Goal: Task Accomplishment & Management: Use online tool/utility

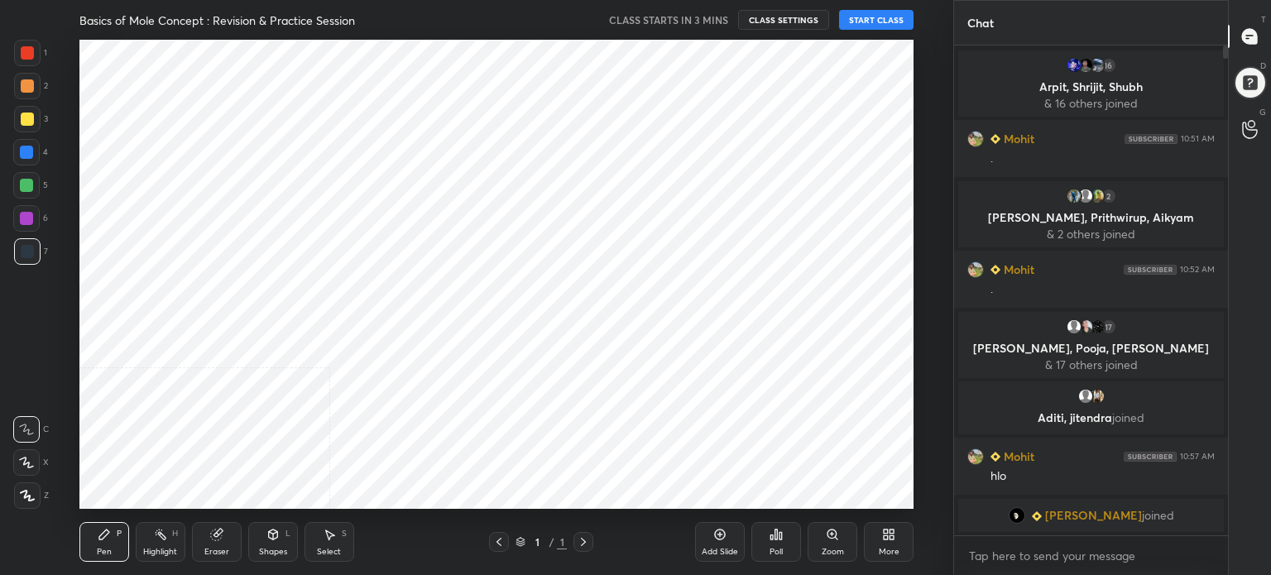
scroll to position [469, 890]
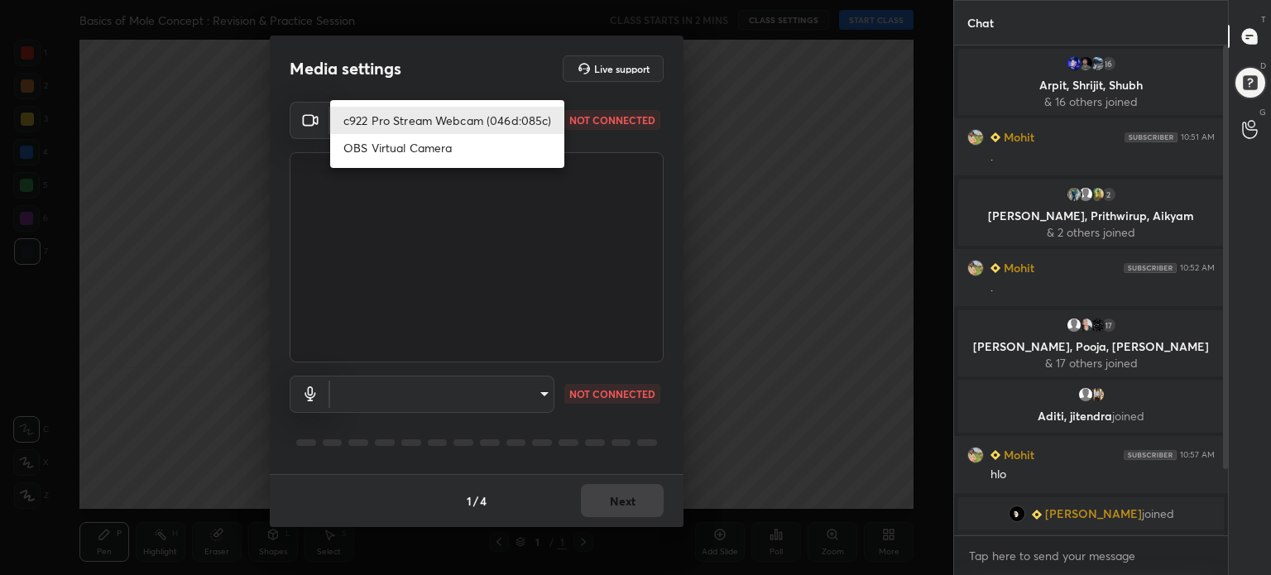
click at [466, 122] on body "1 2 3 4 5 6 7 C X Z C X Z E E Erase all H H Basics of Mole Concept : Revision &…" at bounding box center [635, 287] width 1271 height 575
click at [466, 122] on li "c922 Pro Stream Webcam (046d:085c)" at bounding box center [447, 120] width 234 height 27
type input "41db1193c28e774f105b8ed5bb7de3db7cdbae0231f108125304bae3bd9a187c"
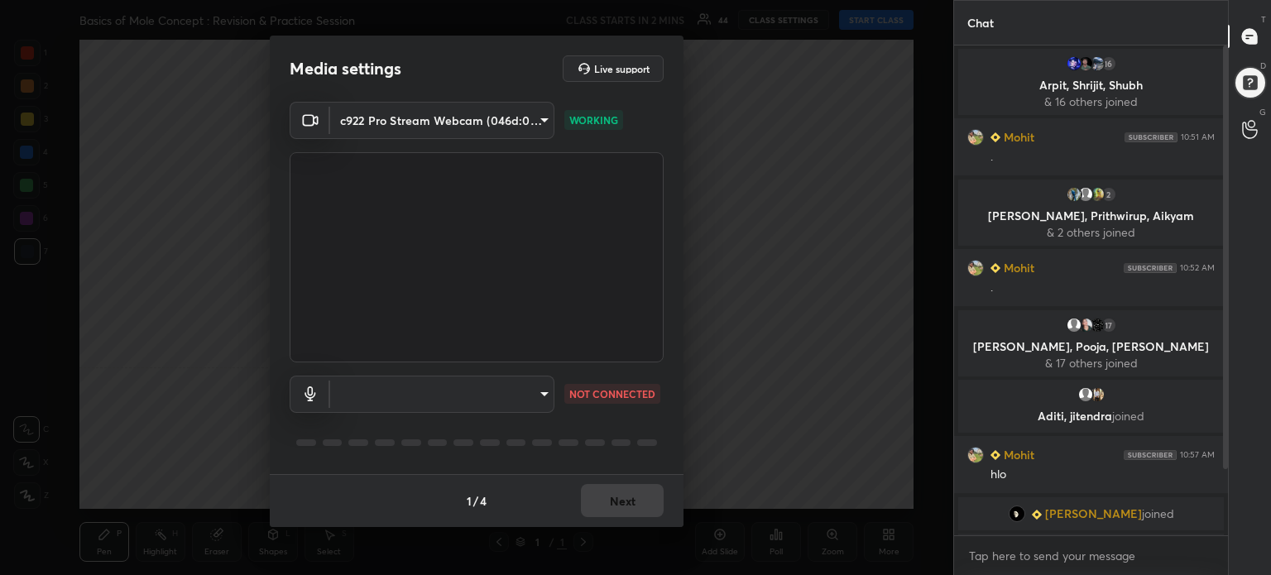
click at [450, 390] on body "1 2 3 4 5 6 7 C X Z C X Z E E Erase all H H Basics of Mole Concept : Revision &…" at bounding box center [635, 287] width 1271 height 575
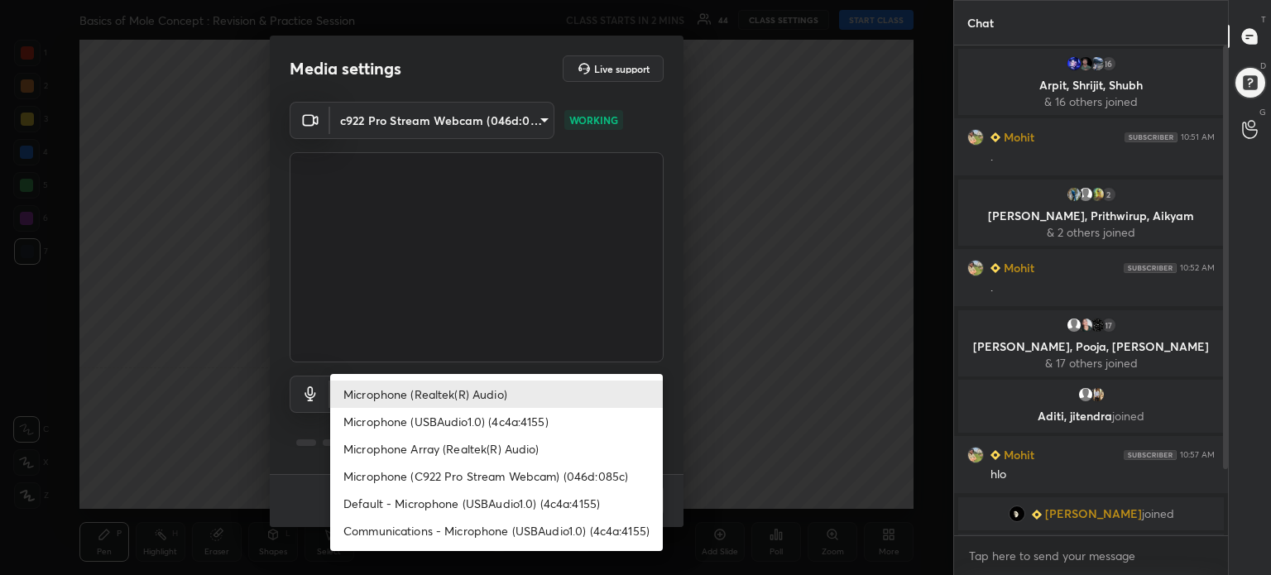
click at [450, 390] on li "Microphone (Realtek(R) Audio)" at bounding box center [496, 394] width 333 height 27
type input "5bfcb2a8eefd0188a108d8ca9a59cd82662f64f4bf239ecd27b4edc5aa658adb"
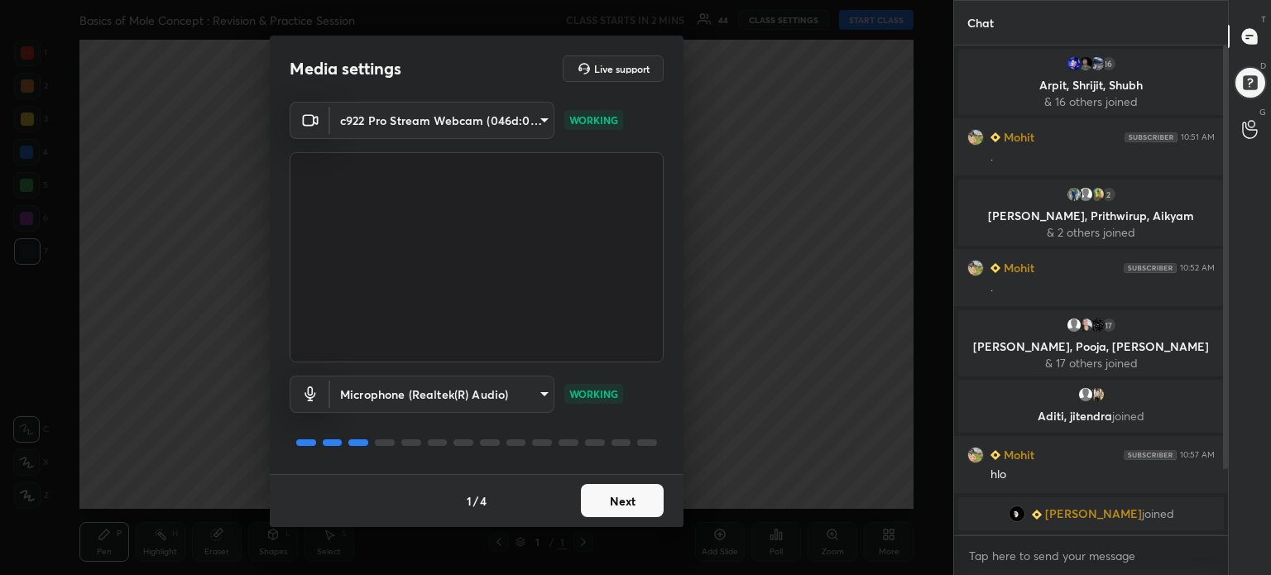
click at [635, 500] on button "Next" at bounding box center [622, 500] width 83 height 33
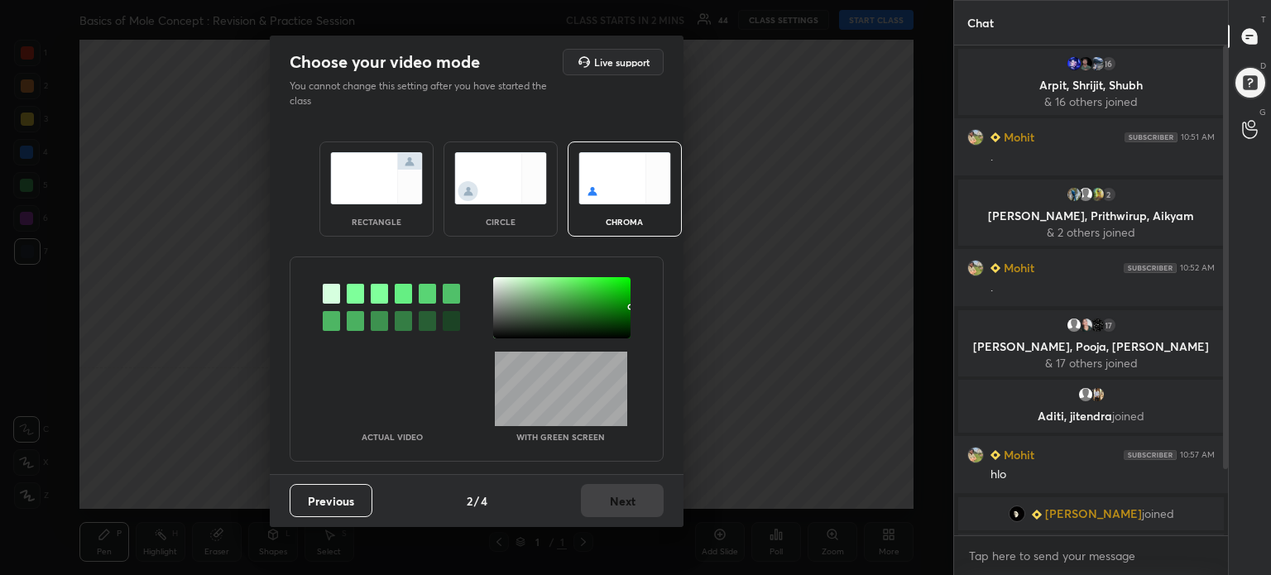
click at [629, 333] on div at bounding box center [561, 307] width 137 height 61
click at [633, 495] on button "Next" at bounding box center [622, 500] width 83 height 33
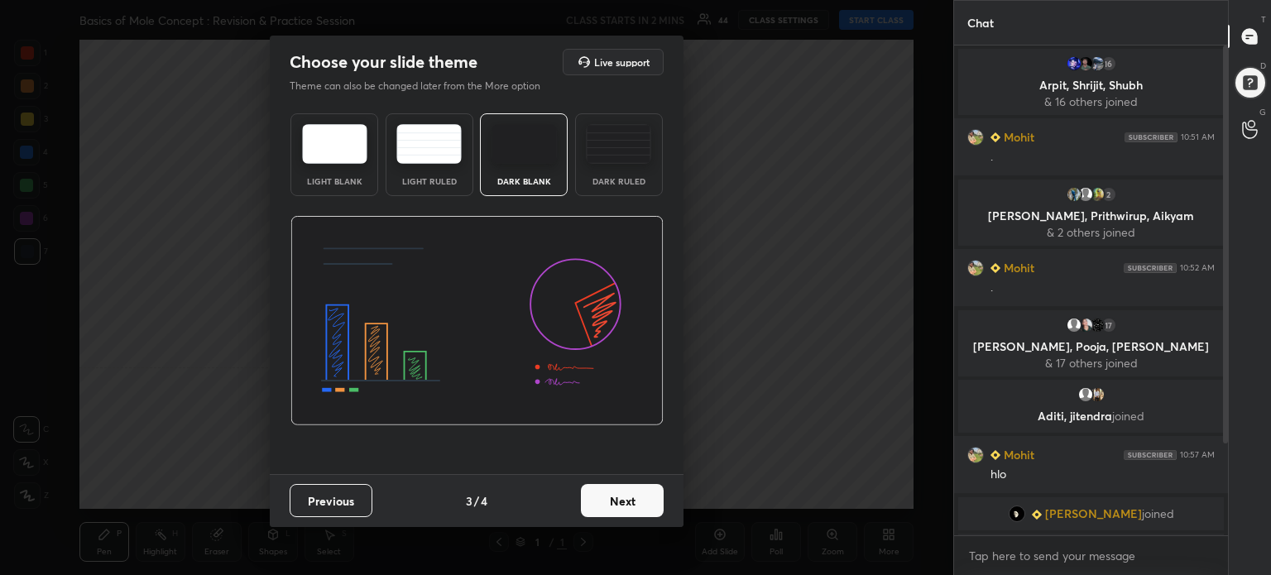
click at [633, 495] on button "Next" at bounding box center [622, 500] width 83 height 33
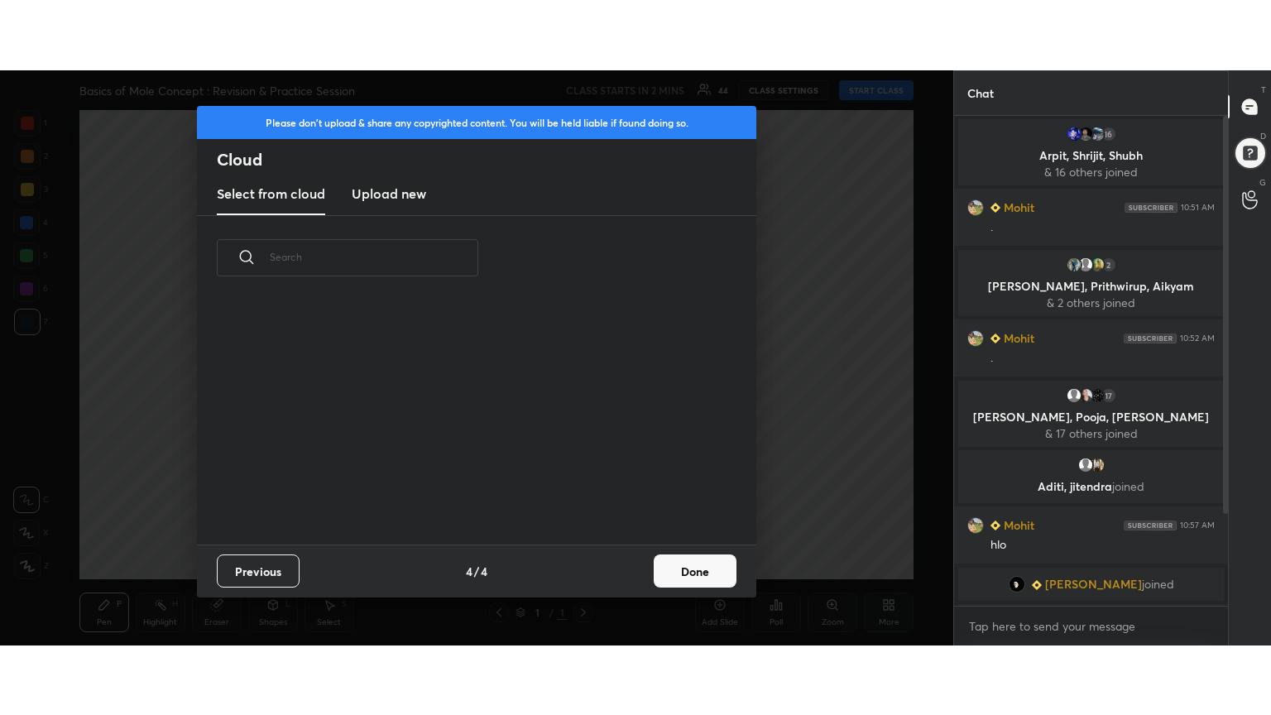
scroll to position [245, 531]
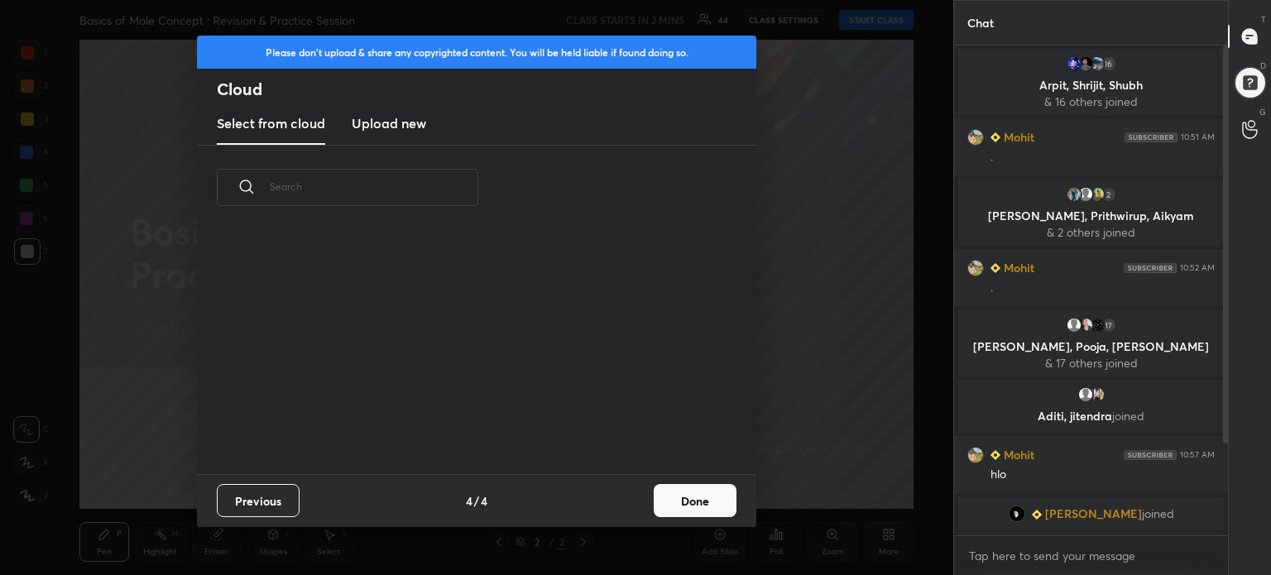
click at [392, 127] on h3 "Upload new" at bounding box center [389, 123] width 74 height 20
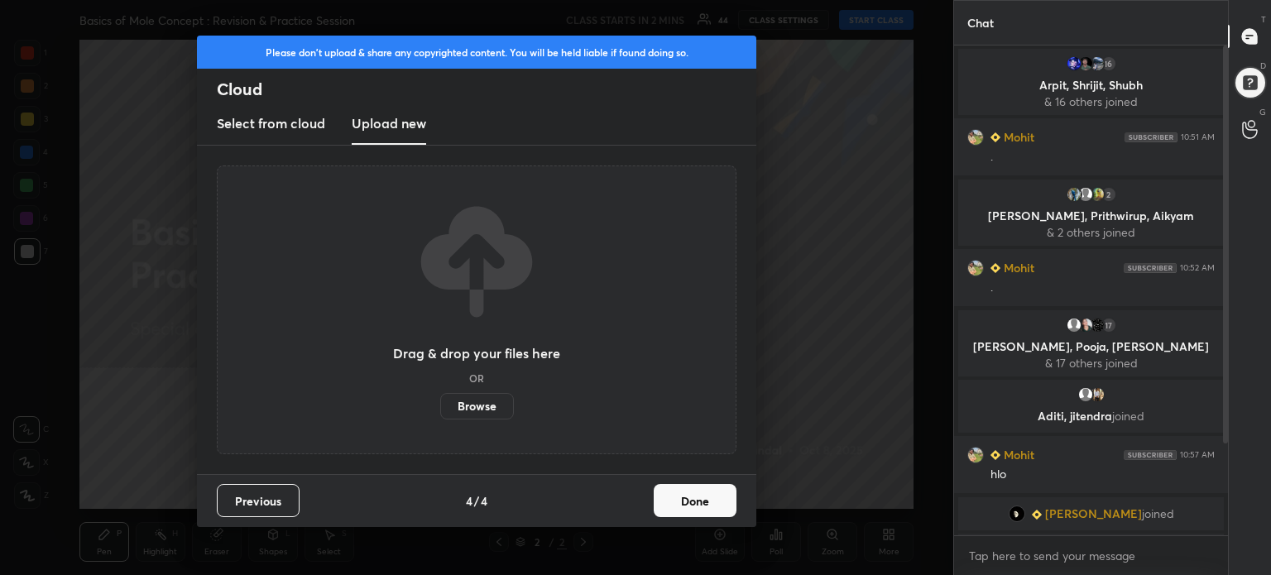
click at [483, 404] on label "Browse" at bounding box center [477, 406] width 74 height 26
click at [440, 404] on input "Browse" at bounding box center [440, 406] width 0 height 26
click at [485, 402] on label "Browse" at bounding box center [477, 406] width 74 height 26
click at [440, 402] on input "Browse" at bounding box center [440, 406] width 0 height 26
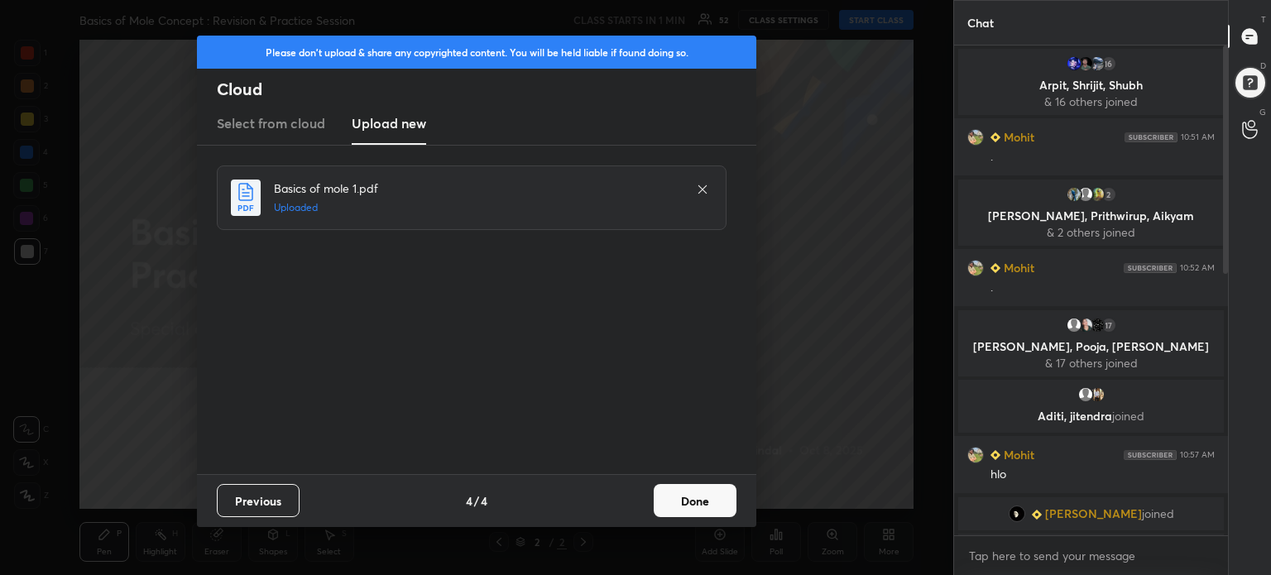
click at [705, 496] on button "Done" at bounding box center [694, 500] width 83 height 33
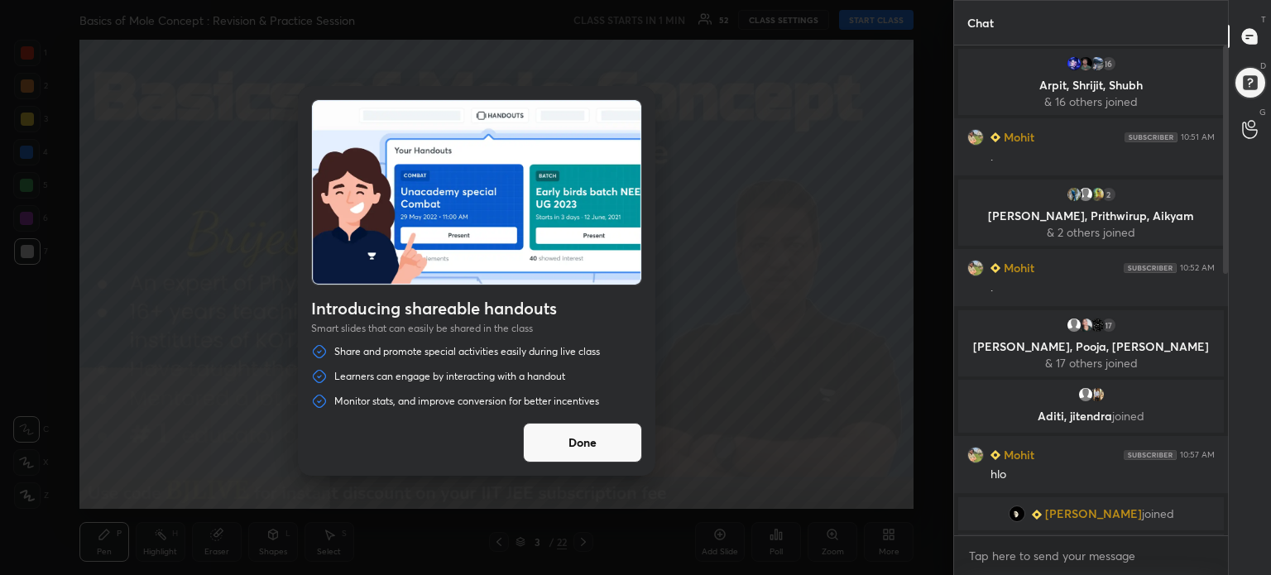
click at [575, 438] on button "Done" at bounding box center [582, 443] width 119 height 40
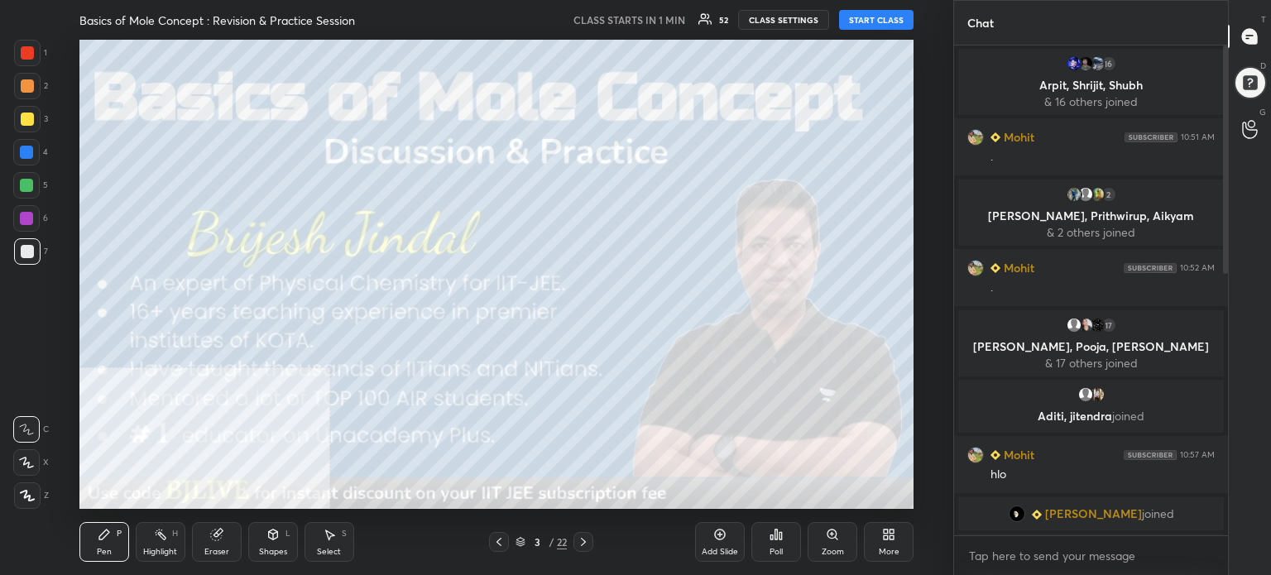
click at [912, 558] on div "More" at bounding box center [889, 542] width 50 height 40
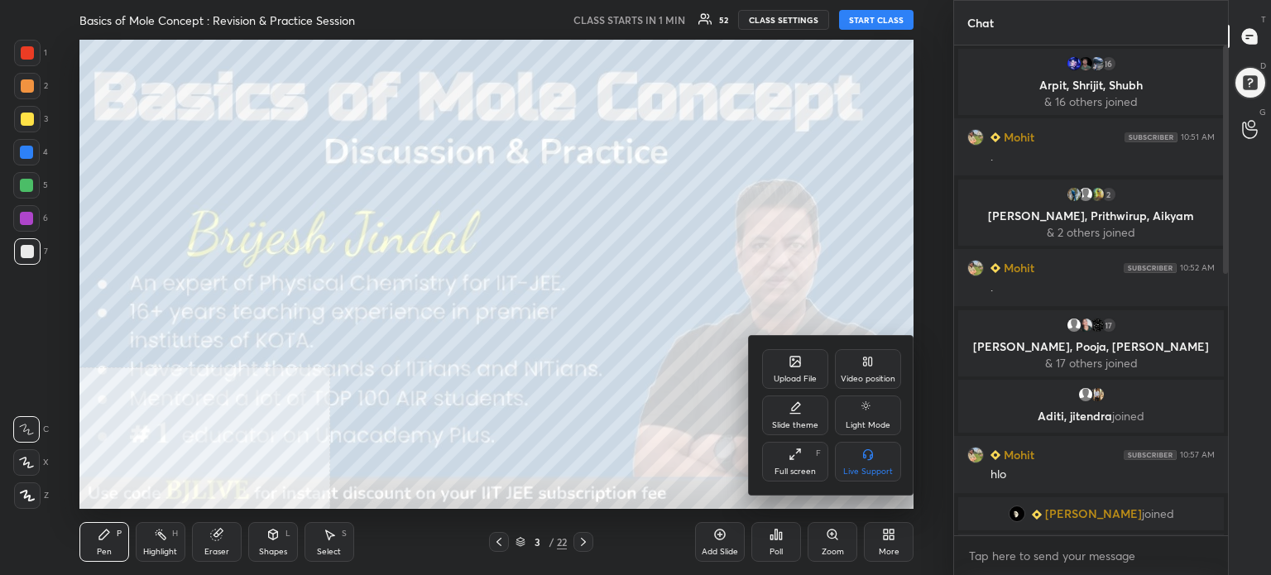
click at [901, 545] on div at bounding box center [635, 287] width 1271 height 575
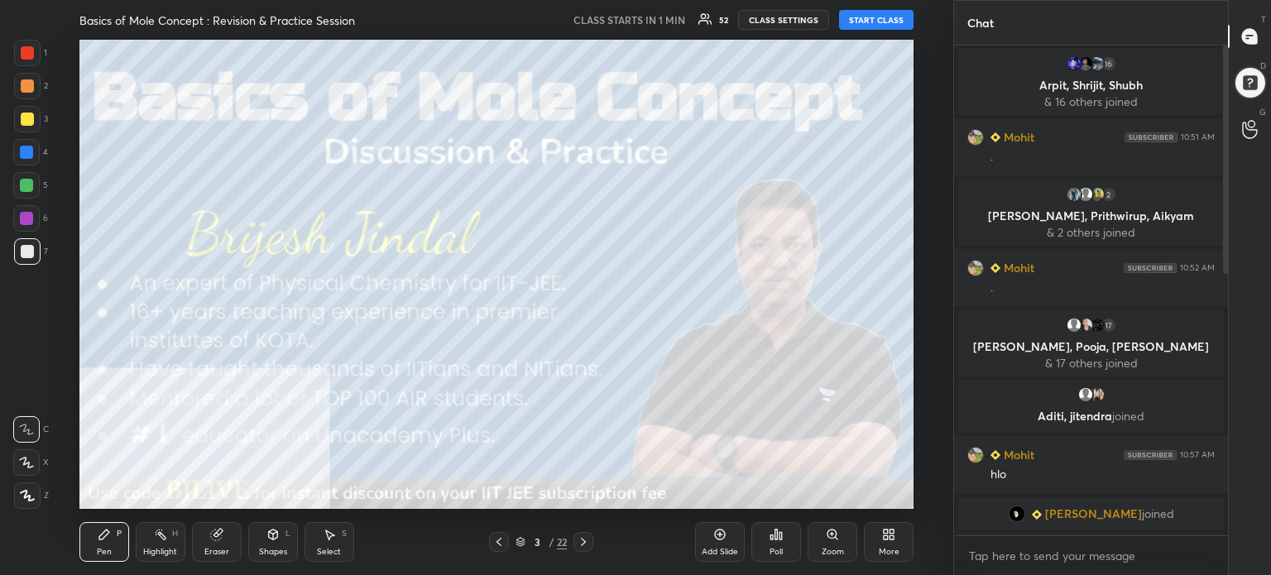
click at [894, 532] on icon at bounding box center [888, 534] width 13 height 13
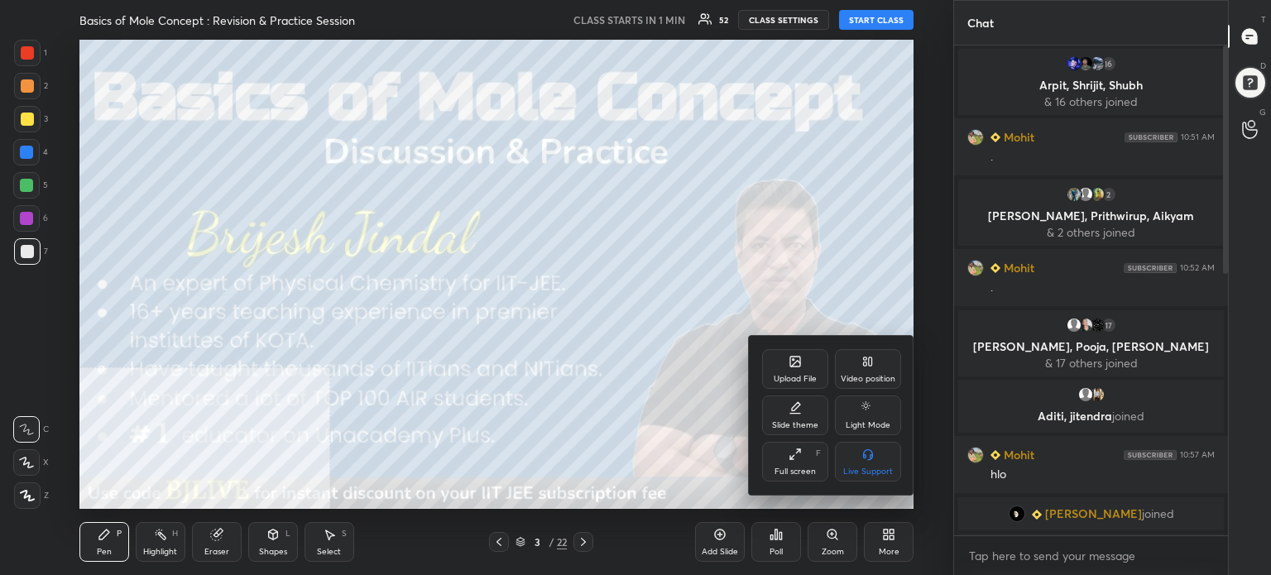
click at [888, 371] on div "Video position" at bounding box center [868, 369] width 66 height 40
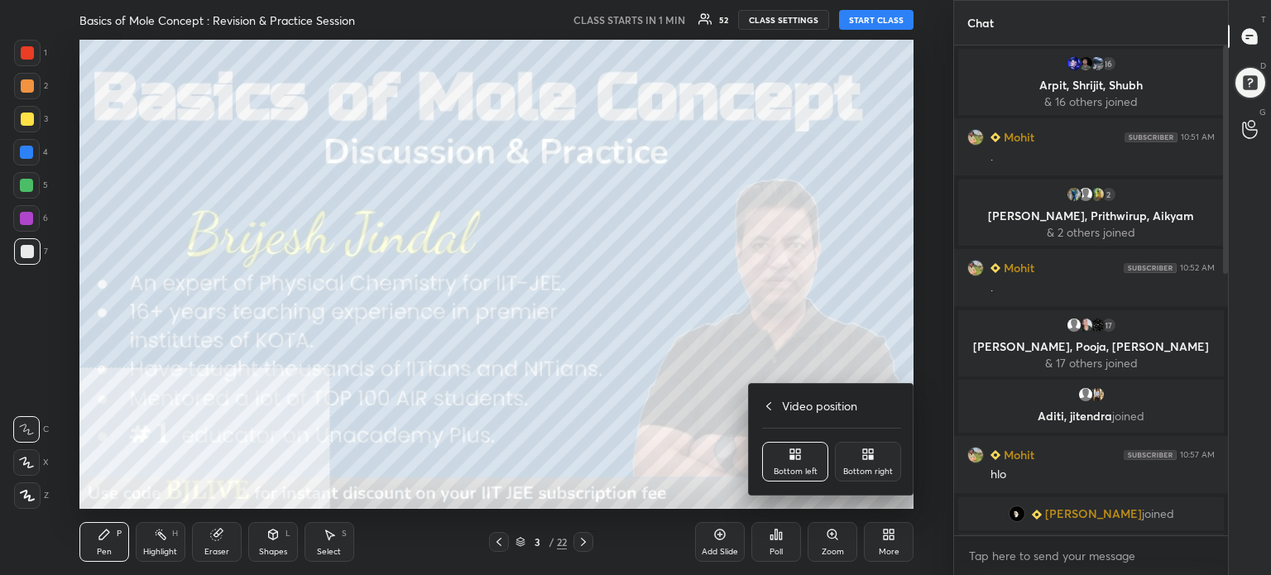
click at [897, 471] on div "Bottom right" at bounding box center [868, 462] width 66 height 40
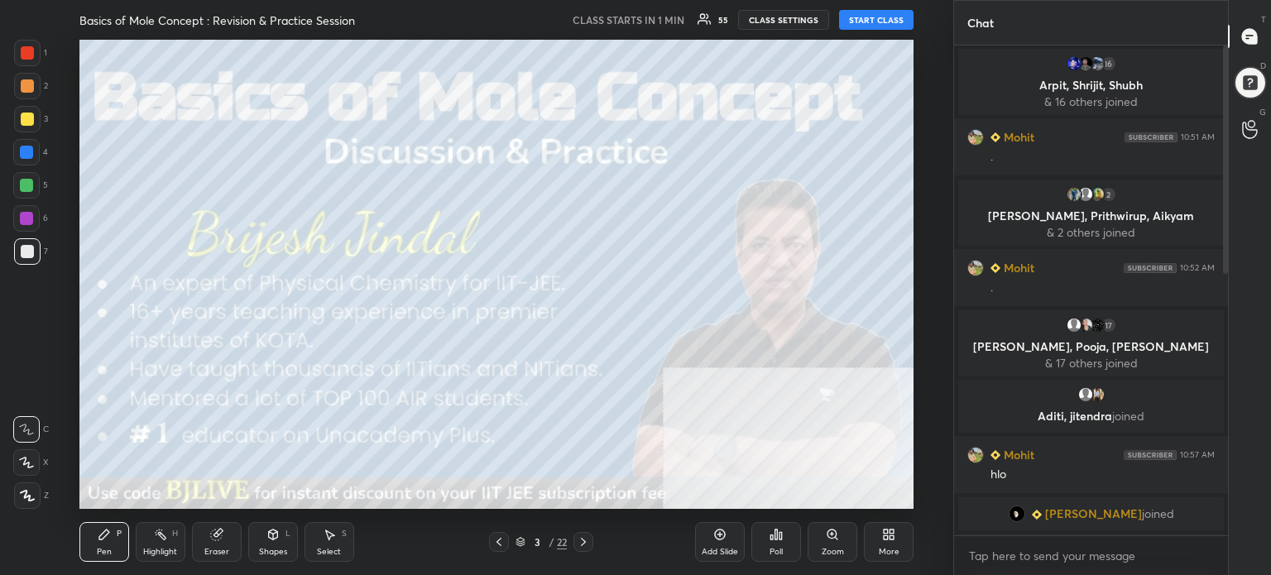
click at [903, 539] on div "More" at bounding box center [889, 542] width 50 height 40
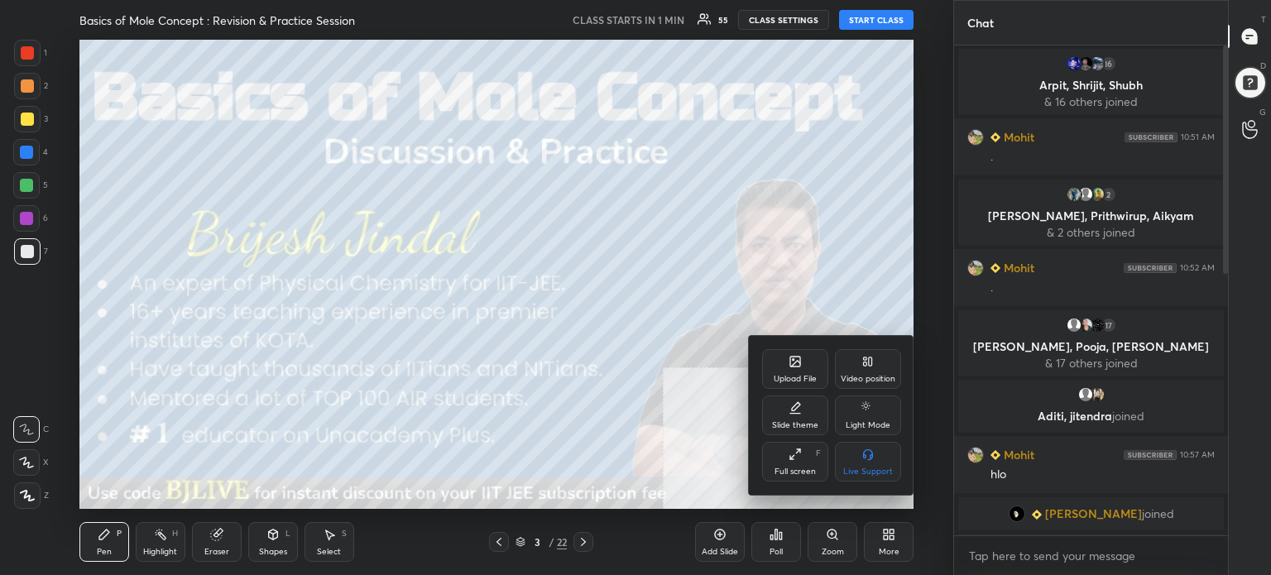
click at [781, 471] on div "Full screen" at bounding box center [794, 471] width 41 height 8
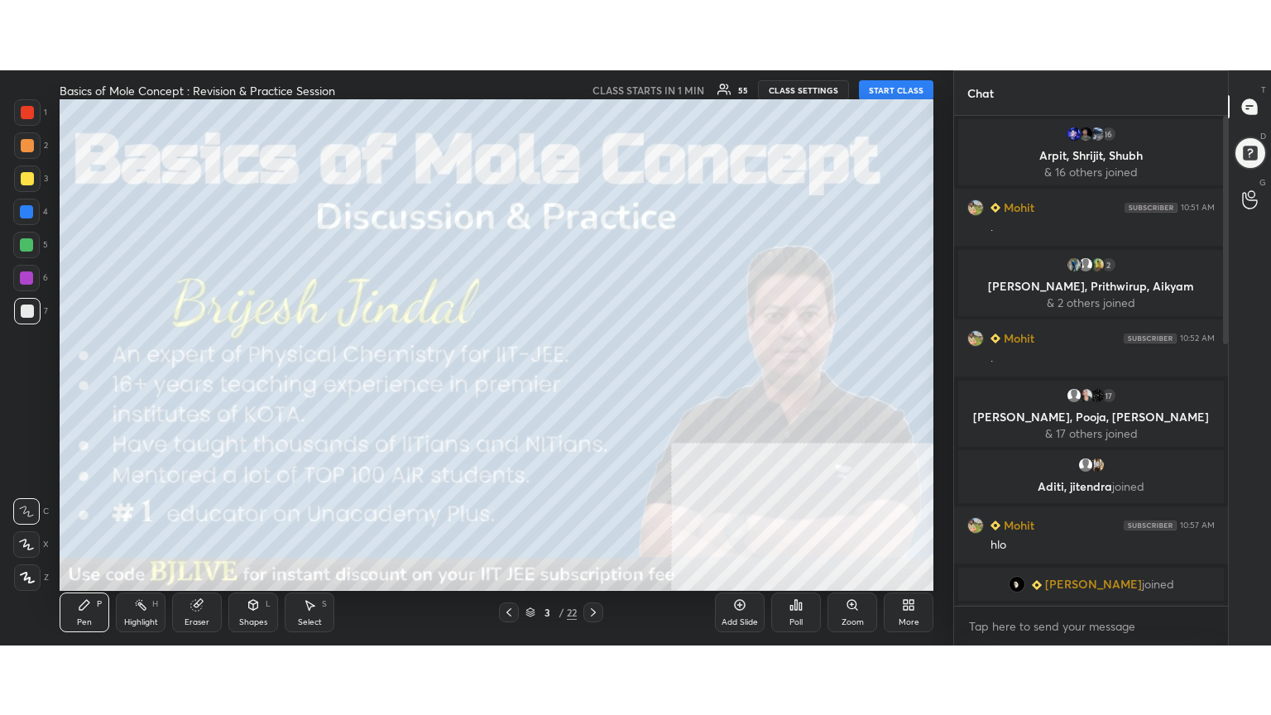
scroll to position [487, 269]
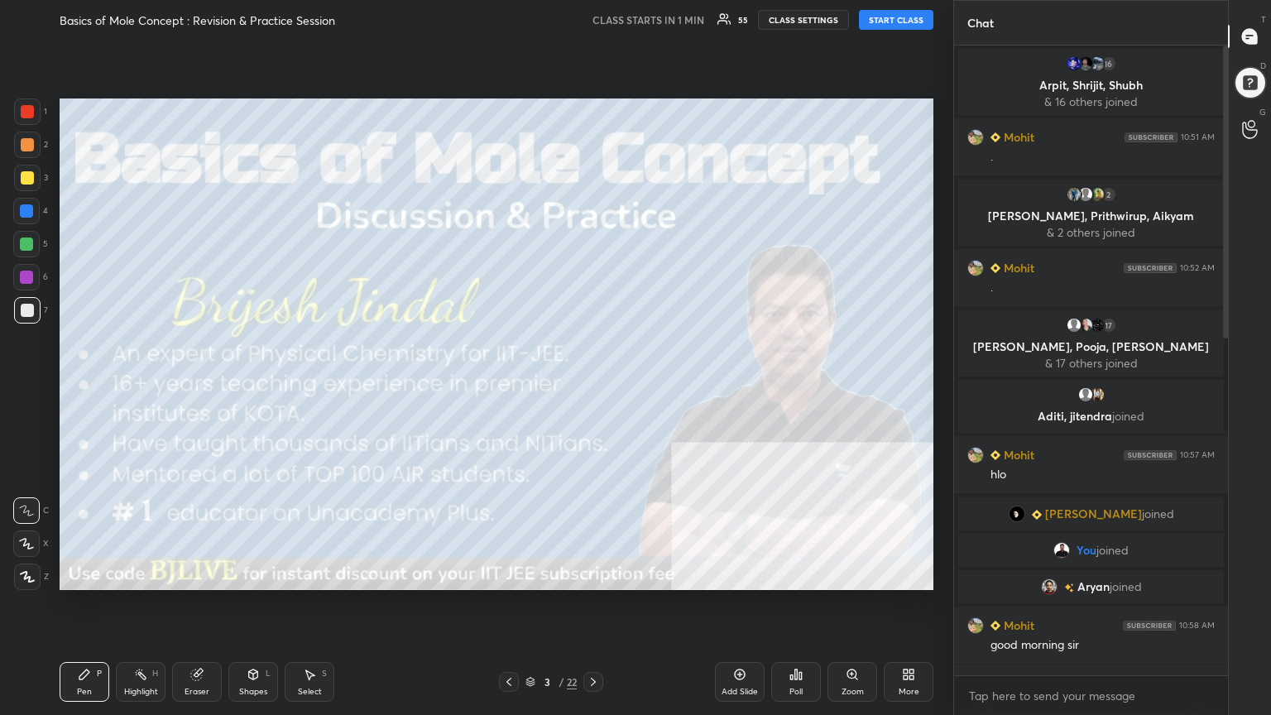
click at [449, 574] on div "Setting up your live class" at bounding box center [496, 344] width 887 height 609
click at [14, 172] on div at bounding box center [27, 178] width 26 height 26
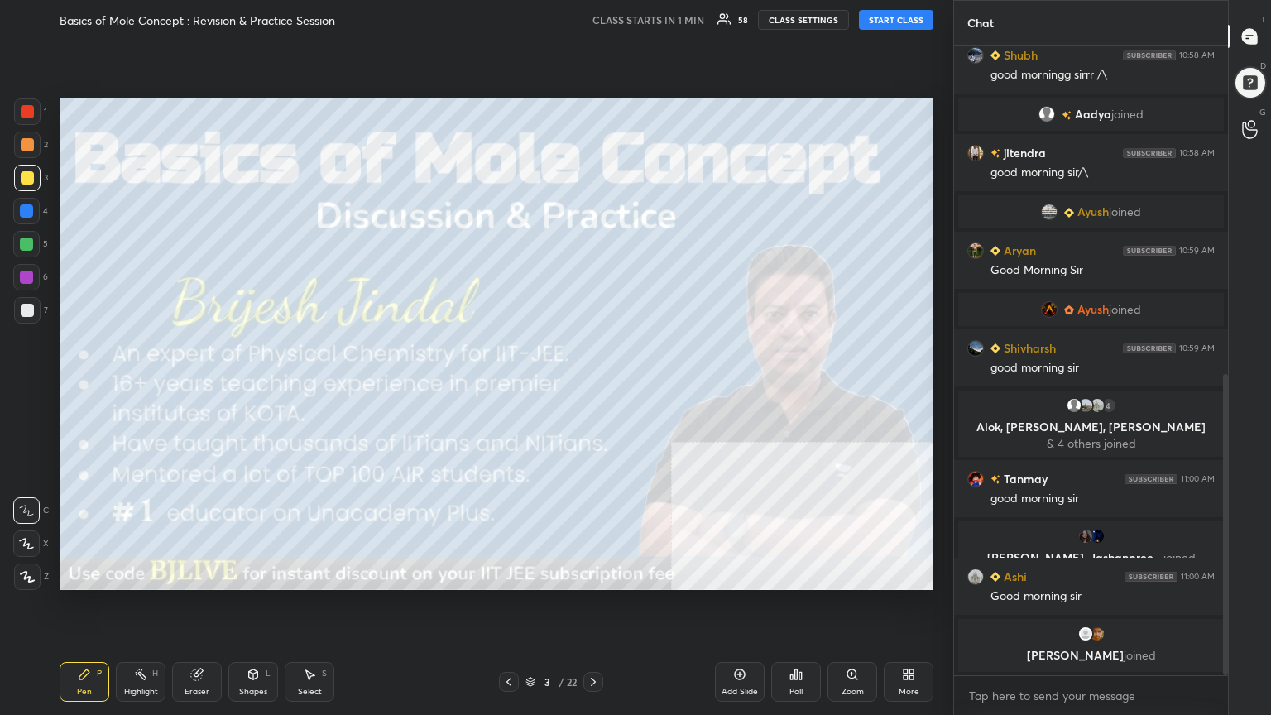
drag, startPoint x: 1227, startPoint y: 318, endPoint x: 1204, endPoint y: 707, distance: 390.2
click at [1204, 574] on div "jitendra 10:58 AM . Shubh 10:58 AM good morningg sirrr /\ [PERSON_NAME] joined …" at bounding box center [1091, 379] width 274 height 669
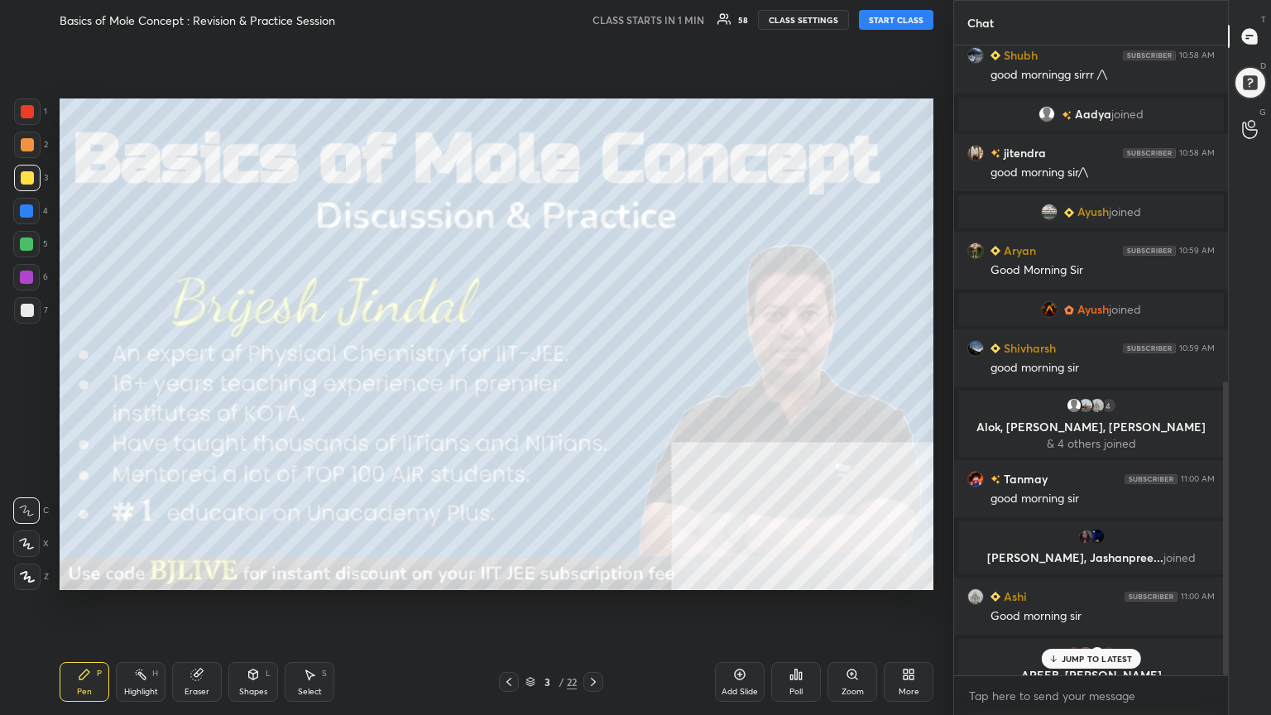
scroll to position [718, 0]
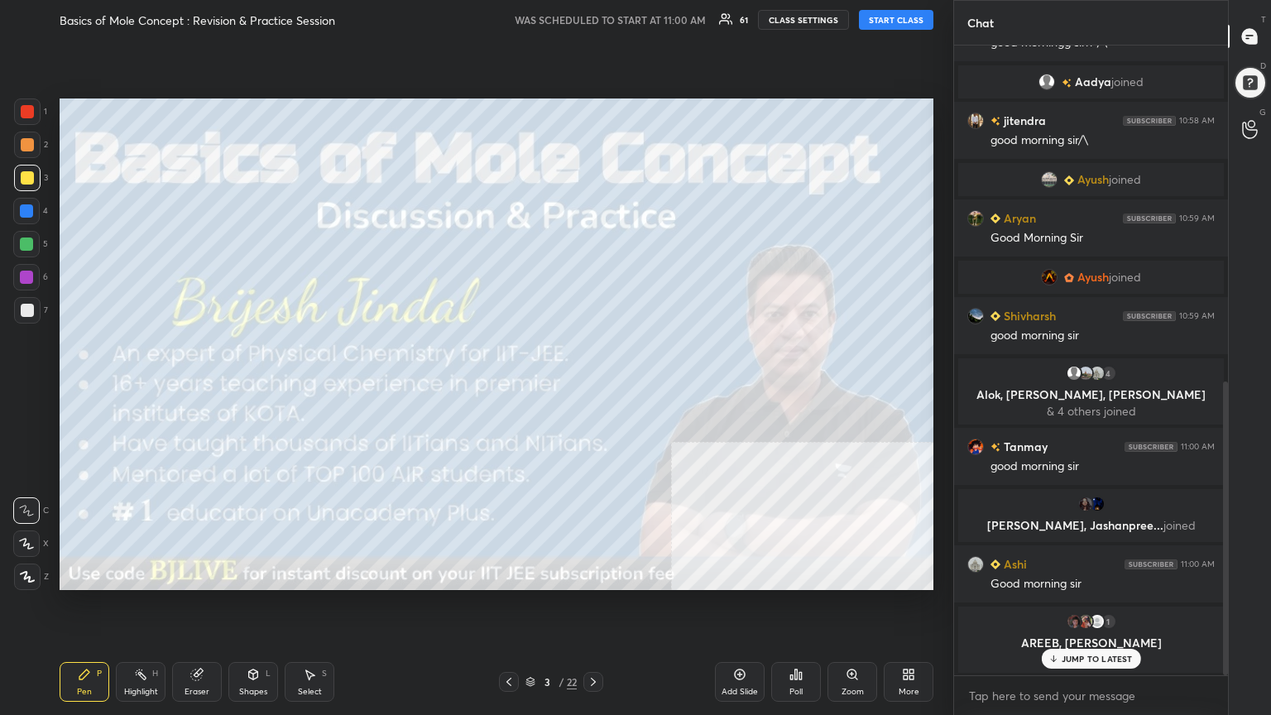
click at [916, 17] on button "START CLASS" at bounding box center [896, 20] width 74 height 20
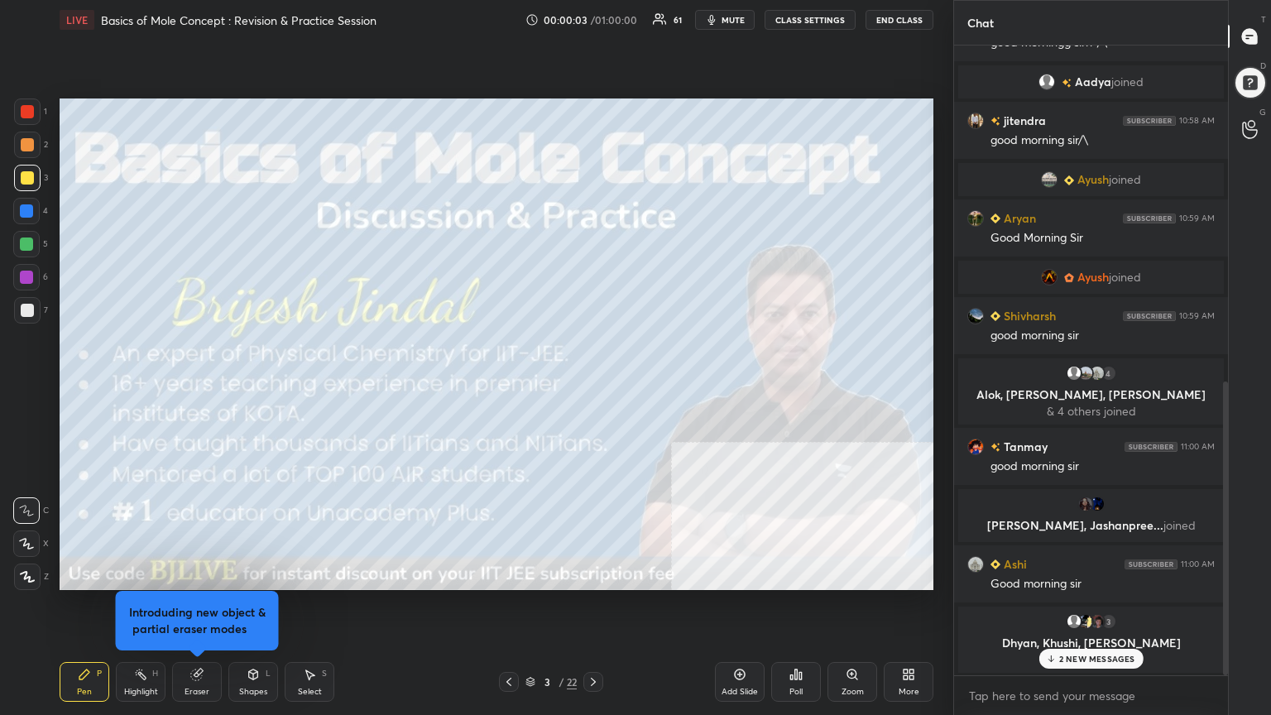
click at [810, 17] on button "CLASS SETTINGS" at bounding box center [809, 20] width 91 height 20
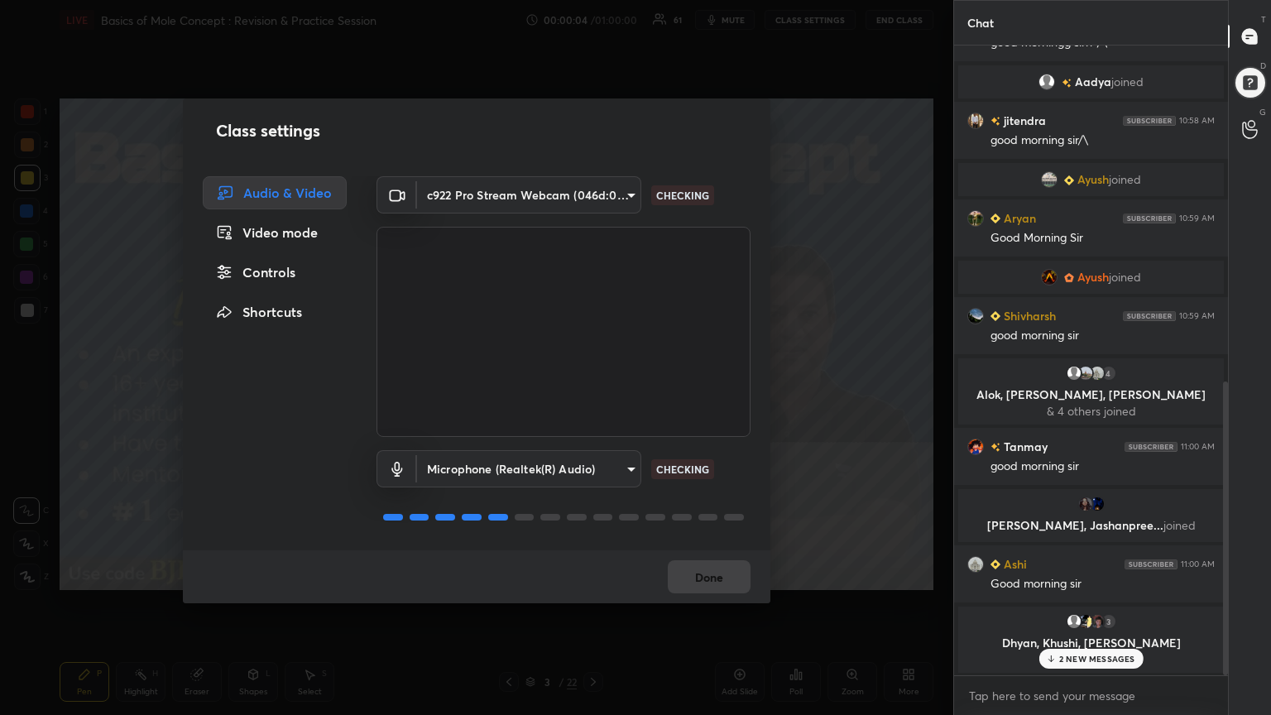
click at [264, 283] on div "Controls" at bounding box center [275, 272] width 144 height 33
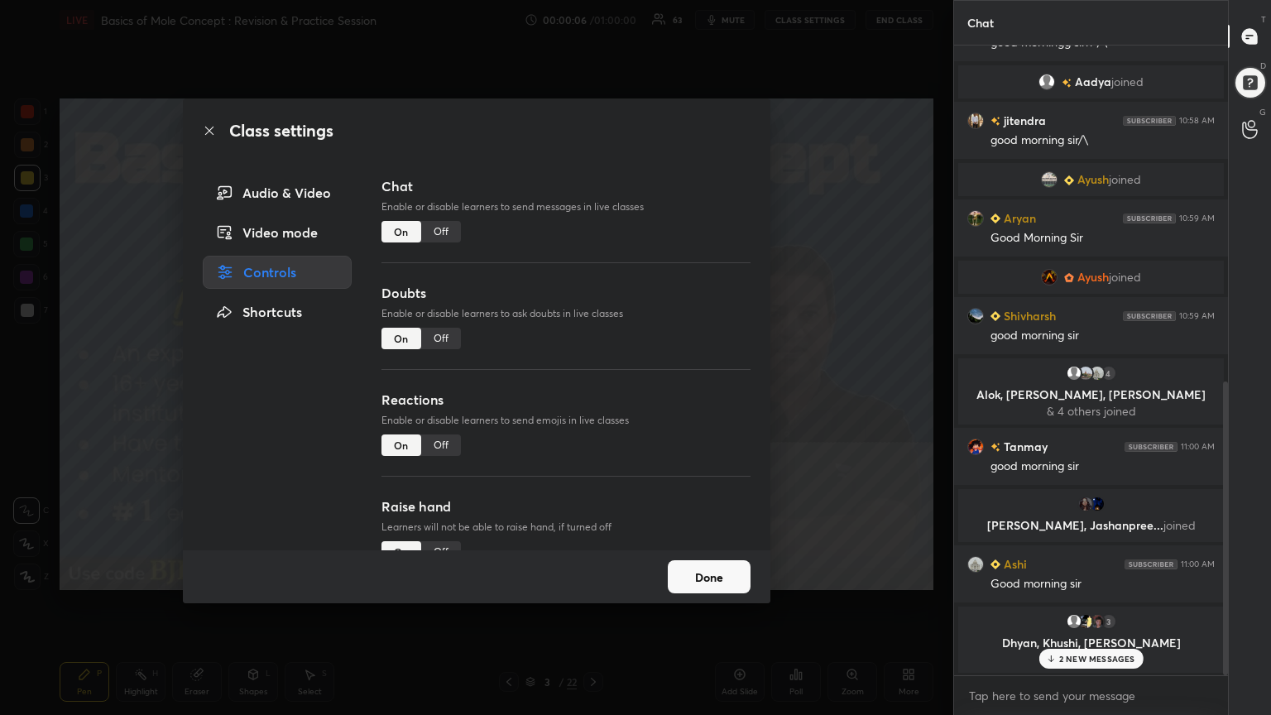
click at [444, 337] on div "Off" at bounding box center [441, 339] width 40 height 22
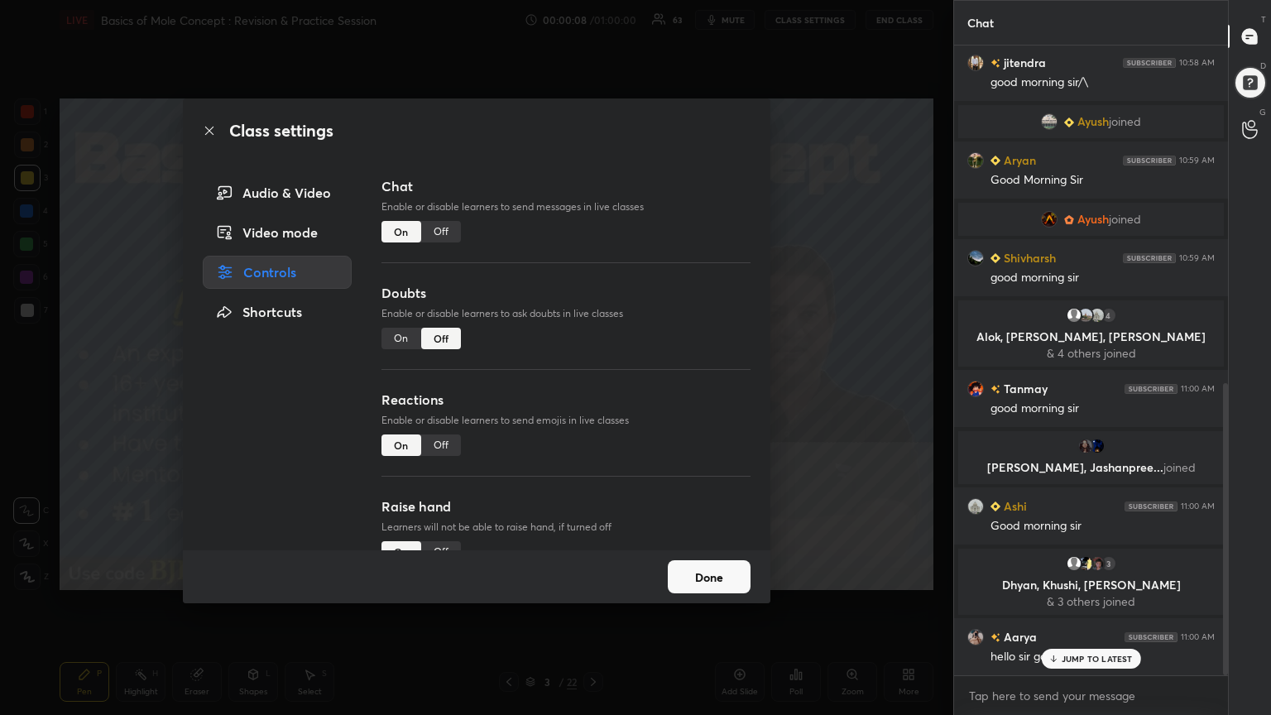
click at [447, 542] on div "Off" at bounding box center [441, 552] width 40 height 22
click at [684, 574] on button "Done" at bounding box center [709, 576] width 83 height 33
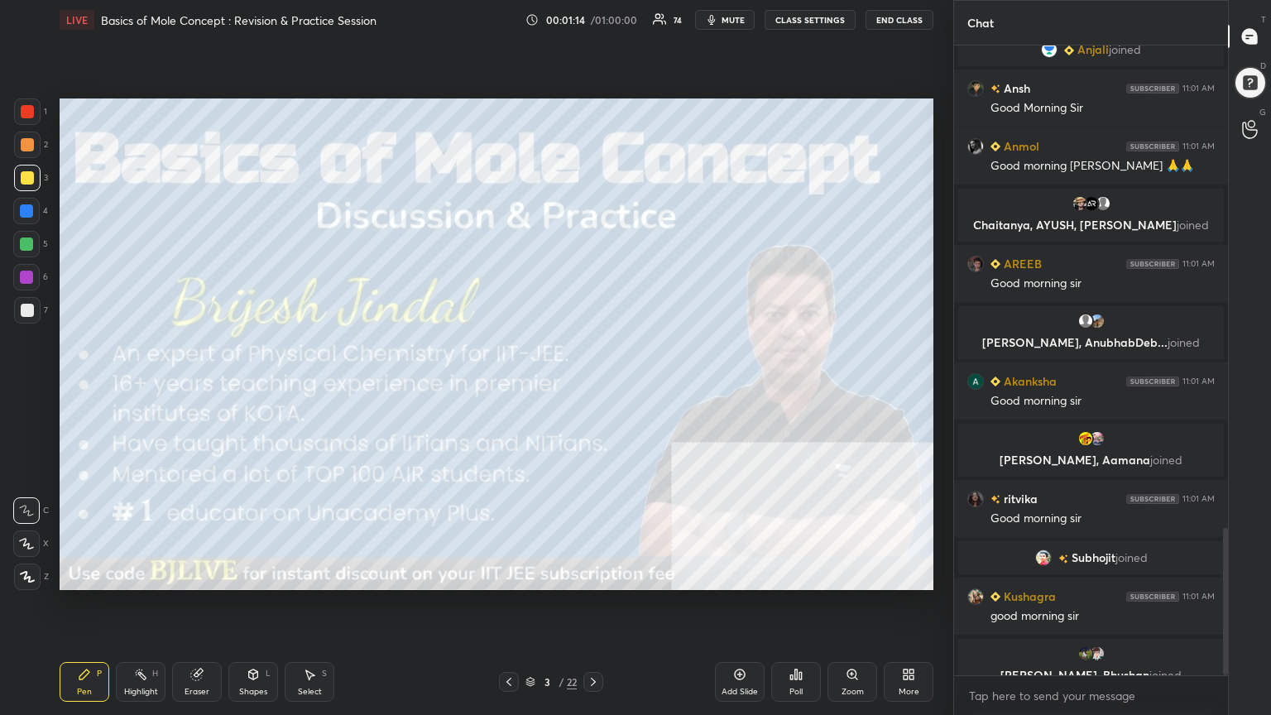
scroll to position [2061, 0]
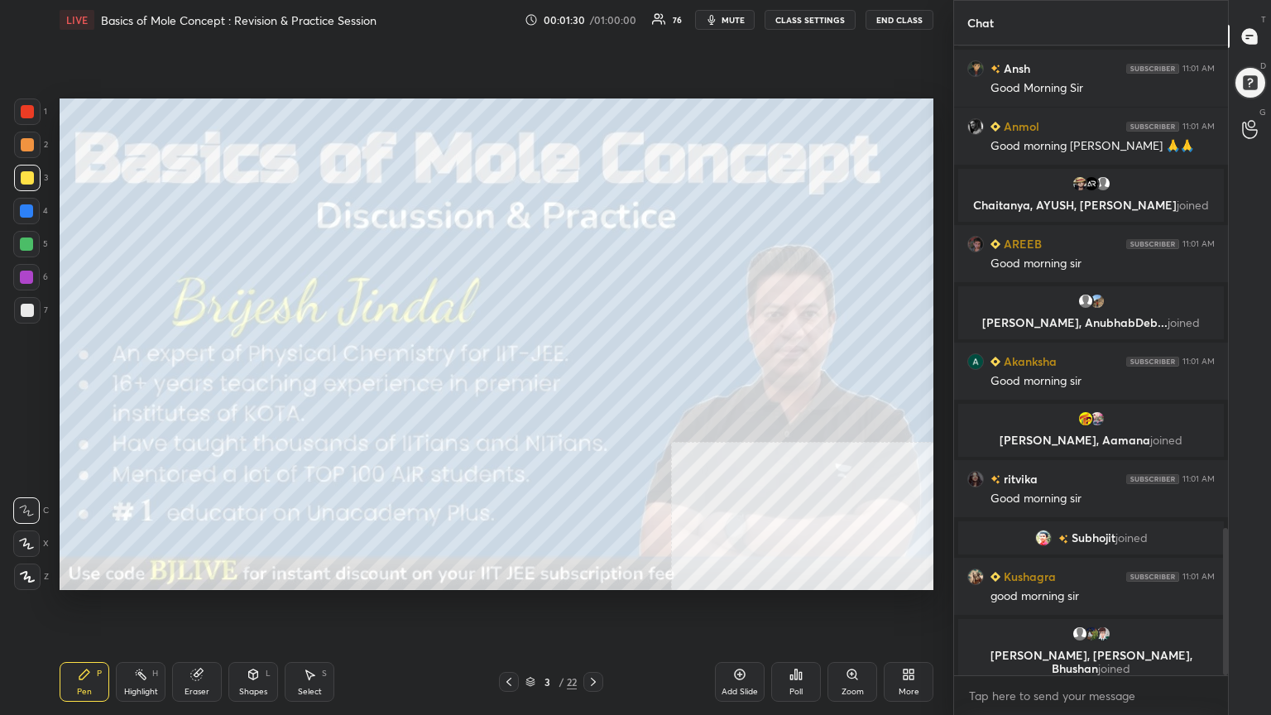
click at [598, 574] on icon at bounding box center [592, 681] width 13 height 13
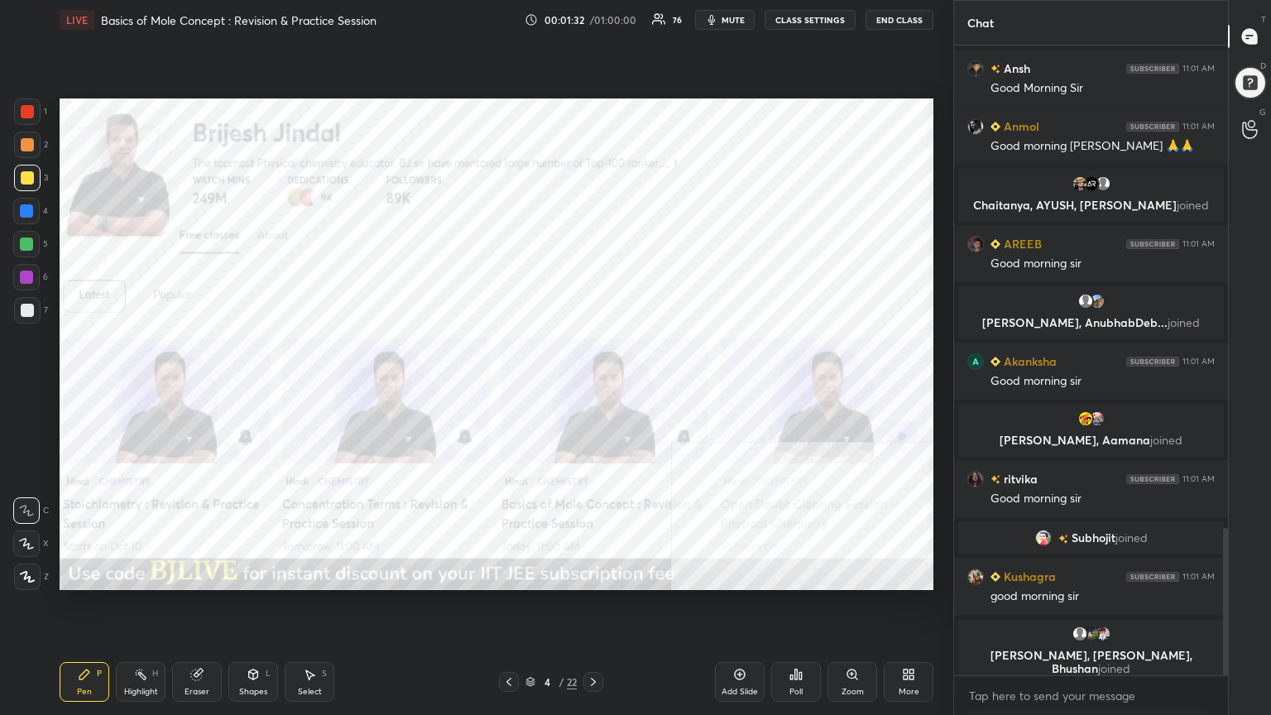
scroll to position [2074, 0]
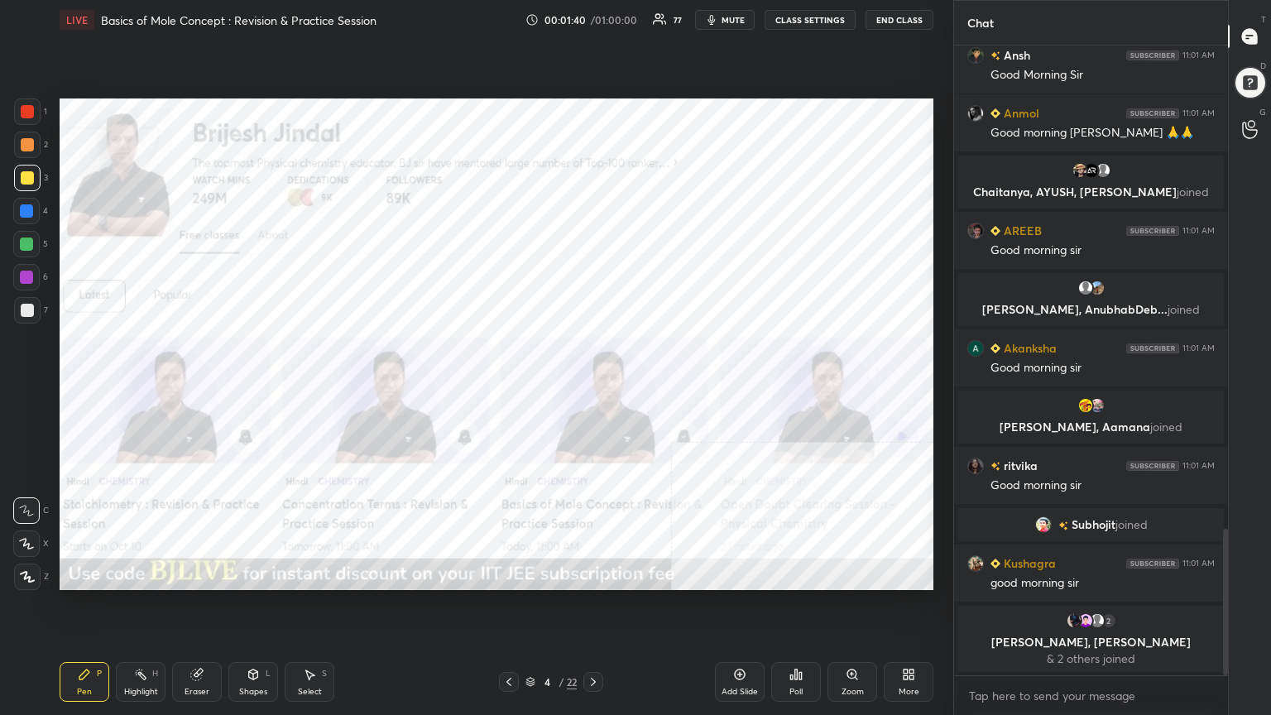
drag, startPoint x: 28, startPoint y: 111, endPoint x: 56, endPoint y: 148, distance: 46.7
click at [29, 111] on div at bounding box center [27, 111] width 13 height 13
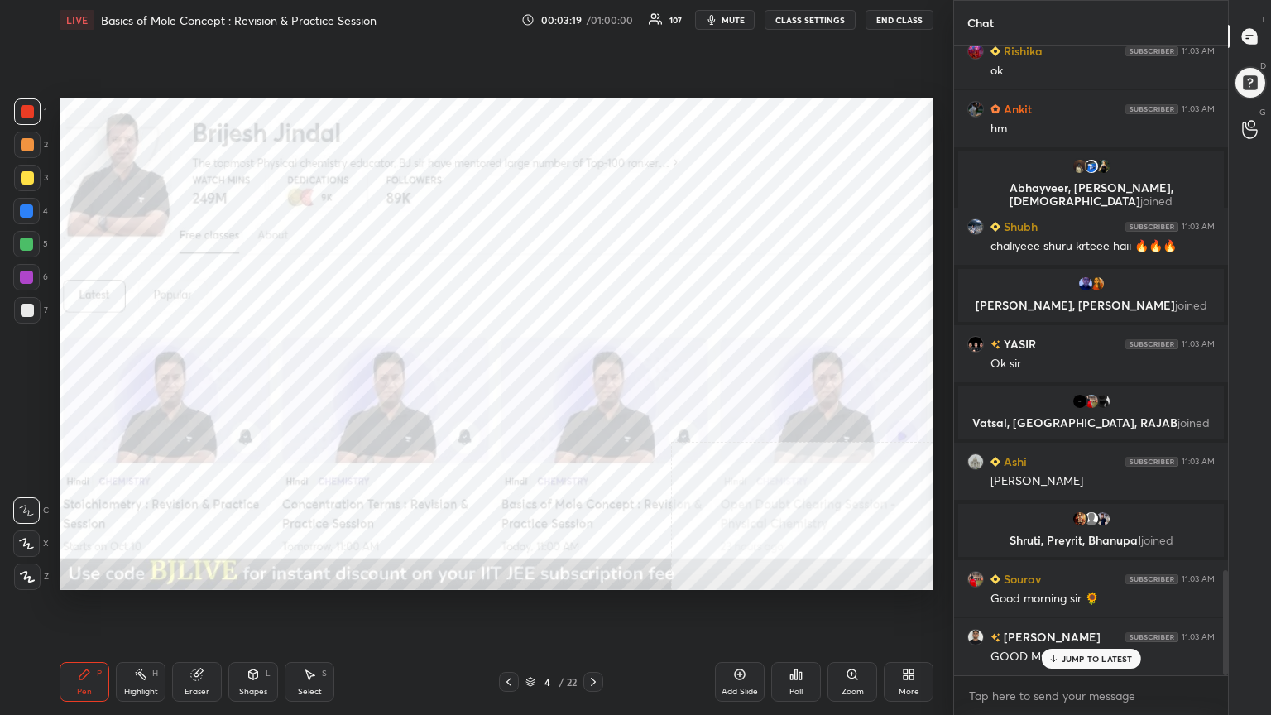
scroll to position [3176, 0]
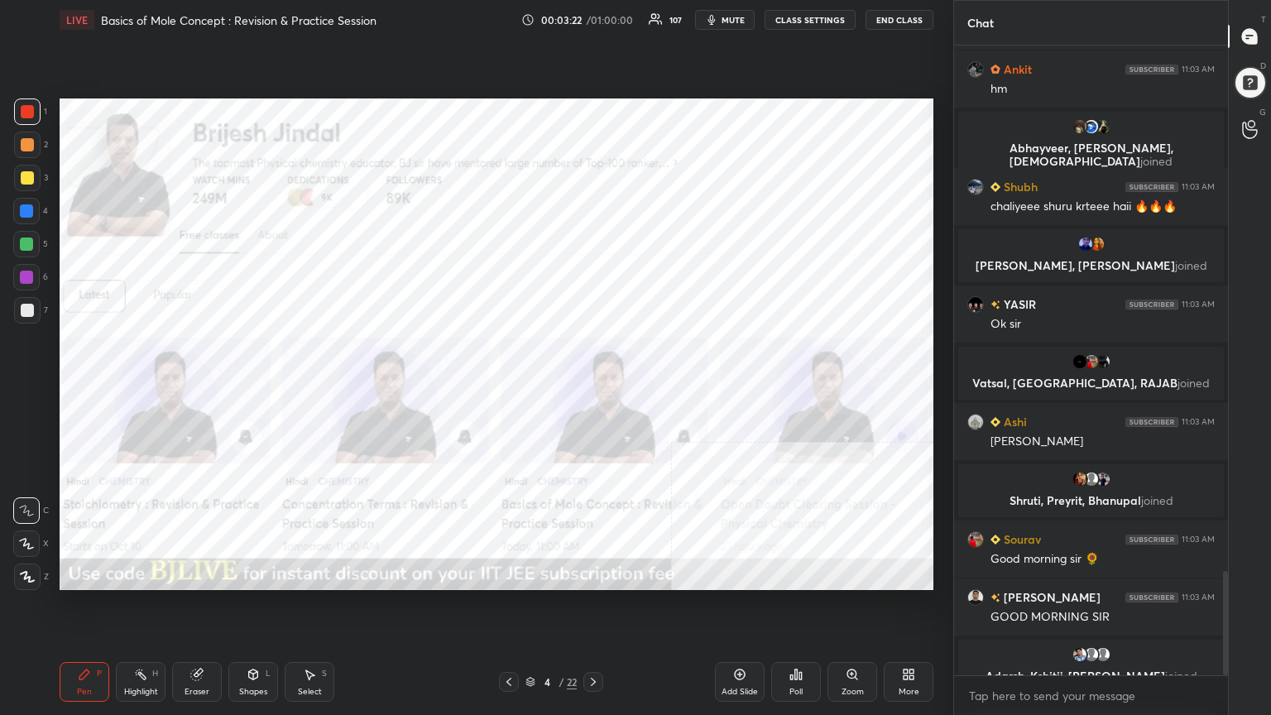
click at [26, 181] on div at bounding box center [27, 177] width 13 height 13
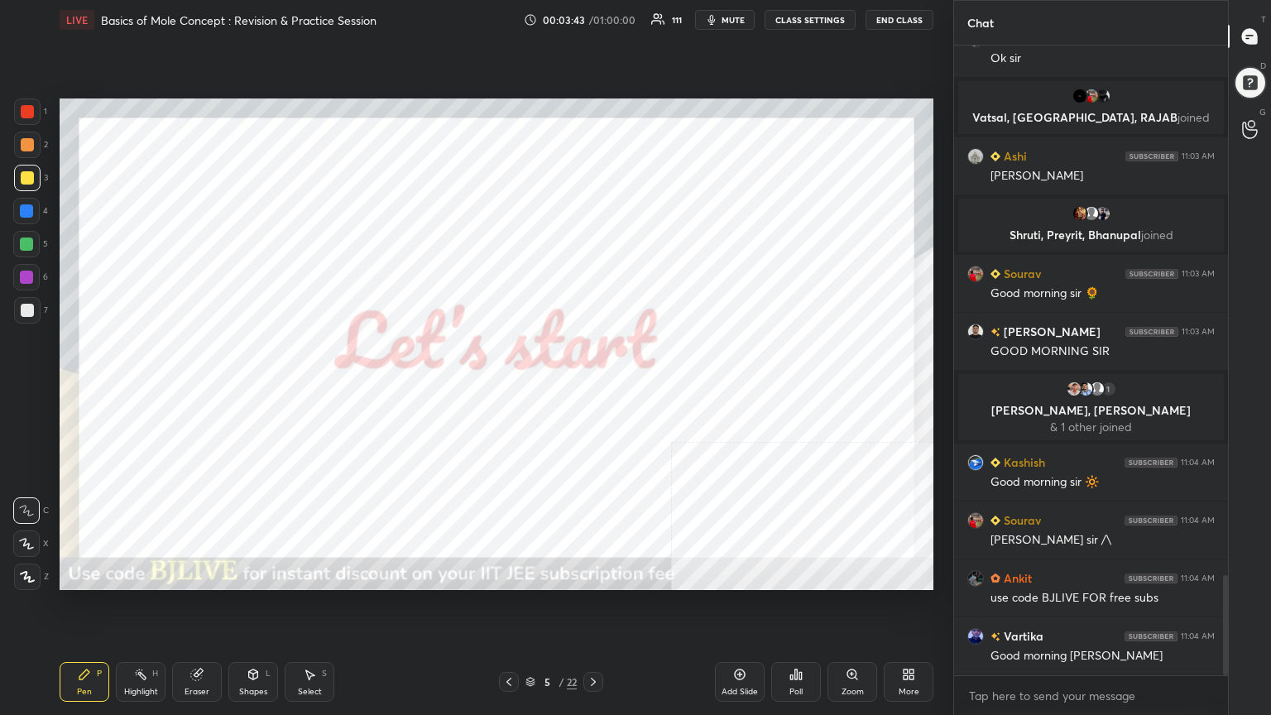
scroll to position [3385, 0]
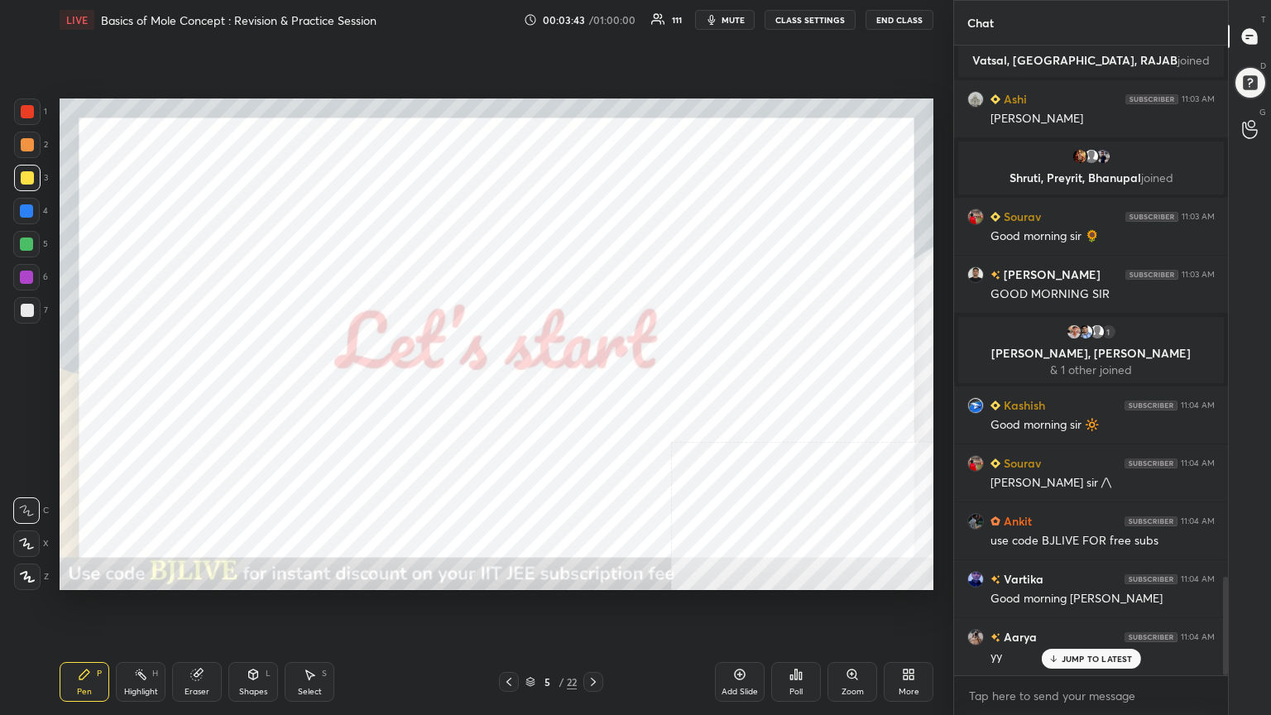
click at [26, 113] on div at bounding box center [27, 111] width 13 height 13
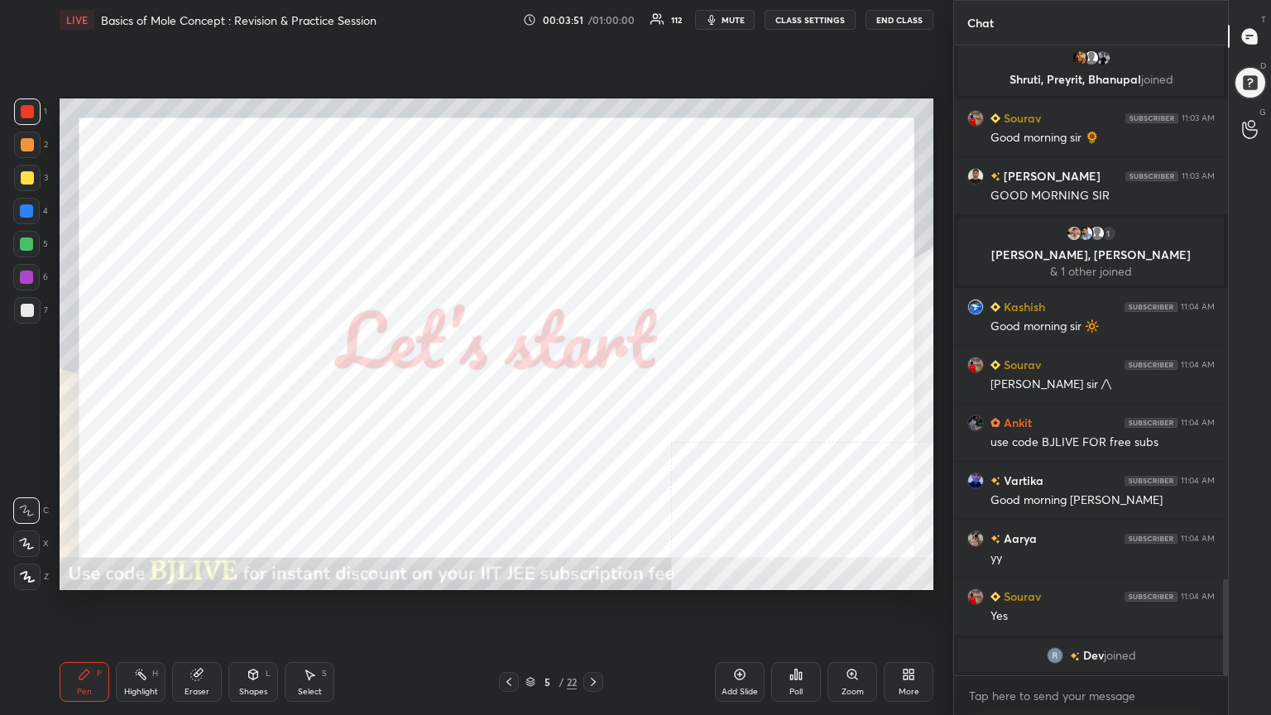
scroll to position [3503, 0]
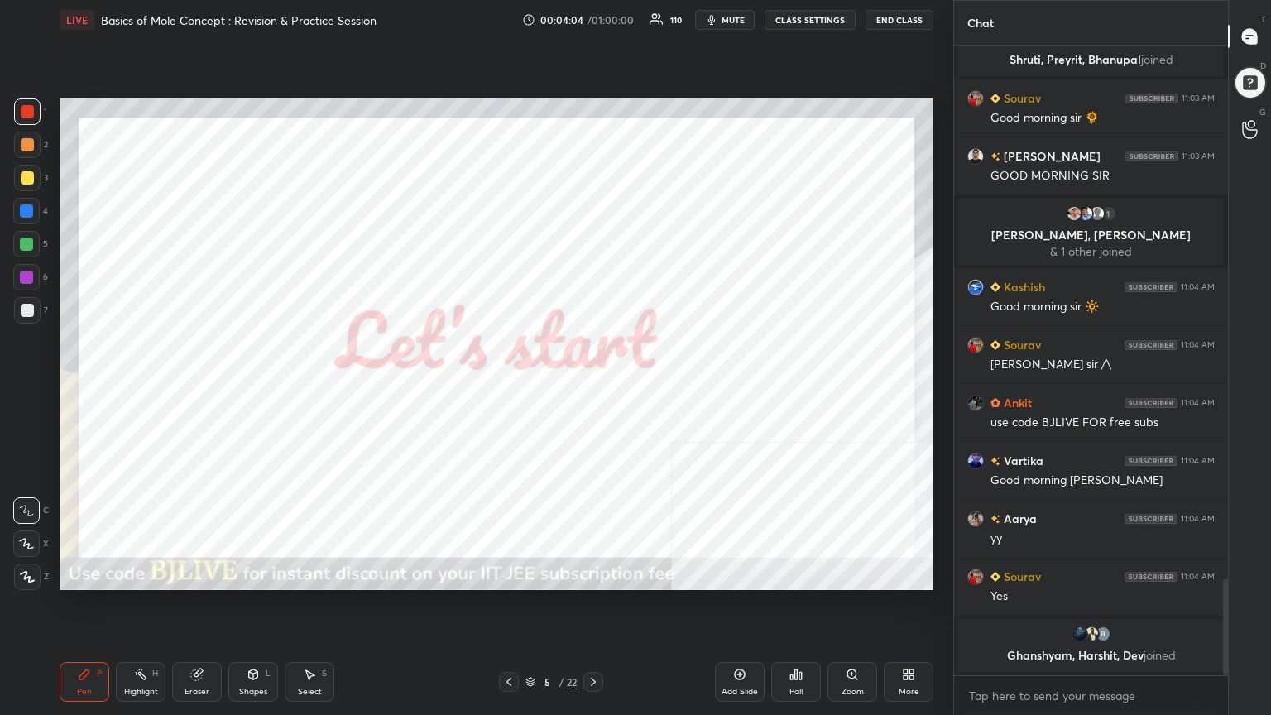
click at [513, 574] on icon at bounding box center [508, 681] width 13 height 13
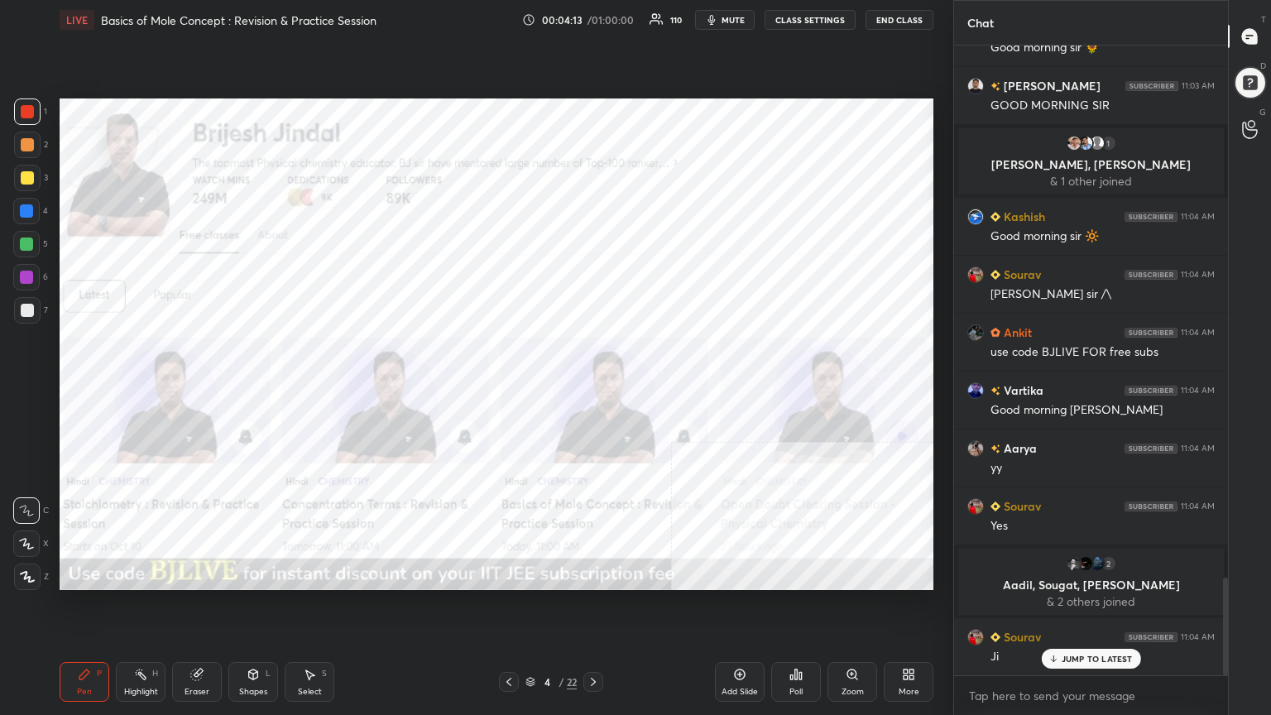
scroll to position [3484, 0]
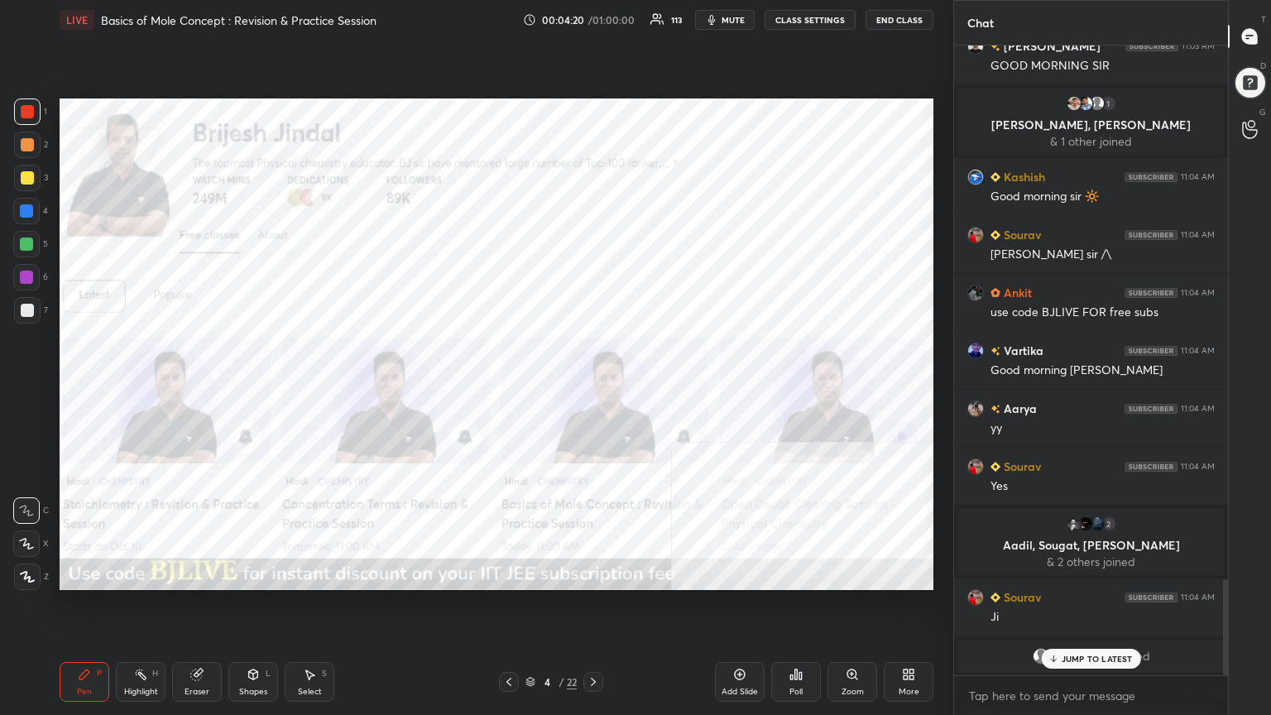
click at [596, 574] on icon at bounding box center [592, 681] width 13 height 13
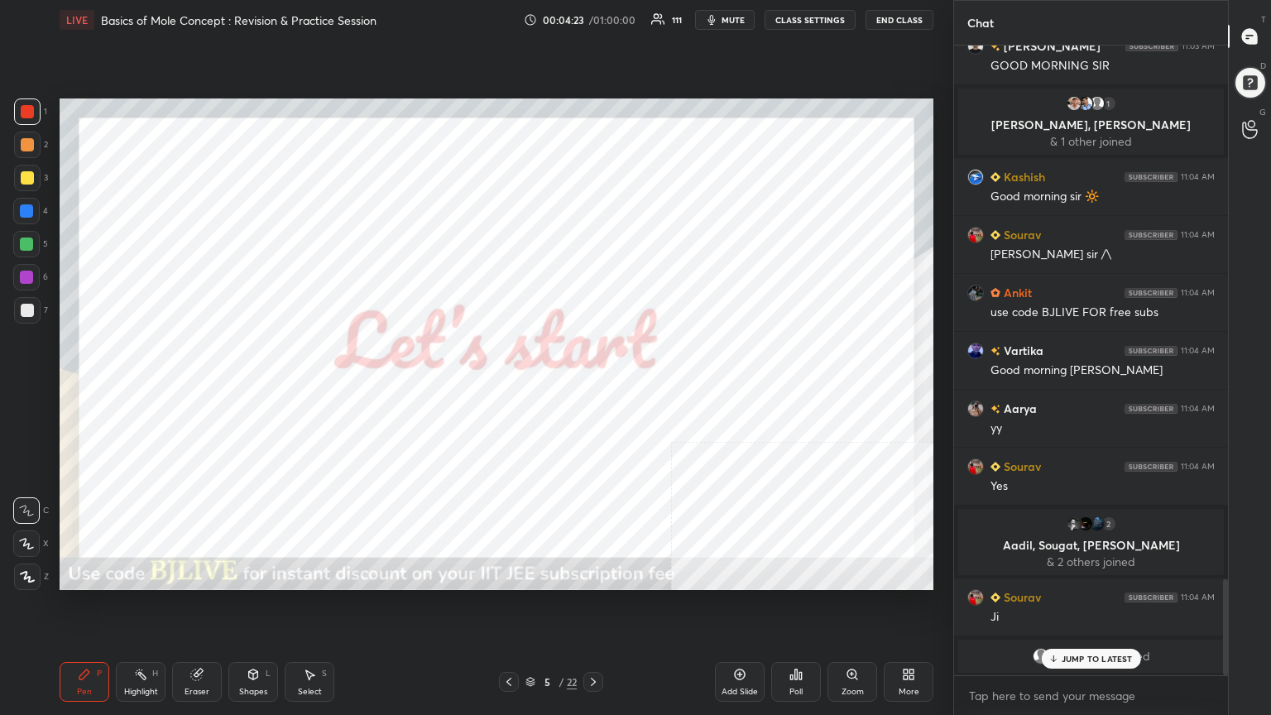
click at [526, 574] on icon at bounding box center [530, 682] width 10 height 10
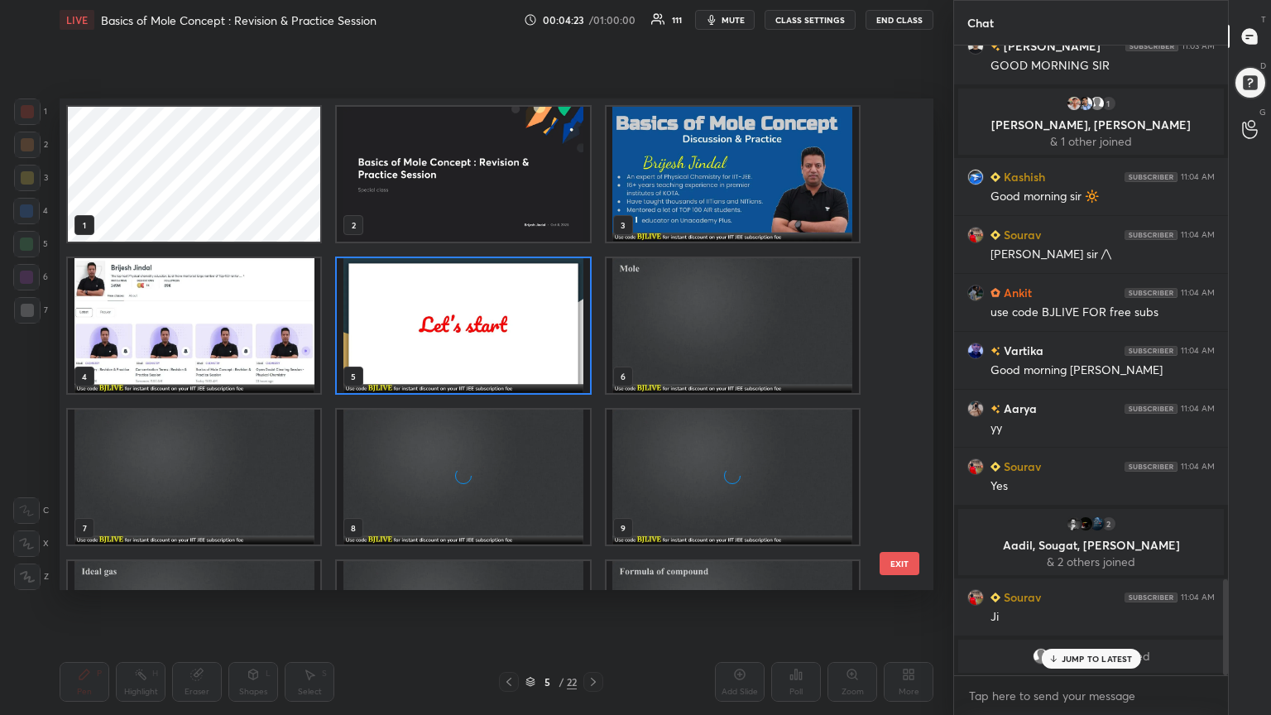
scroll to position [486, 865]
click at [711, 355] on img "grid" at bounding box center [732, 325] width 252 height 135
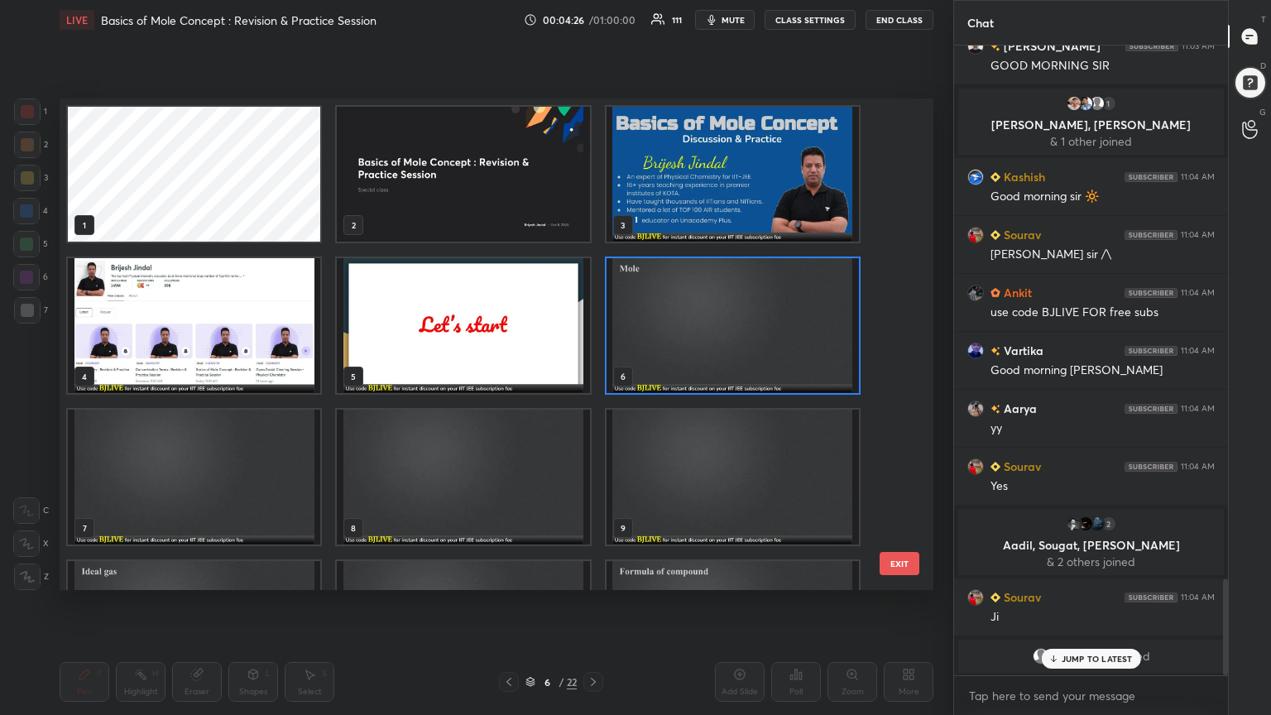
click at [711, 353] on img "grid" at bounding box center [732, 325] width 252 height 135
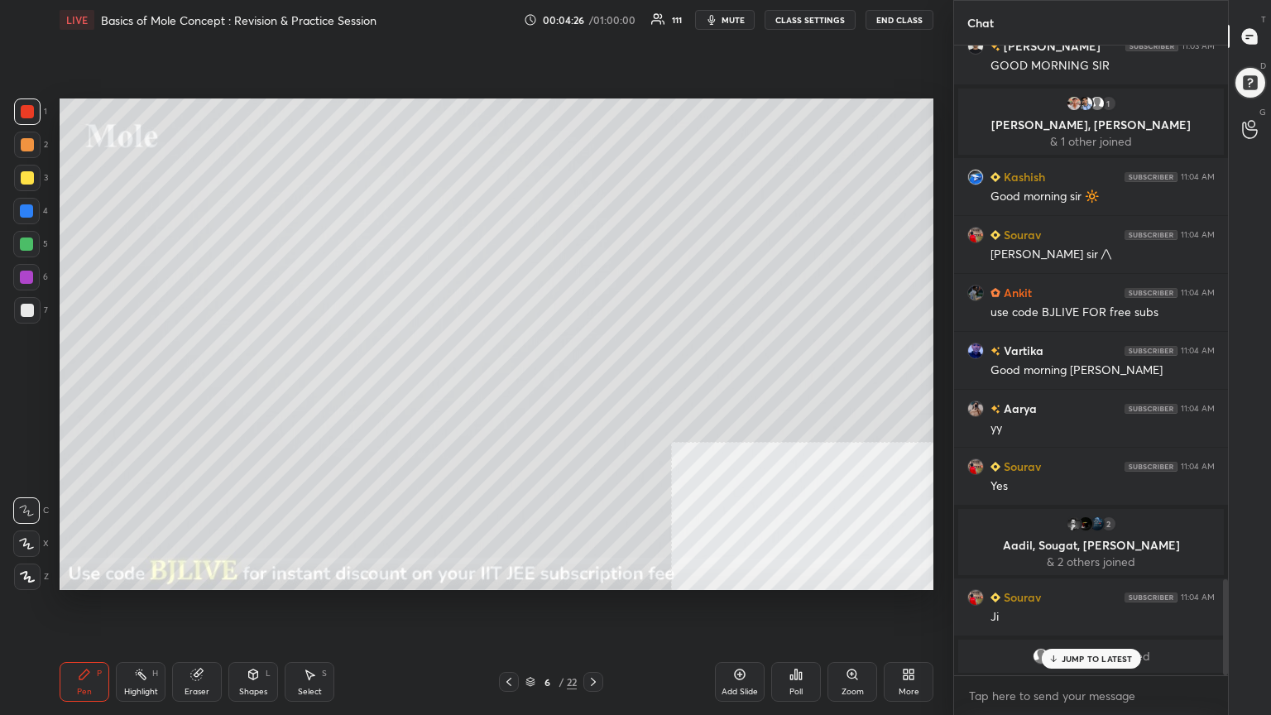
drag, startPoint x: 709, startPoint y: 354, endPoint x: 697, endPoint y: 352, distance: 11.7
click at [708, 354] on img "grid" at bounding box center [732, 325] width 252 height 135
click at [21, 176] on div at bounding box center [27, 177] width 13 height 13
click at [30, 317] on div at bounding box center [27, 310] width 26 height 26
click at [258, 574] on div "Shapes" at bounding box center [253, 691] width 28 height 8
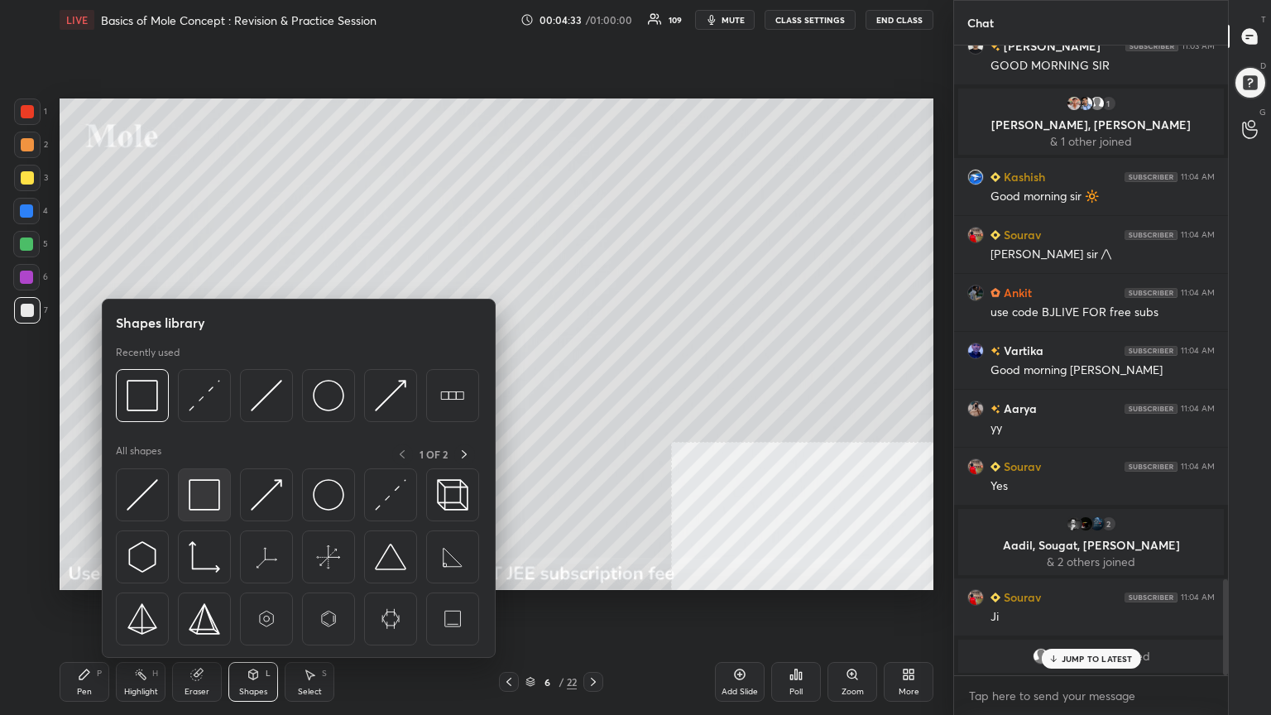
click at [213, 500] on img at bounding box center [204, 494] width 31 height 31
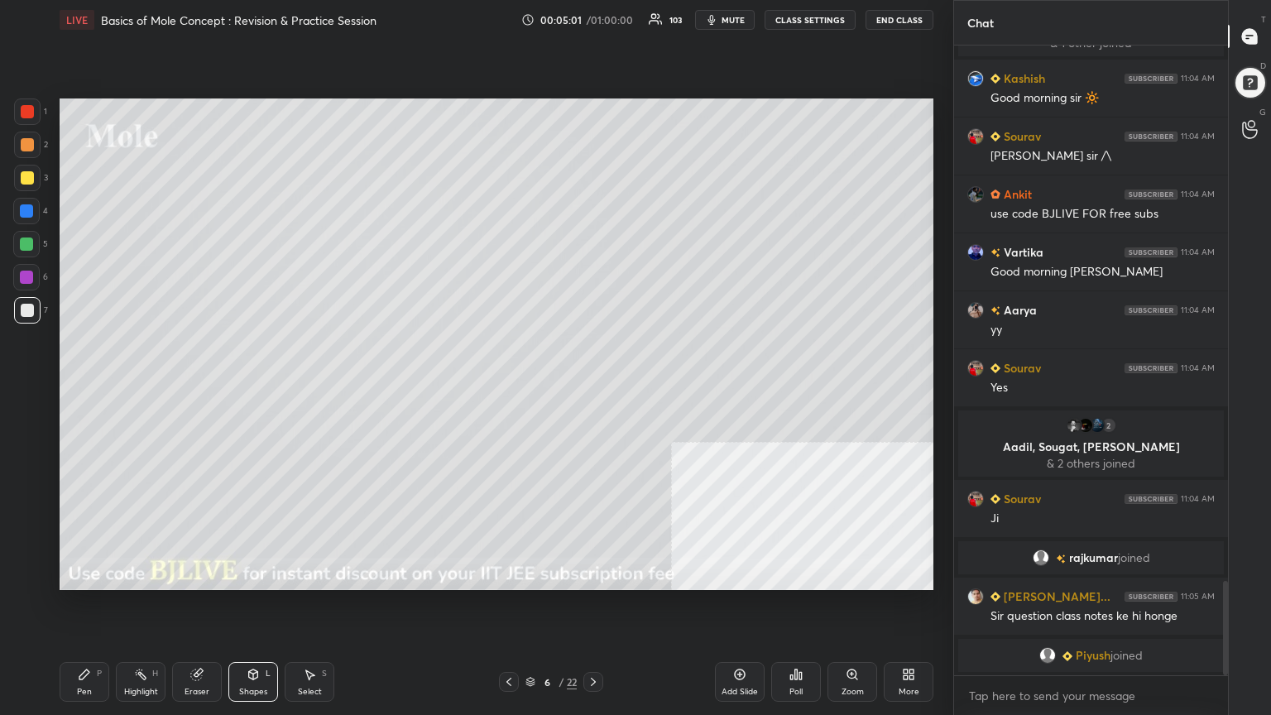
scroll to position [3589, 0]
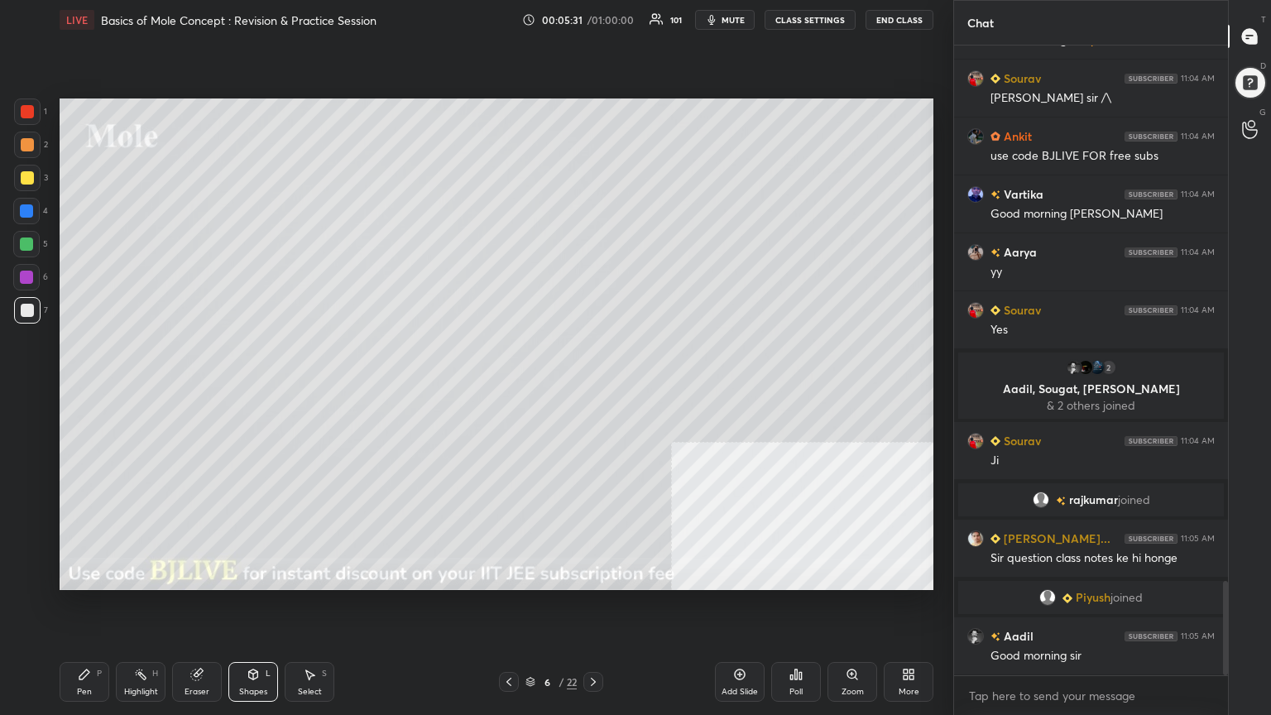
click at [25, 177] on div at bounding box center [27, 177] width 13 height 13
click at [89, 574] on div "Pen P" at bounding box center [85, 682] width 50 height 40
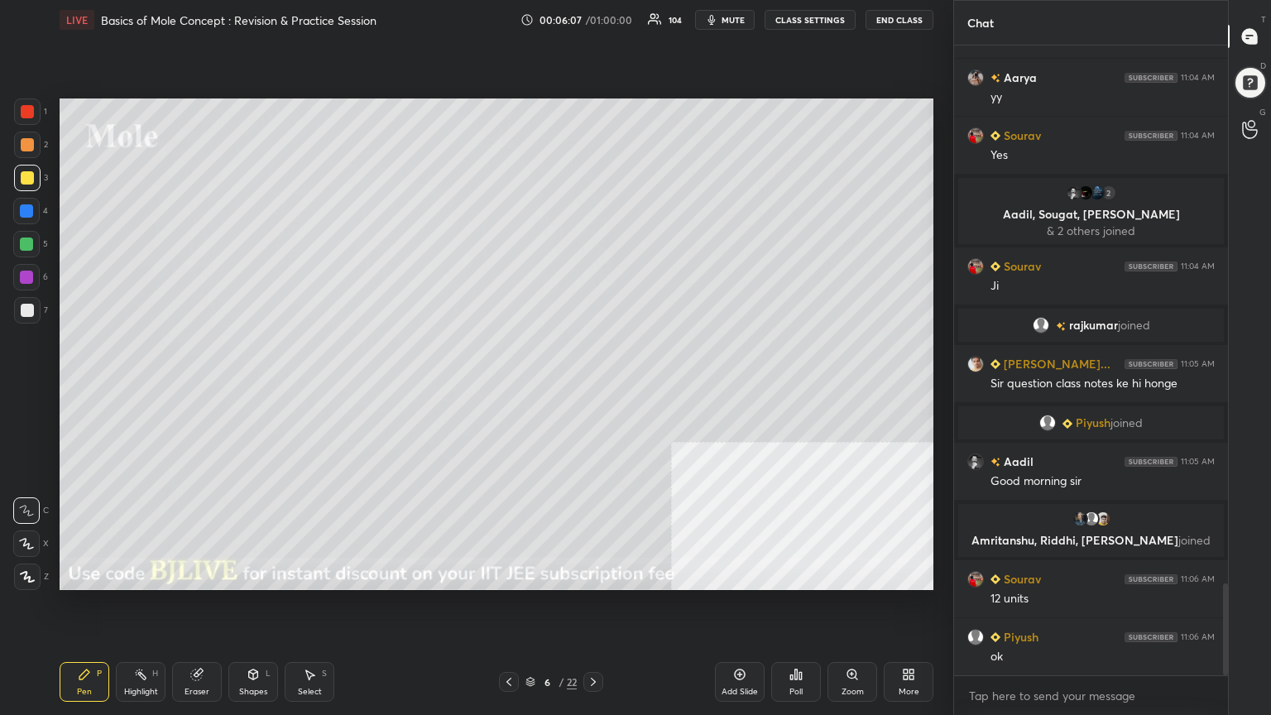
scroll to position [3736, 0]
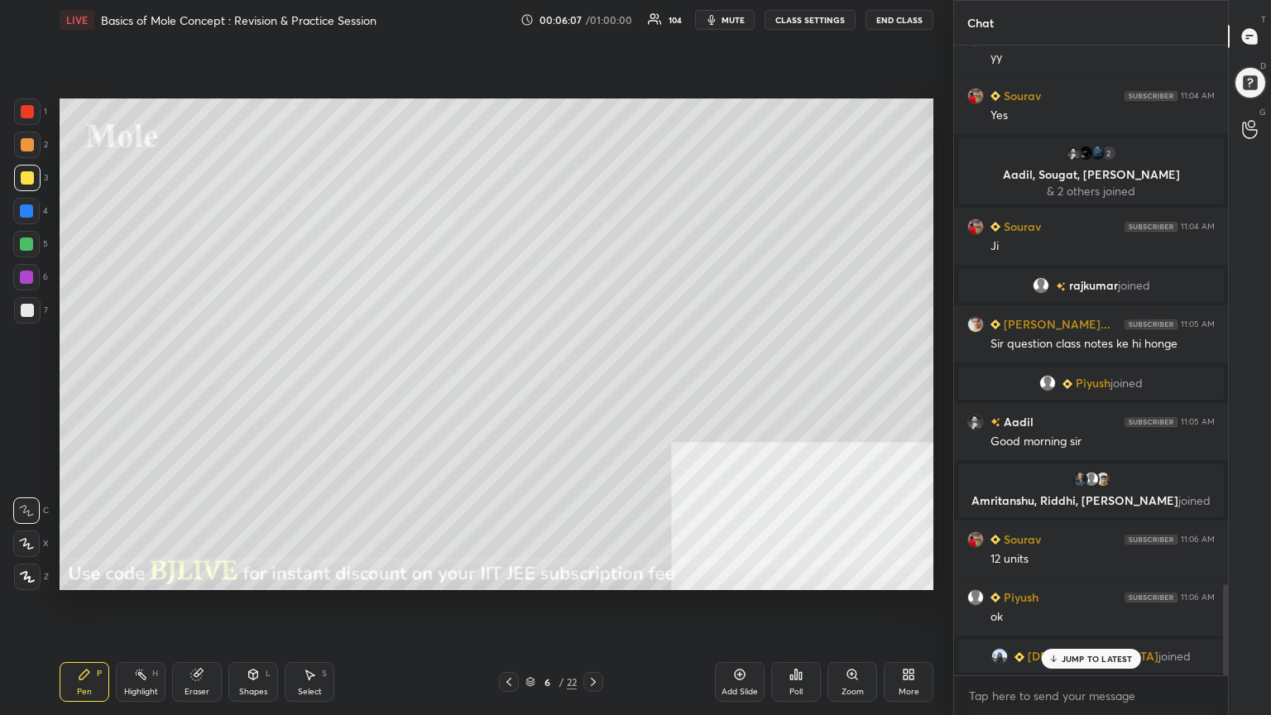
click at [30, 138] on div at bounding box center [27, 144] width 13 height 13
drag, startPoint x: 22, startPoint y: 254, endPoint x: 53, endPoint y: 251, distance: 31.6
click at [26, 255] on div at bounding box center [26, 244] width 26 height 26
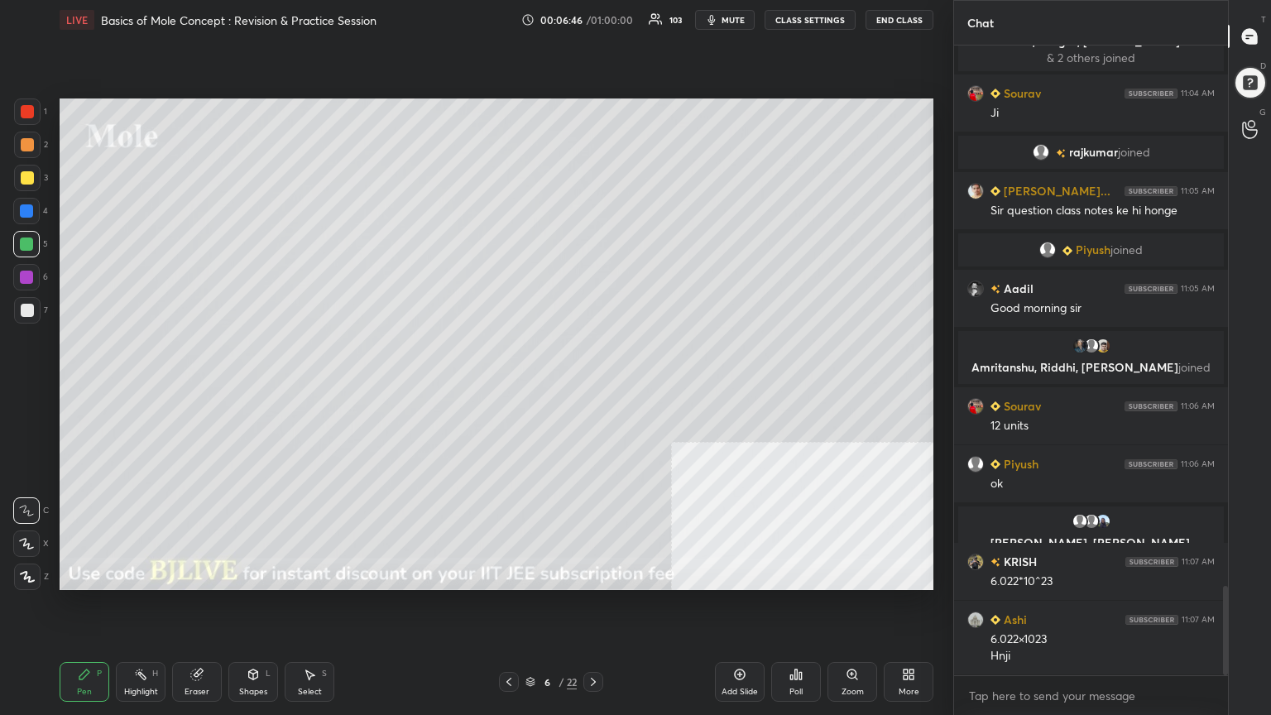
scroll to position [3877, 0]
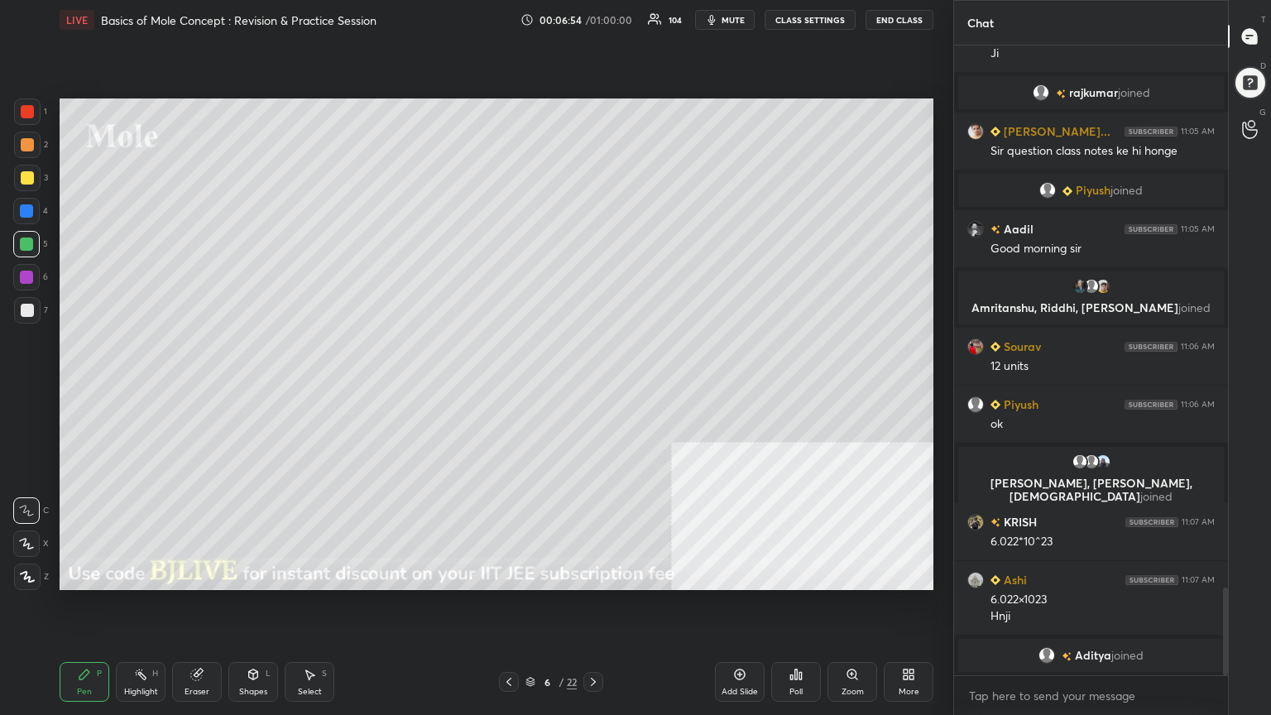
click at [29, 317] on div at bounding box center [27, 310] width 26 height 26
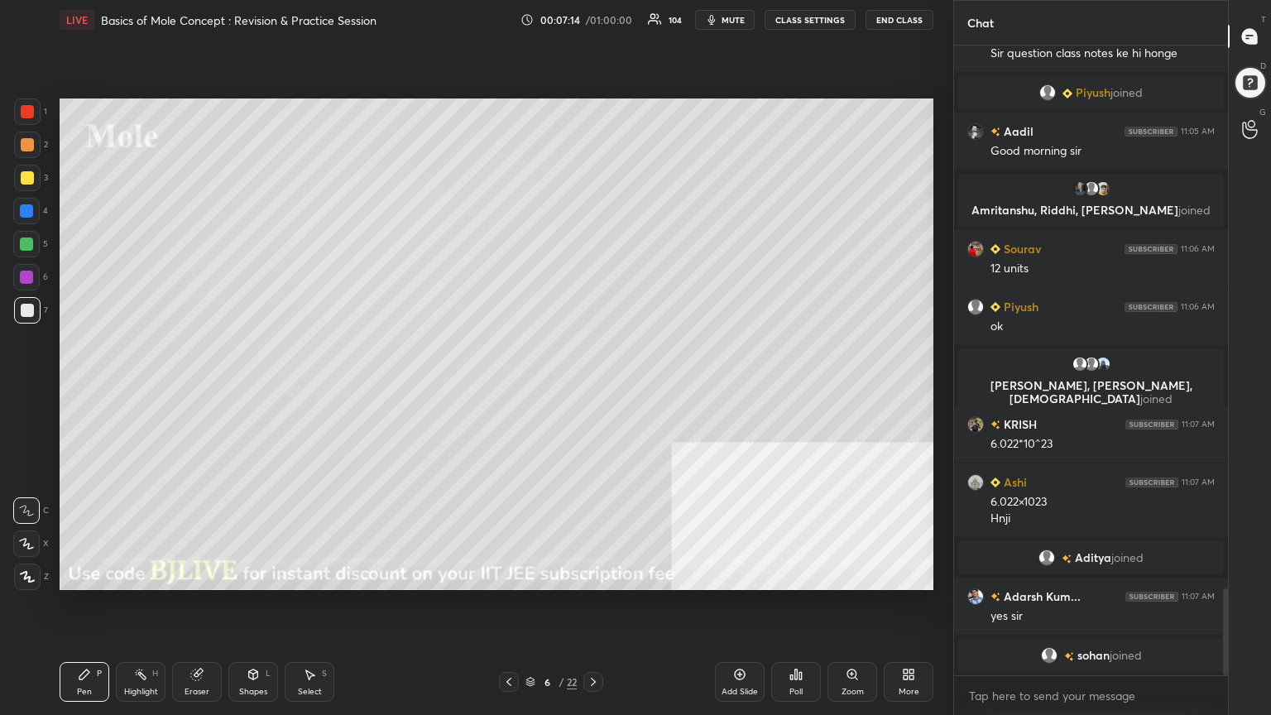
scroll to position [3997, 0]
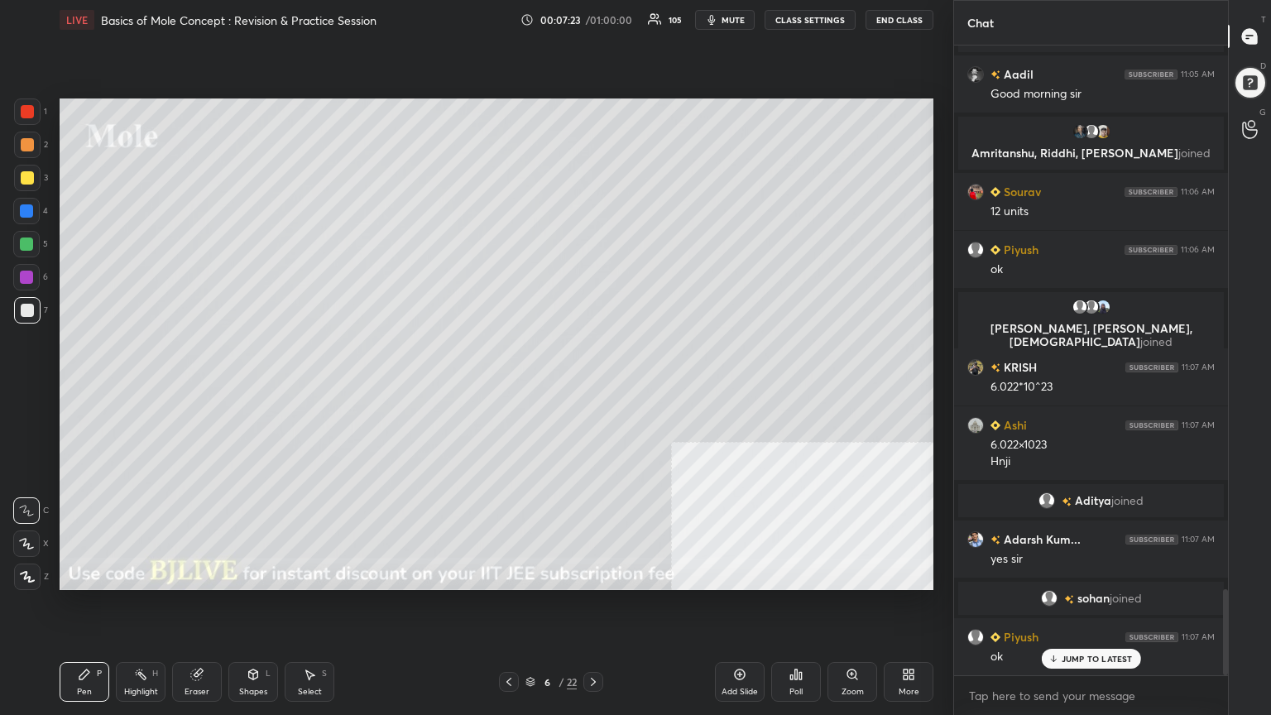
click at [23, 175] on div at bounding box center [27, 177] width 13 height 13
drag, startPoint x: 255, startPoint y: 687, endPoint x: 244, endPoint y: 672, distance: 19.0
click at [253, 574] on div "Shapes" at bounding box center [253, 691] width 28 height 8
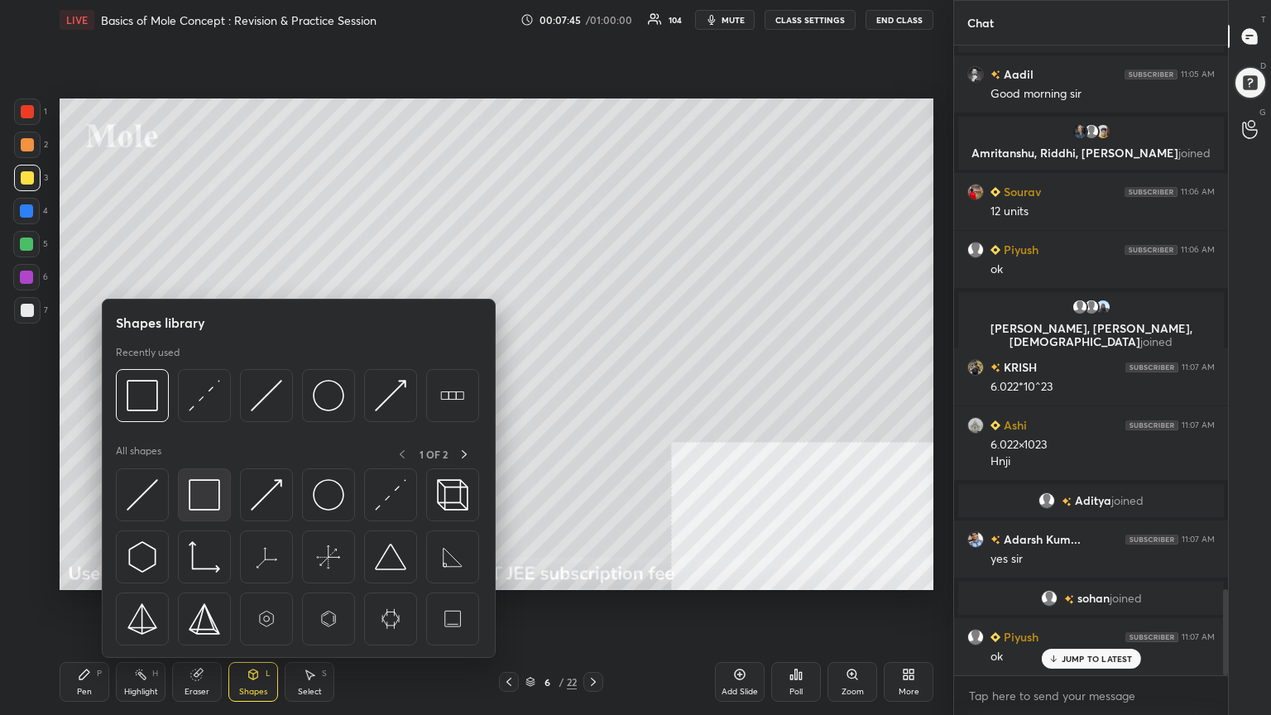
click at [194, 499] on img at bounding box center [204, 494] width 31 height 31
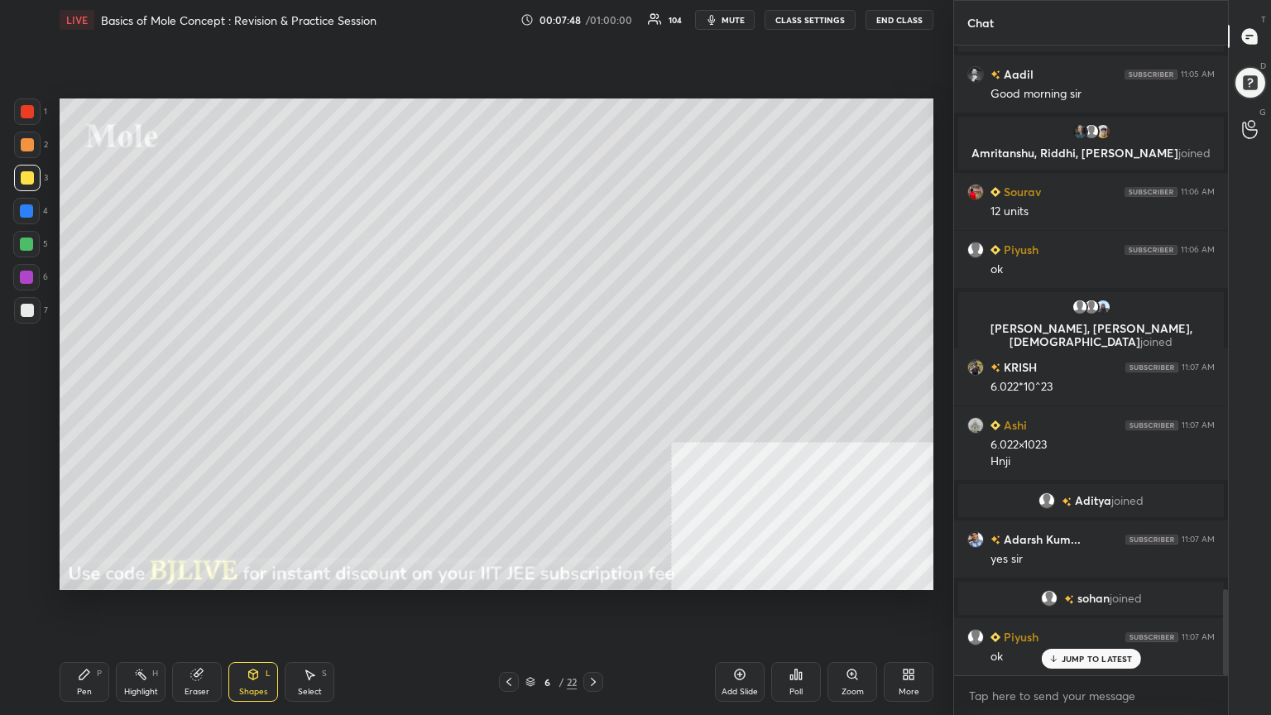
click at [79, 574] on div "Pen" at bounding box center [84, 691] width 15 height 8
click at [316, 574] on div "Select S" at bounding box center [310, 682] width 50 height 40
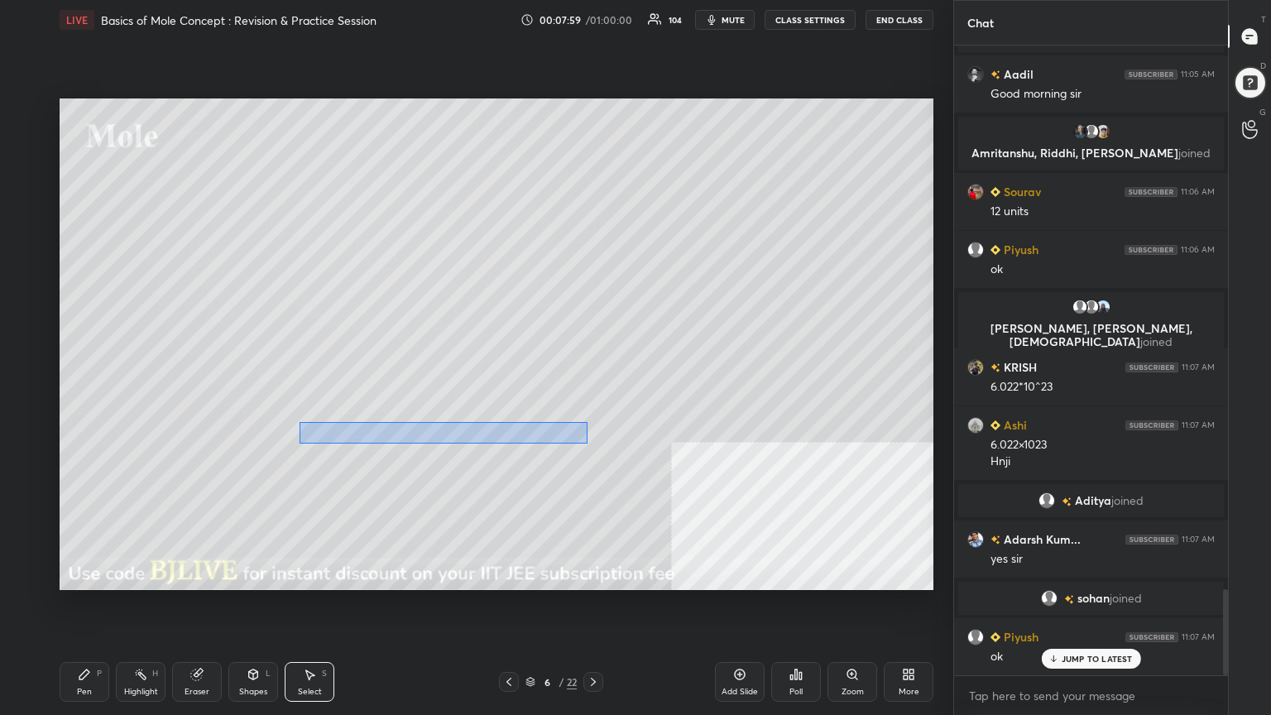
drag, startPoint x: 299, startPoint y: 421, endPoint x: 587, endPoint y: 443, distance: 289.6
click at [587, 443] on div "0 ° Undo Copy Duplicate Duplicate to new slide Delete" at bounding box center [497, 343] width 874 height 491
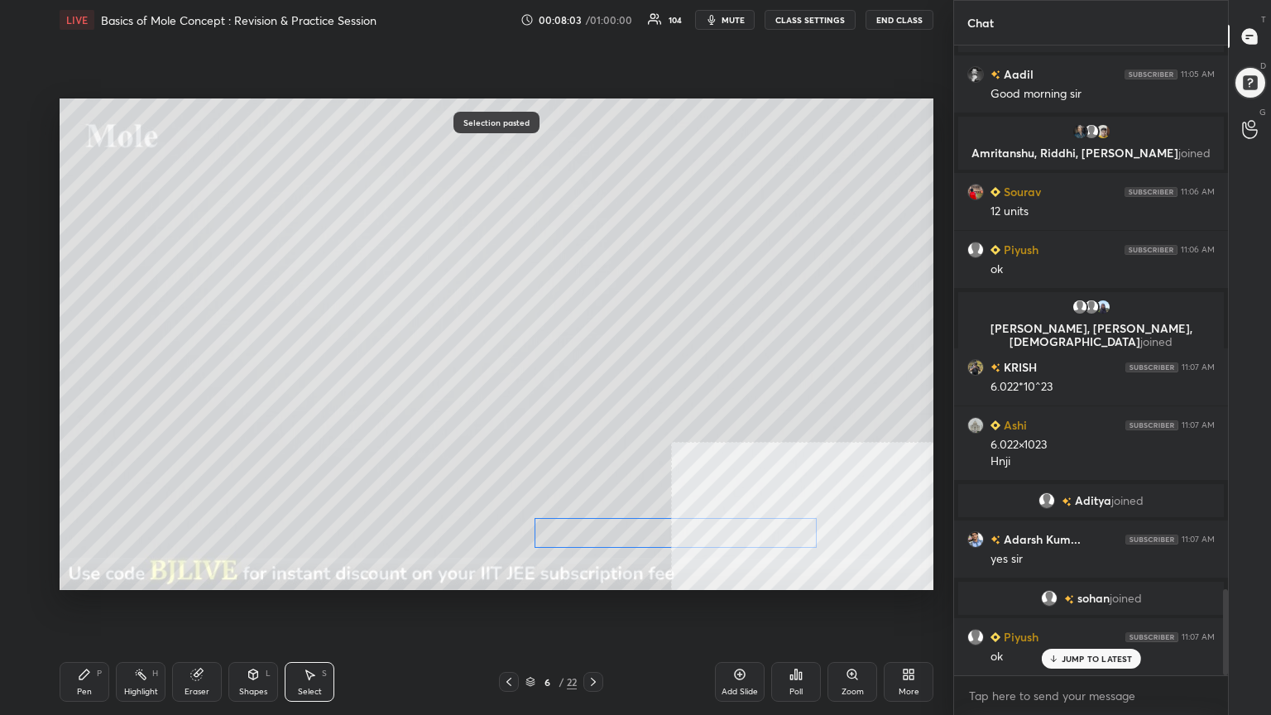
drag, startPoint x: 510, startPoint y: 458, endPoint x: 716, endPoint y: 533, distance: 219.8
click at [716, 533] on div "0 ° Undo Copy Paste here Duplicate Duplicate to new slide Delete" at bounding box center [497, 343] width 874 height 491
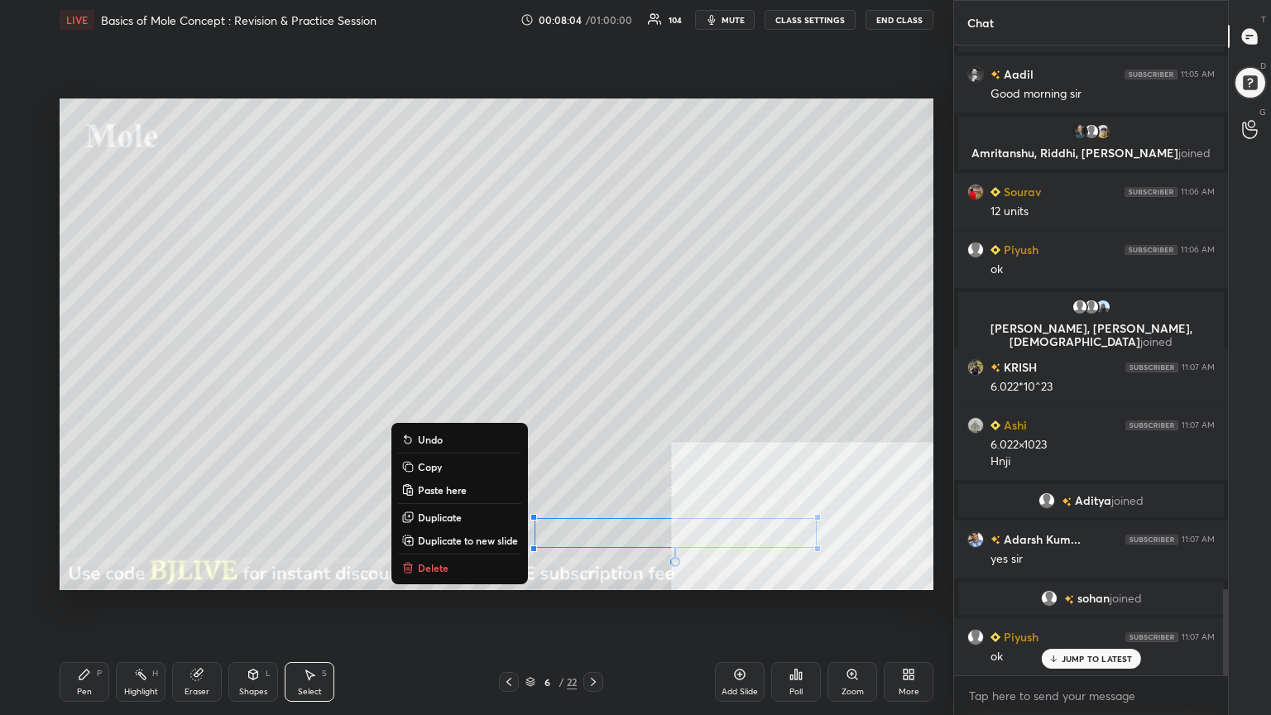
click at [322, 574] on div "S" at bounding box center [324, 673] width 5 height 8
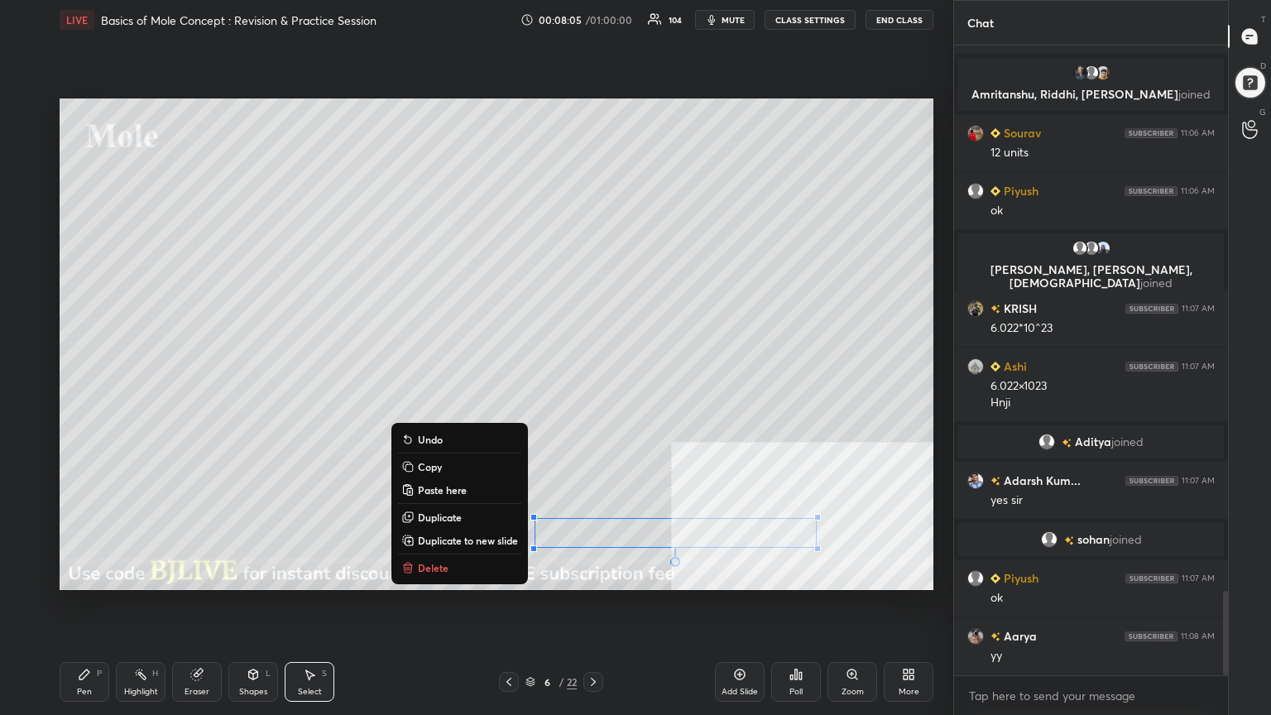
click at [314, 510] on div "0 ° Undo Copy Paste here Duplicate Duplicate to new slide Delete" at bounding box center [497, 343] width 874 height 491
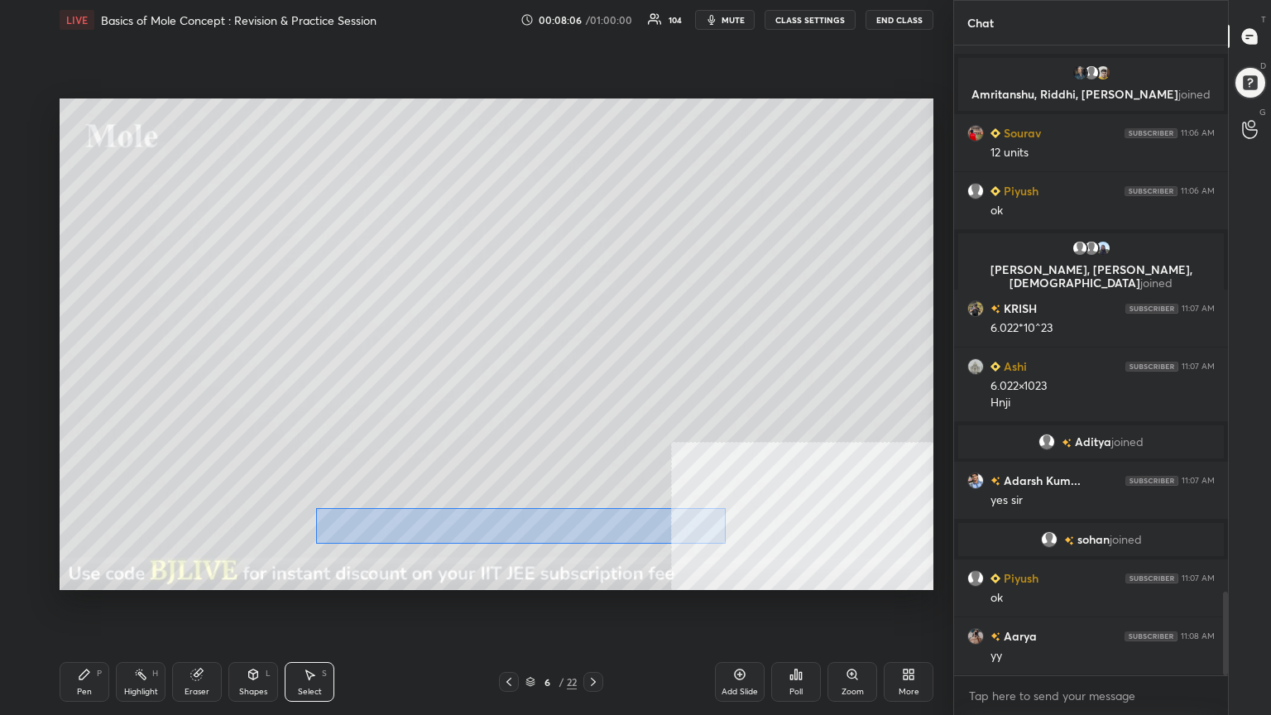
scroll to position [4095, 0]
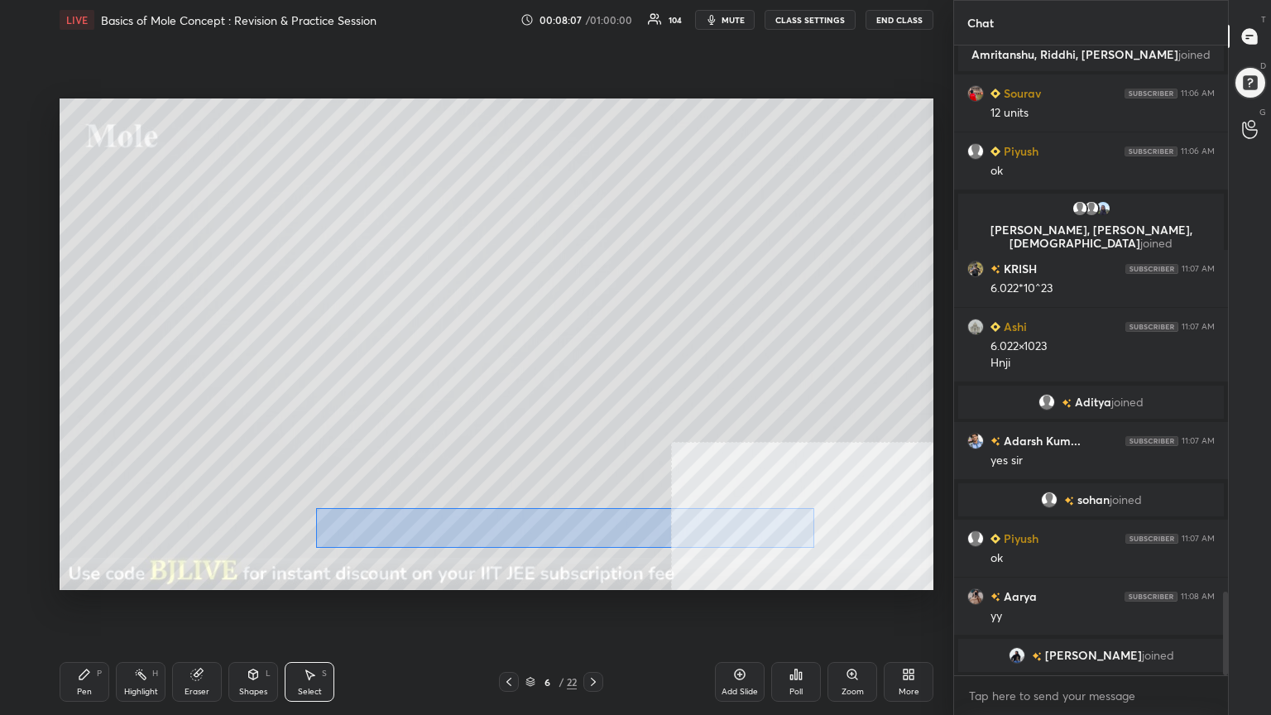
drag, startPoint x: 315, startPoint y: 507, endPoint x: 743, endPoint y: 530, distance: 428.3
click at [811, 547] on div "0 ° Undo Copy Paste here Duplicate Duplicate to new slide Delete" at bounding box center [497, 343] width 874 height 491
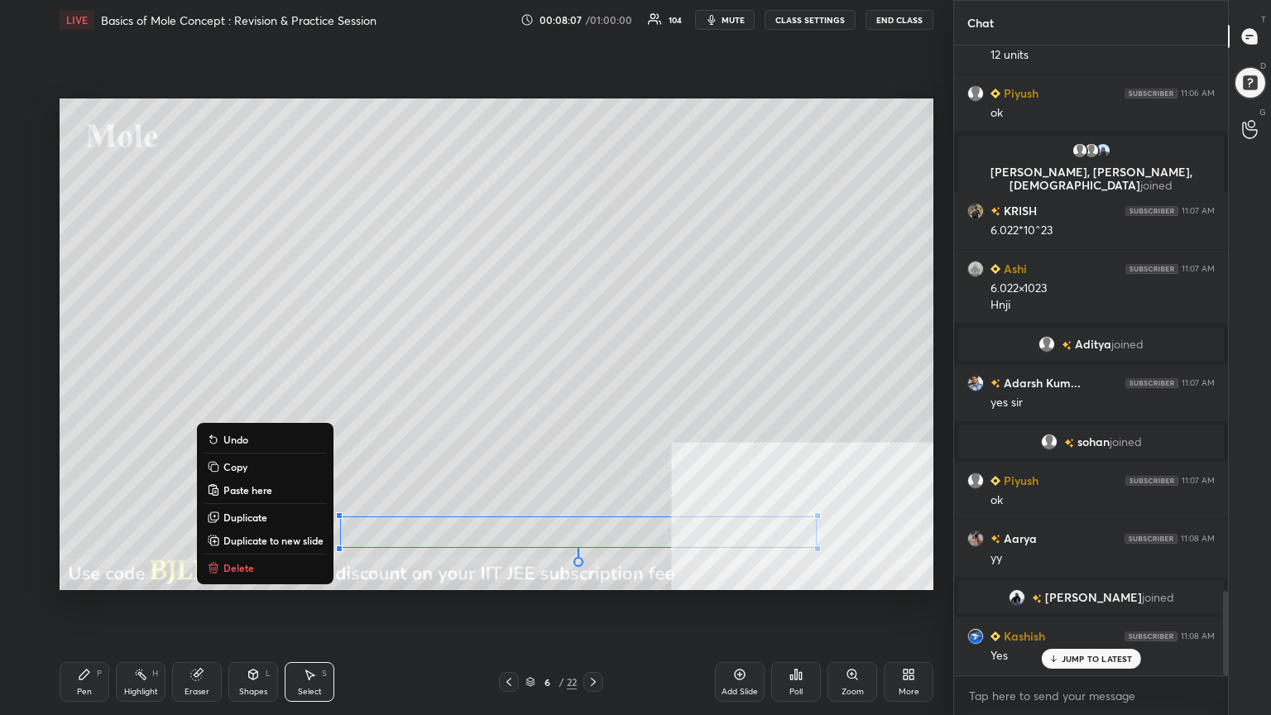
scroll to position [4070, 0]
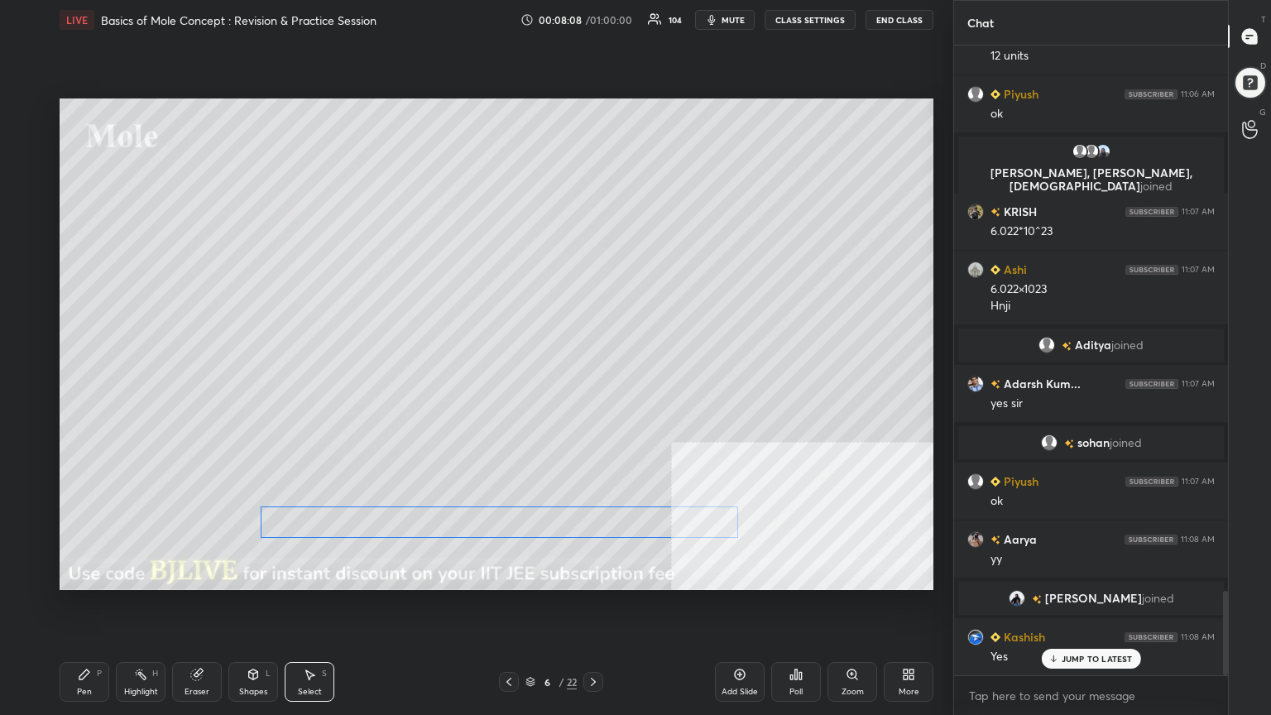
drag, startPoint x: 691, startPoint y: 519, endPoint x: 612, endPoint y: 509, distance: 79.2
click at [613, 509] on div "0 ° Undo Copy Paste here Duplicate Duplicate to new slide Delete" at bounding box center [497, 343] width 874 height 491
click at [433, 556] on div "0 ° Undo Copy Paste here Duplicate Duplicate to new slide Delete" at bounding box center [497, 343] width 874 height 491
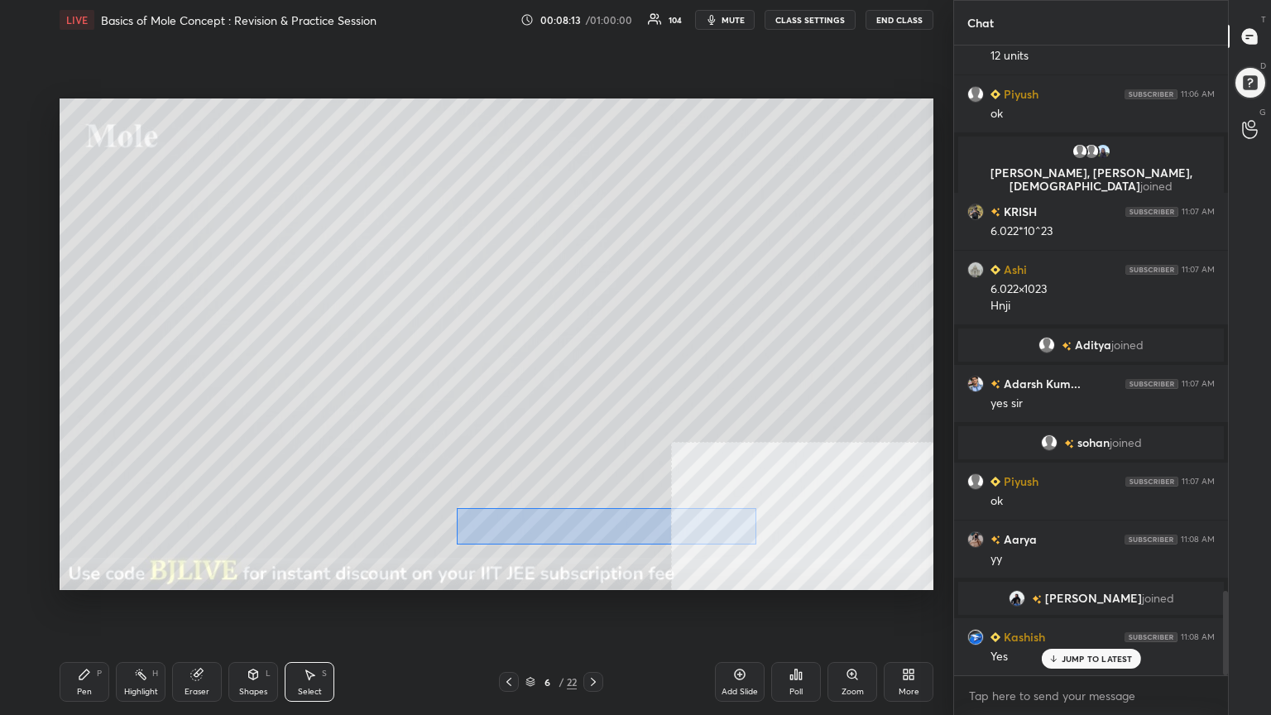
drag, startPoint x: 457, startPoint y: 508, endPoint x: 749, endPoint y: 543, distance: 294.2
click at [755, 544] on div "0 ° Undo Copy Paste here Duplicate Duplicate to new slide Delete" at bounding box center [497, 343] width 874 height 491
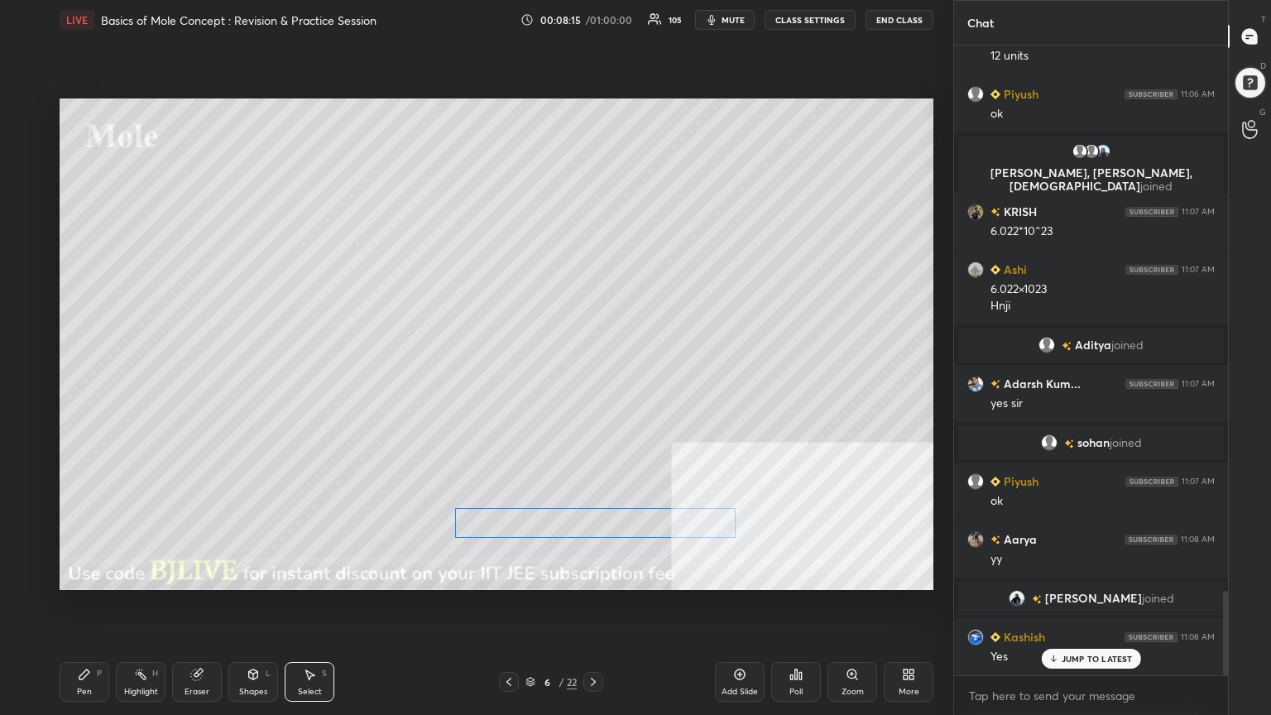
click at [635, 523] on div "0 ° Undo Copy Paste here Duplicate Duplicate to new slide Delete" at bounding box center [497, 343] width 874 height 491
click at [537, 548] on div "0 ° Undo Copy Paste here Duplicate Duplicate to new slide Delete" at bounding box center [497, 343] width 874 height 491
drag, startPoint x: 458, startPoint y: 510, endPoint x: 695, endPoint y: 523, distance: 236.9
click at [737, 539] on div "0 ° Undo Copy Paste here Duplicate Duplicate to new slide Delete" at bounding box center [497, 343] width 874 height 491
click at [689, 521] on div "0 ° Undo Copy Paste here Duplicate Duplicate to new slide Delete" at bounding box center [497, 343] width 874 height 491
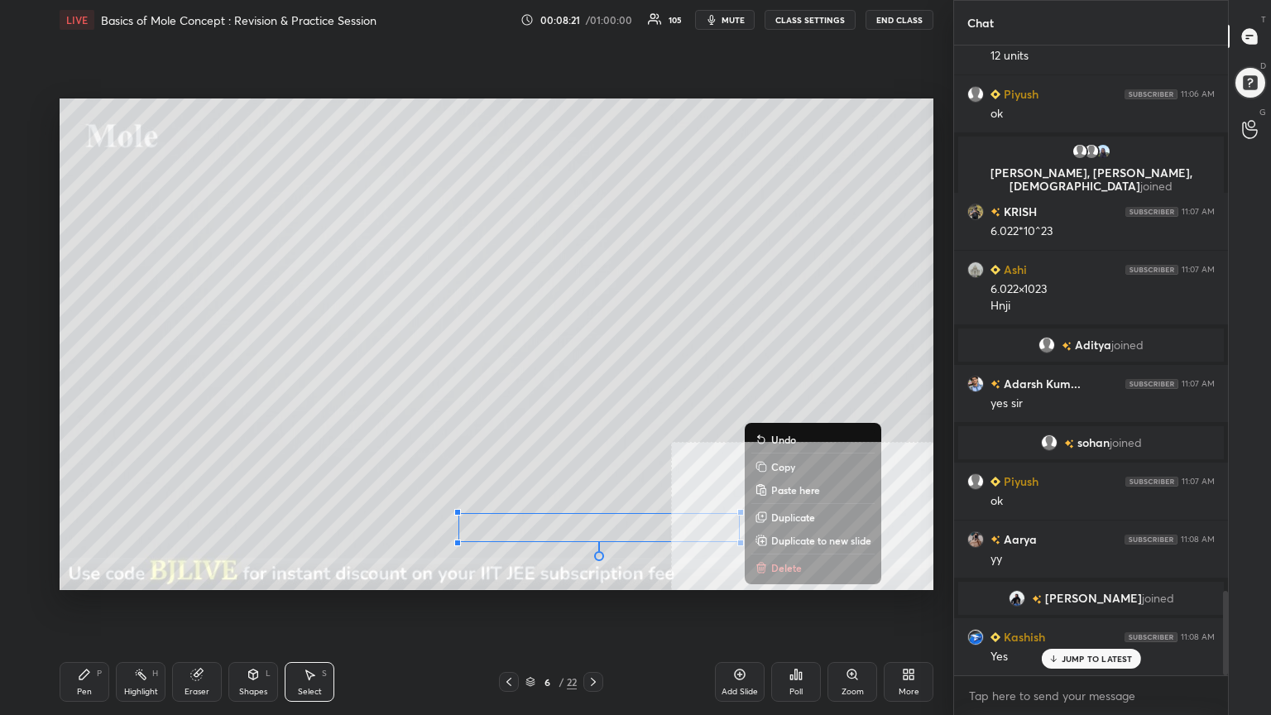
scroll to position [4128, 0]
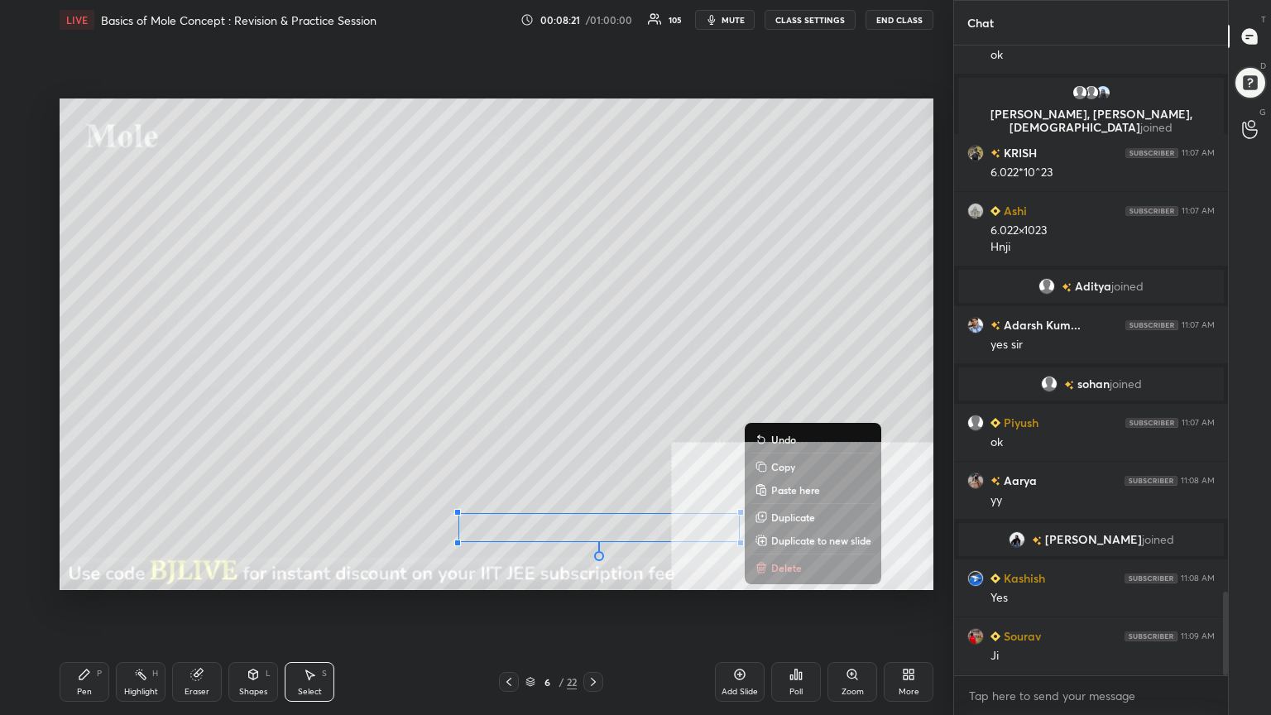
drag, startPoint x: 262, startPoint y: 685, endPoint x: 256, endPoint y: 669, distance: 16.7
click at [262, 574] on div "Shapes L" at bounding box center [253, 682] width 50 height 40
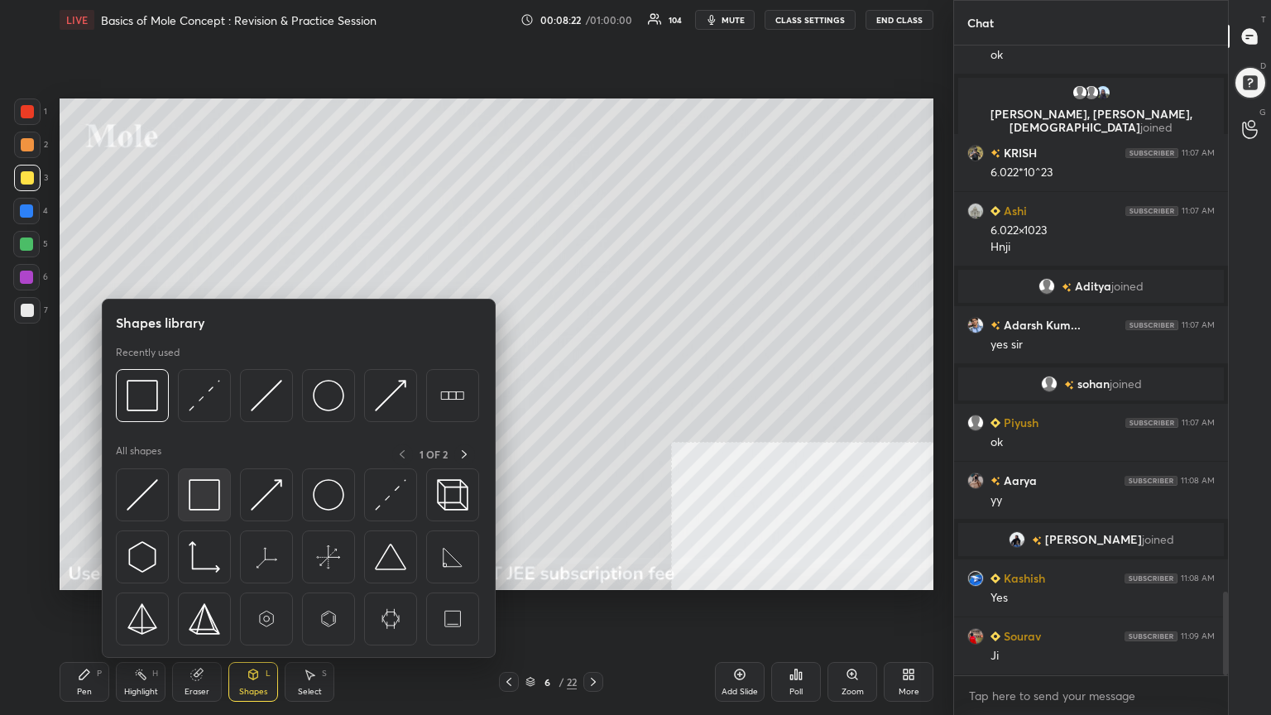
click at [213, 487] on img at bounding box center [204, 494] width 31 height 31
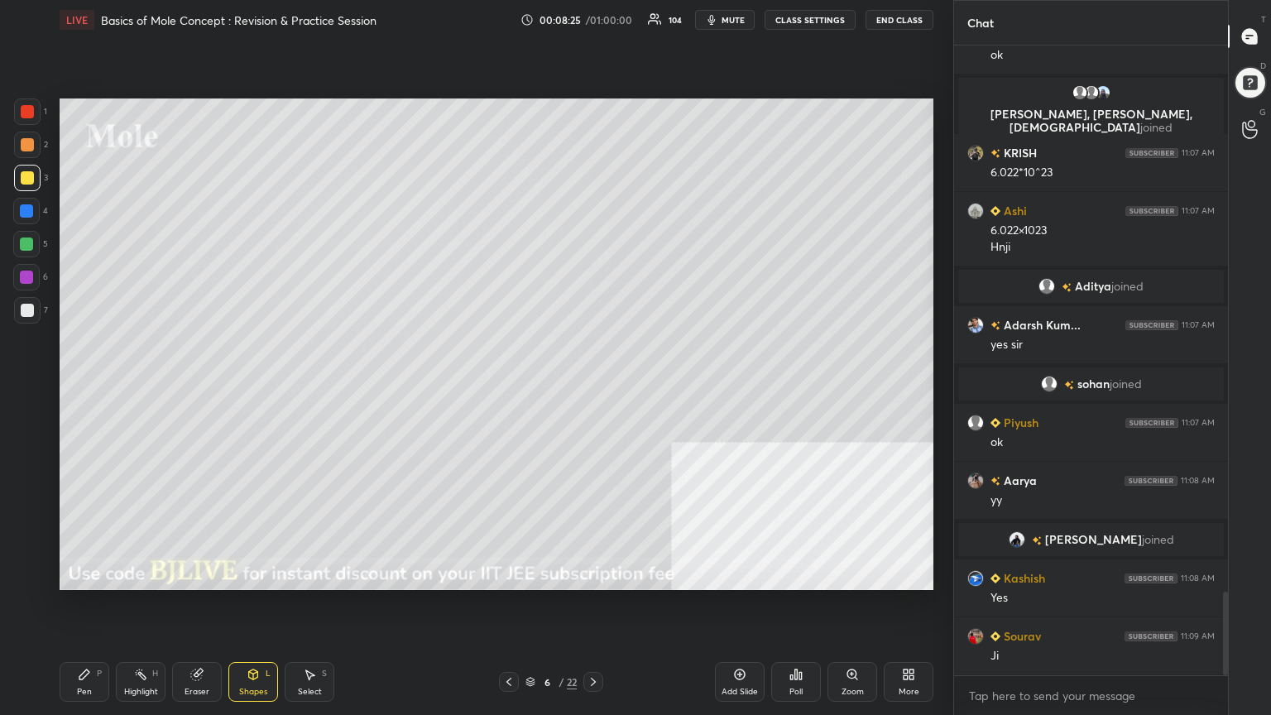
click at [310, 574] on div "Select" at bounding box center [310, 691] width 24 height 8
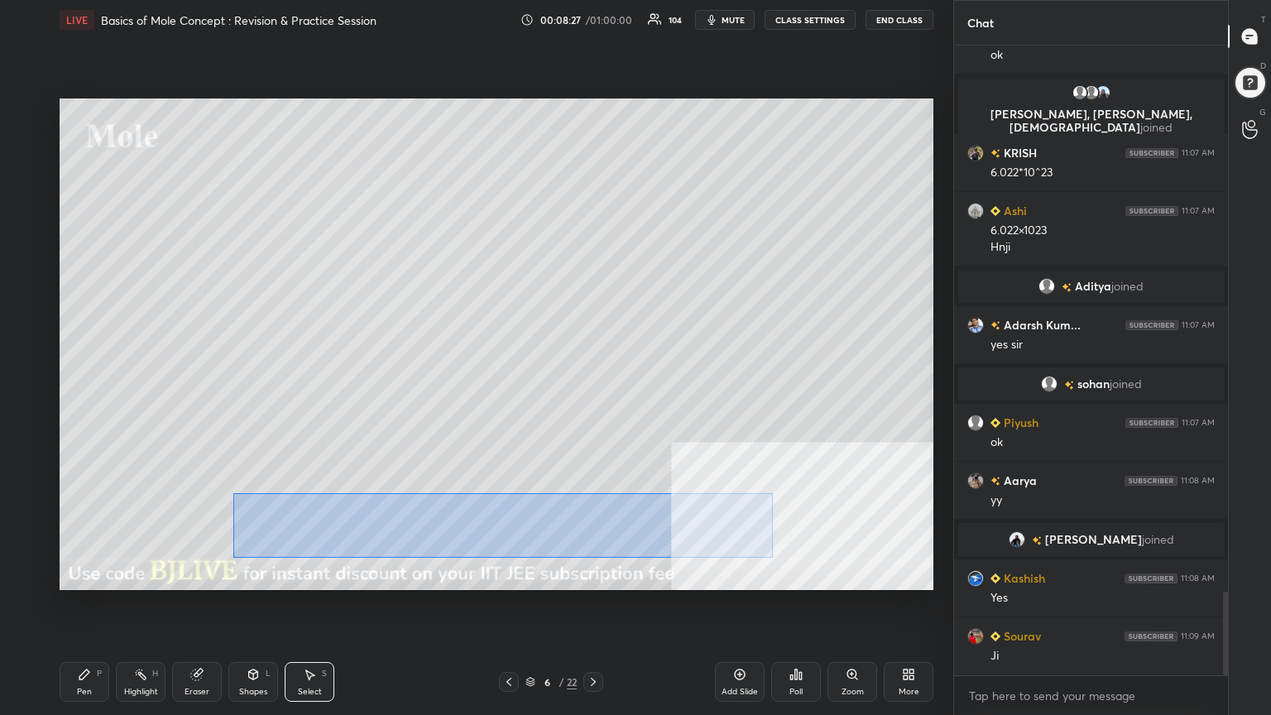
drag, startPoint x: 233, startPoint y: 493, endPoint x: 768, endPoint y: 555, distance: 538.0
click at [770, 556] on div "0 ° Undo Copy Paste here Duplicate Duplicate to new slide Delete" at bounding box center [497, 343] width 874 height 491
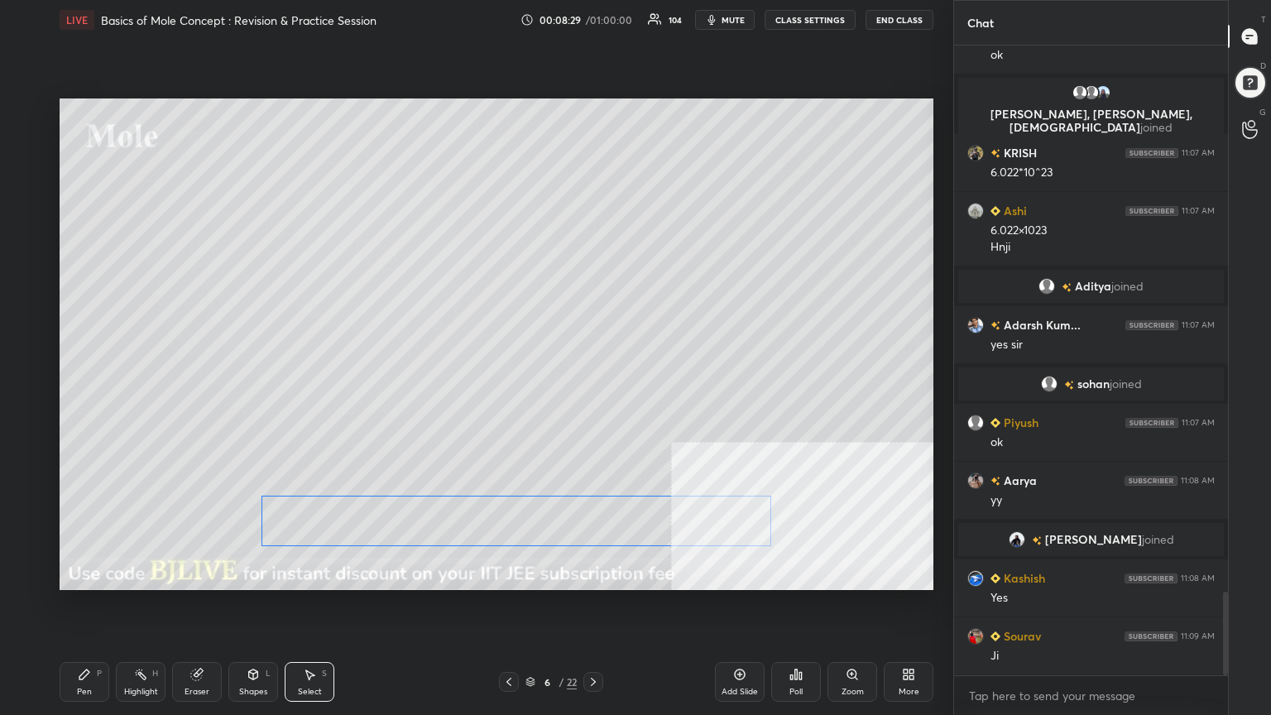
drag, startPoint x: 619, startPoint y: 516, endPoint x: 630, endPoint y: 515, distance: 11.6
click at [630, 515] on div "0 ° Undo Copy Paste here Duplicate Duplicate to new slide Delete" at bounding box center [497, 343] width 874 height 491
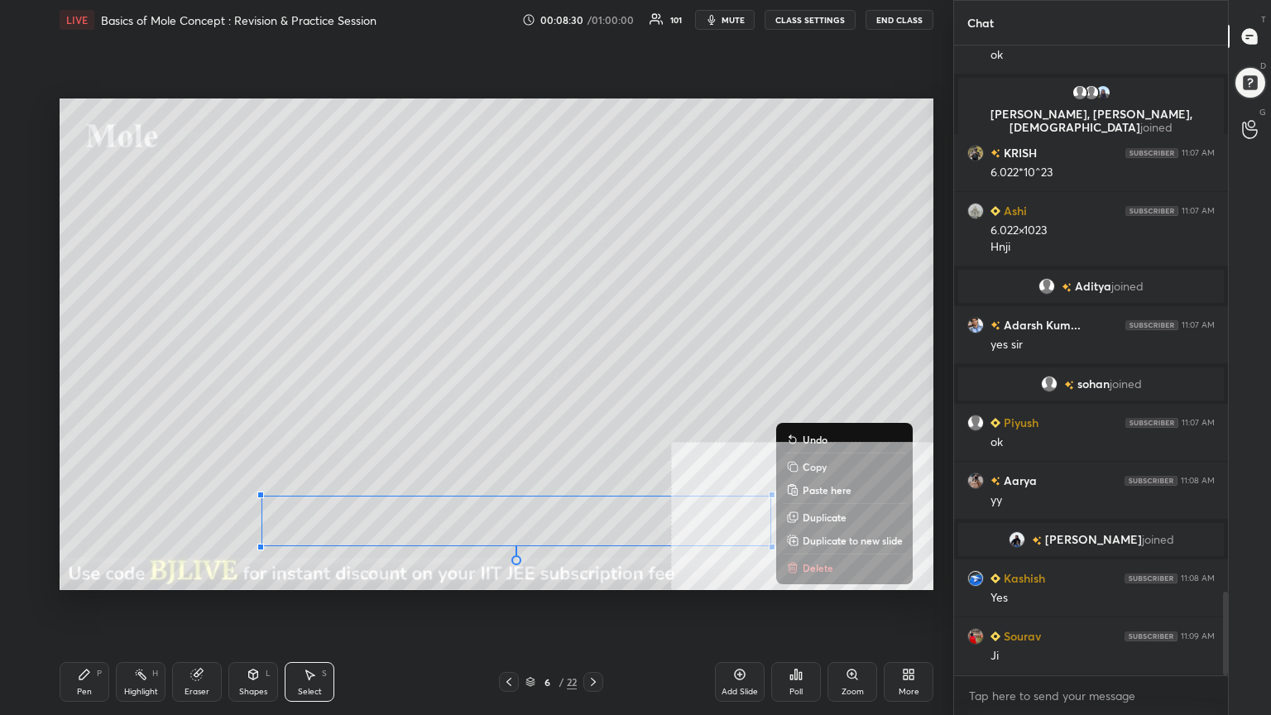
click at [86, 574] on div "Pen P" at bounding box center [85, 682] width 50 height 40
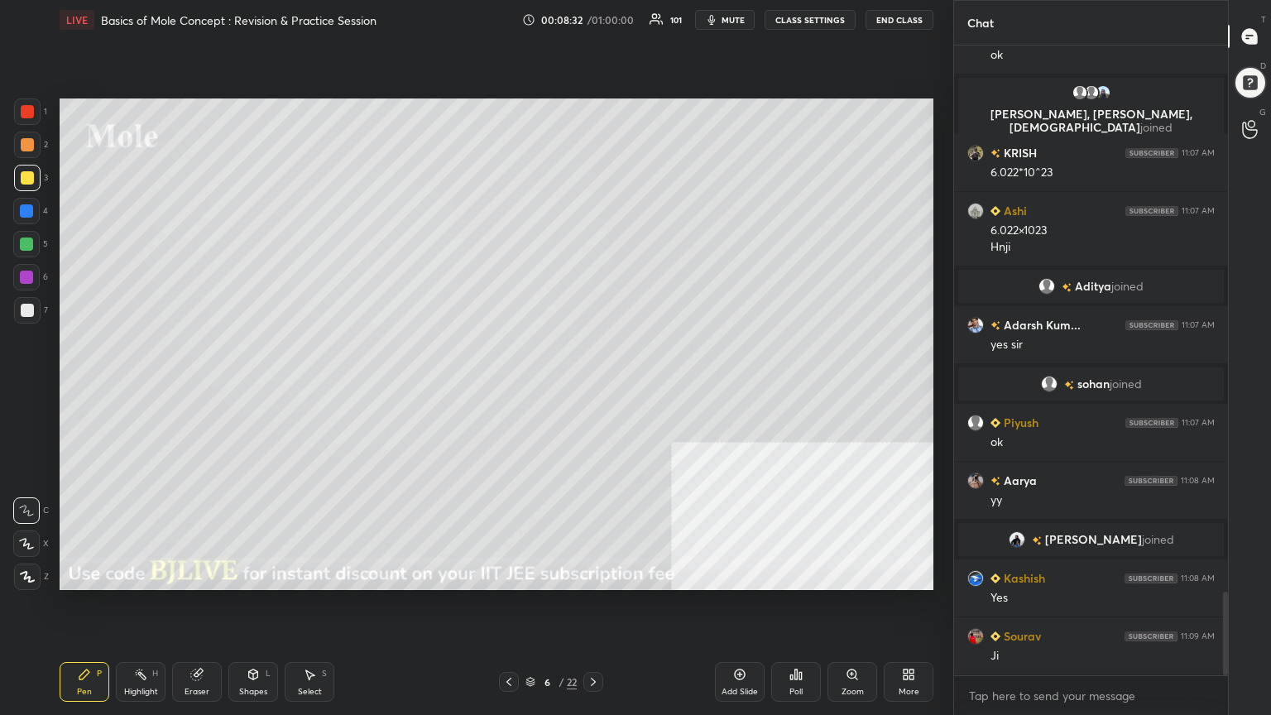
drag, startPoint x: 527, startPoint y: 691, endPoint x: 526, endPoint y: 682, distance: 8.3
click at [526, 574] on div "6 / 22" at bounding box center [551, 682] width 104 height 20
click at [529, 574] on icon at bounding box center [530, 682] width 10 height 10
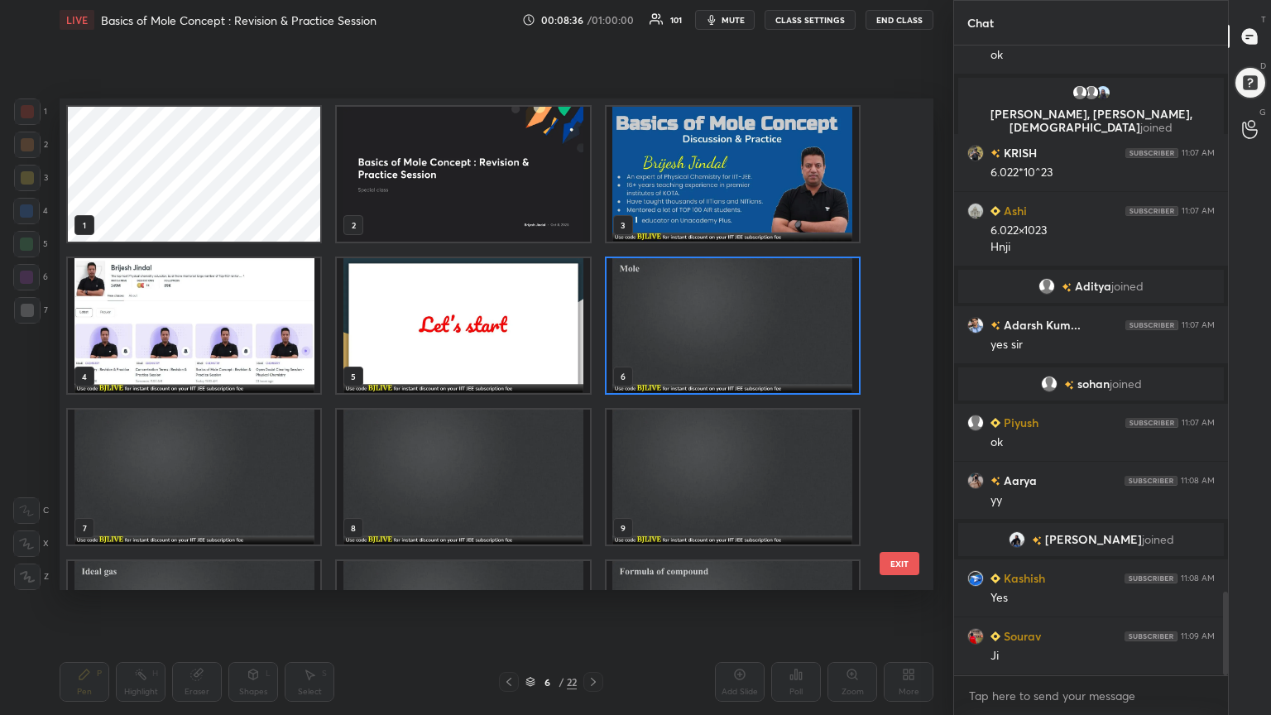
scroll to position [4186, 0]
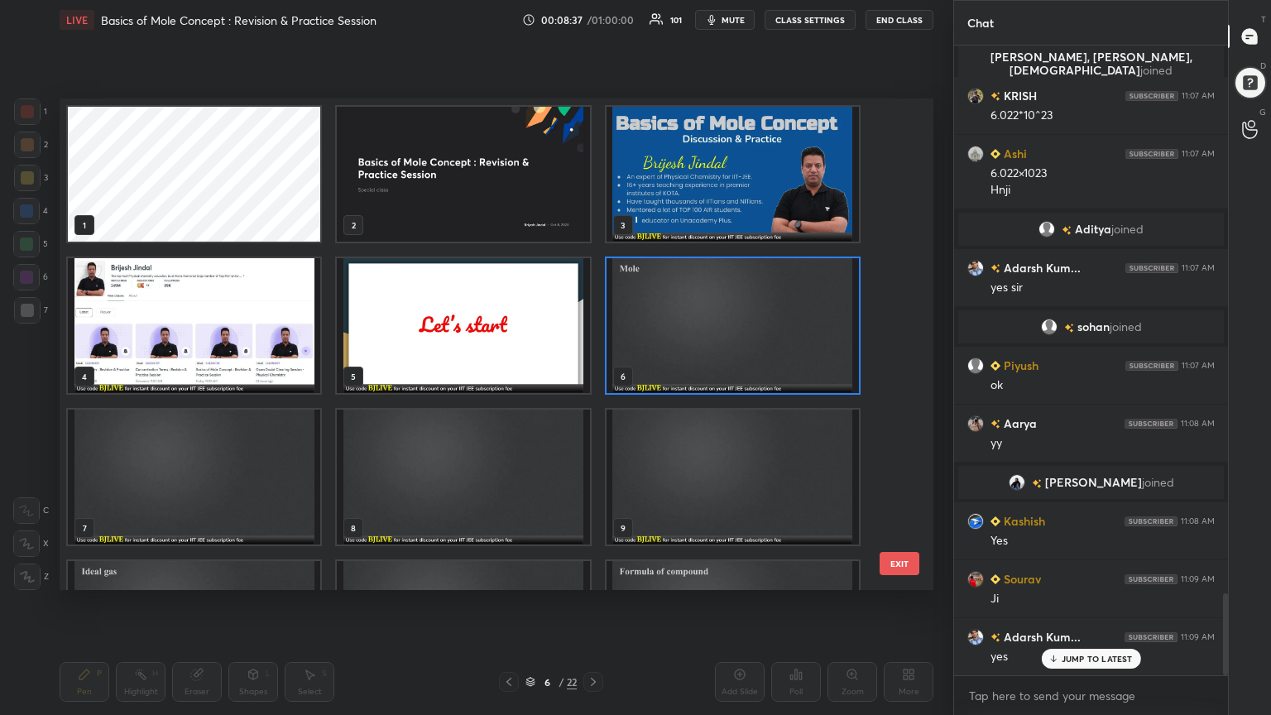
click at [167, 474] on img "grid" at bounding box center [194, 476] width 252 height 135
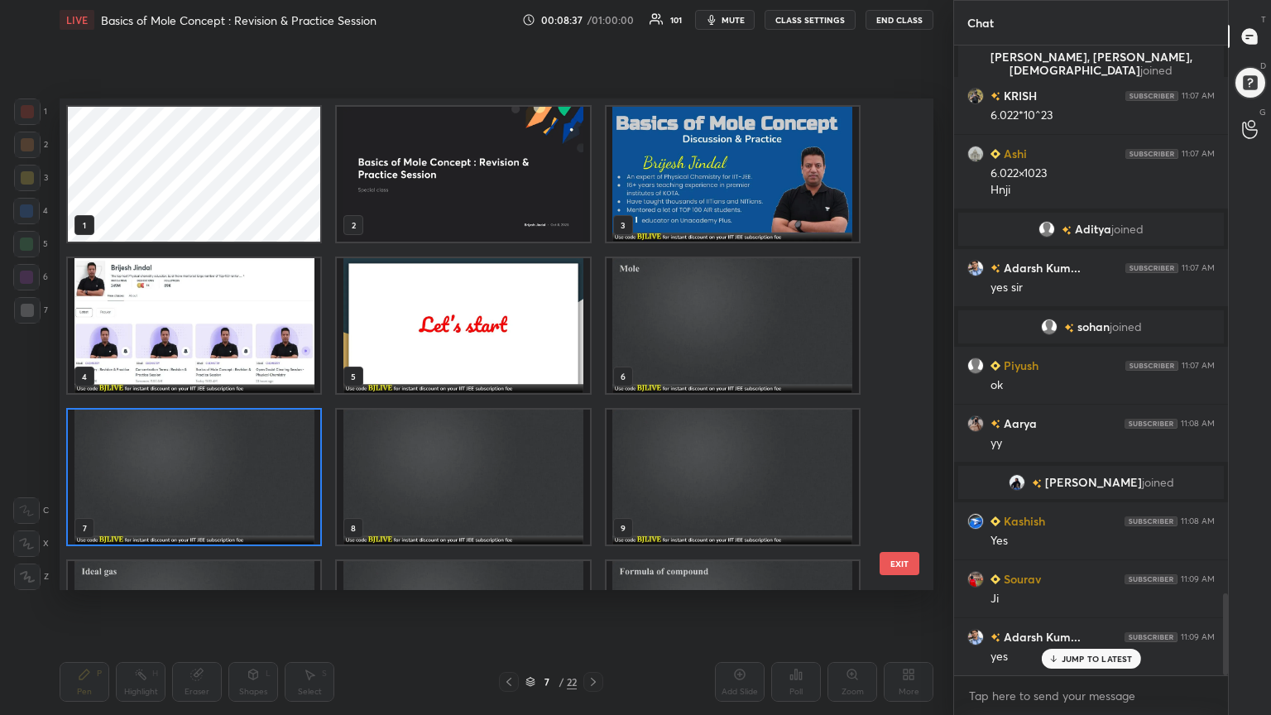
click at [170, 475] on img "grid" at bounding box center [194, 476] width 252 height 135
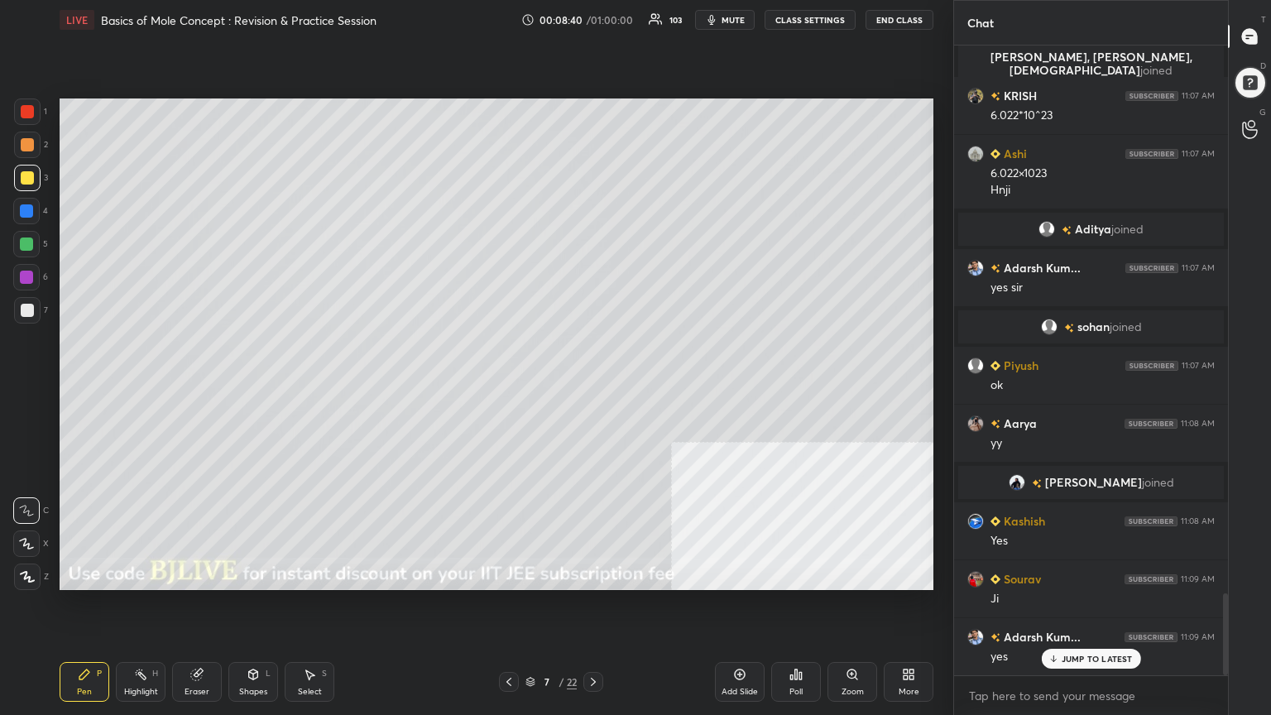
drag, startPoint x: 28, startPoint y: 308, endPoint x: 58, endPoint y: 267, distance: 50.3
click at [28, 306] on div at bounding box center [27, 310] width 13 height 13
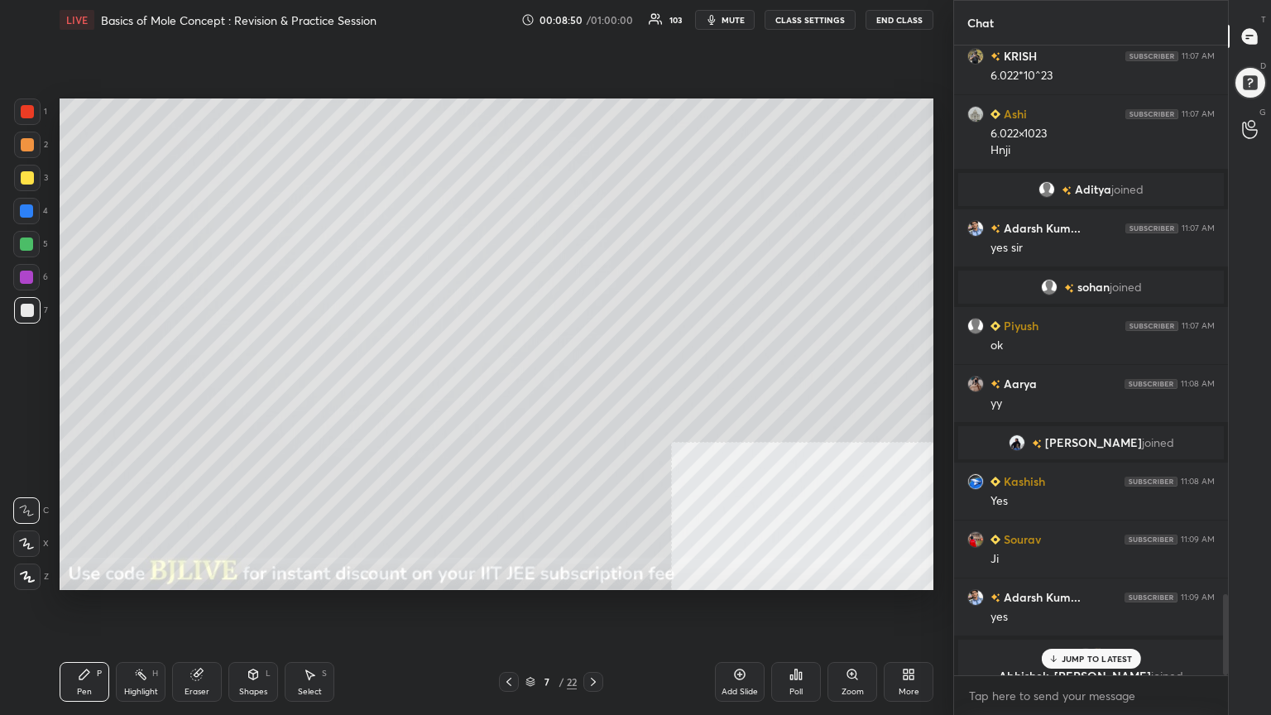
scroll to position [4245, 0]
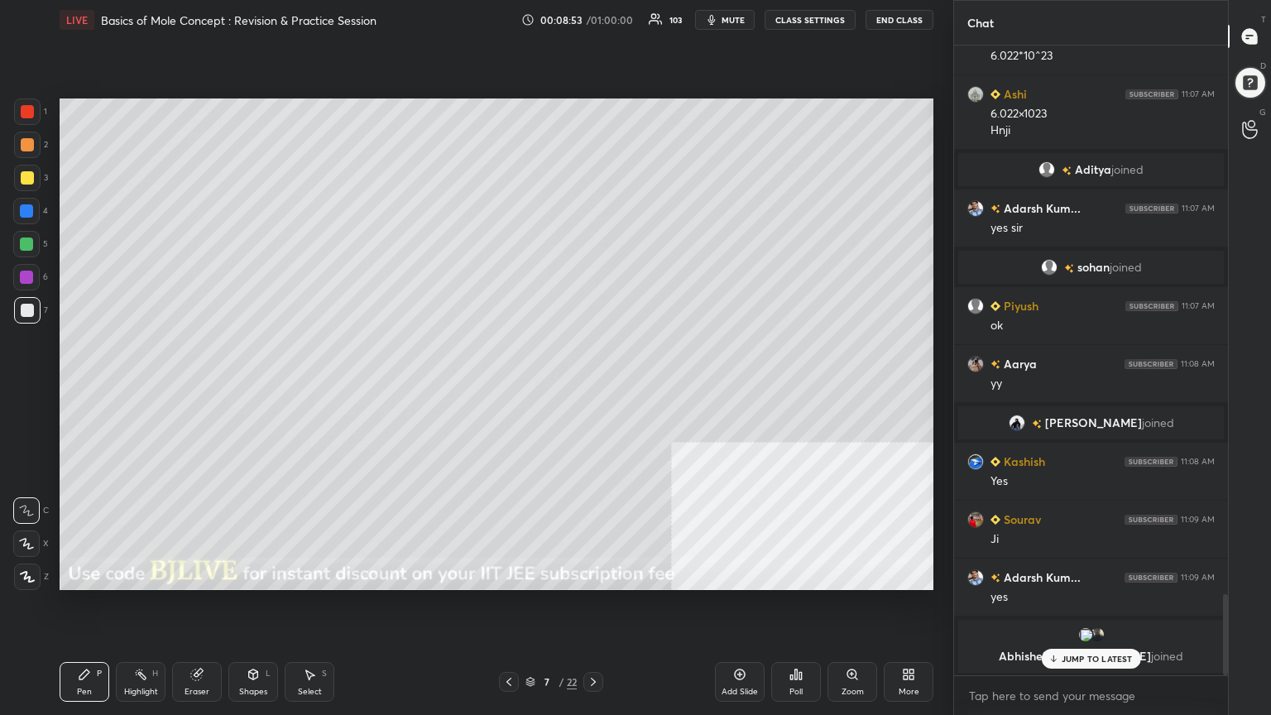
drag, startPoint x: 25, startPoint y: 176, endPoint x: 43, endPoint y: 174, distance: 18.4
click at [26, 176] on div at bounding box center [27, 177] width 13 height 13
click at [23, 240] on div at bounding box center [26, 243] width 13 height 13
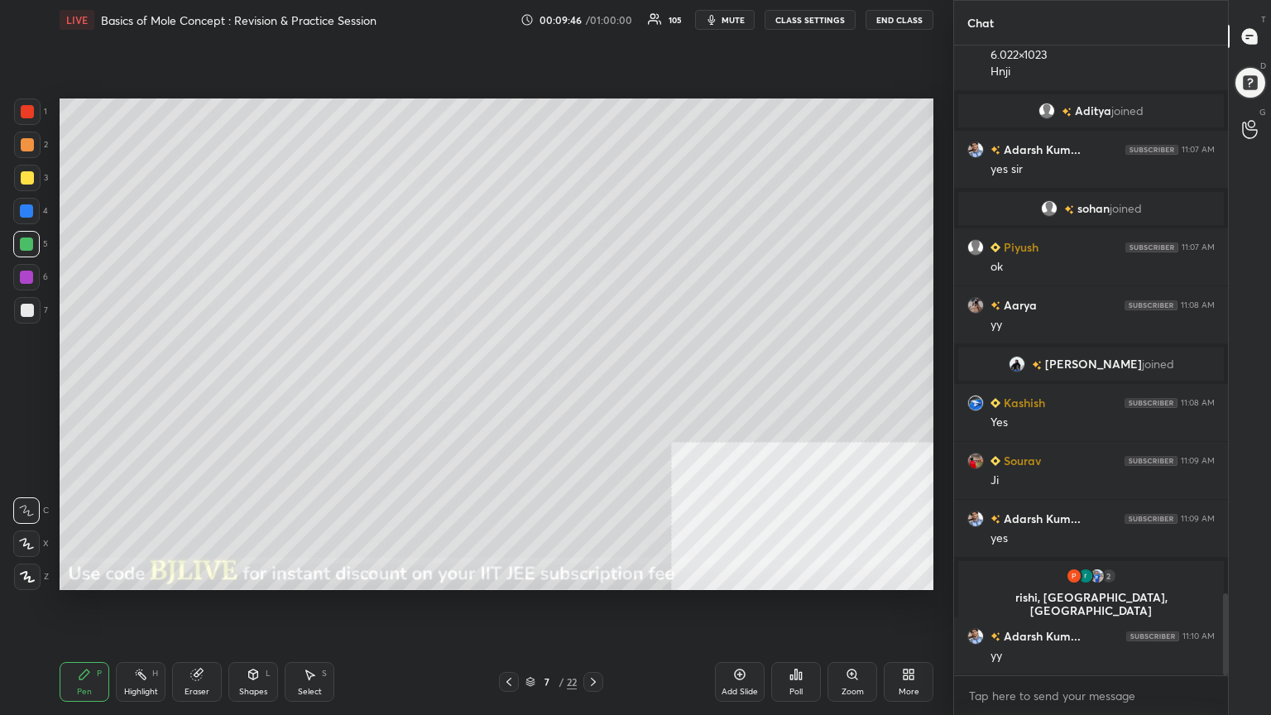
click at [22, 142] on div at bounding box center [27, 144] width 13 height 13
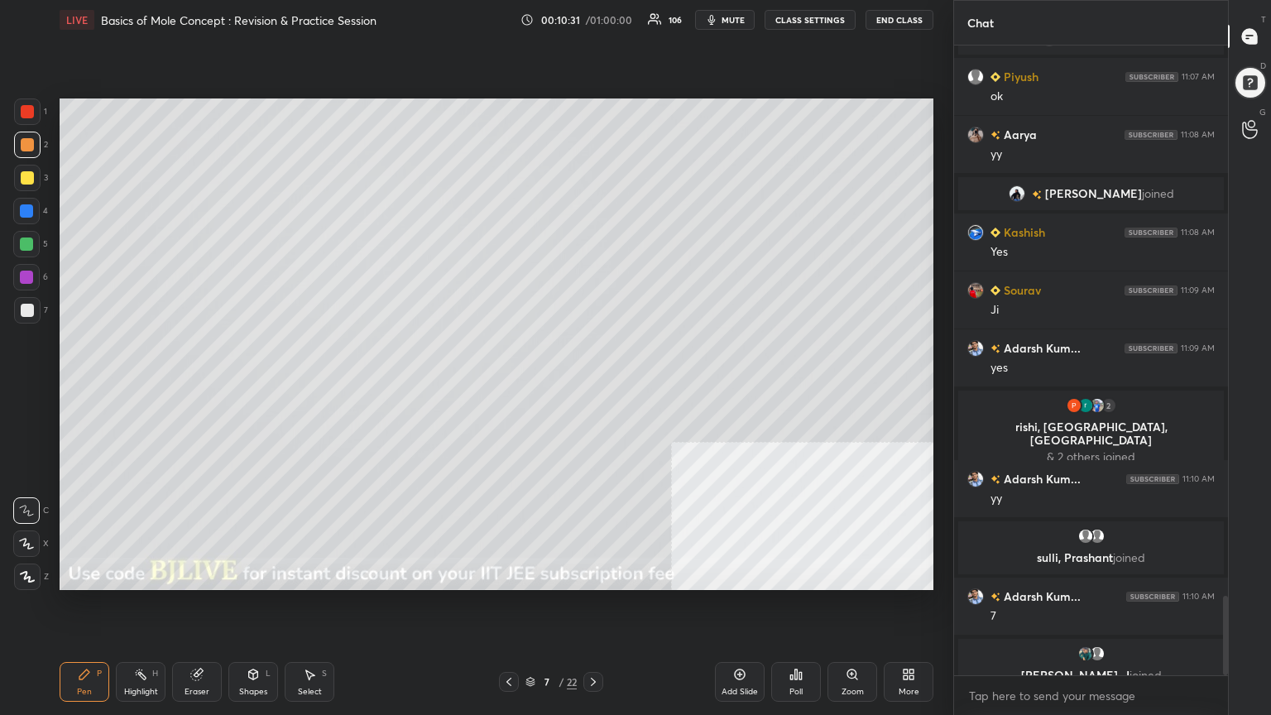
scroll to position [4347, 0]
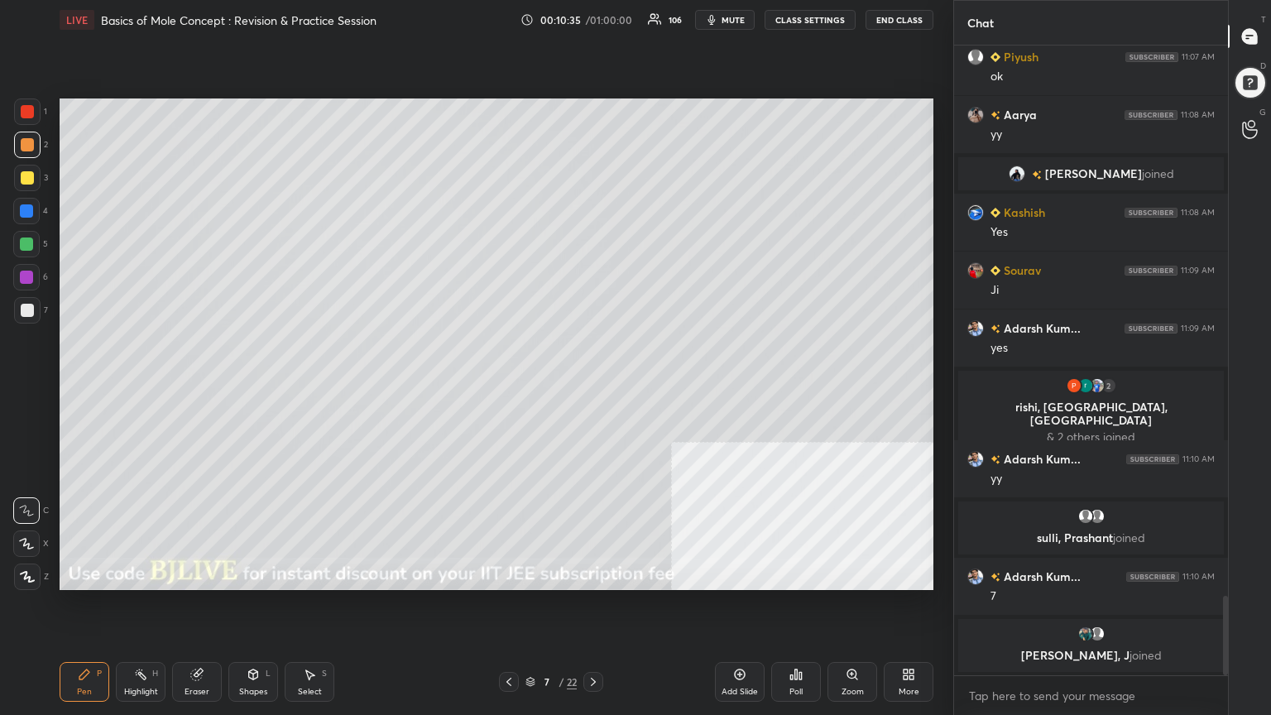
click at [26, 179] on div at bounding box center [27, 177] width 13 height 13
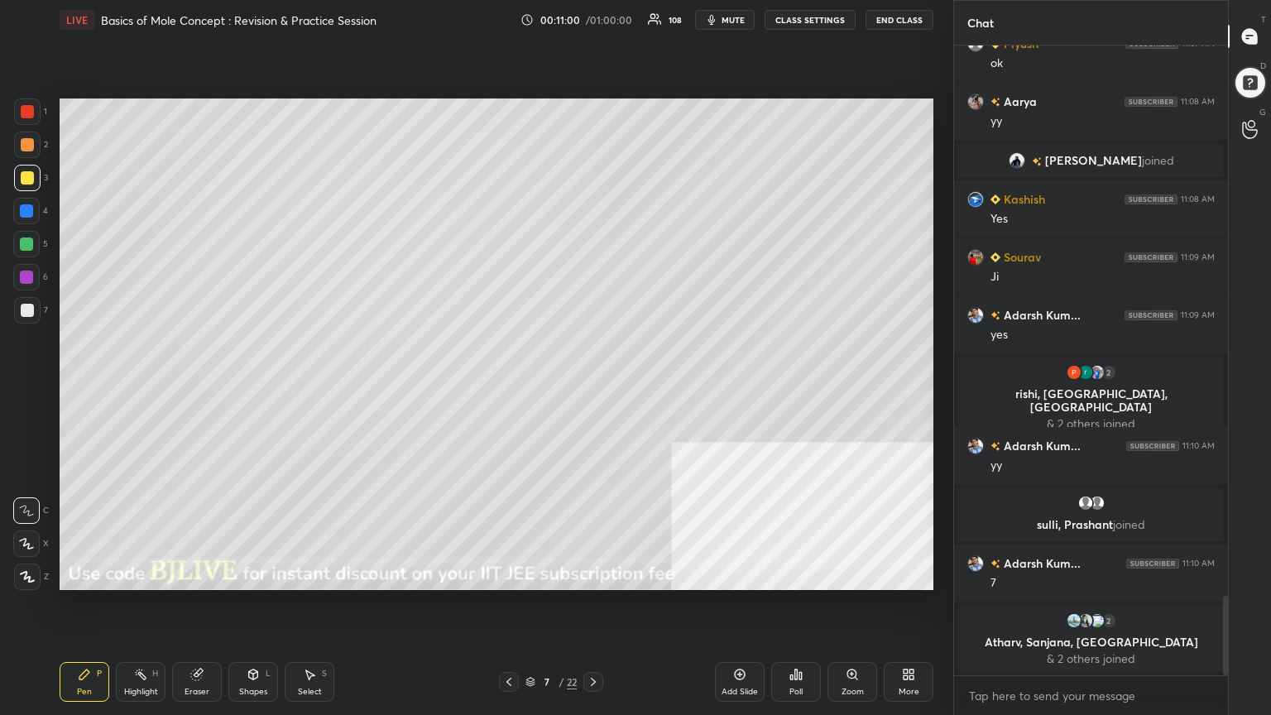
click at [248, 574] on div "Shapes" at bounding box center [253, 691] width 28 height 8
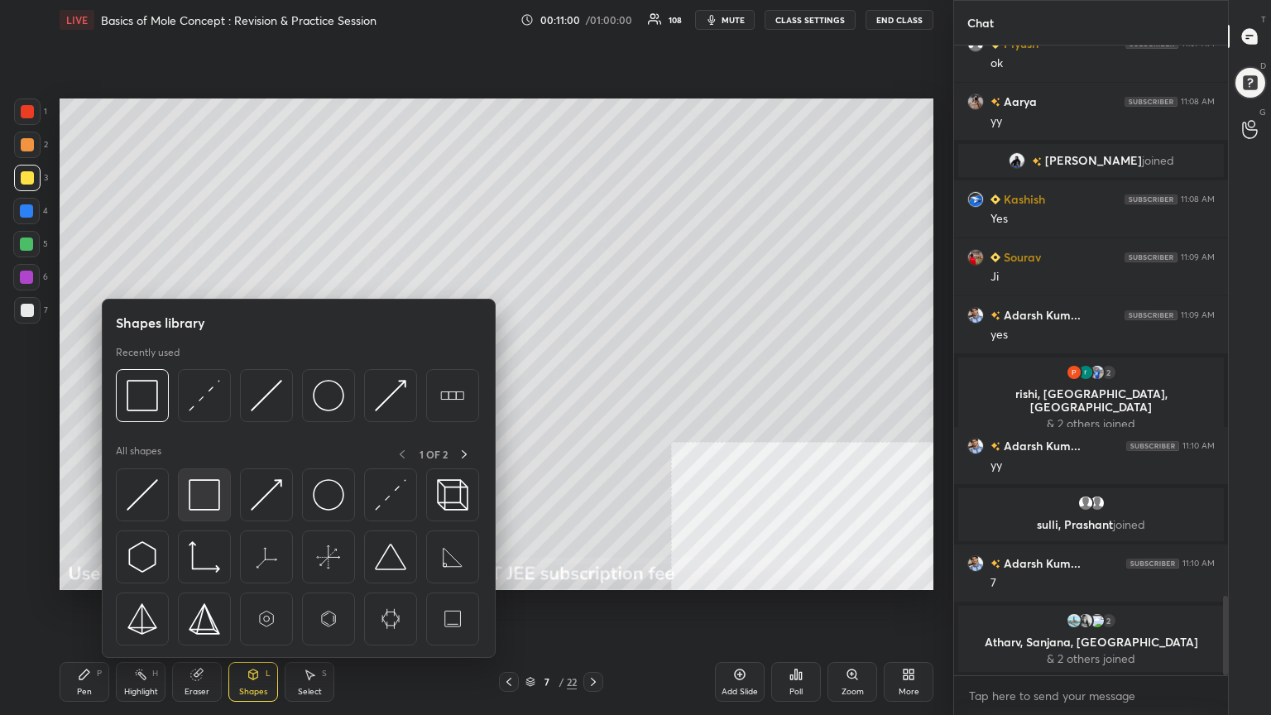
click at [204, 497] on img at bounding box center [204, 494] width 31 height 31
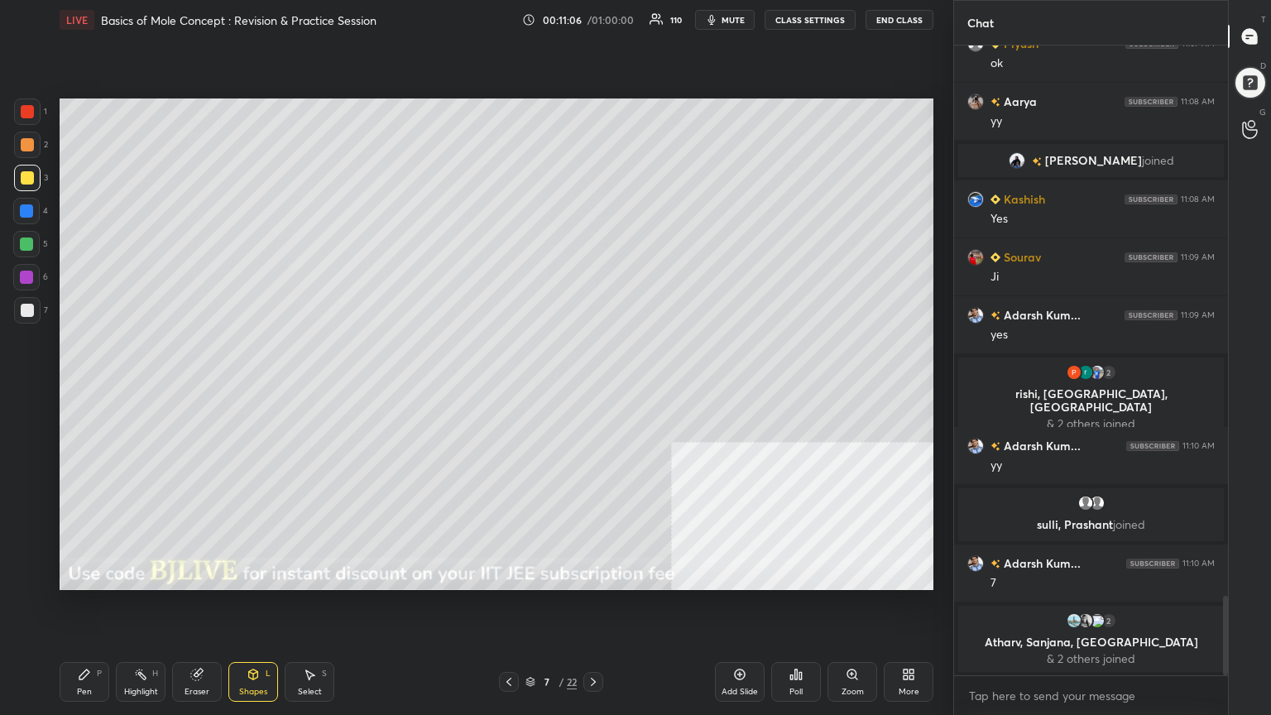
click at [85, 574] on div "Pen" at bounding box center [84, 691] width 15 height 8
drag, startPoint x: 34, startPoint y: 714, endPoint x: 49, endPoint y: 704, distance: 17.9
click at [7, 574] on div "1 2 3 4 5 6 7 C X Z C X Z E E Erase all H H LIVE Basics of Mole Concept : Revis…" at bounding box center [470, 357] width 940 height 715
click at [318, 574] on div "Select S" at bounding box center [310, 682] width 50 height 40
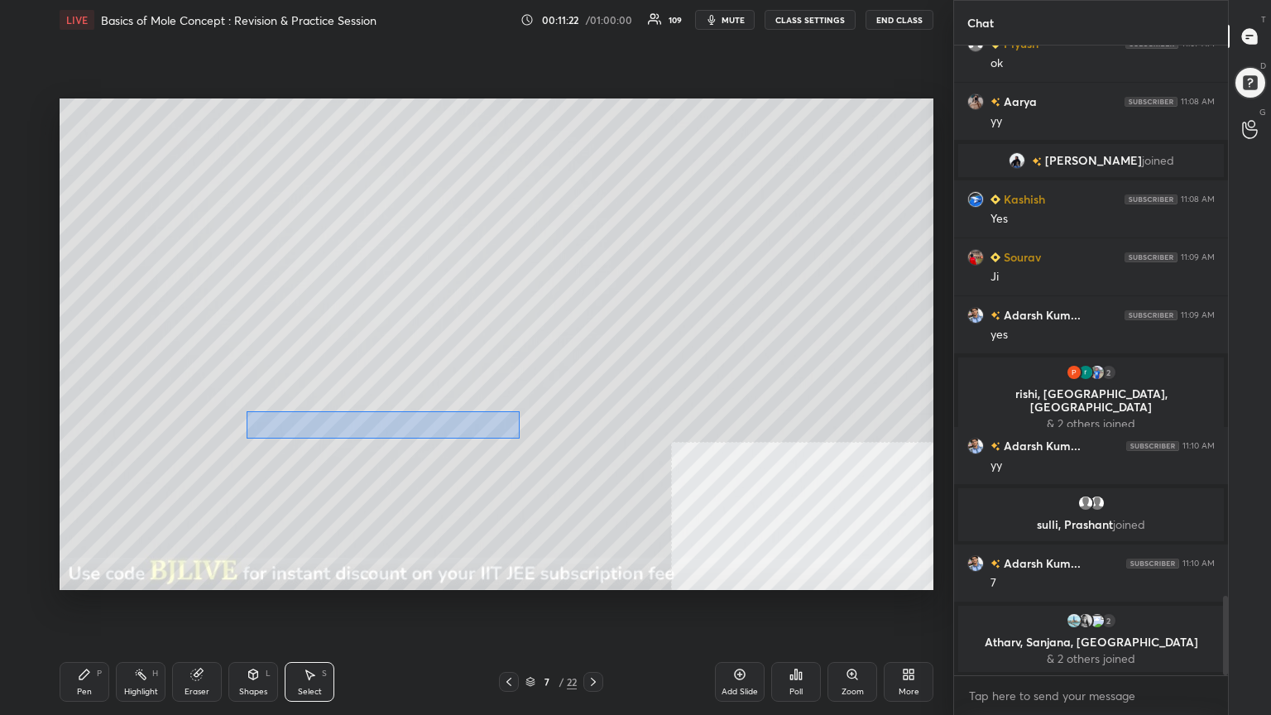
drag, startPoint x: 246, startPoint y: 410, endPoint x: 523, endPoint y: 436, distance: 278.3
click at [523, 436] on div "0 ° Undo Copy Paste here Duplicate Duplicate to new slide Delete" at bounding box center [497, 343] width 874 height 491
click at [383, 449] on div "3 ° Undo Copy Paste here Duplicate Duplicate to new slide Delete" at bounding box center [497, 343] width 874 height 491
click at [399, 427] on div "0 ° Undo Copy Paste here Duplicate Duplicate to new slide Delete" at bounding box center [497, 343] width 874 height 491
click at [361, 475] on div "0 ° Undo Copy Paste here Duplicate Duplicate to new slide Delete" at bounding box center [497, 343] width 874 height 491
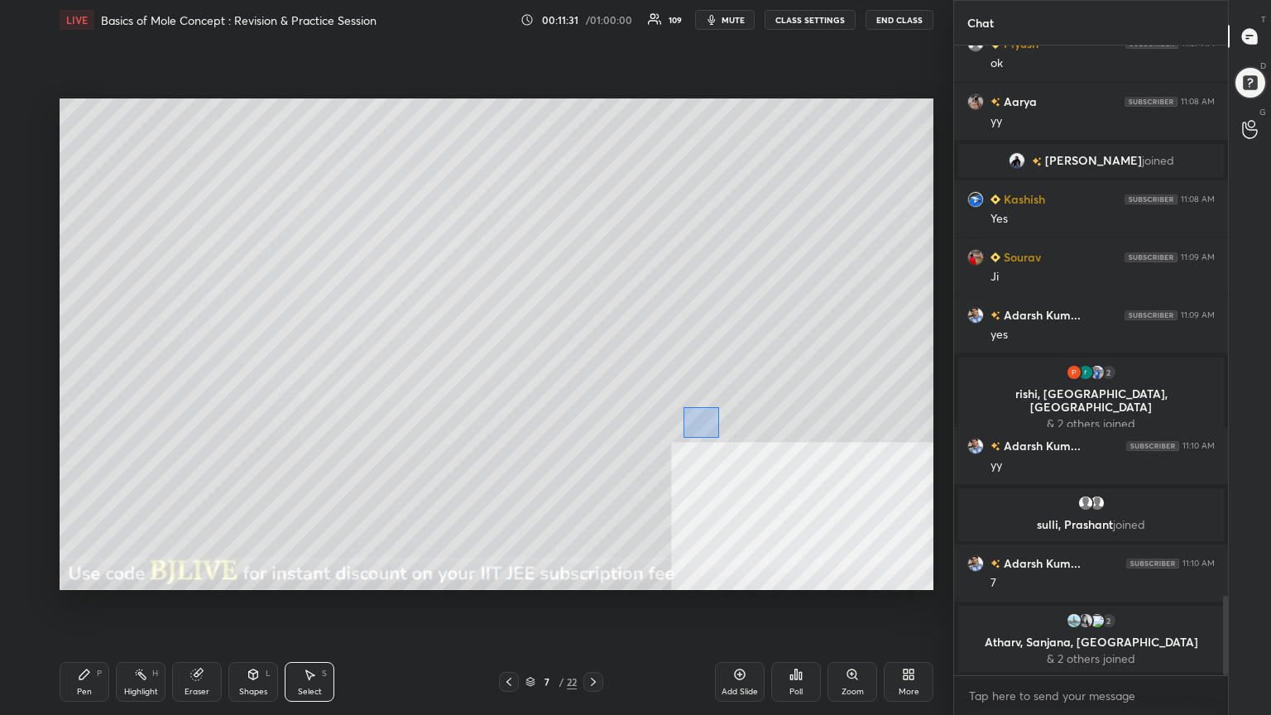
drag, startPoint x: 682, startPoint y: 407, endPoint x: 718, endPoint y: 437, distance: 46.4
click at [718, 437] on div "0 ° Undo Copy Paste here Duplicate Duplicate to new slide Delete" at bounding box center [497, 343] width 874 height 491
click at [708, 426] on div "0 ° Undo Copy Paste here Duplicate Duplicate to new slide Delete" at bounding box center [497, 343] width 874 height 491
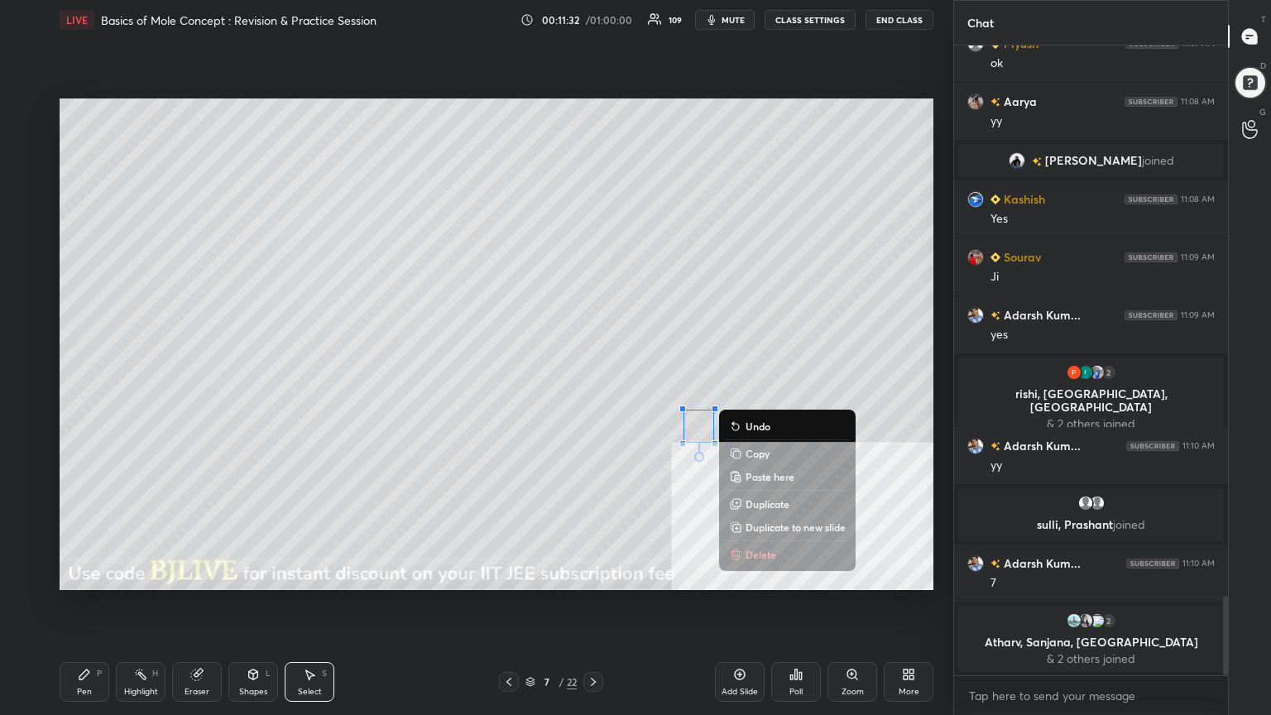
drag, startPoint x: 540, startPoint y: 500, endPoint x: 495, endPoint y: 507, distance: 45.3
click at [539, 500] on div "0 ° Undo Copy Paste here Duplicate Duplicate to new slide Delete" at bounding box center [497, 343] width 874 height 491
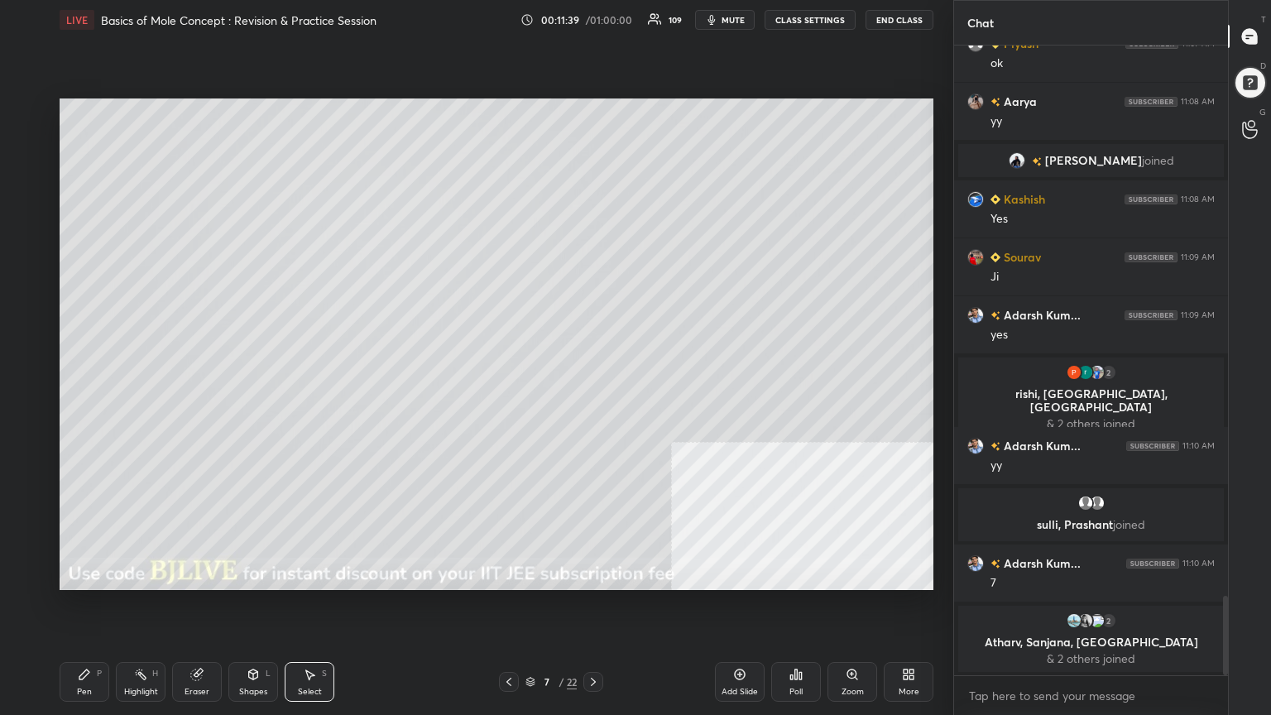
click at [82, 574] on div "Pen P" at bounding box center [85, 682] width 50 height 40
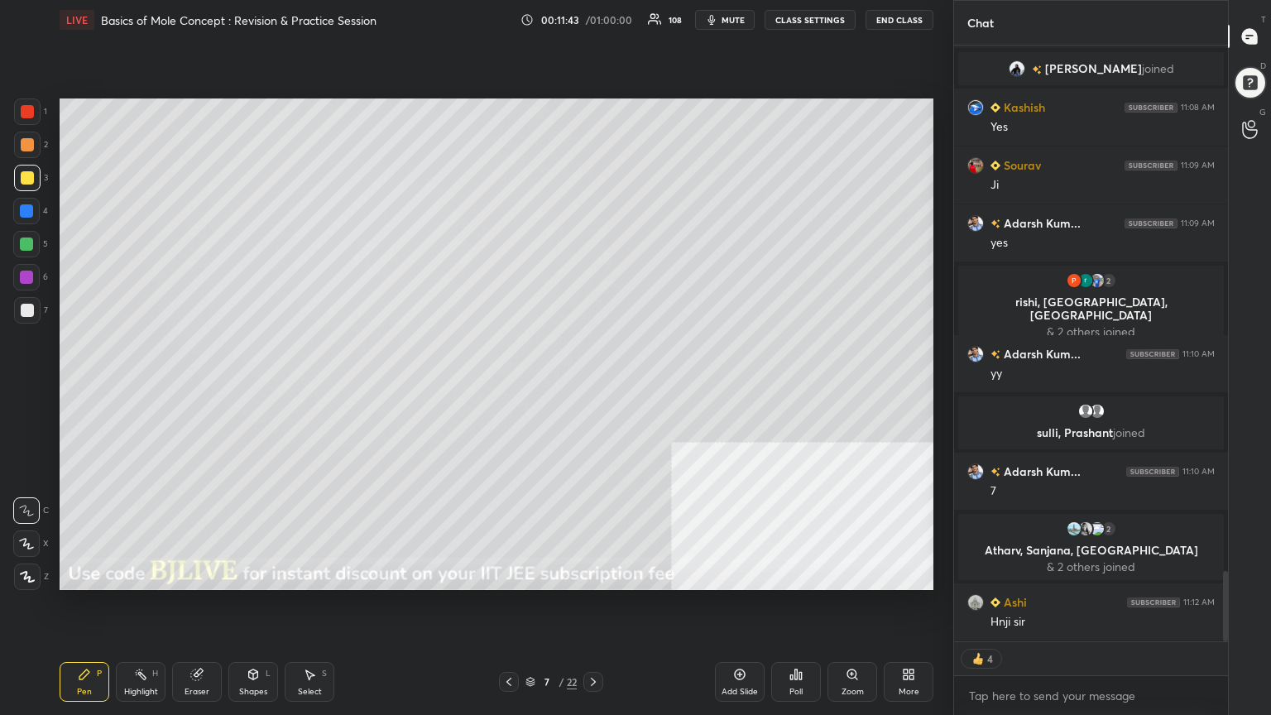
scroll to position [4478, 0]
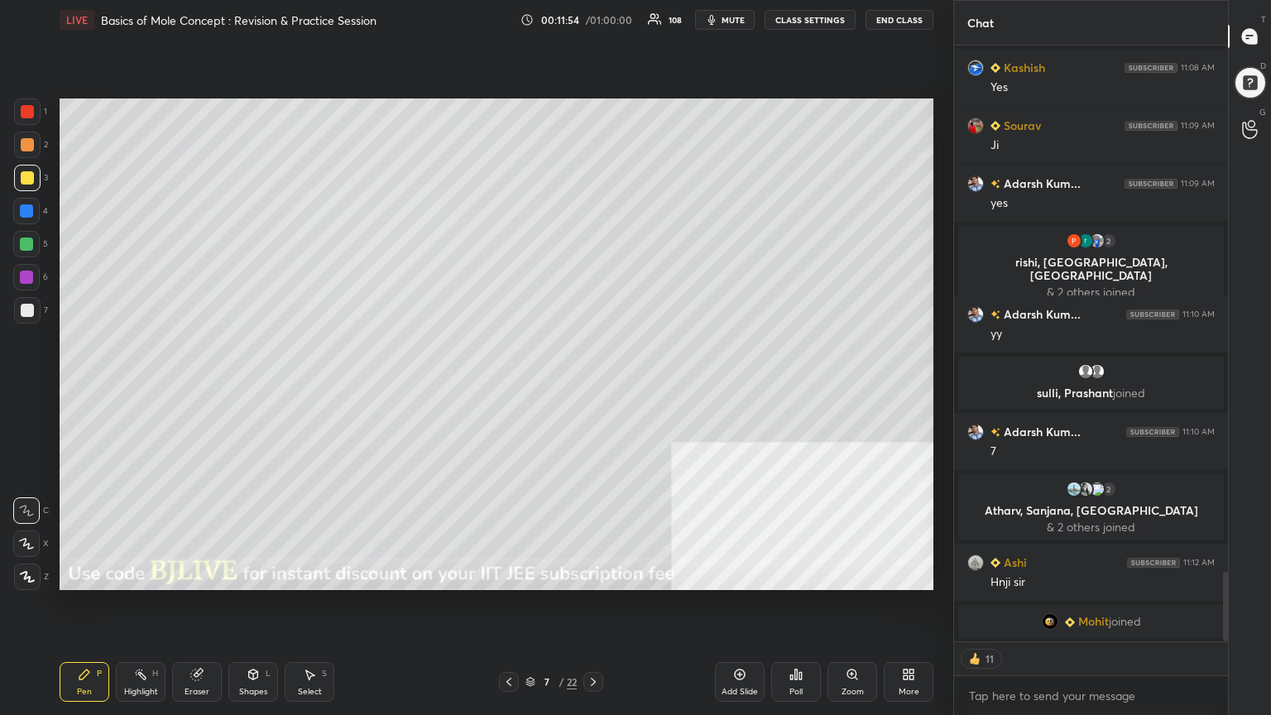
click at [259, 574] on div "Shapes" at bounding box center [253, 691] width 28 height 8
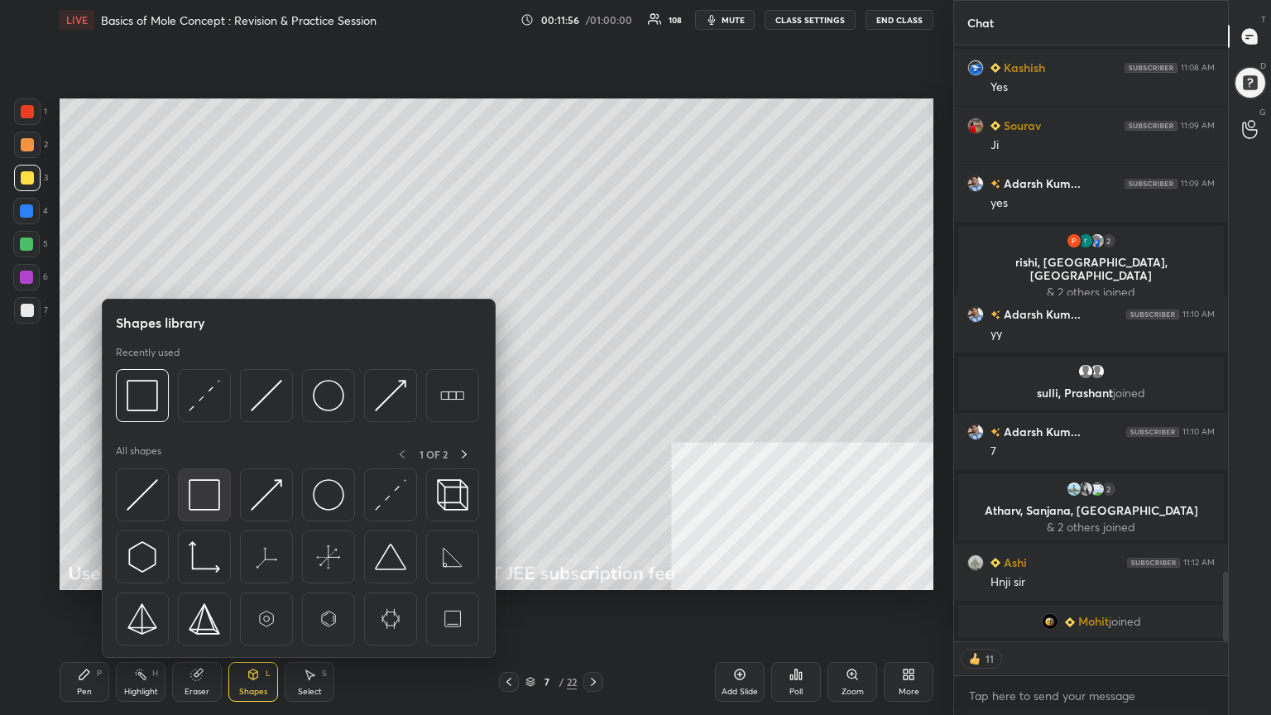
click at [195, 496] on img at bounding box center [204, 494] width 31 height 31
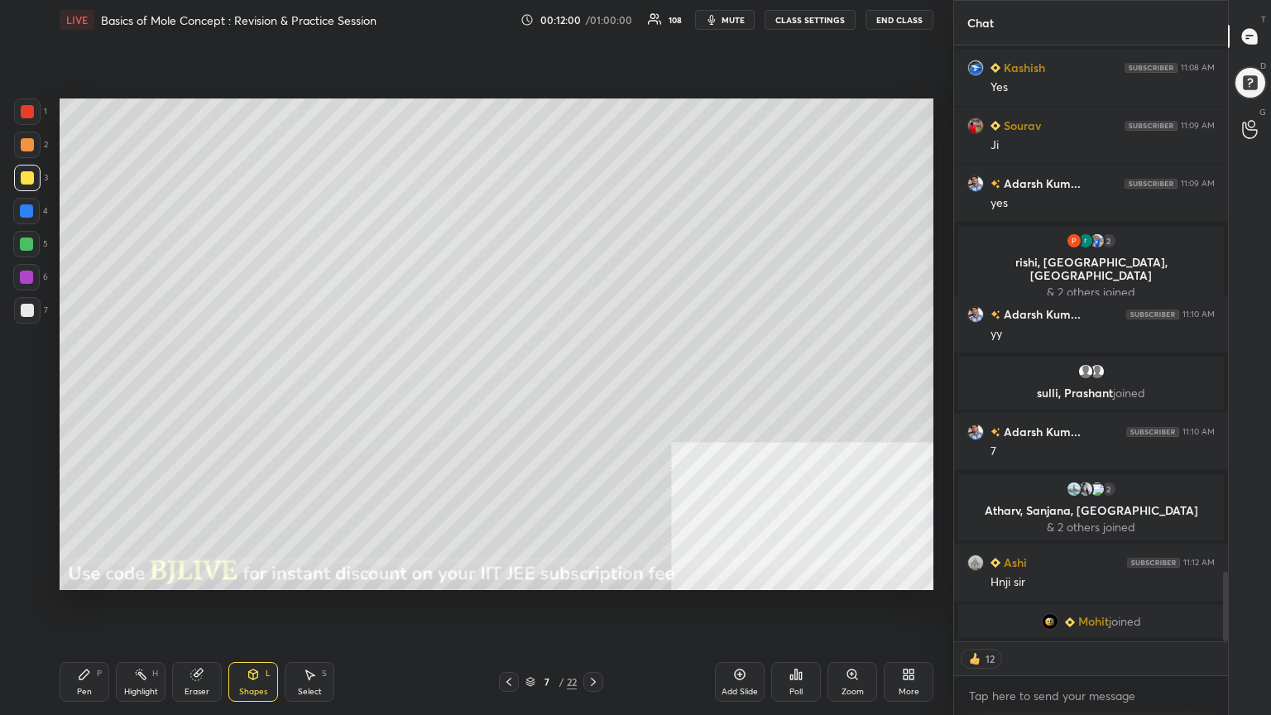
click at [79, 574] on div "Pen" at bounding box center [84, 691] width 15 height 8
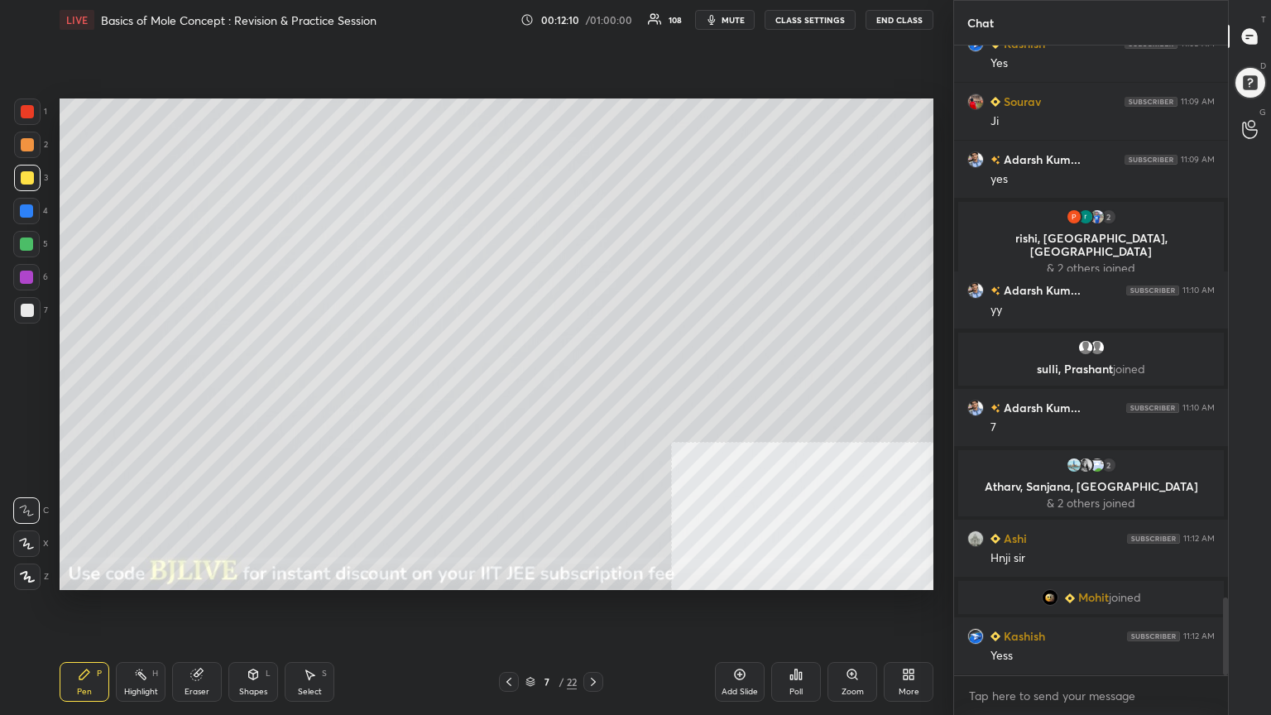
scroll to position [4543, 0]
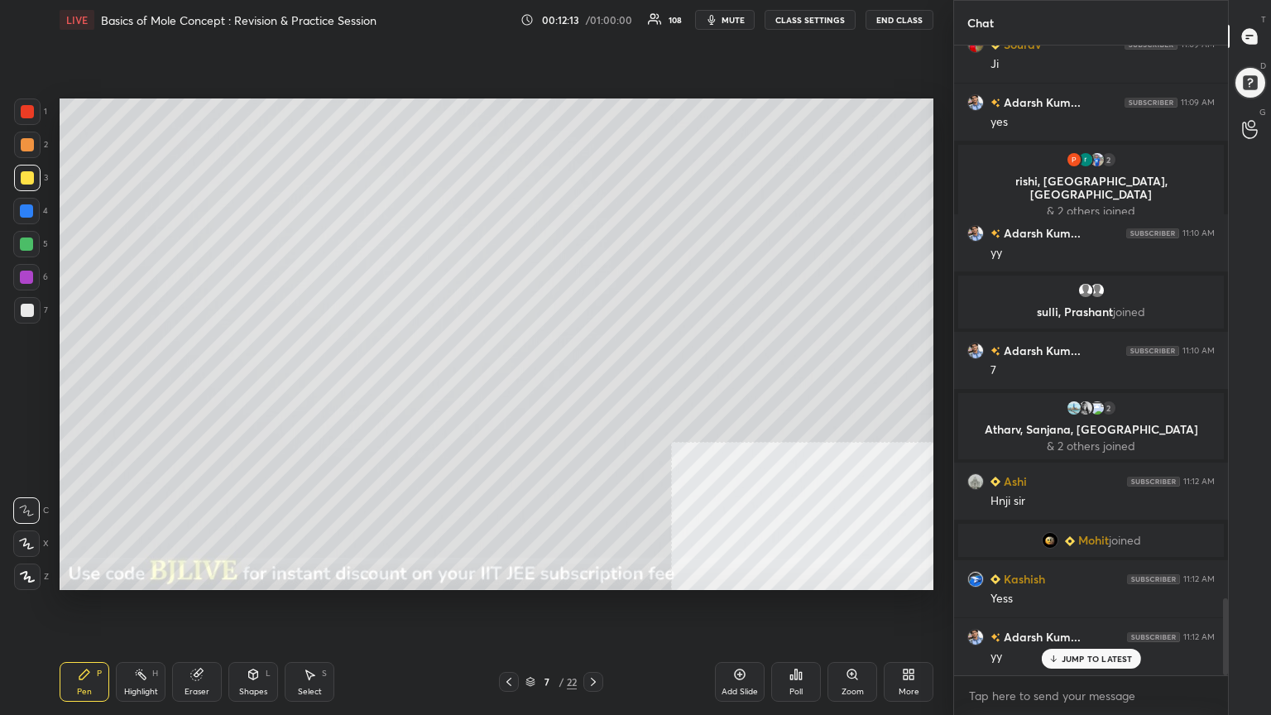
drag, startPoint x: 534, startPoint y: 685, endPoint x: 533, endPoint y: 672, distance: 13.3
click at [534, 574] on icon at bounding box center [530, 682] width 10 height 10
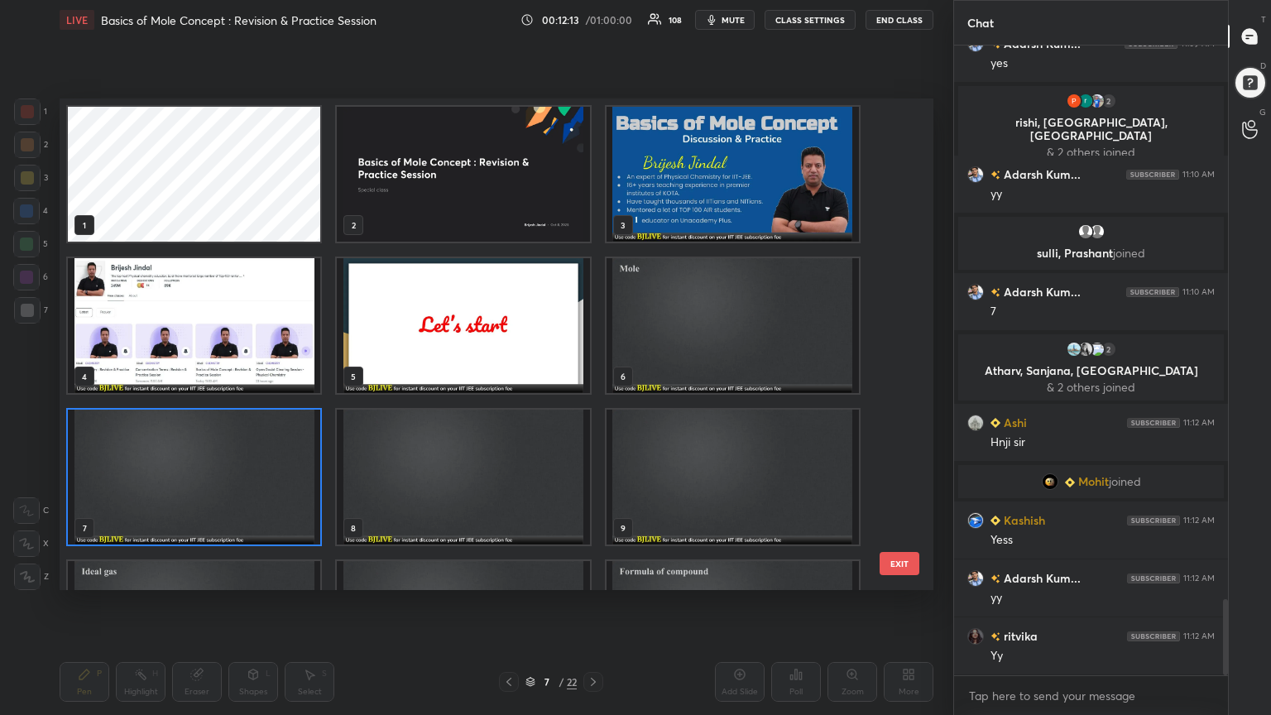
scroll to position [486, 865]
click at [190, 574] on img "grid" at bounding box center [194, 628] width 252 height 135
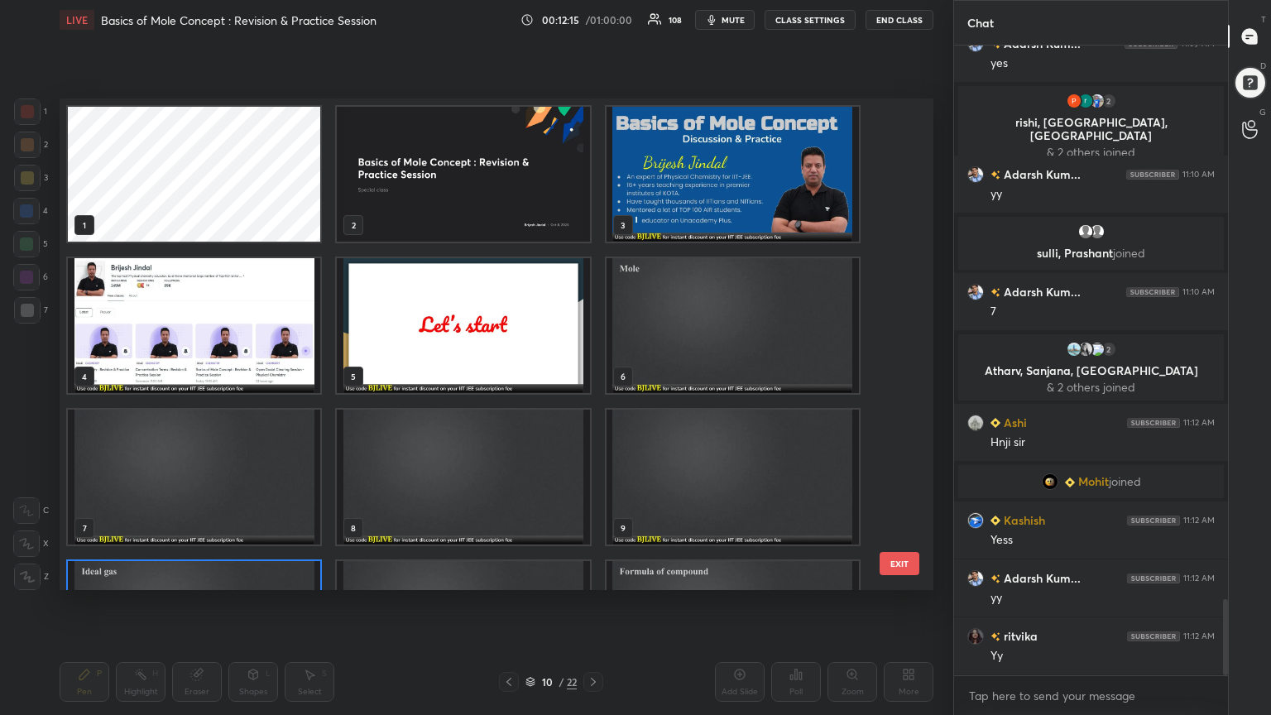
scroll to position [114, 0]
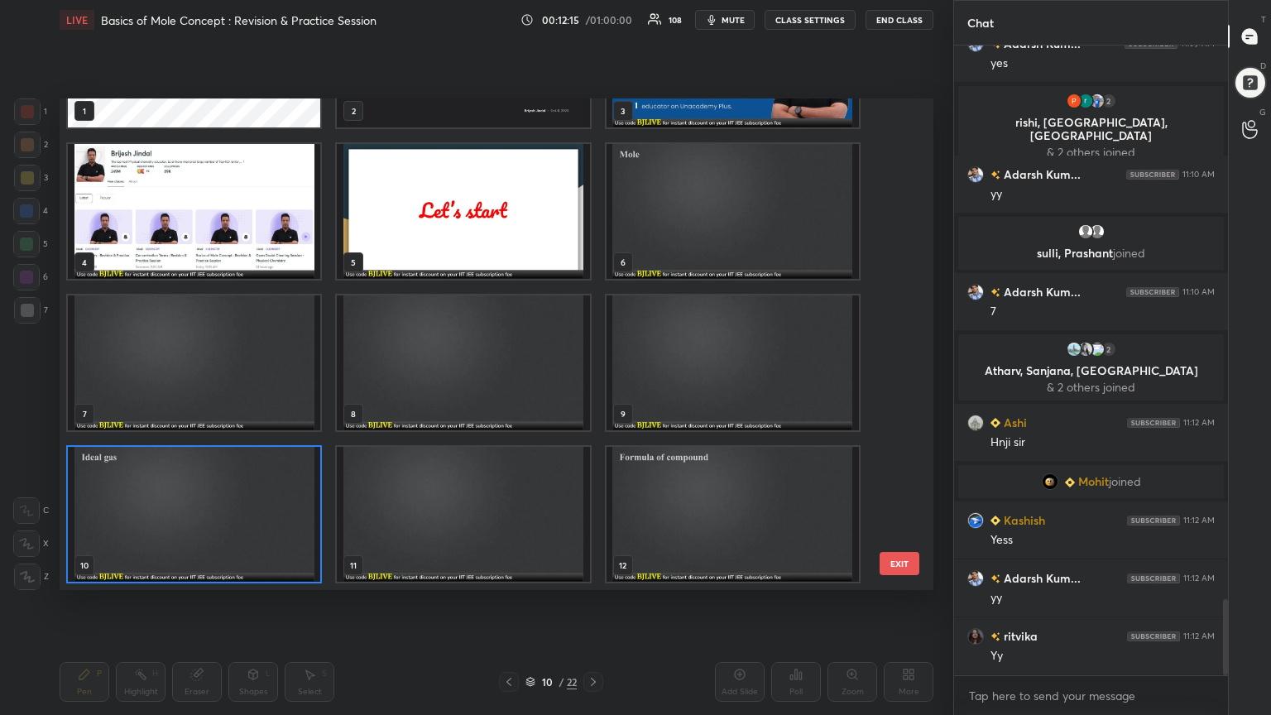
click at [194, 574] on img "grid" at bounding box center [194, 514] width 252 height 135
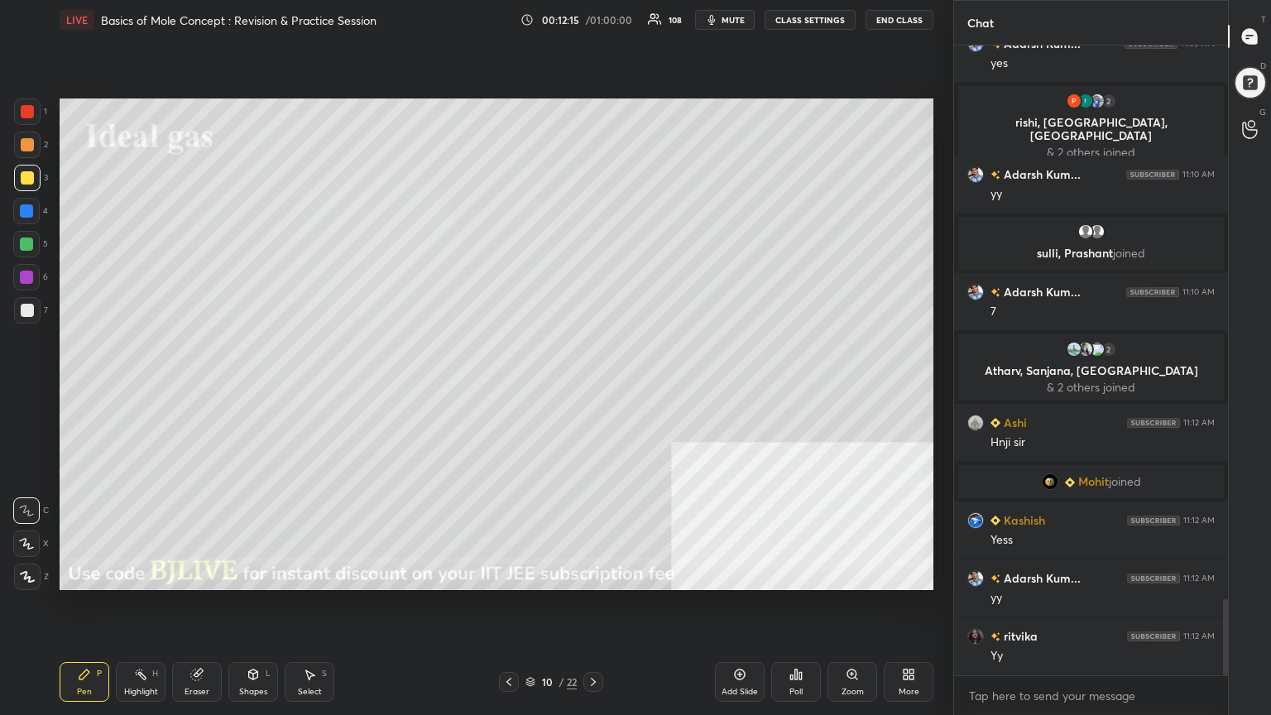
click at [201, 555] on img "grid" at bounding box center [194, 514] width 252 height 135
click at [204, 550] on img "grid" at bounding box center [194, 514] width 252 height 135
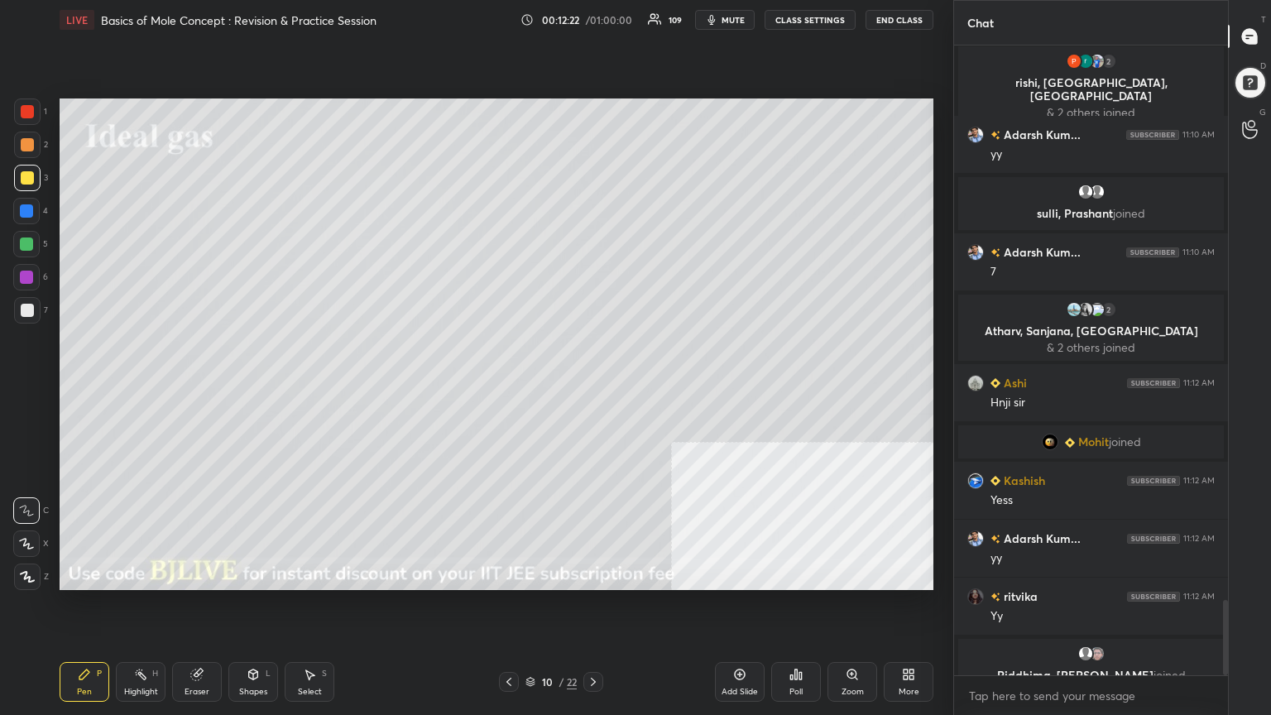
scroll to position [4661, 0]
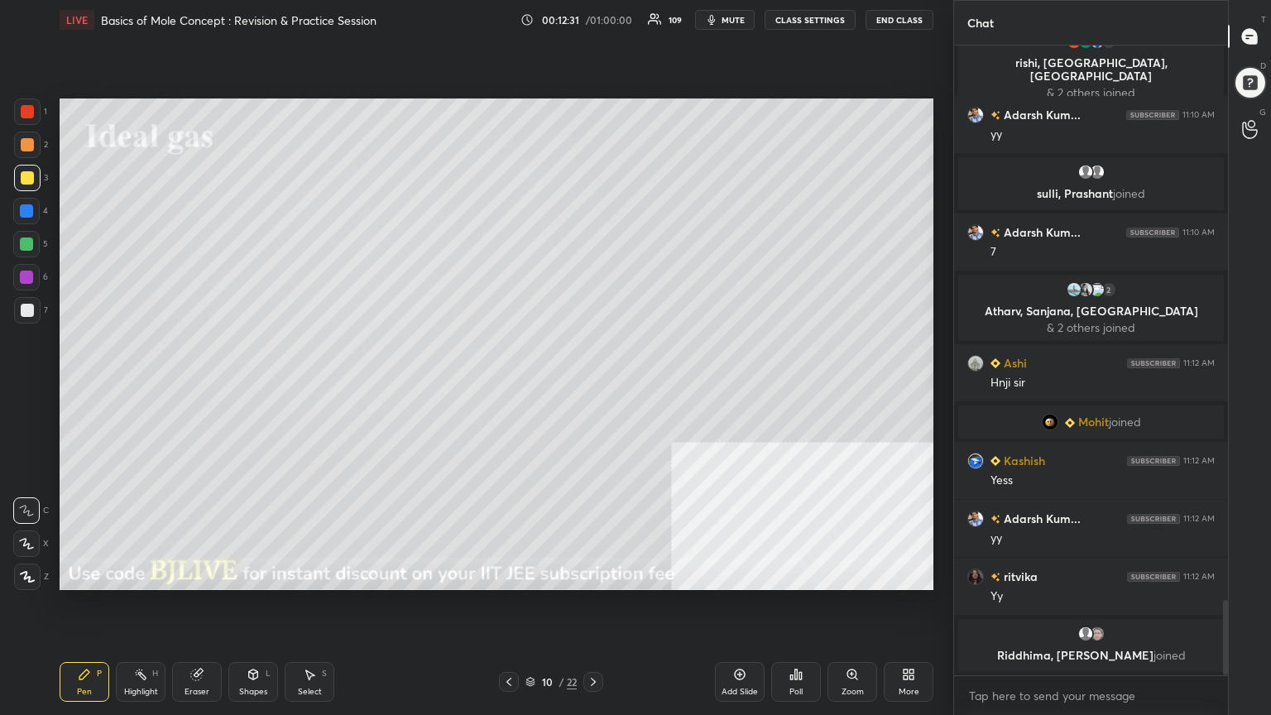
drag, startPoint x: 245, startPoint y: 686, endPoint x: 245, endPoint y: 661, distance: 24.8
click at [247, 574] on div "Shapes" at bounding box center [253, 691] width 28 height 8
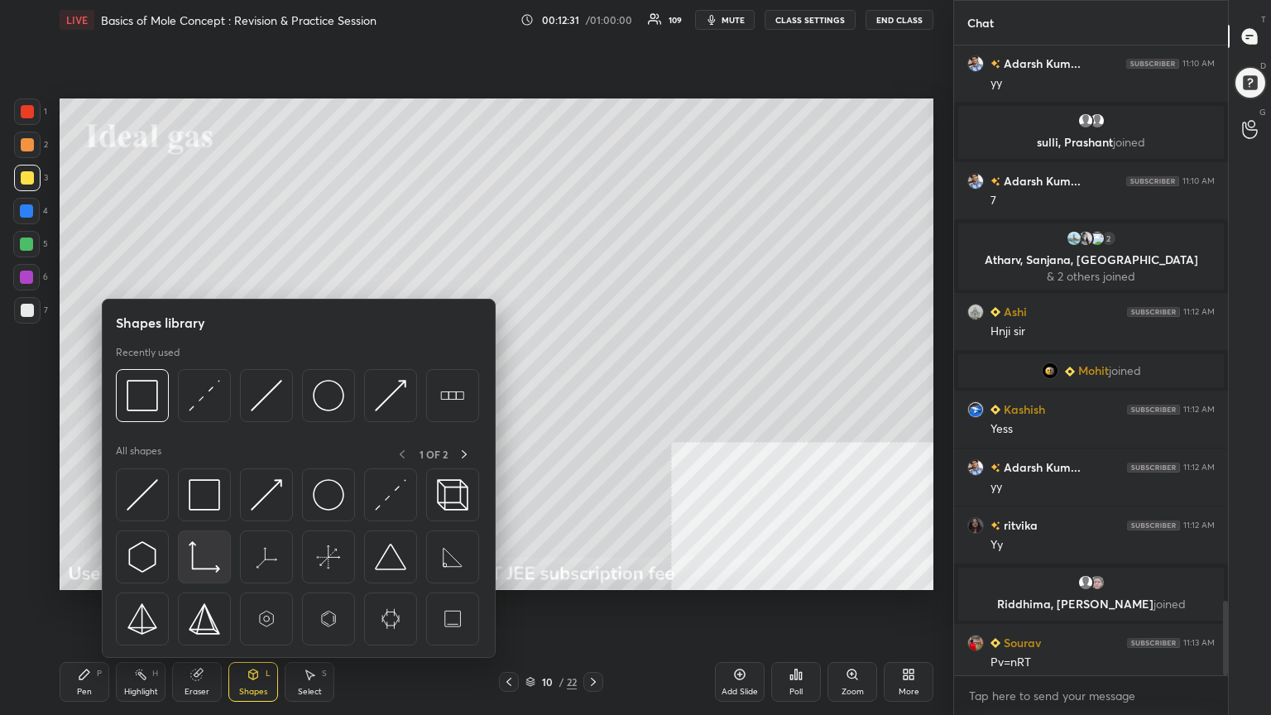
scroll to position [4668, 0]
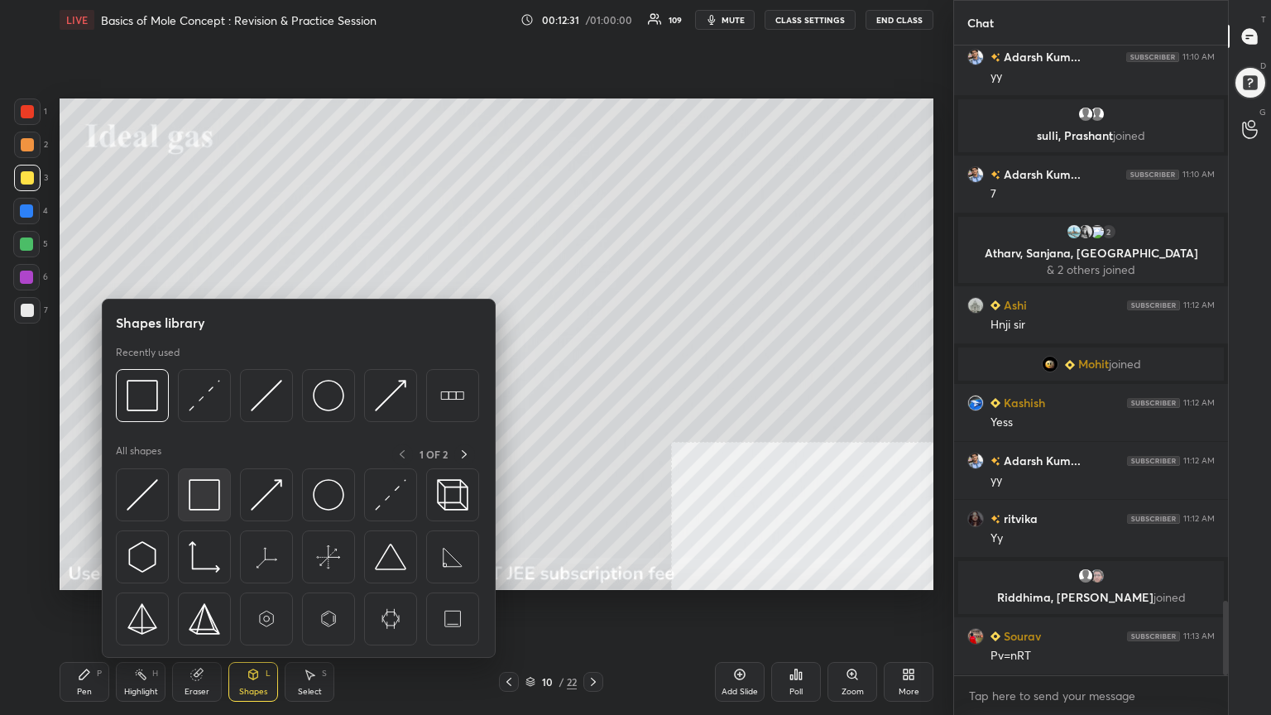
click at [205, 488] on img at bounding box center [204, 494] width 31 height 31
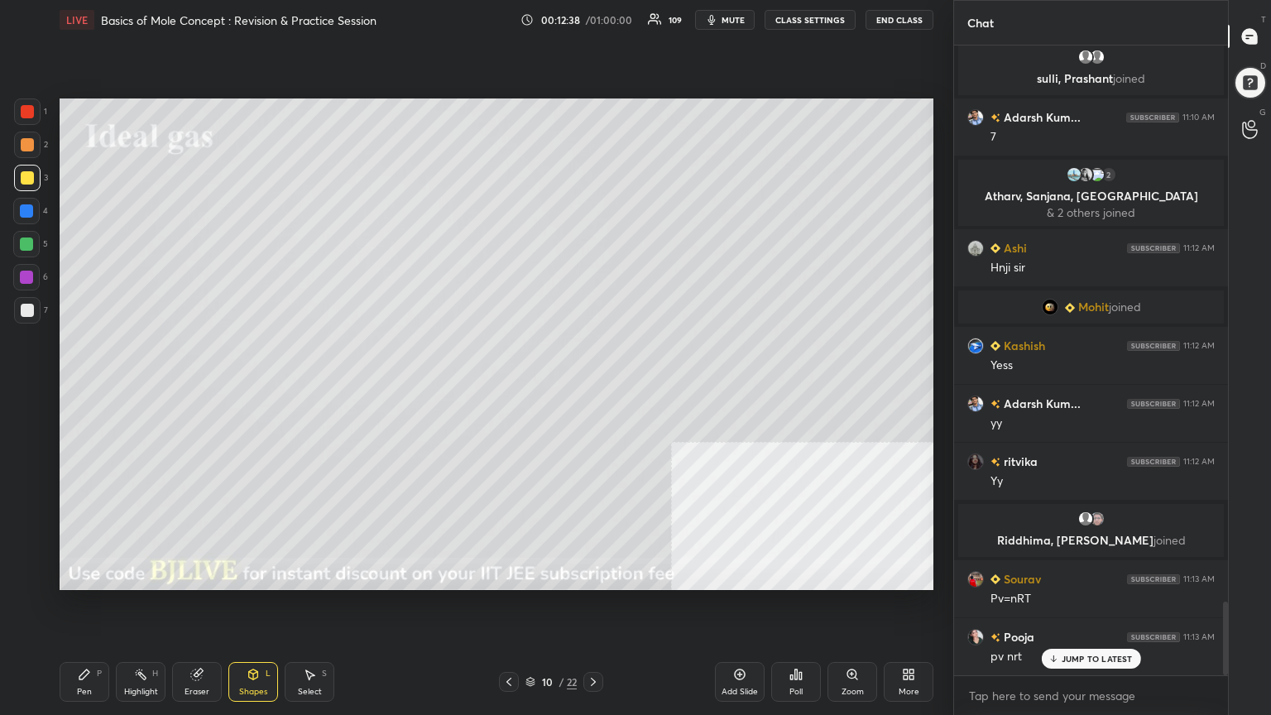
scroll to position [4784, 0]
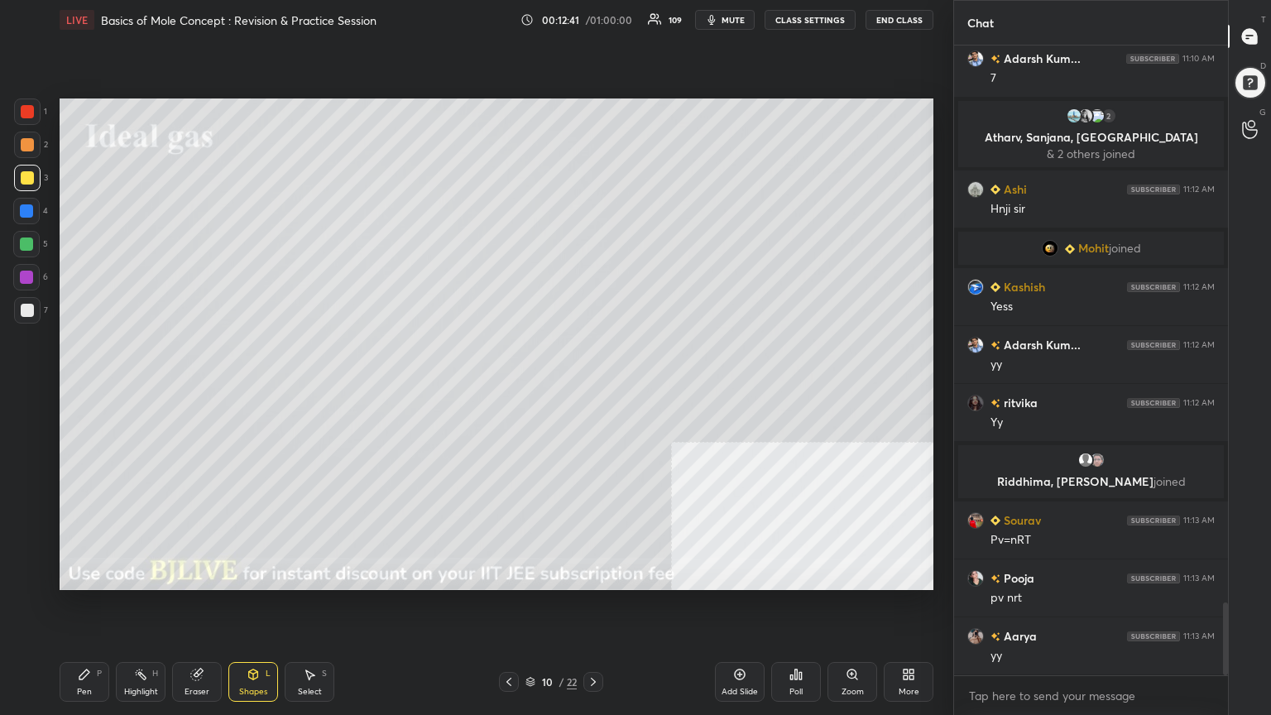
drag, startPoint x: 19, startPoint y: 247, endPoint x: 31, endPoint y: 227, distance: 22.3
click at [20, 247] on div at bounding box center [26, 244] width 26 height 26
drag, startPoint x: 76, startPoint y: 689, endPoint x: 109, endPoint y: 598, distance: 96.8
click at [76, 574] on div "Pen P" at bounding box center [85, 682] width 50 height 40
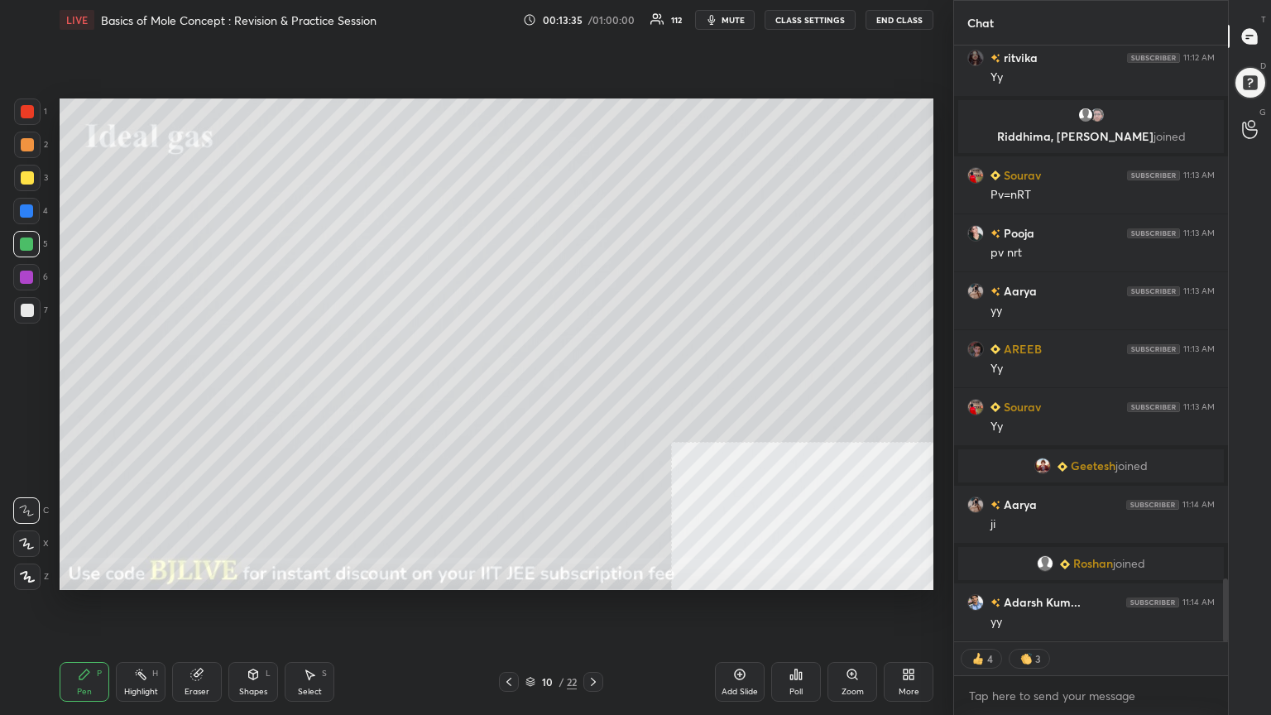
scroll to position [5089, 0]
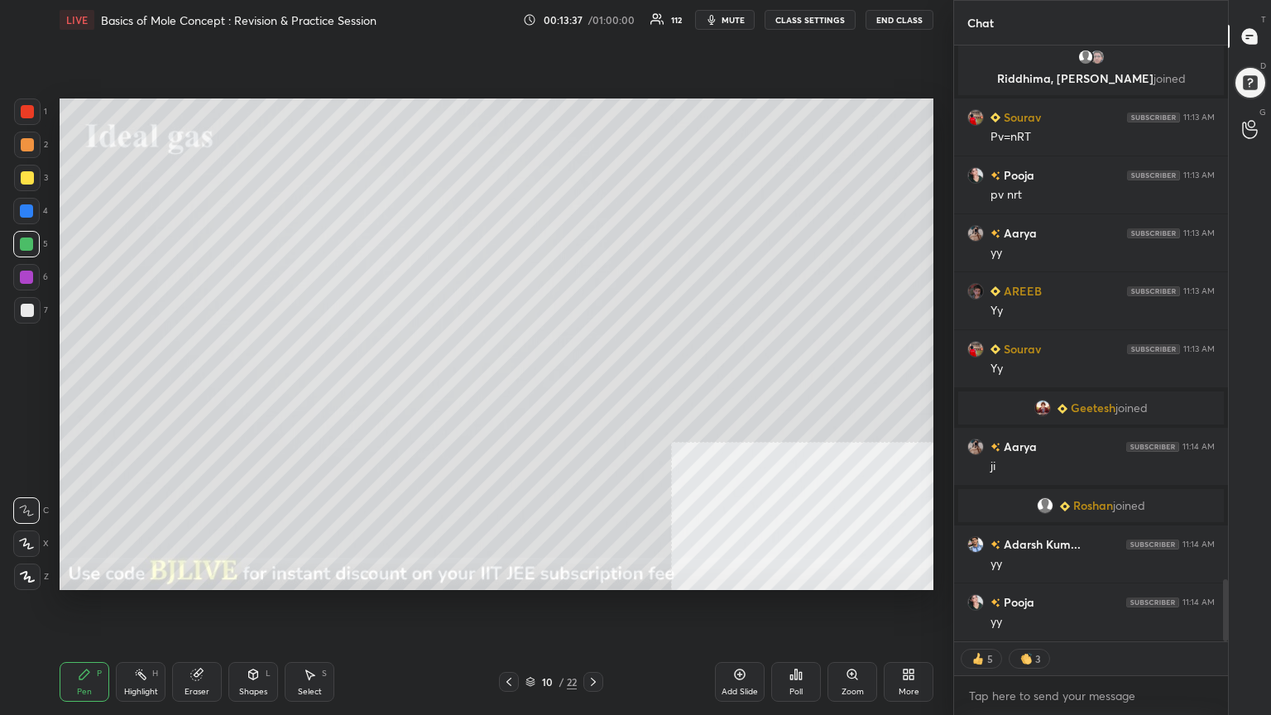
click at [24, 177] on div at bounding box center [27, 177] width 13 height 13
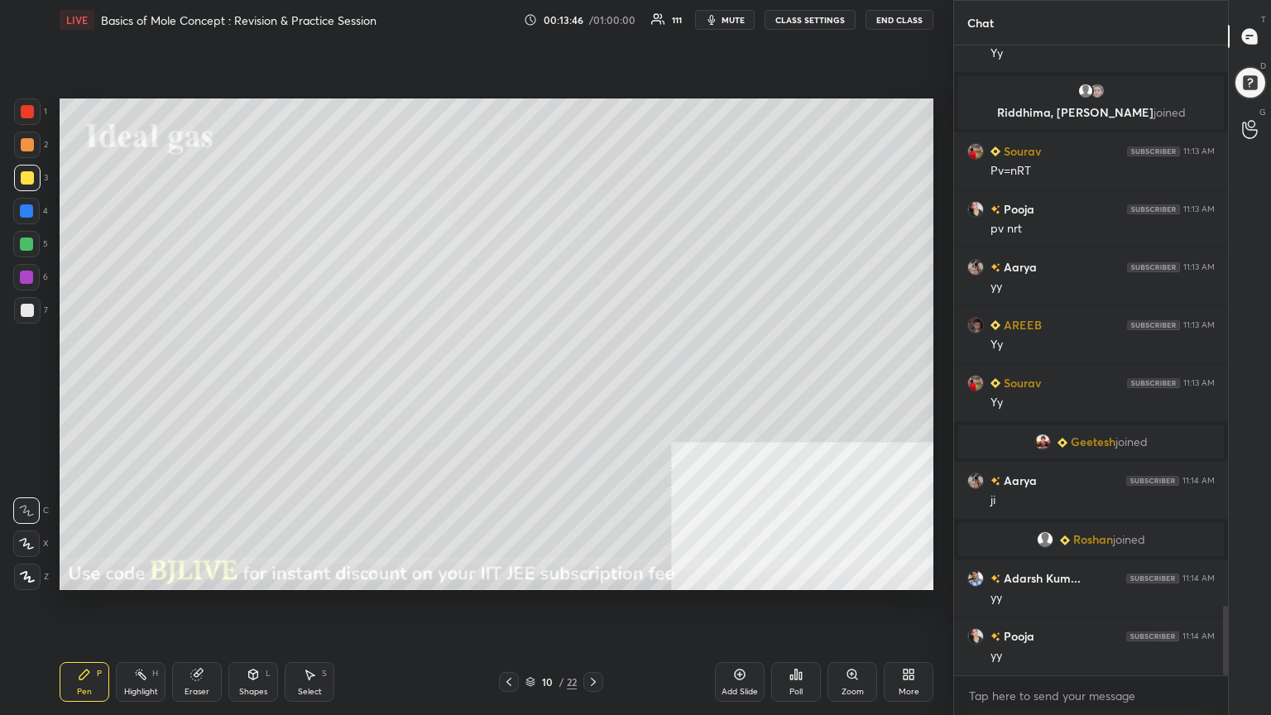
scroll to position [5112, 0]
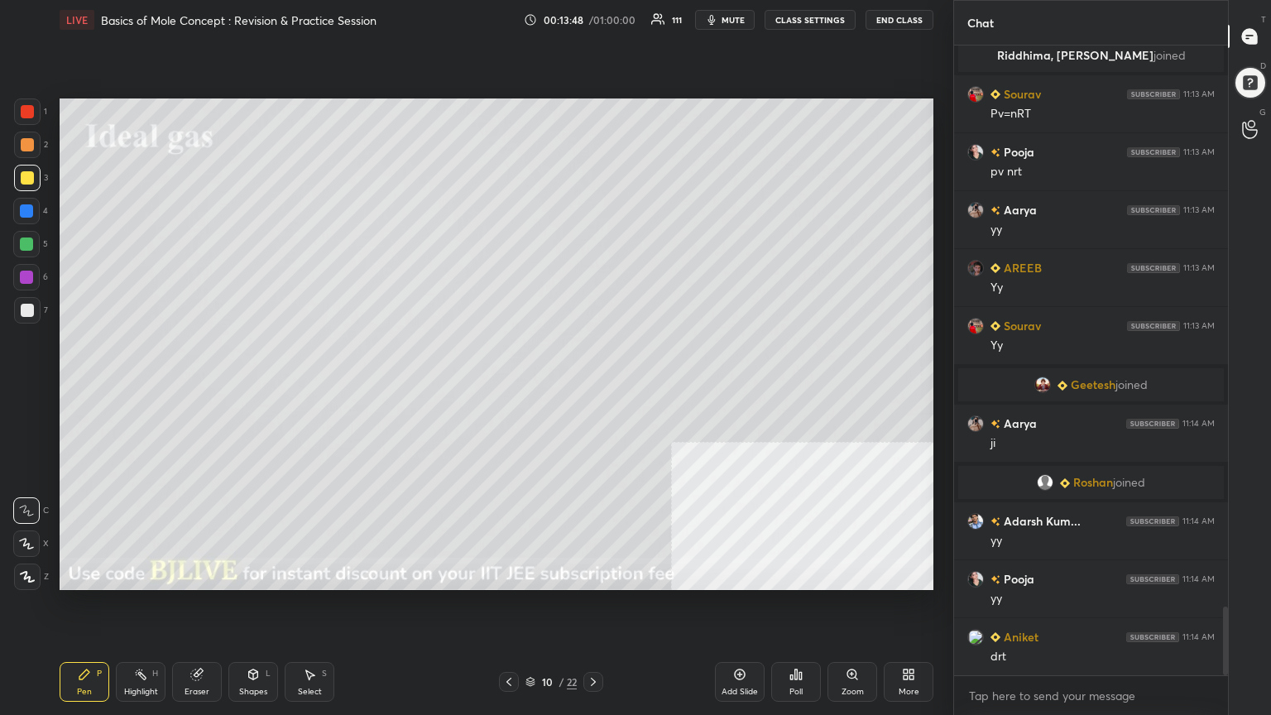
click at [258, 574] on div "Shapes" at bounding box center [253, 691] width 28 height 8
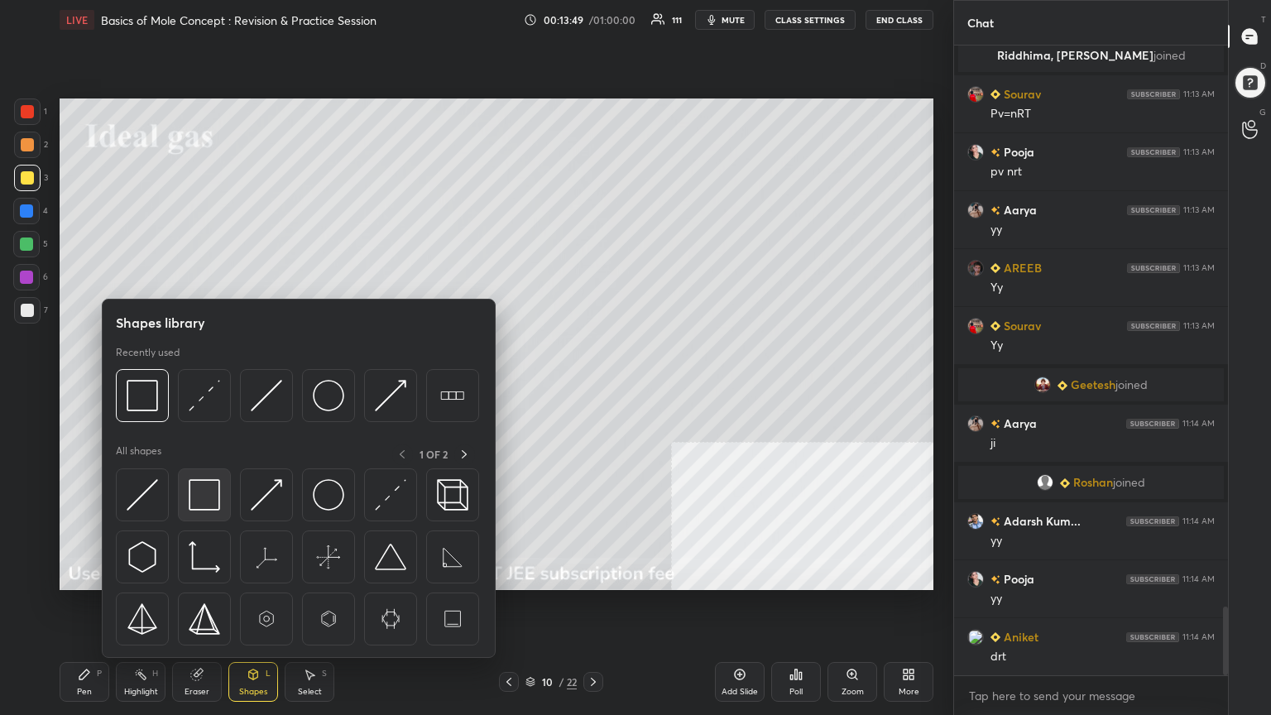
click at [206, 505] on img at bounding box center [204, 494] width 31 height 31
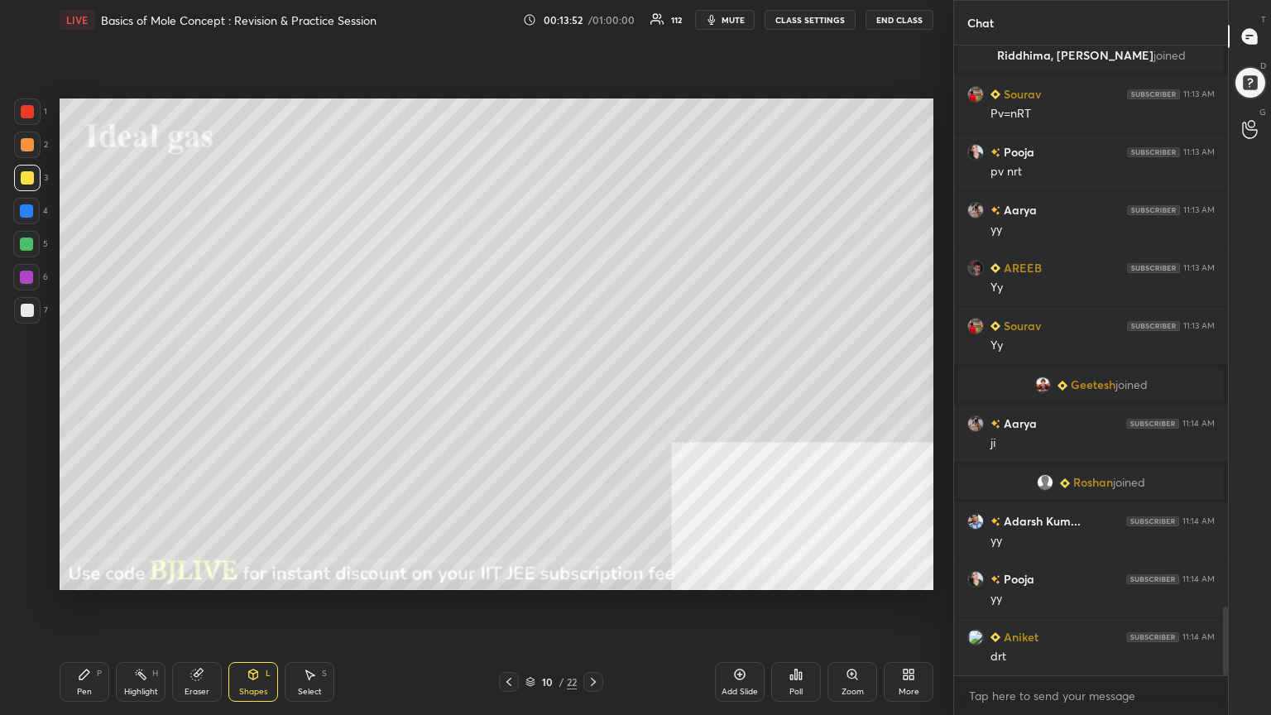
click at [26, 235] on div at bounding box center [26, 244] width 26 height 26
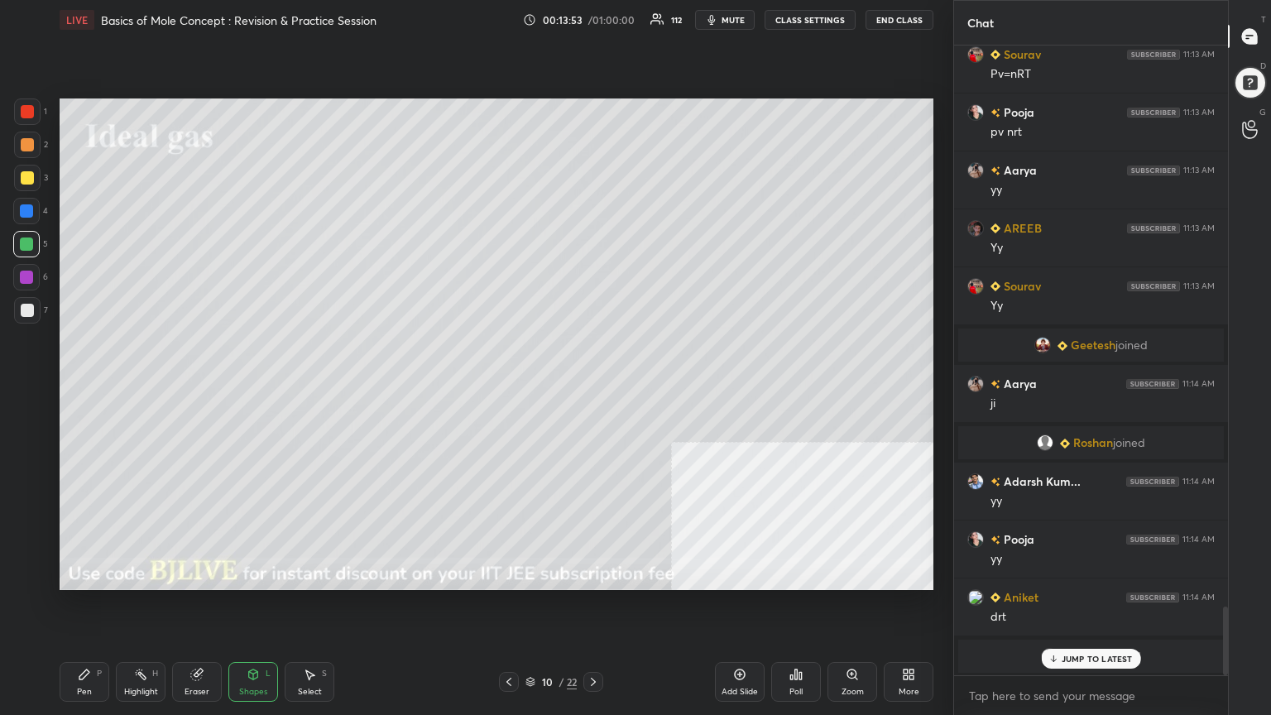
drag, startPoint x: 89, startPoint y: 682, endPoint x: 144, endPoint y: 597, distance: 100.9
click at [89, 574] on div "Pen P" at bounding box center [85, 682] width 50 height 40
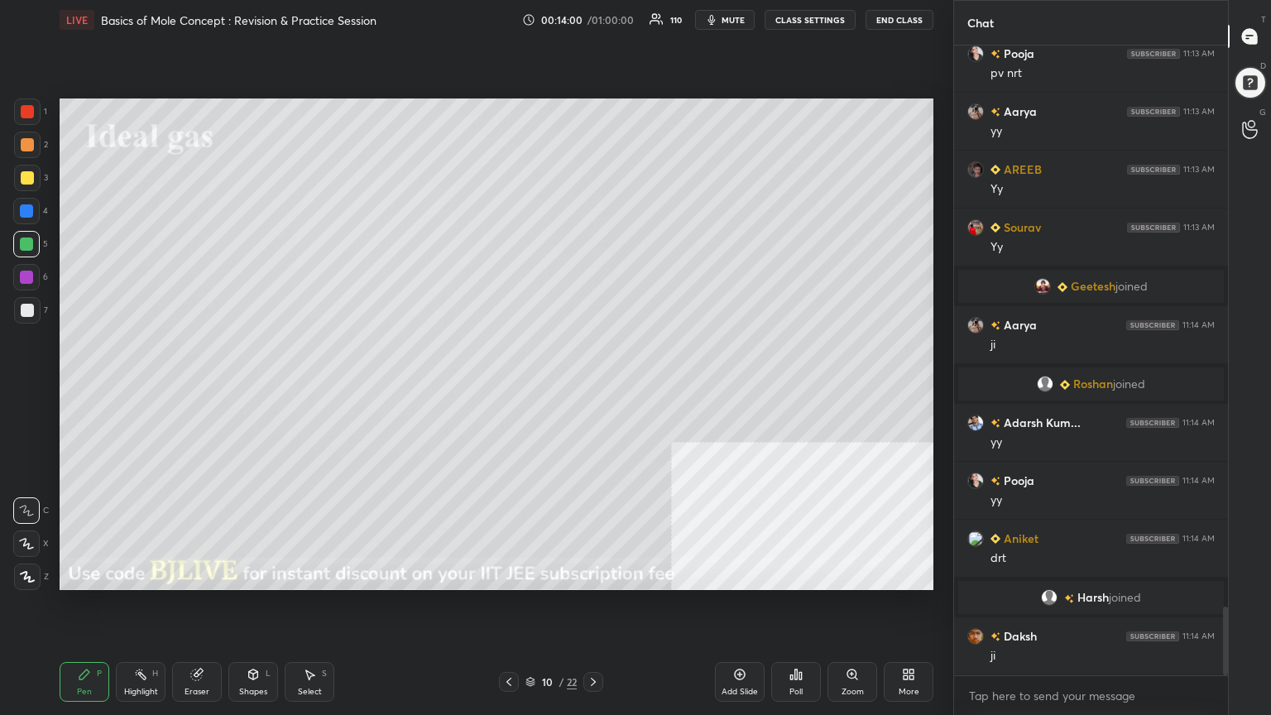
scroll to position [5154, 0]
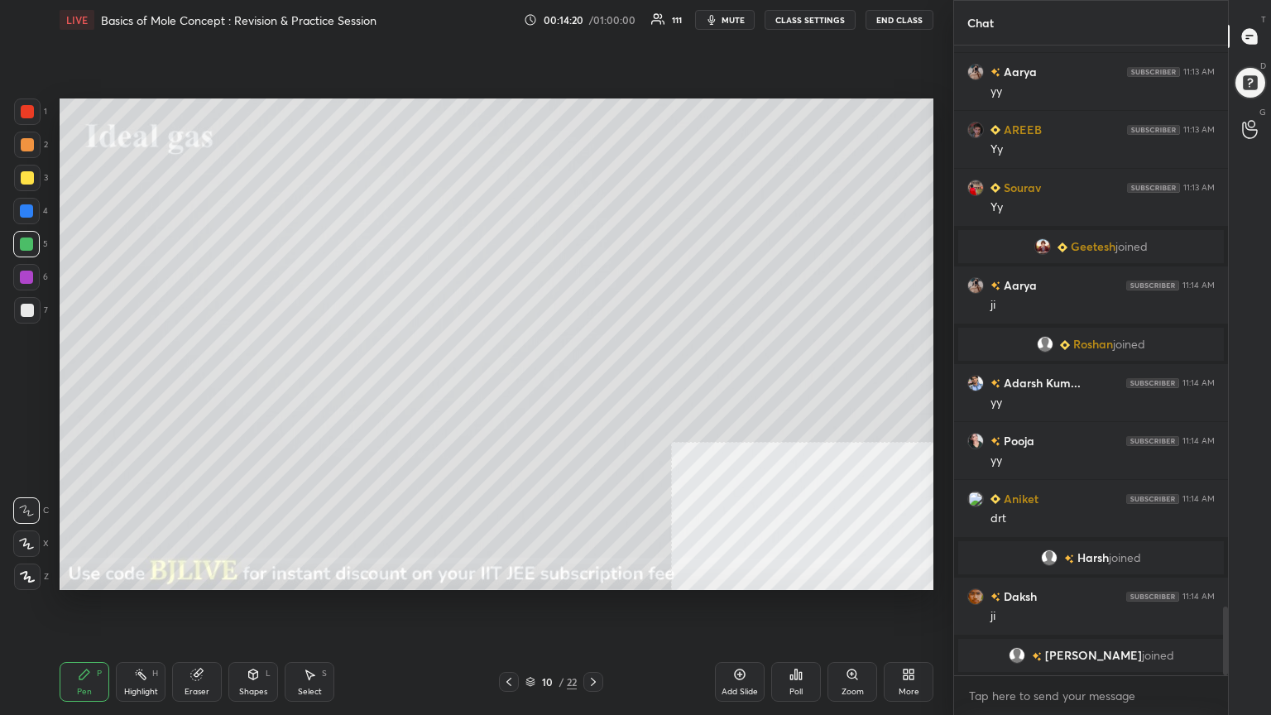
click at [597, 574] on icon at bounding box center [592, 681] width 13 height 13
click at [24, 306] on div at bounding box center [27, 310] width 13 height 13
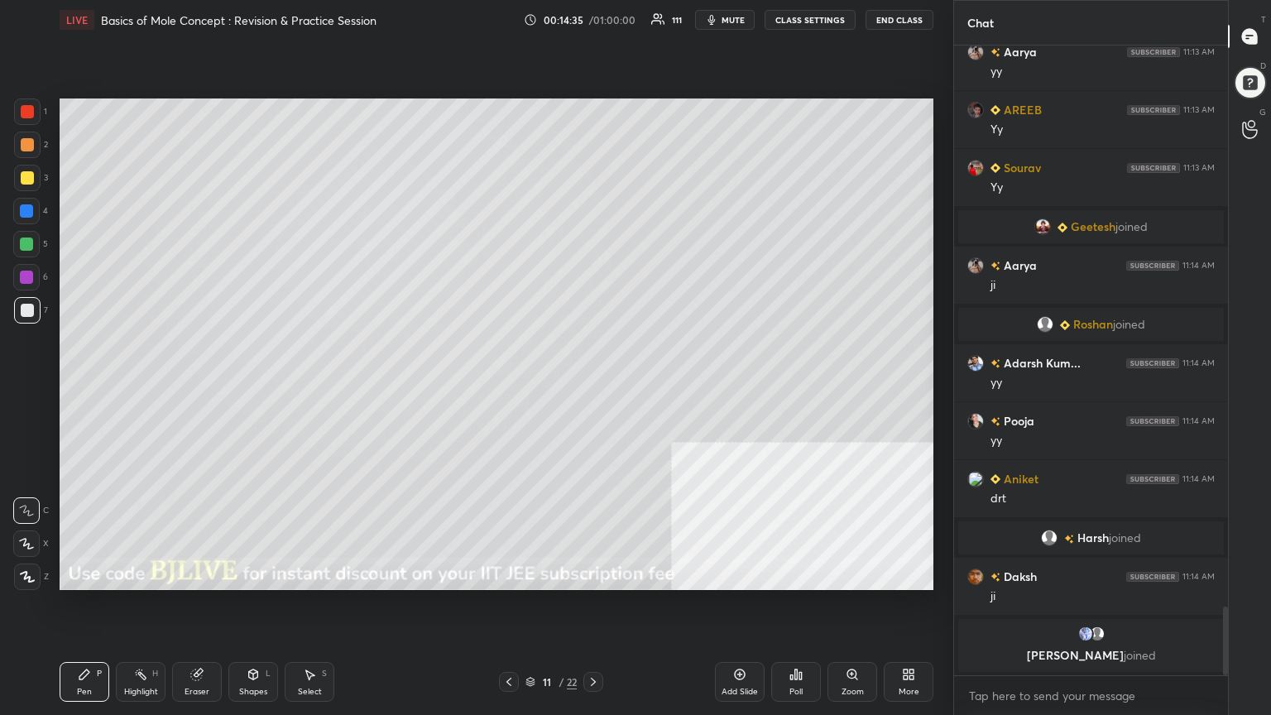
drag, startPoint x: 24, startPoint y: 171, endPoint x: 50, endPoint y: 186, distance: 30.4
click at [27, 172] on div at bounding box center [27, 177] width 13 height 13
drag, startPoint x: 248, startPoint y: 688, endPoint x: 248, endPoint y: 658, distance: 29.8
click at [250, 574] on div "Shapes" at bounding box center [253, 691] width 28 height 8
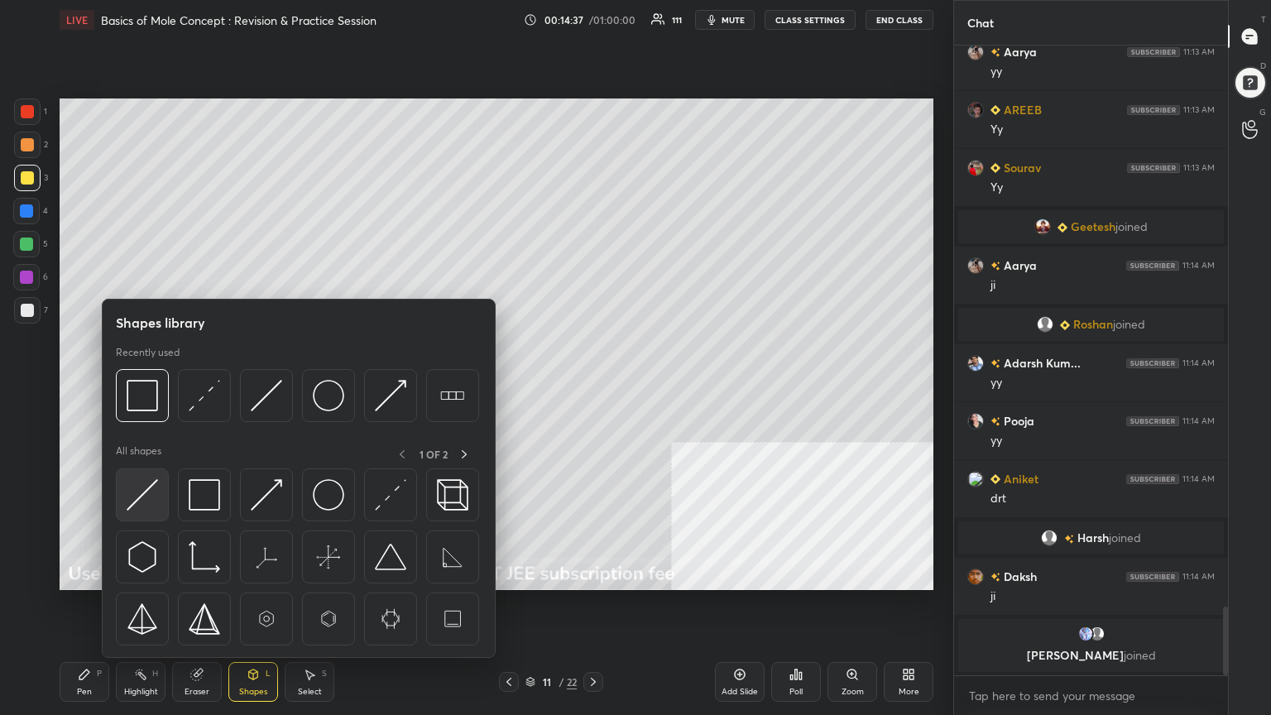
click at [142, 499] on img at bounding box center [142, 494] width 31 height 31
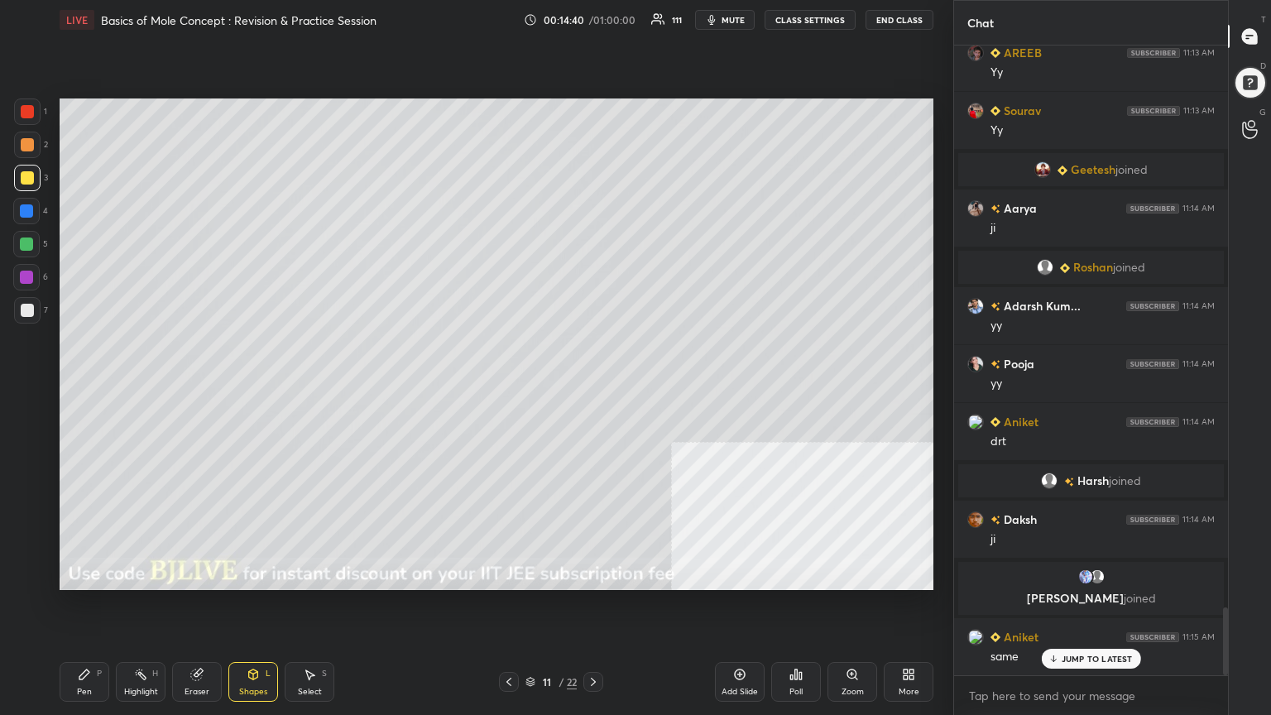
scroll to position [5254, 0]
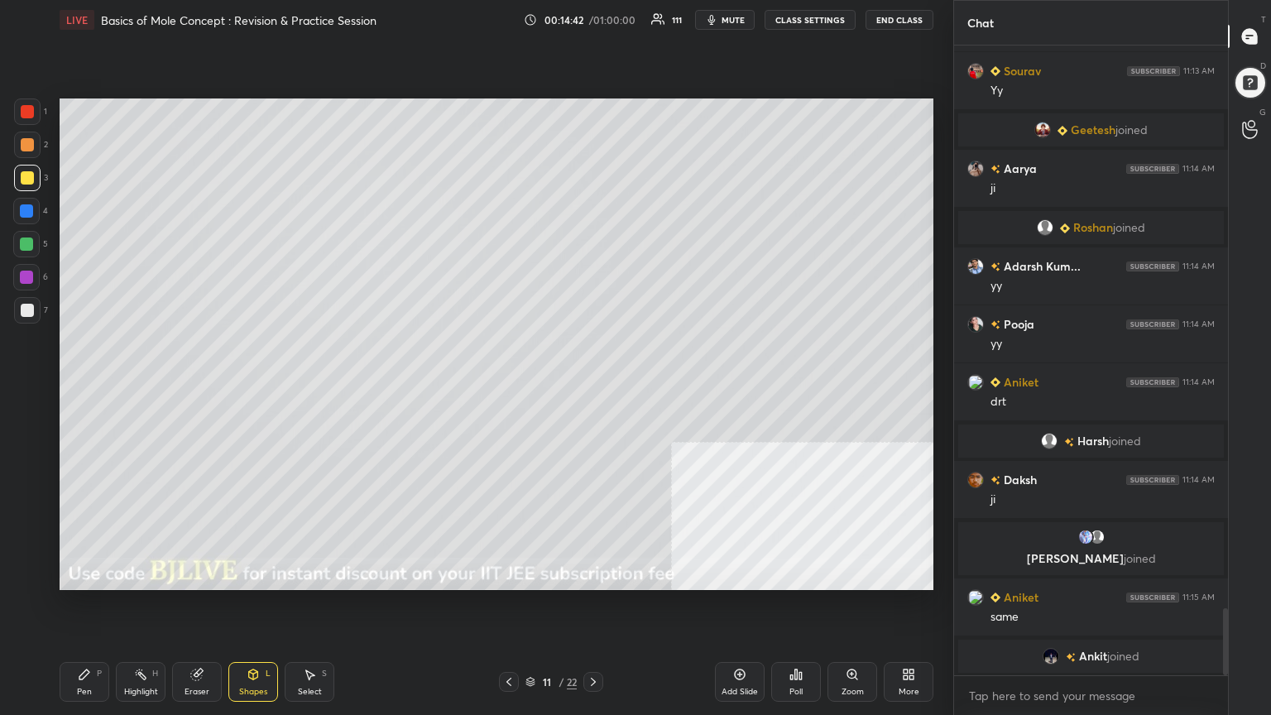
drag, startPoint x: 82, startPoint y: 685, endPoint x: 126, endPoint y: 595, distance: 100.3
click at [82, 574] on div "Pen P" at bounding box center [85, 682] width 50 height 40
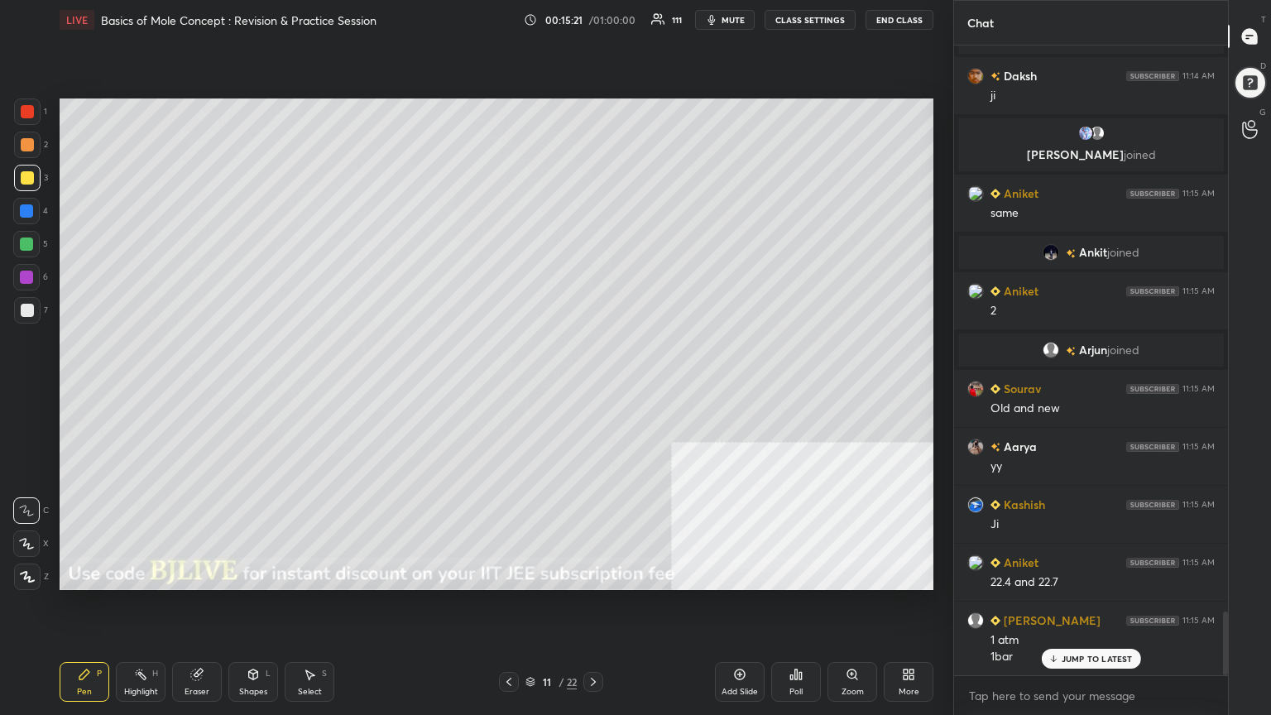
scroll to position [5631, 0]
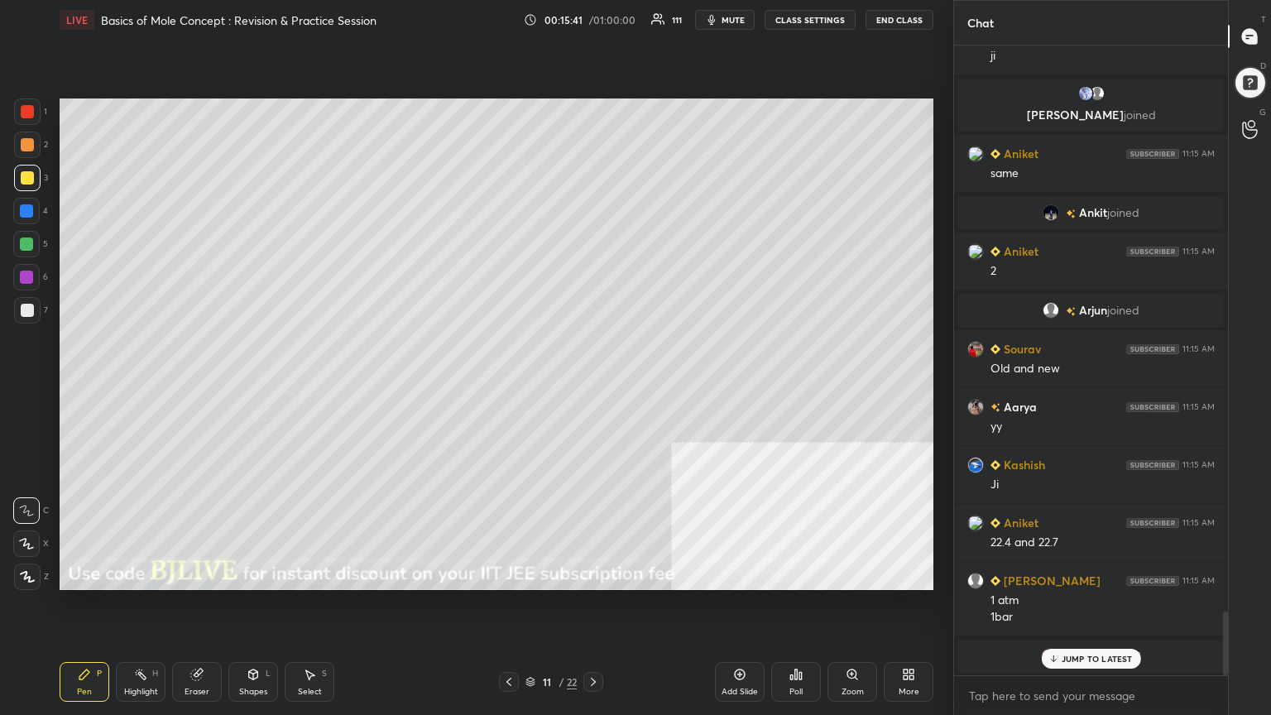
click at [26, 309] on div at bounding box center [27, 310] width 13 height 13
click at [258, 574] on div "Shapes" at bounding box center [253, 691] width 28 height 8
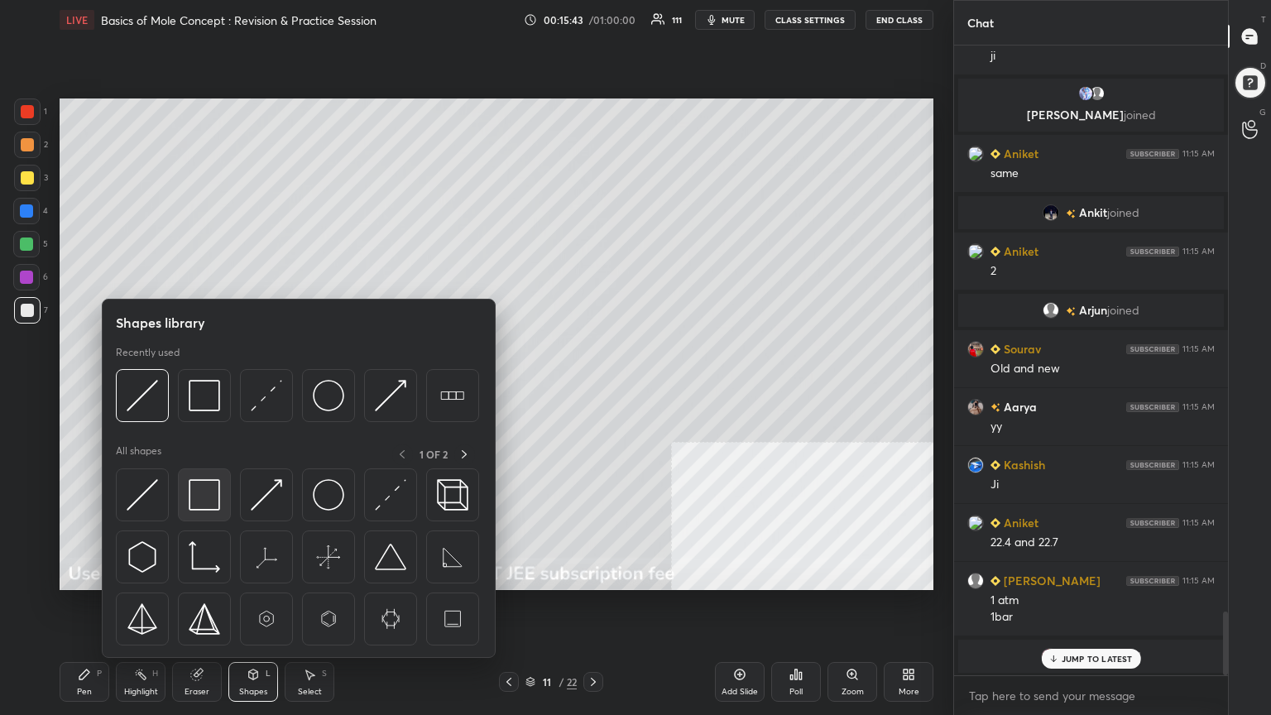
click at [211, 509] on img at bounding box center [204, 494] width 31 height 31
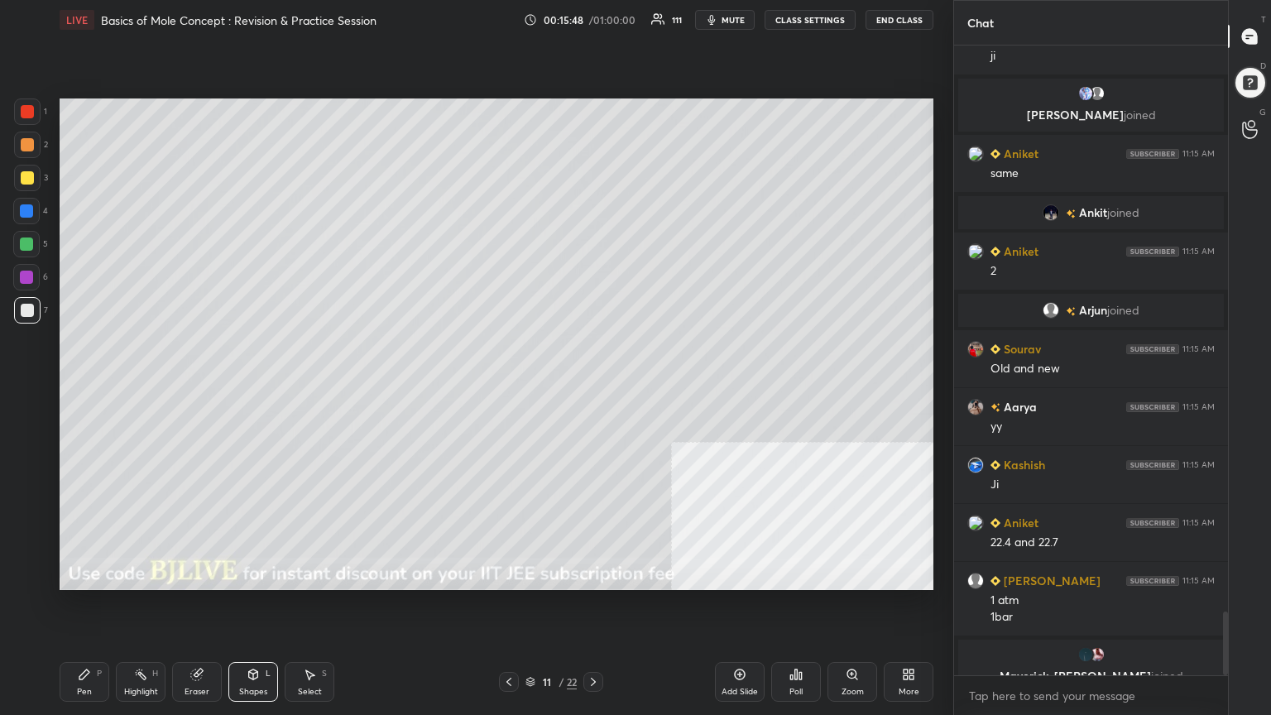
click at [89, 574] on div "Pen P" at bounding box center [85, 682] width 50 height 40
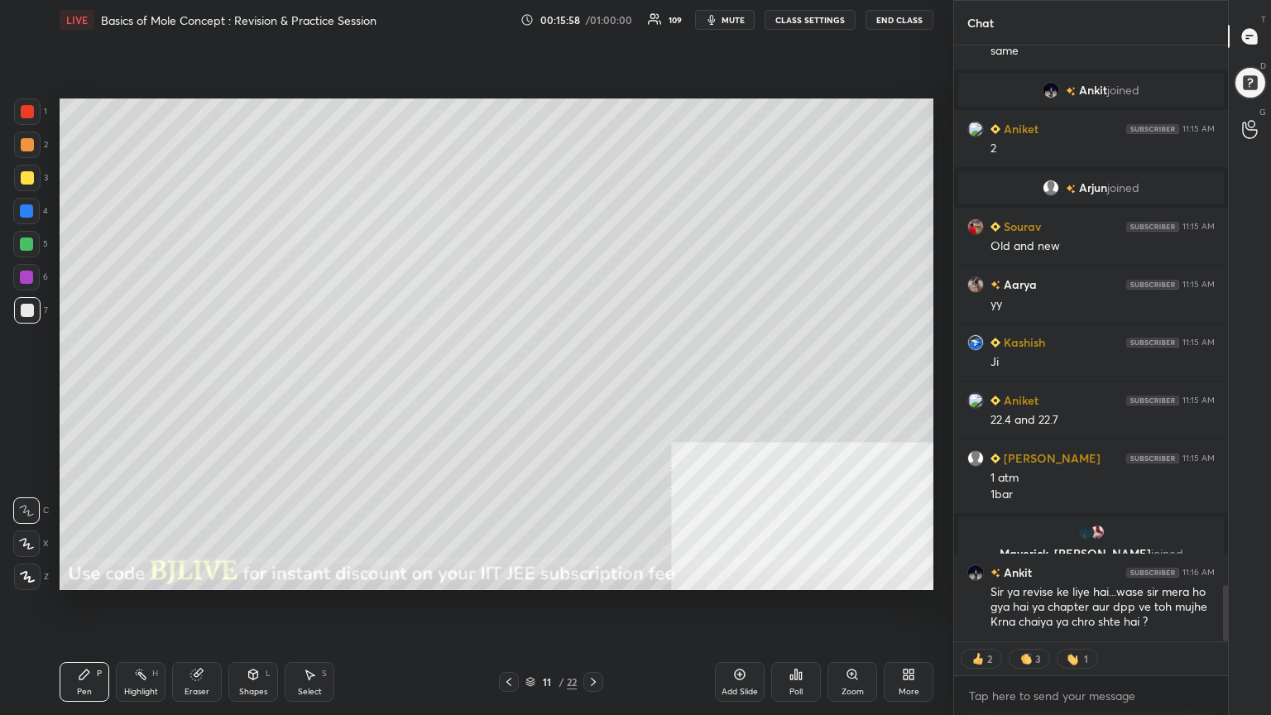
click at [25, 141] on div at bounding box center [27, 144] width 13 height 13
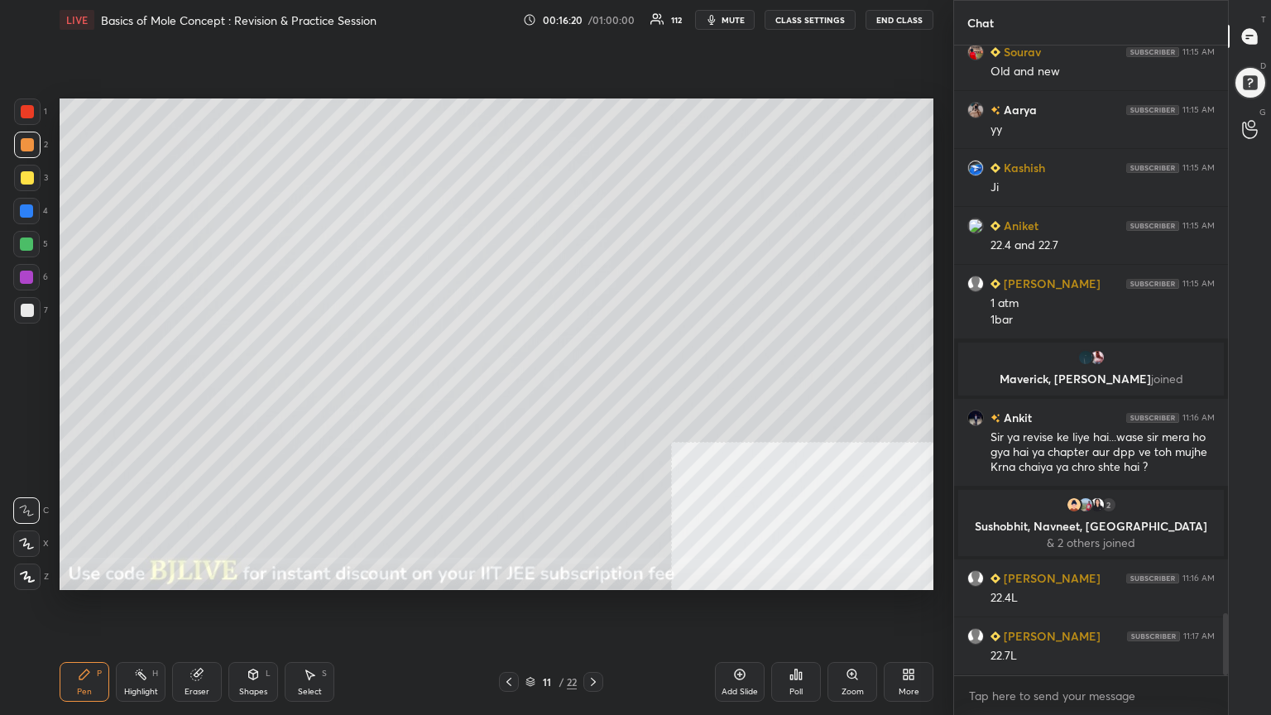
scroll to position [5820, 0]
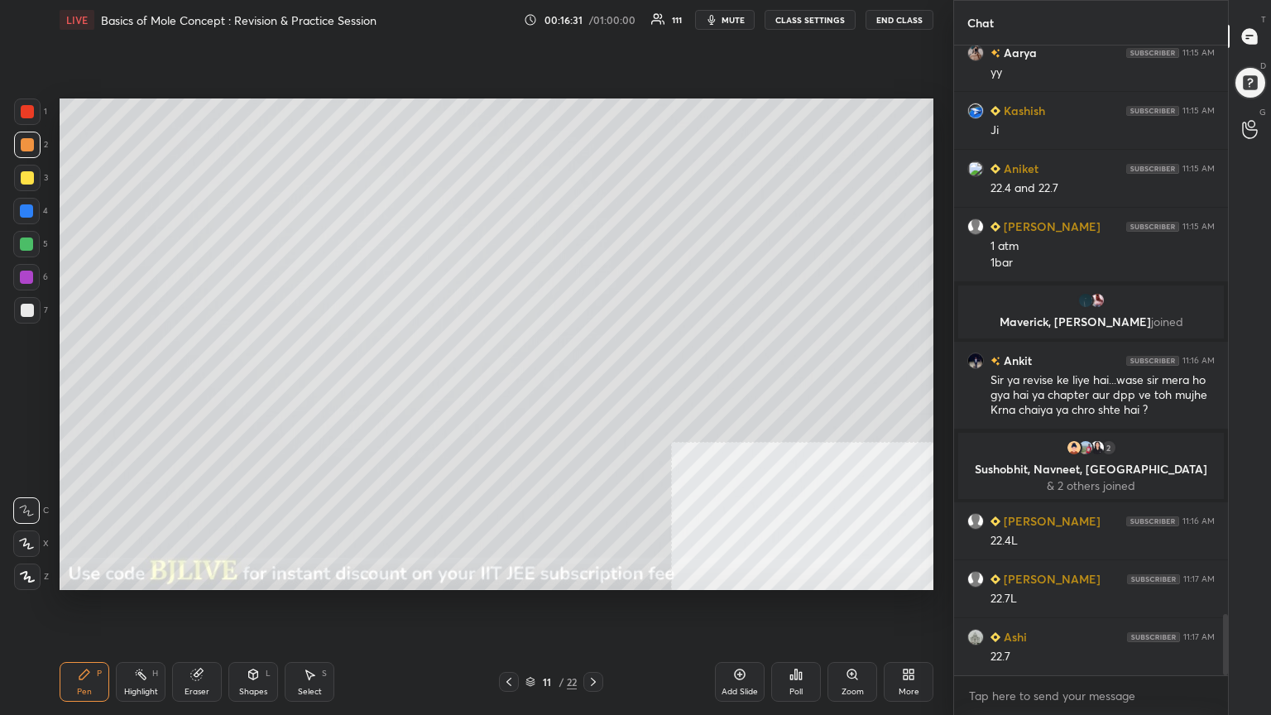
click at [314, 574] on div "Select" at bounding box center [310, 691] width 24 height 8
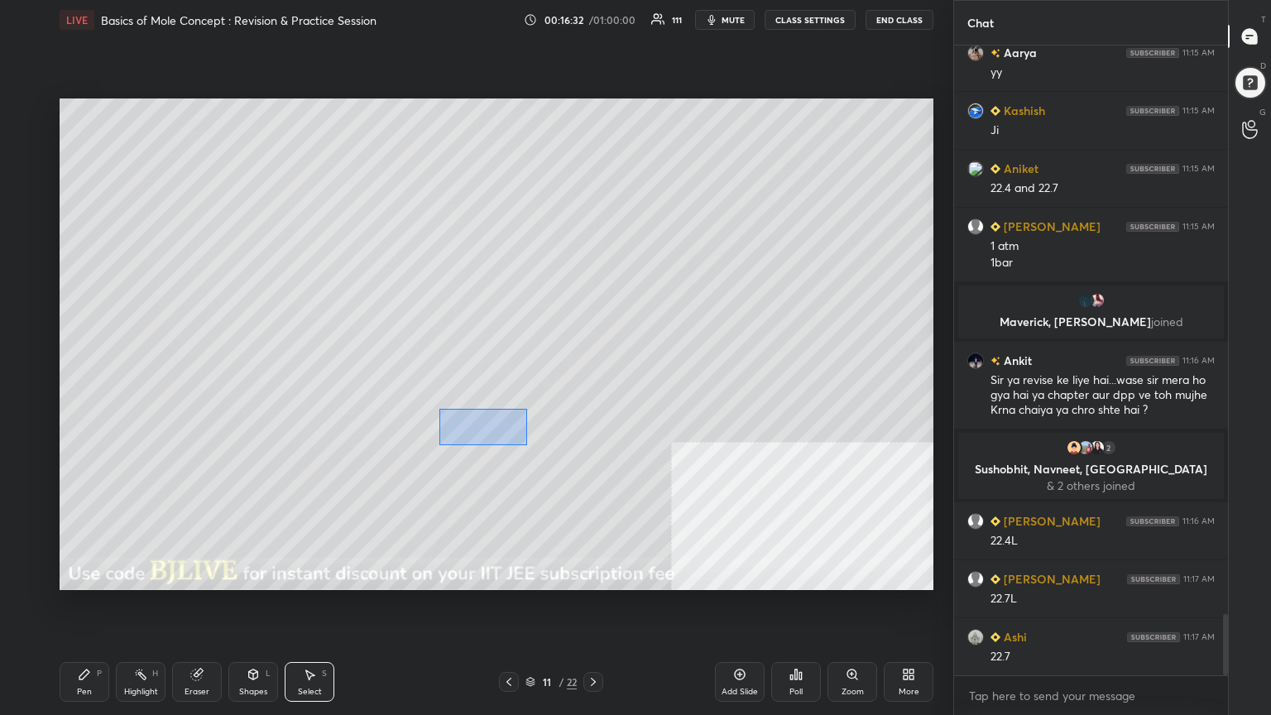
drag, startPoint x: 503, startPoint y: 438, endPoint x: 526, endPoint y: 445, distance: 24.3
click at [526, 445] on div "0 ° Undo Copy Paste here Duplicate Duplicate to new slide Delete" at bounding box center [497, 343] width 874 height 491
drag, startPoint x: 467, startPoint y: 429, endPoint x: 478, endPoint y: 443, distance: 17.6
click at [478, 443] on div "0 ° Undo Copy Paste here Duplicate Duplicate to new slide Delete" at bounding box center [497, 343] width 874 height 491
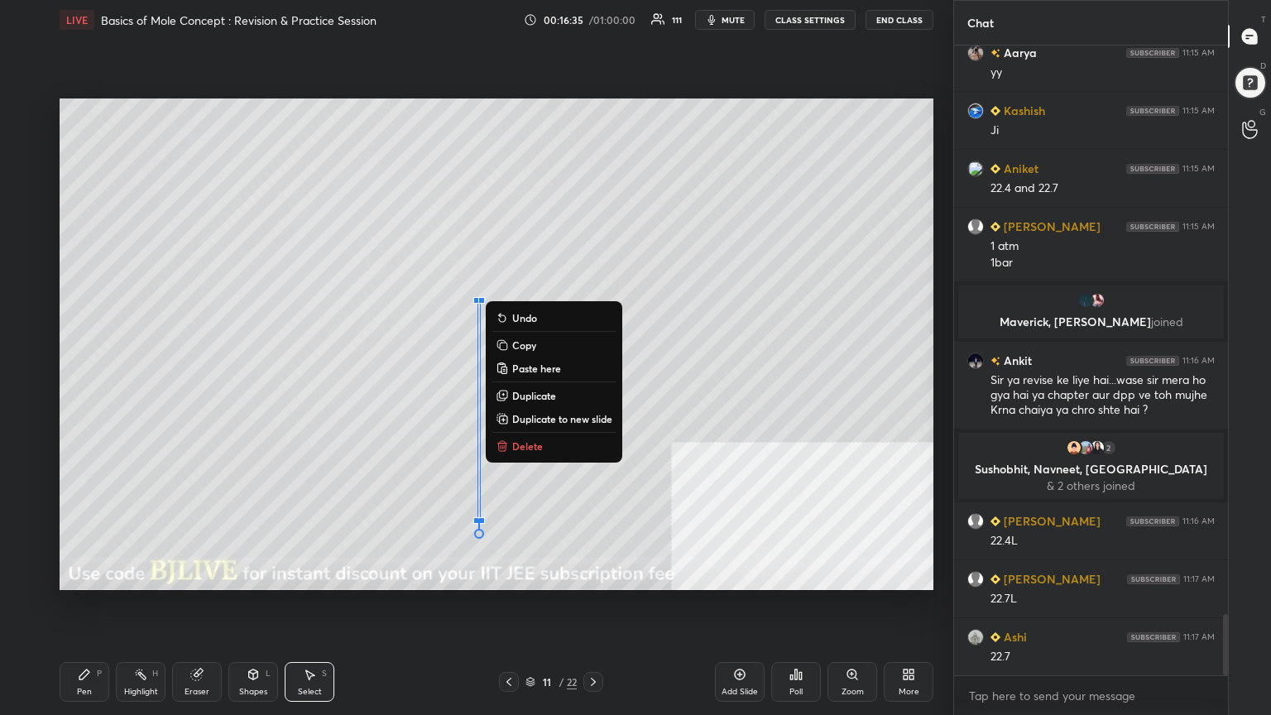
scroll to position [5860, 0]
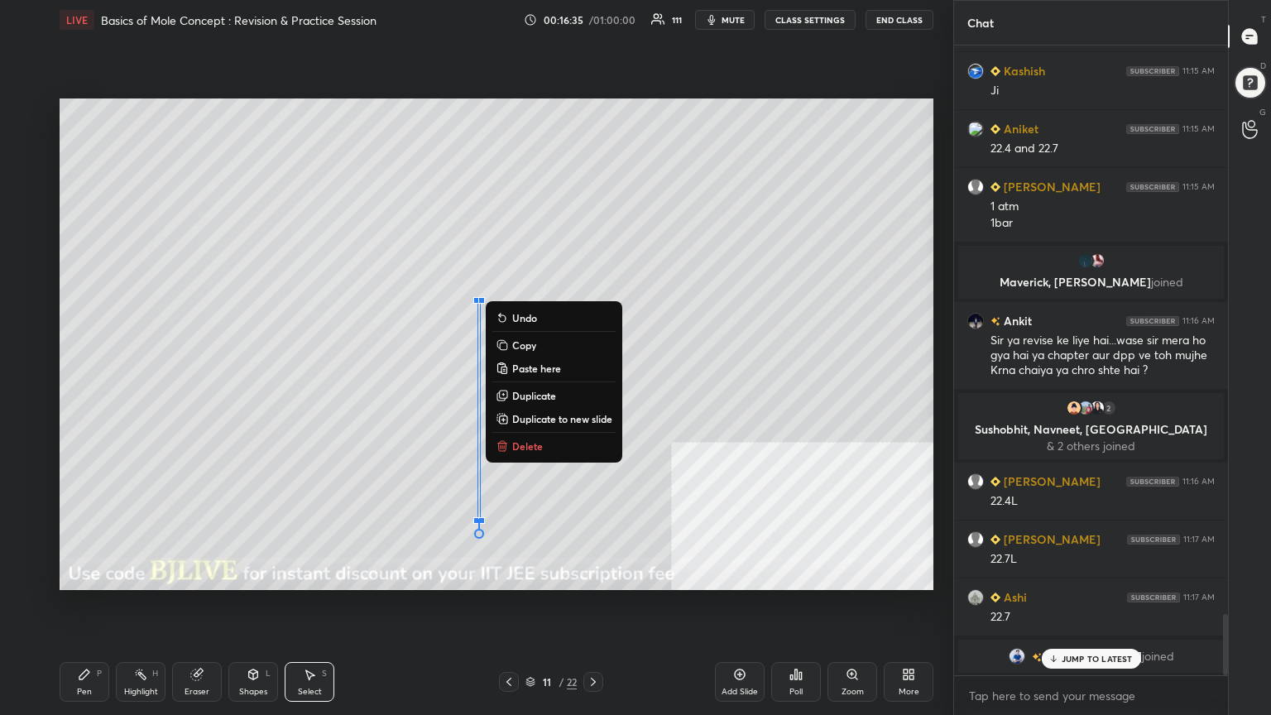
click at [284, 505] on div "0 ° Undo Copy Paste here Duplicate Duplicate to new slide Delete" at bounding box center [497, 343] width 874 height 491
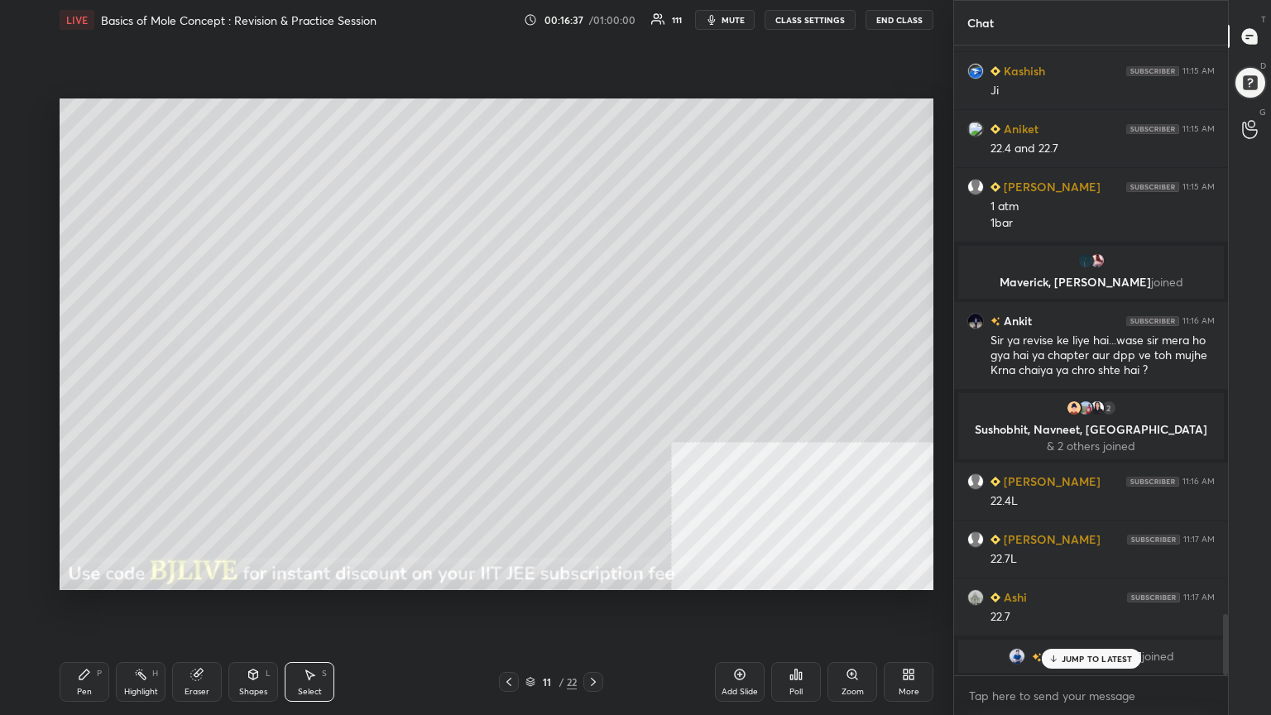
click at [95, 574] on div "Pen P" at bounding box center [85, 682] width 50 height 40
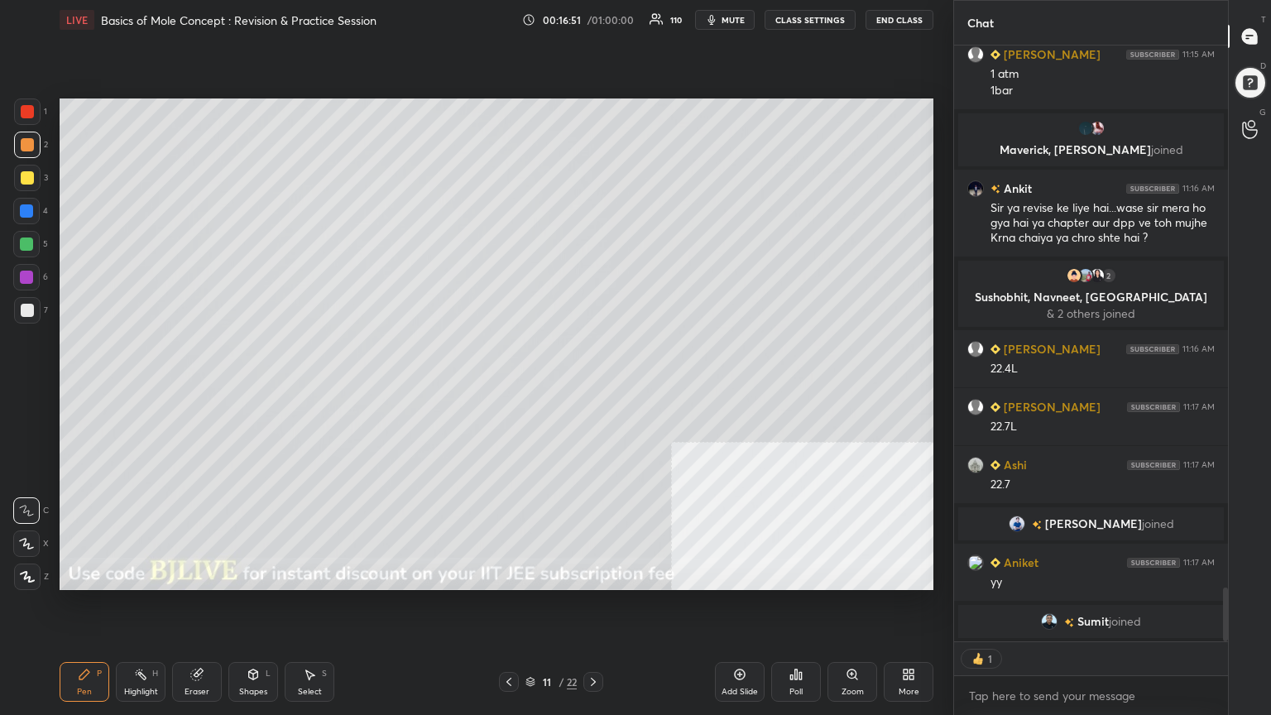
scroll to position [625, 269]
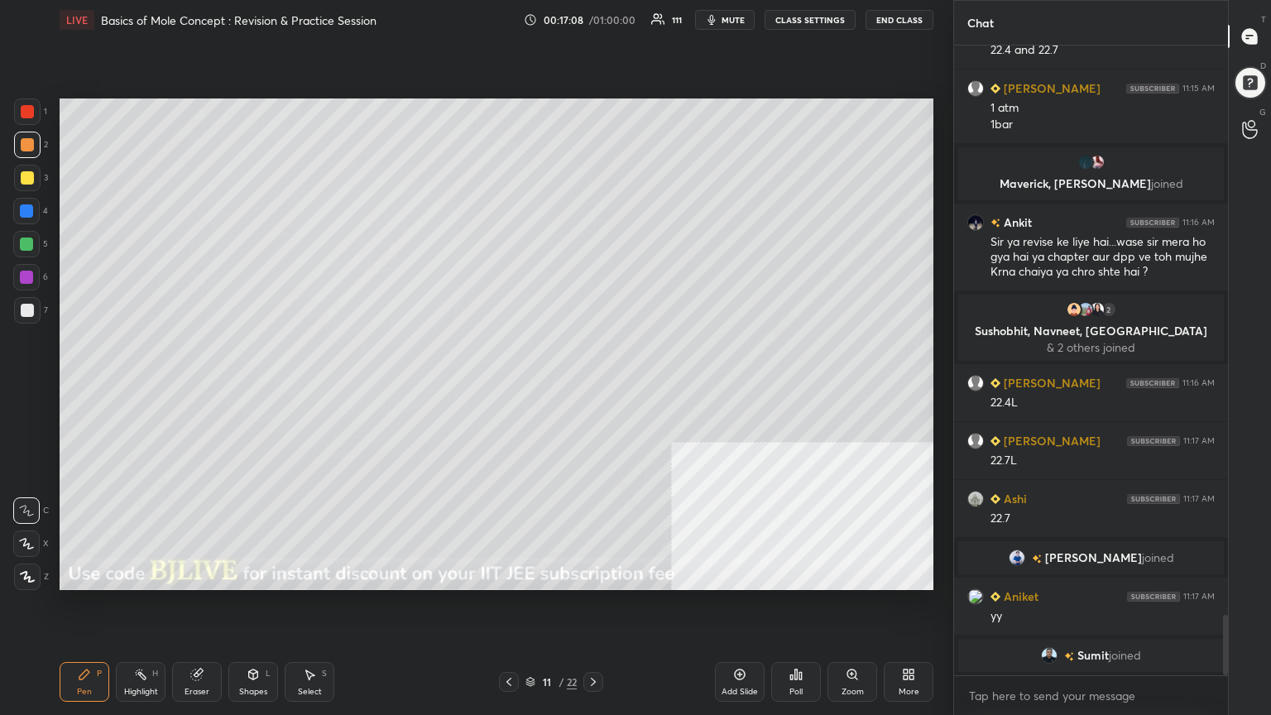
click at [1045, 574] on img "grid" at bounding box center [1049, 655] width 17 height 17
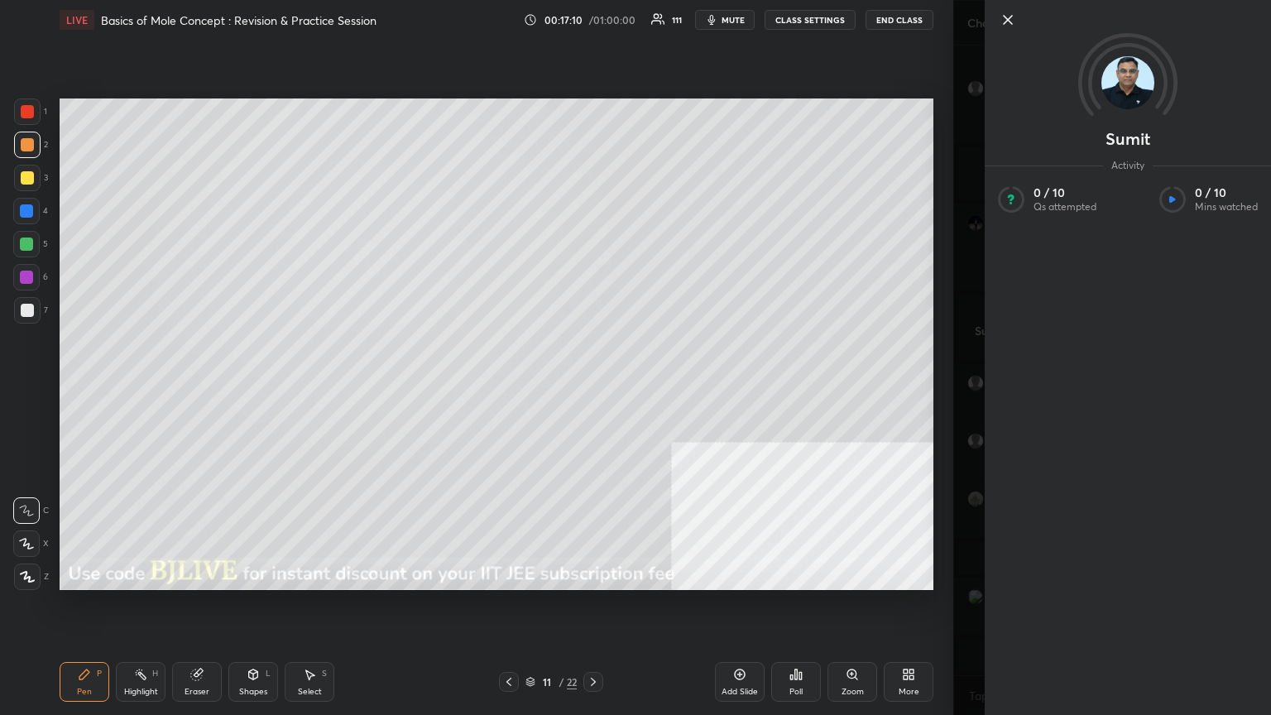
scroll to position [5952, 0]
click at [1003, 19] on icon at bounding box center [1008, 20] width 20 height 20
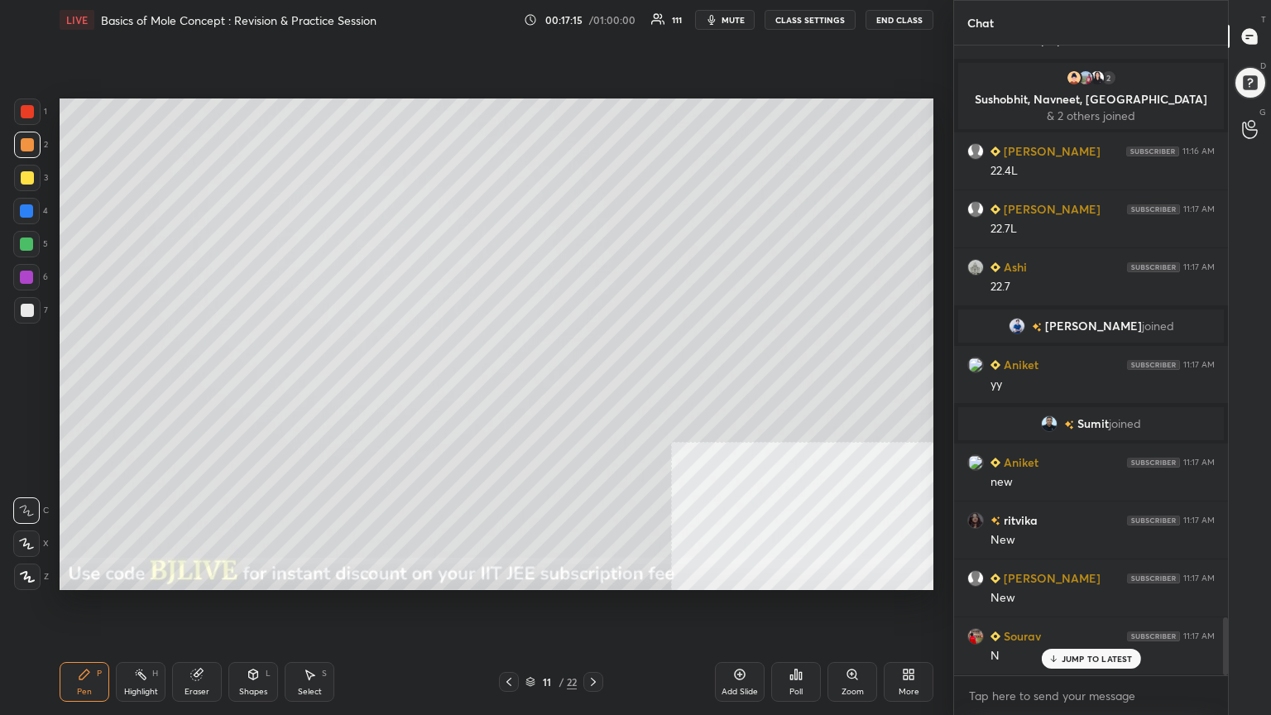
scroll to position [6184, 0]
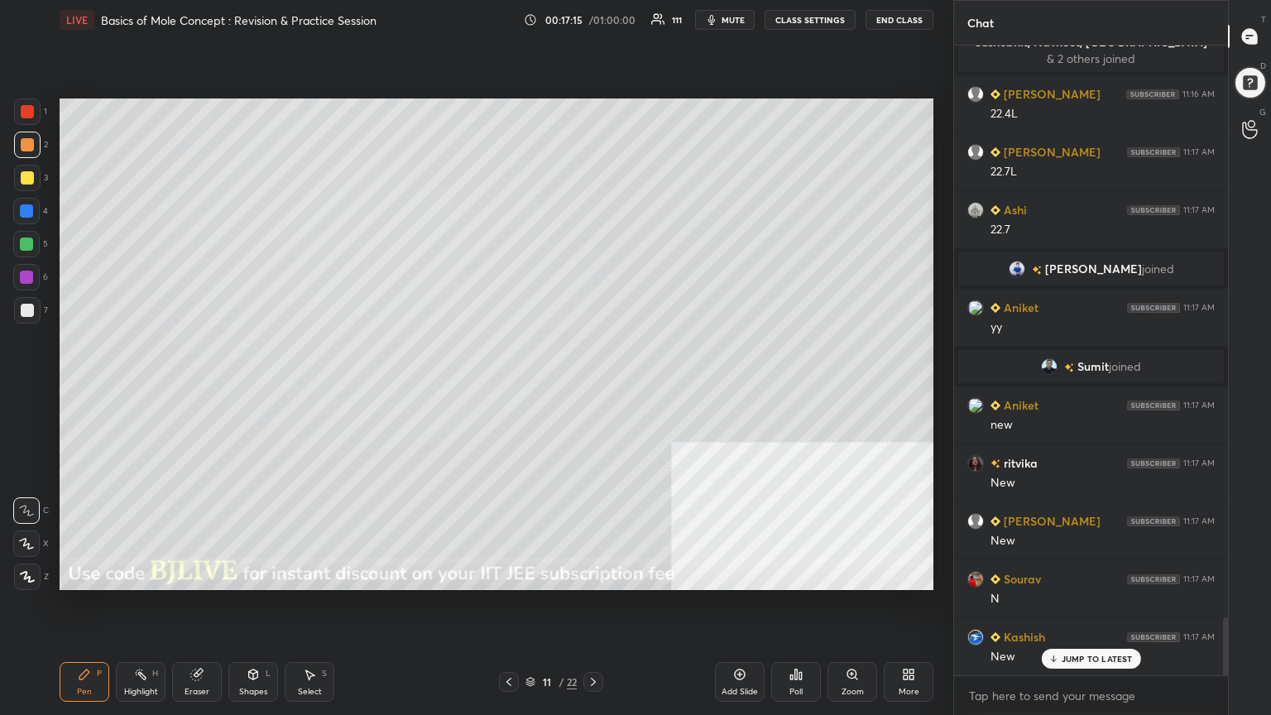
drag, startPoint x: 195, startPoint y: 693, endPoint x: 217, endPoint y: 675, distance: 28.2
click at [195, 574] on div "Eraser" at bounding box center [196, 691] width 25 height 8
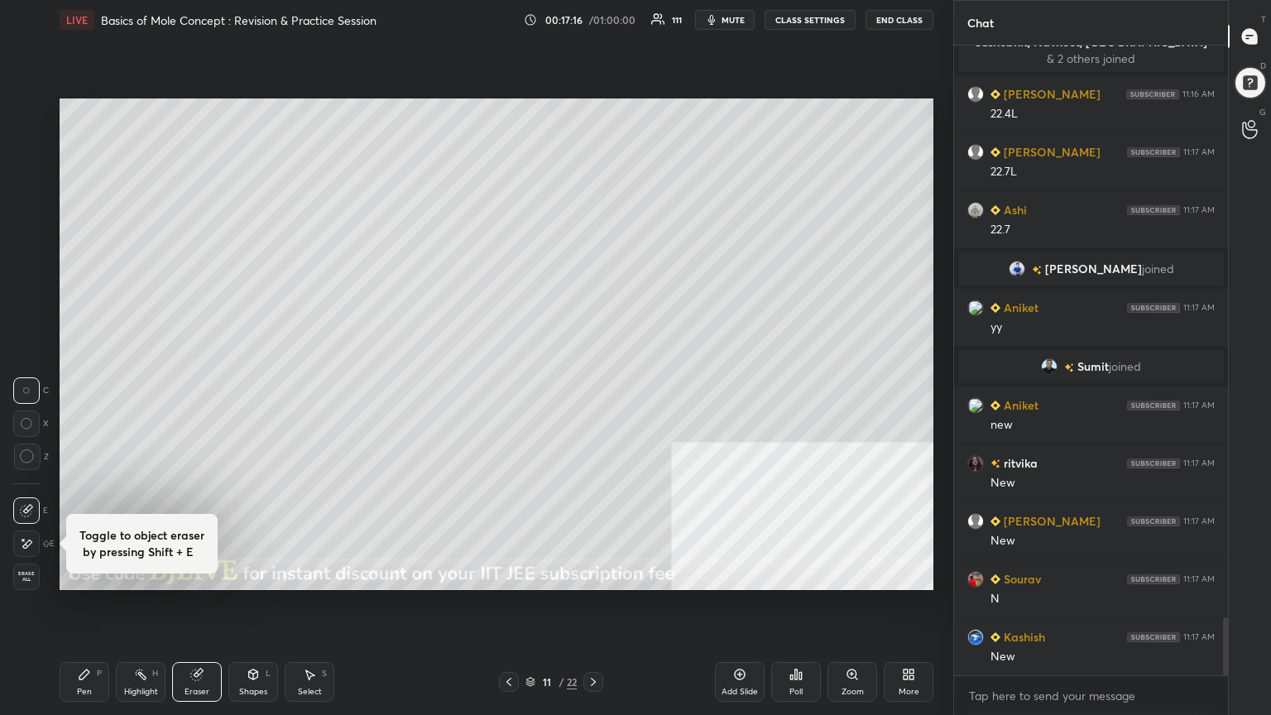
scroll to position [6243, 0]
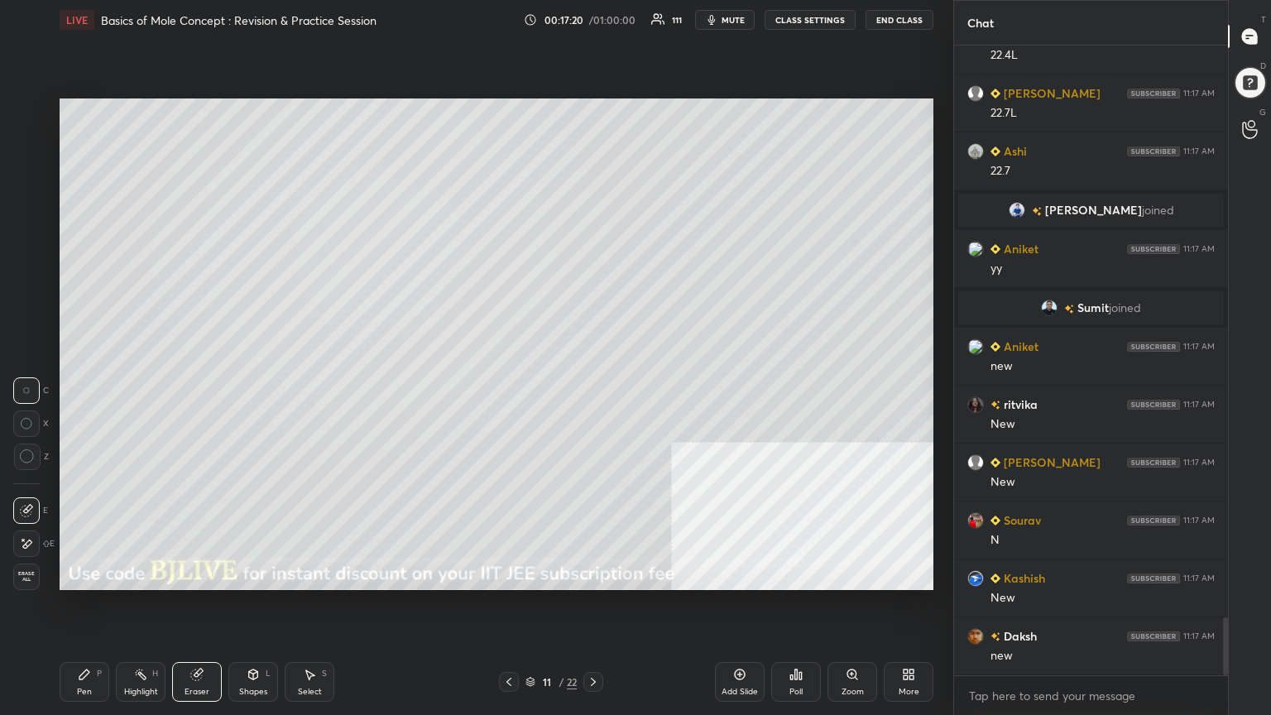
click at [83, 574] on div "Pen" at bounding box center [84, 691] width 15 height 8
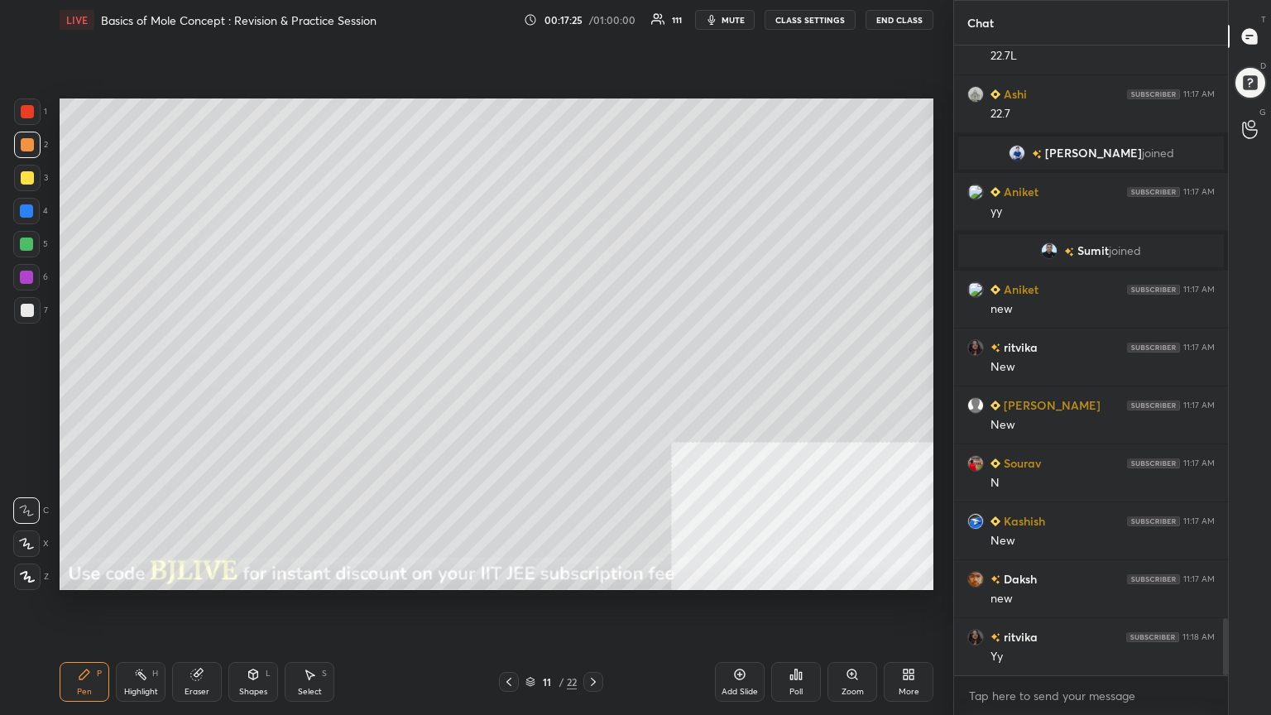
click at [532, 574] on icon at bounding box center [530, 682] width 10 height 10
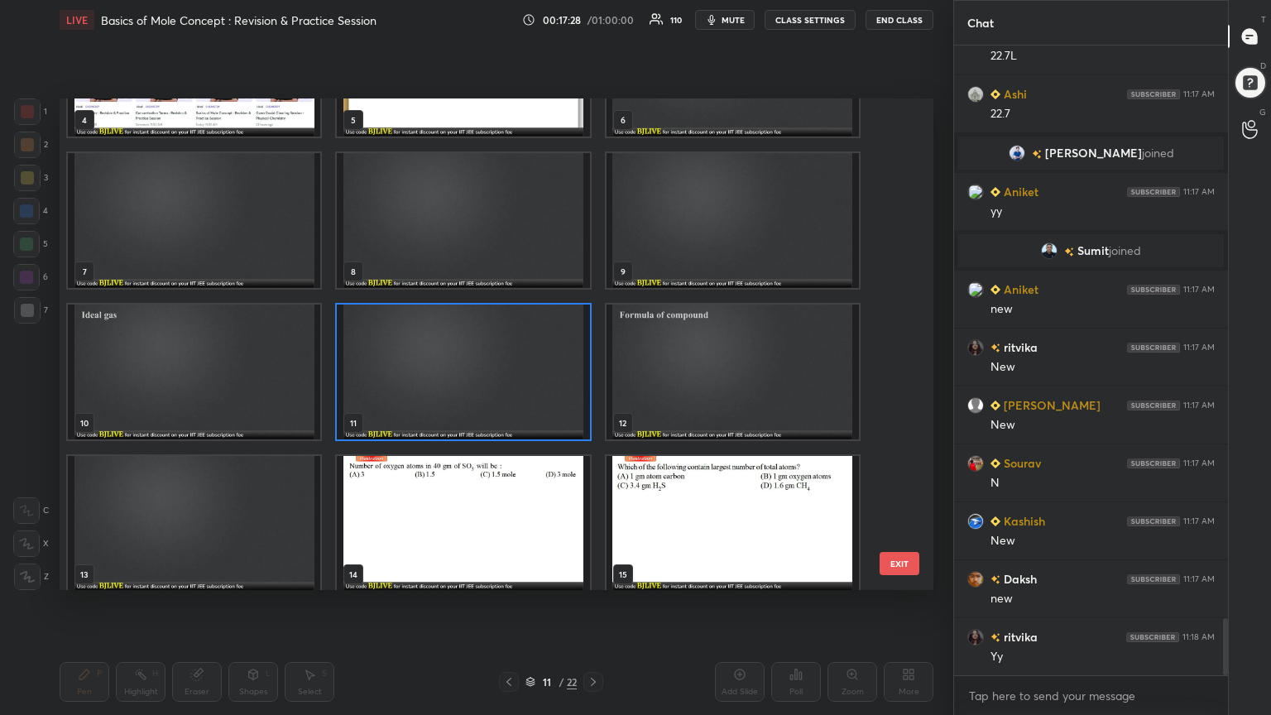
scroll to position [268, 0]
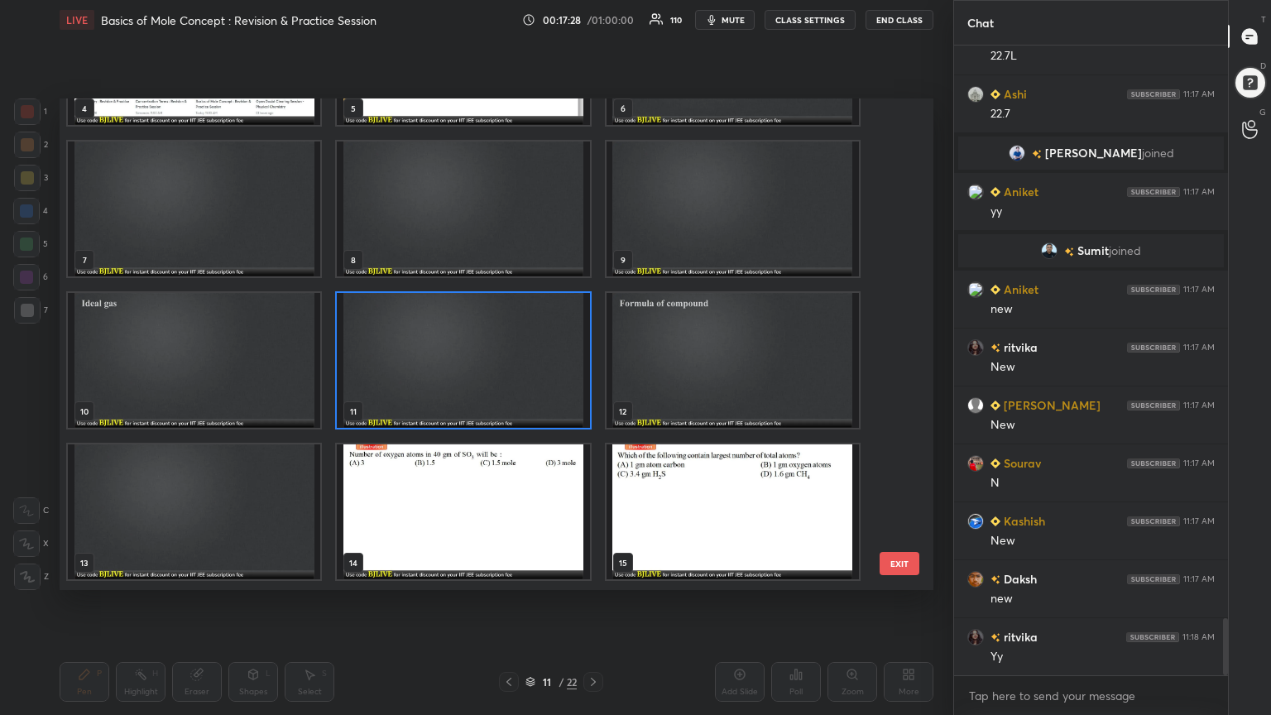
click at [731, 371] on img "grid" at bounding box center [732, 360] width 252 height 135
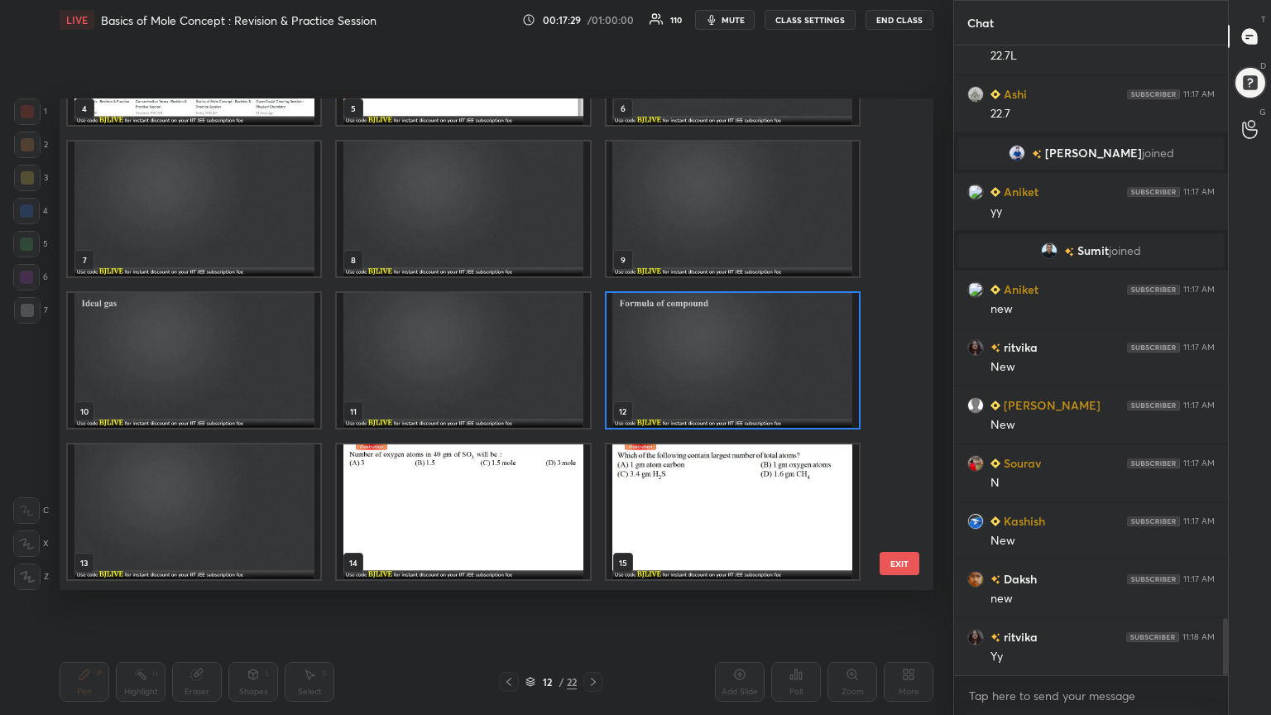
click at [734, 369] on img "grid" at bounding box center [732, 360] width 252 height 135
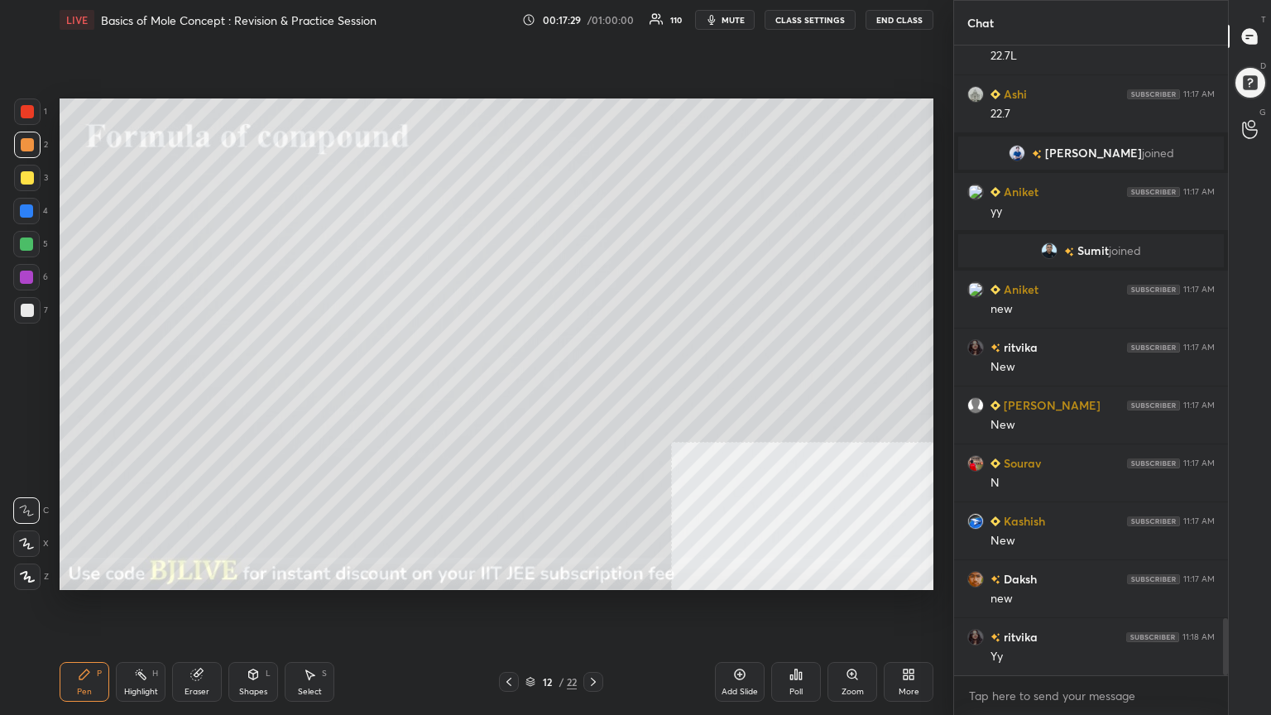
click at [738, 371] on img "grid" at bounding box center [732, 360] width 252 height 135
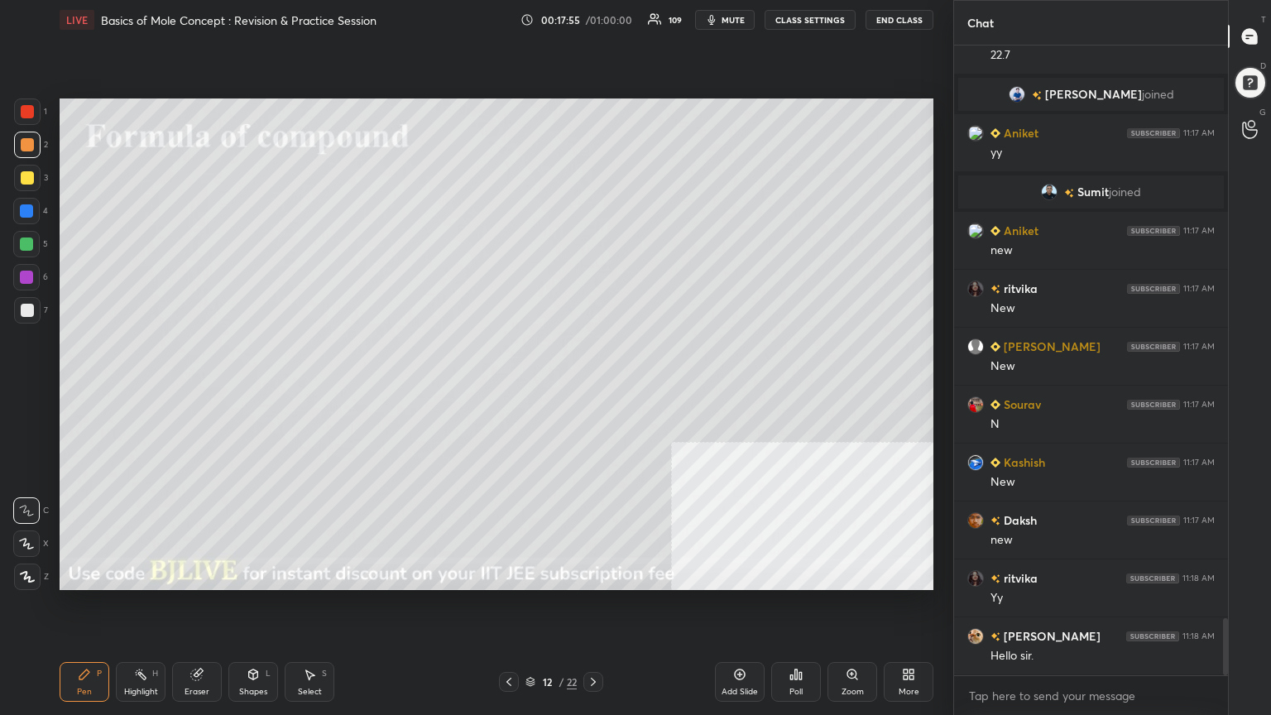
drag, startPoint x: 27, startPoint y: 179, endPoint x: 56, endPoint y: 183, distance: 29.1
click at [30, 179] on div at bounding box center [27, 177] width 13 height 13
drag, startPoint x: 29, startPoint y: 245, endPoint x: 42, endPoint y: 238, distance: 14.8
click at [29, 245] on div at bounding box center [26, 243] width 13 height 13
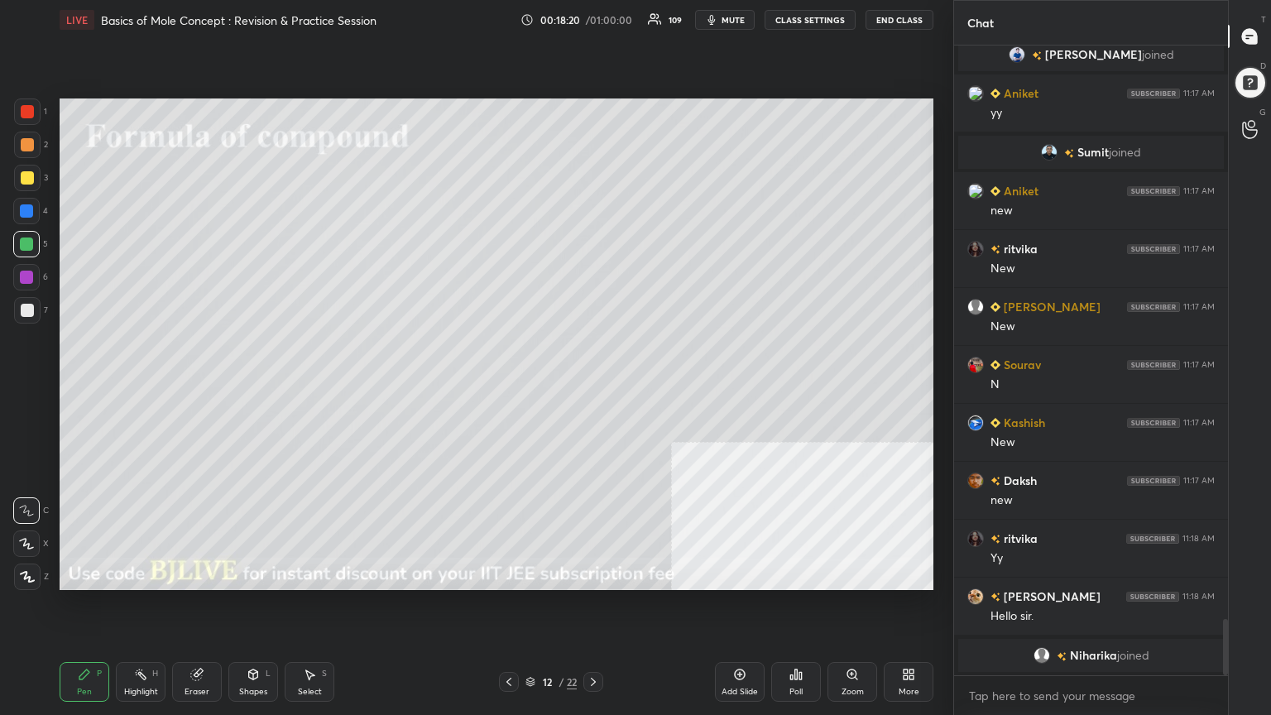
click at [31, 175] on div at bounding box center [27, 177] width 13 height 13
click at [242, 574] on div "Shapes L" at bounding box center [253, 682] width 50 height 40
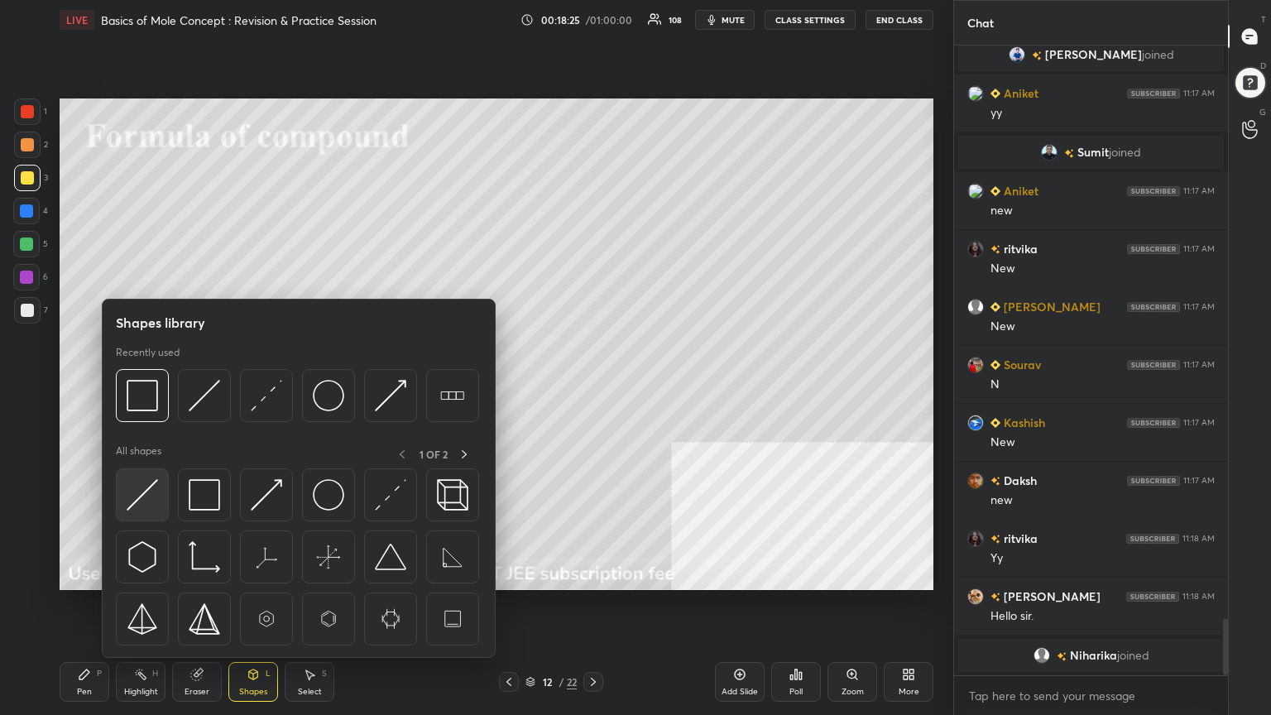
click at [150, 500] on img at bounding box center [142, 494] width 31 height 31
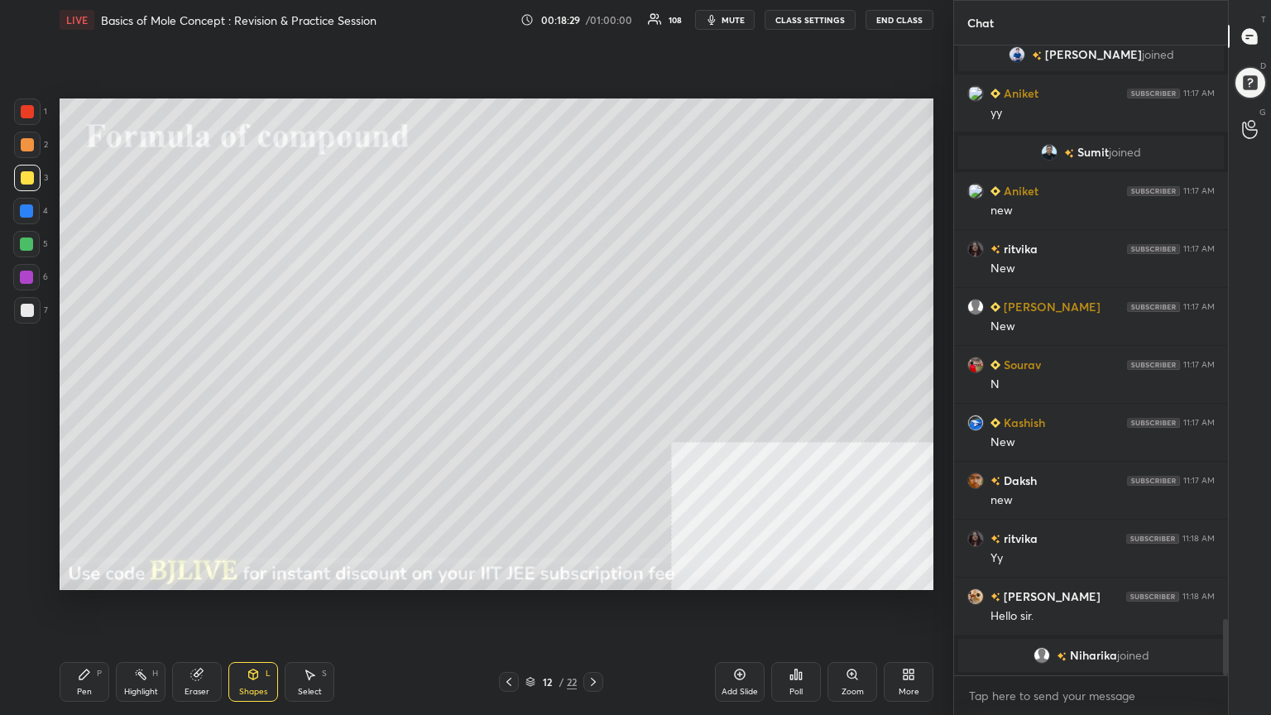
click at [81, 574] on div "Pen" at bounding box center [84, 691] width 15 height 8
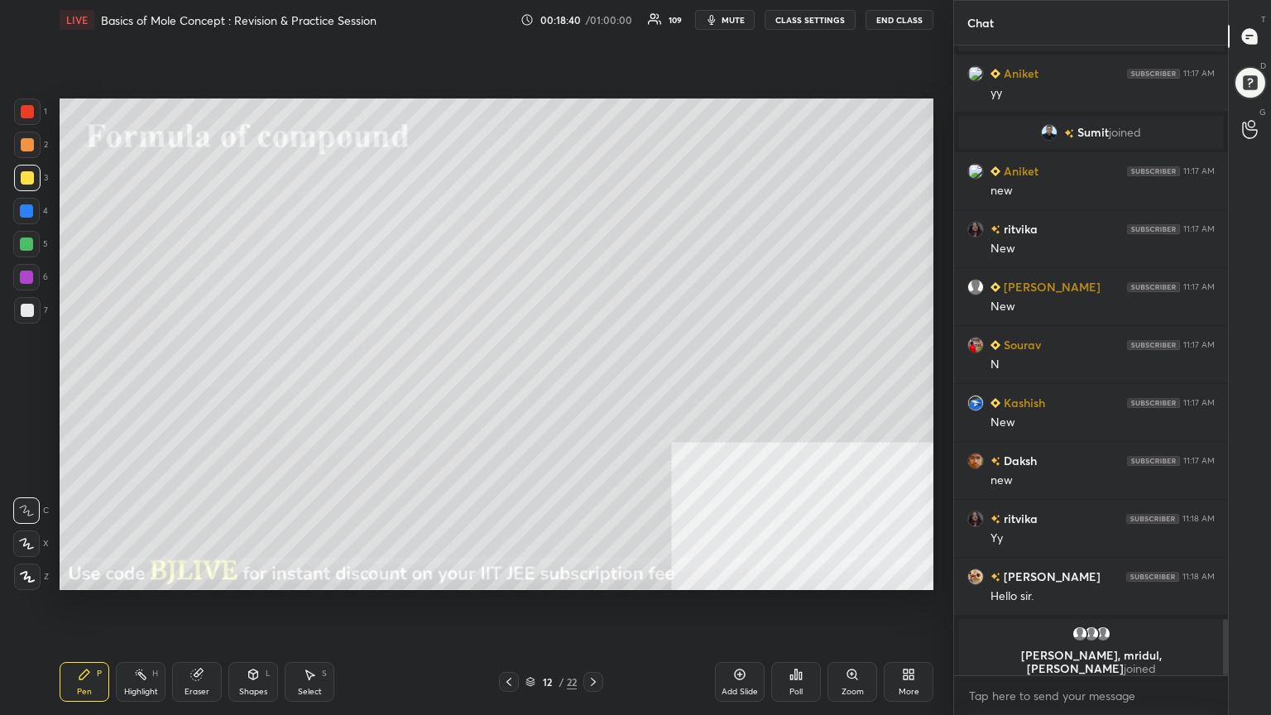
scroll to position [6431, 0]
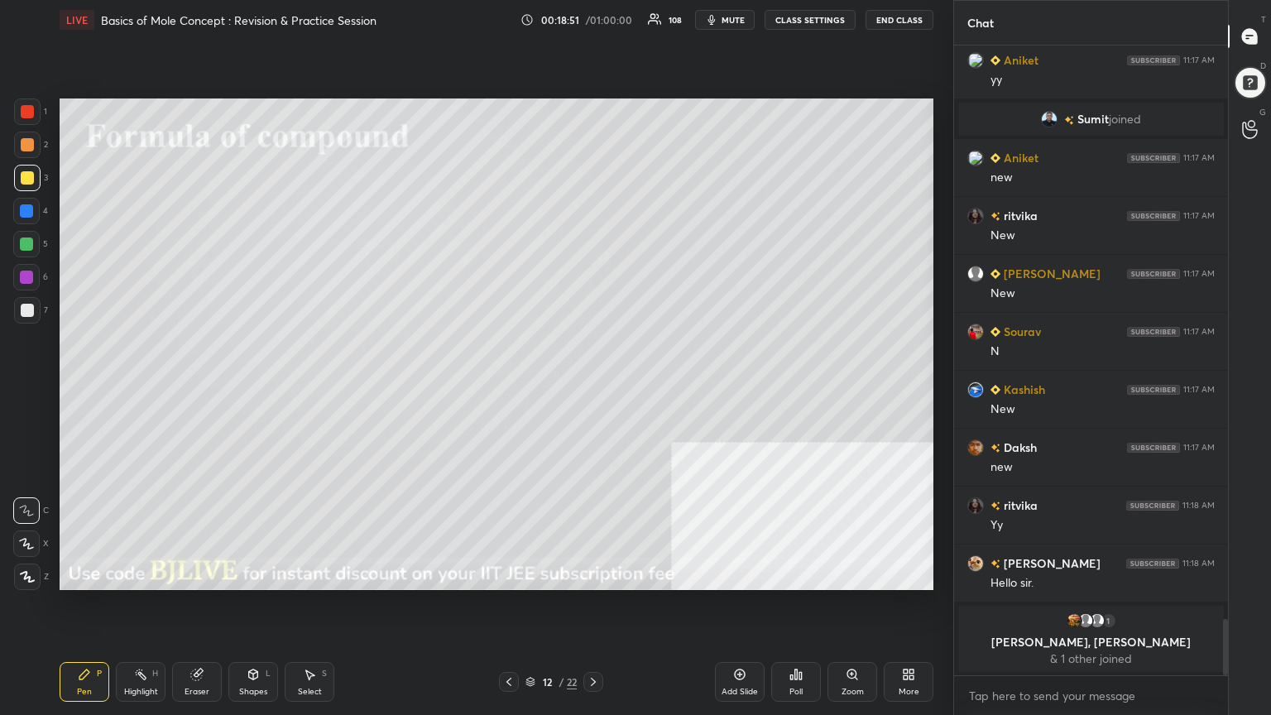
click at [309, 574] on div "Select S" at bounding box center [310, 682] width 50 height 40
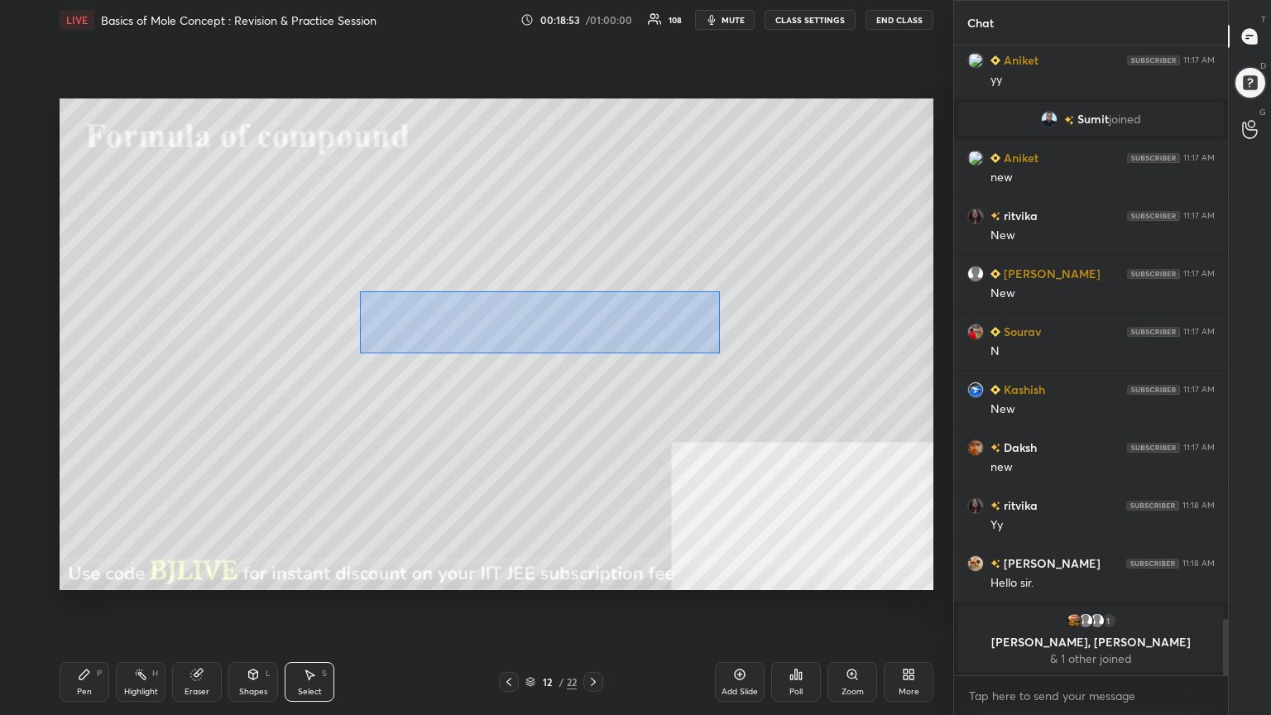
drag, startPoint x: 363, startPoint y: 291, endPoint x: 721, endPoint y: 352, distance: 363.2
click at [721, 352] on div "0 ° Undo Copy Paste here Duplicate Duplicate to new slide Delete" at bounding box center [497, 343] width 874 height 491
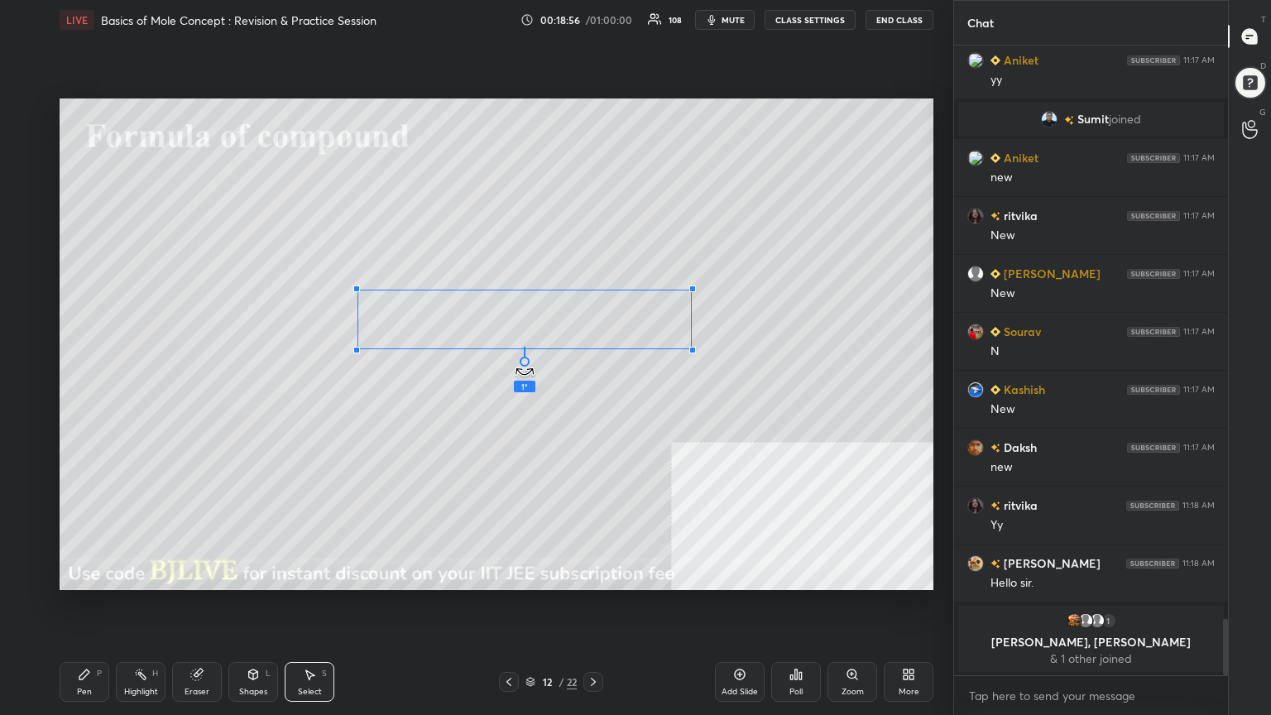
click at [520, 366] on div "1 ° Undo Copy Paste here Duplicate Duplicate to new slide Delete" at bounding box center [497, 343] width 874 height 491
click at [549, 328] on div "0 ° Undo Copy Paste here Duplicate Duplicate to new slide Delete" at bounding box center [497, 343] width 874 height 491
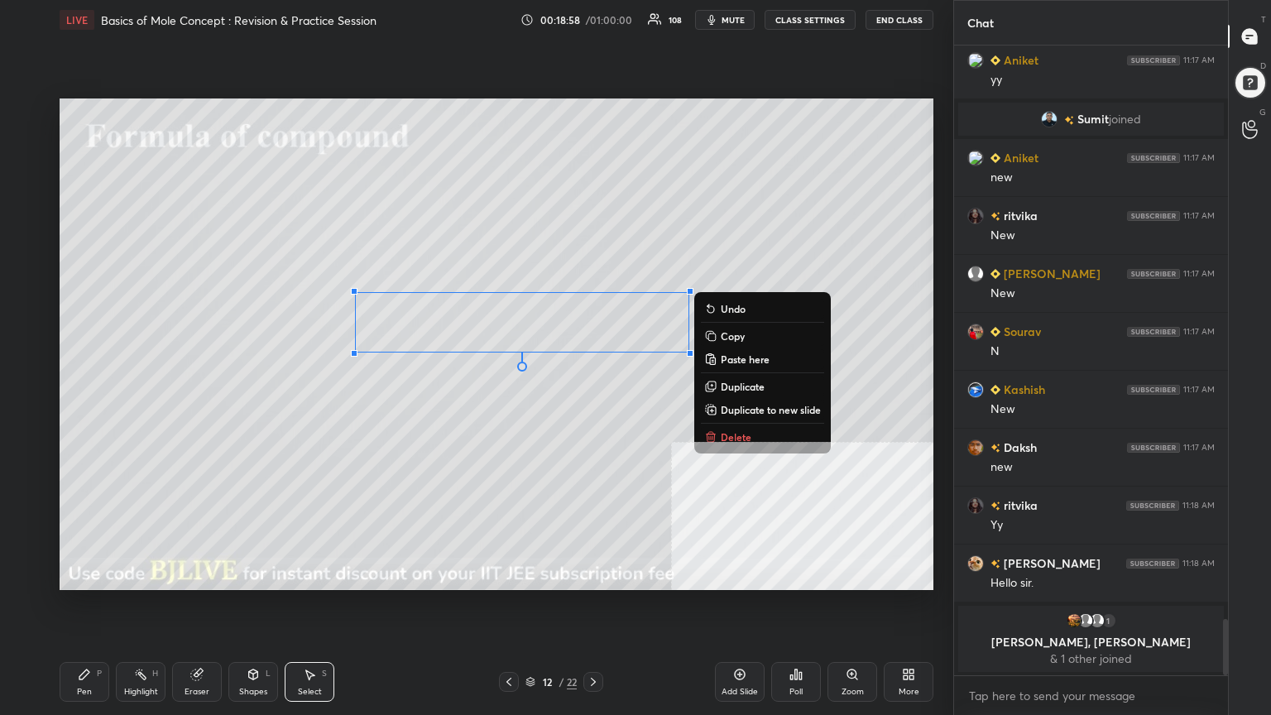
click at [508, 430] on div "0 ° Undo Copy Paste here Duplicate Duplicate to new slide Delete" at bounding box center [497, 343] width 874 height 491
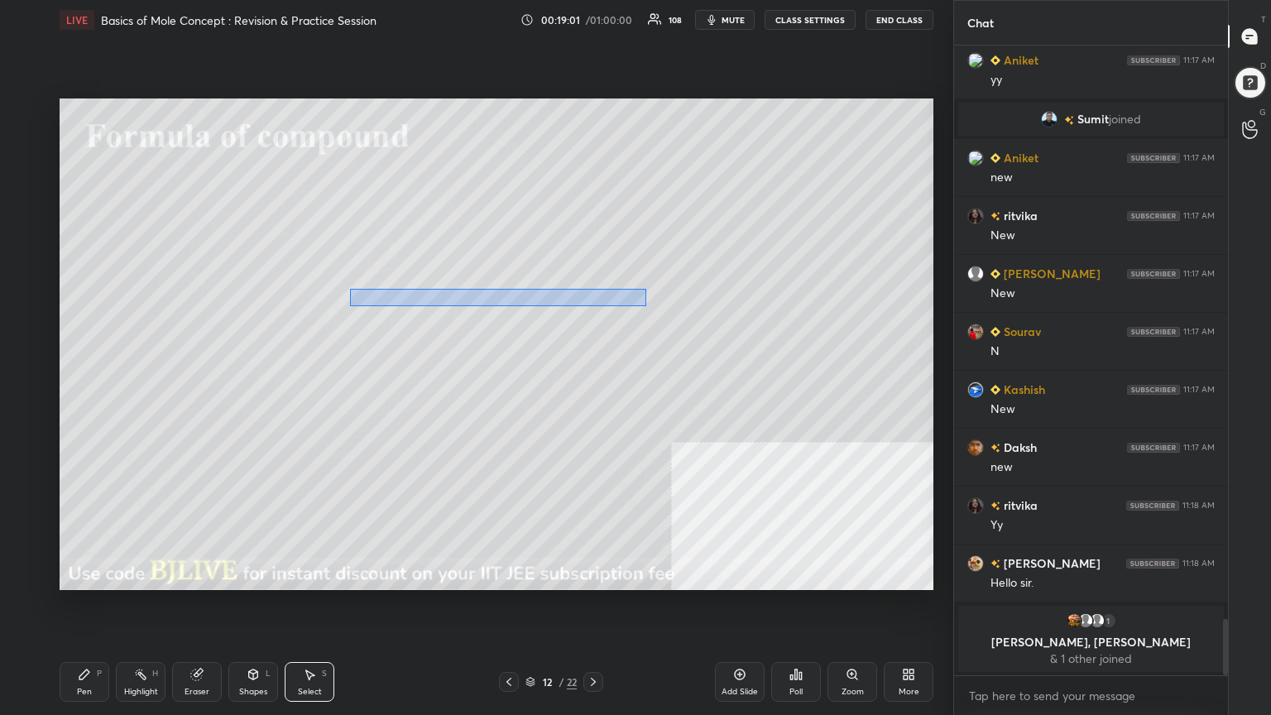
drag, startPoint x: 350, startPoint y: 288, endPoint x: 645, endPoint y: 306, distance: 295.9
click at [645, 306] on div "0 ° Undo Copy Paste here Duplicate Duplicate to new slide Delete" at bounding box center [497, 343] width 874 height 491
drag, startPoint x: 621, startPoint y: 304, endPoint x: 611, endPoint y: 352, distance: 49.0
click at [635, 301] on div "0 ° Undo Copy Paste here Duplicate Duplicate to new slide Delete" at bounding box center [497, 343] width 874 height 491
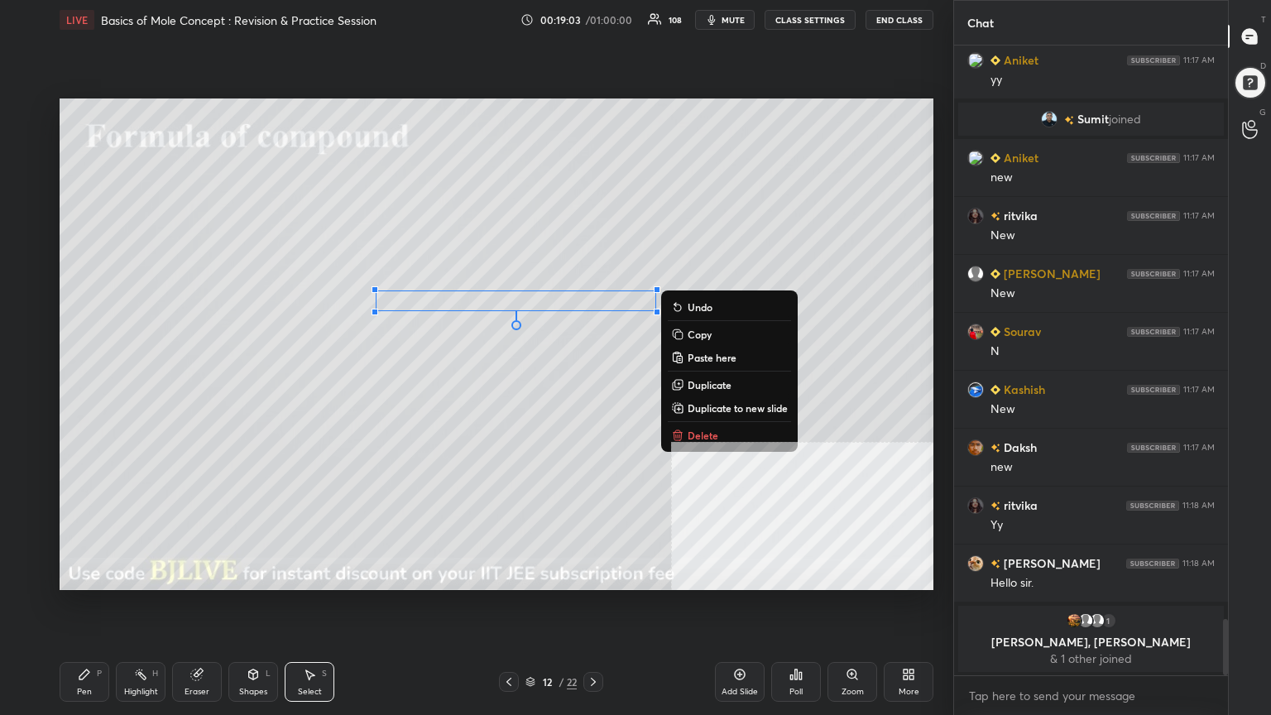
click at [545, 434] on div "0 ° Undo Copy Paste here Duplicate Duplicate to new slide Delete" at bounding box center [497, 343] width 874 height 491
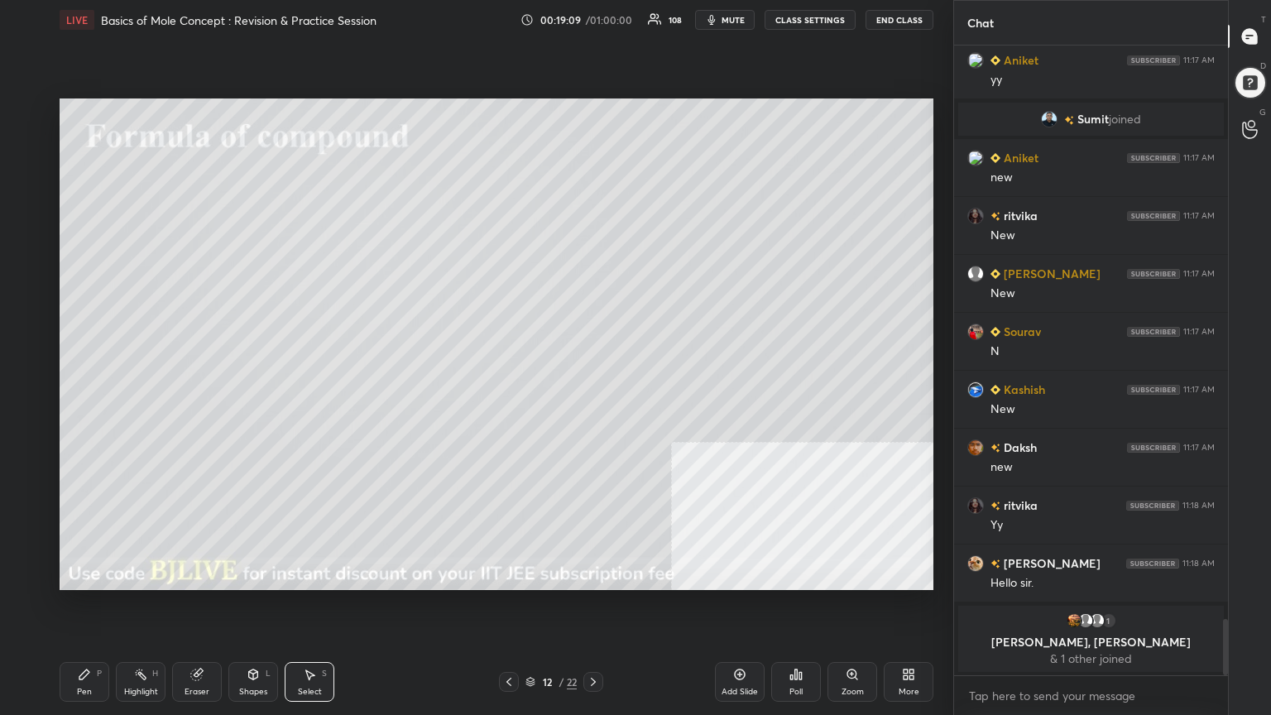
click at [99, 574] on div "Pen P" at bounding box center [85, 682] width 50 height 40
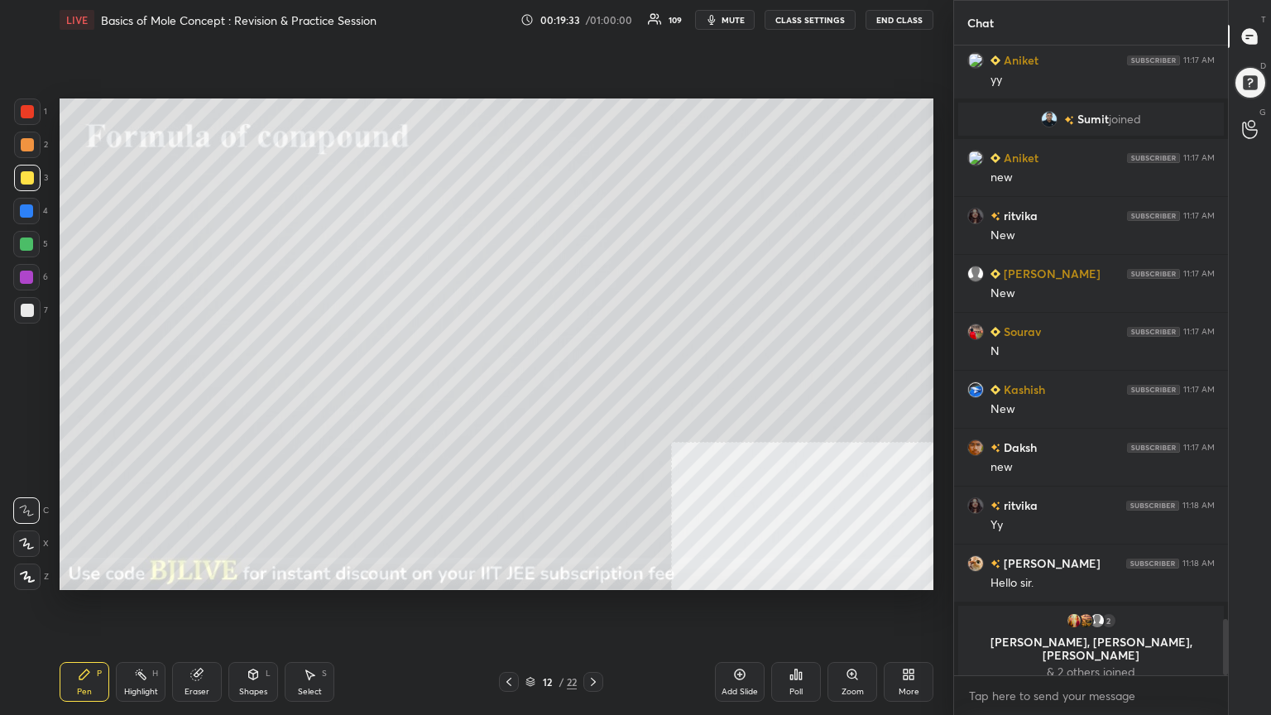
click at [591, 574] on icon at bounding box center [592, 681] width 13 height 13
click at [23, 309] on div at bounding box center [27, 310] width 13 height 13
click at [22, 180] on div at bounding box center [27, 177] width 13 height 13
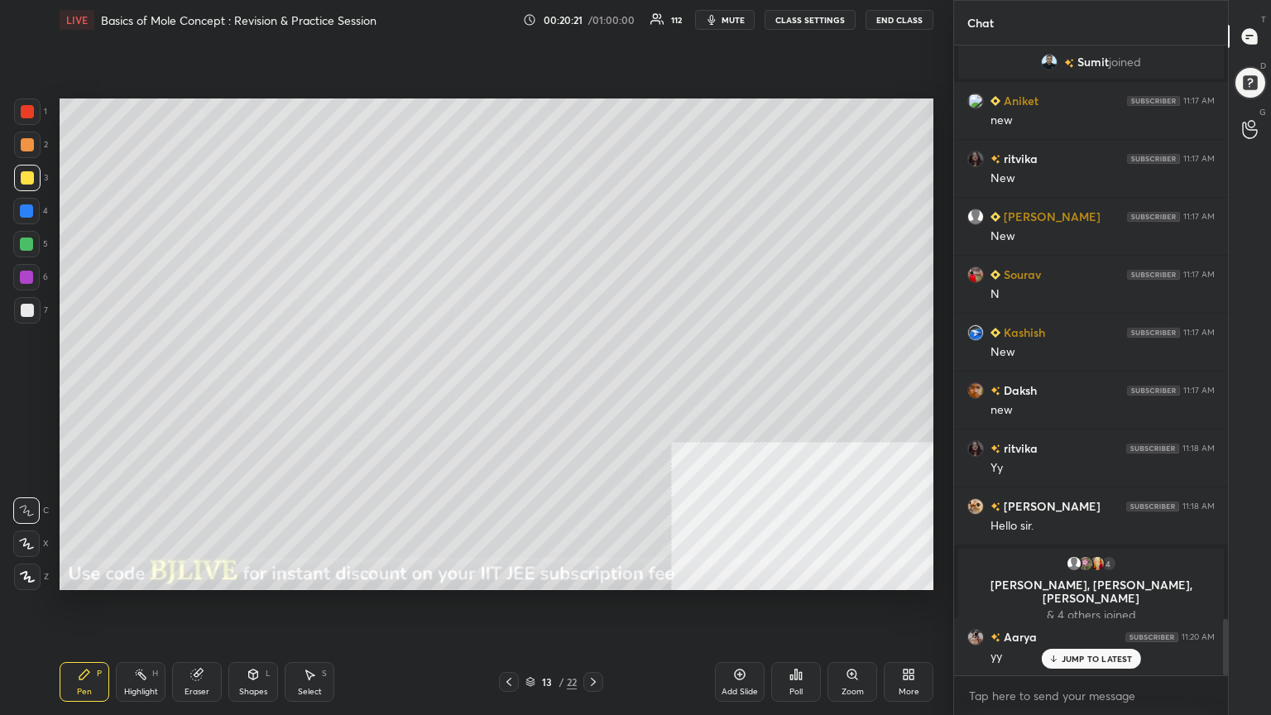
click at [251, 574] on div "Shapes L" at bounding box center [253, 682] width 50 height 40
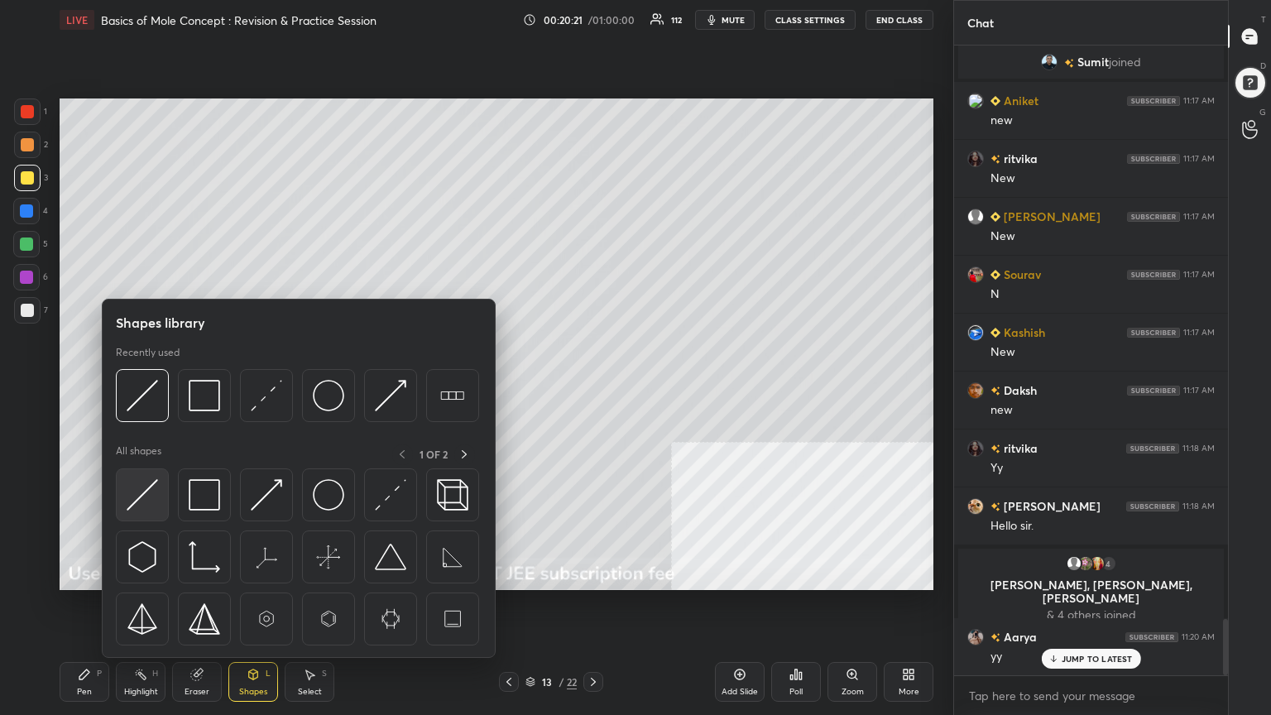
click at [142, 499] on img at bounding box center [142, 494] width 31 height 31
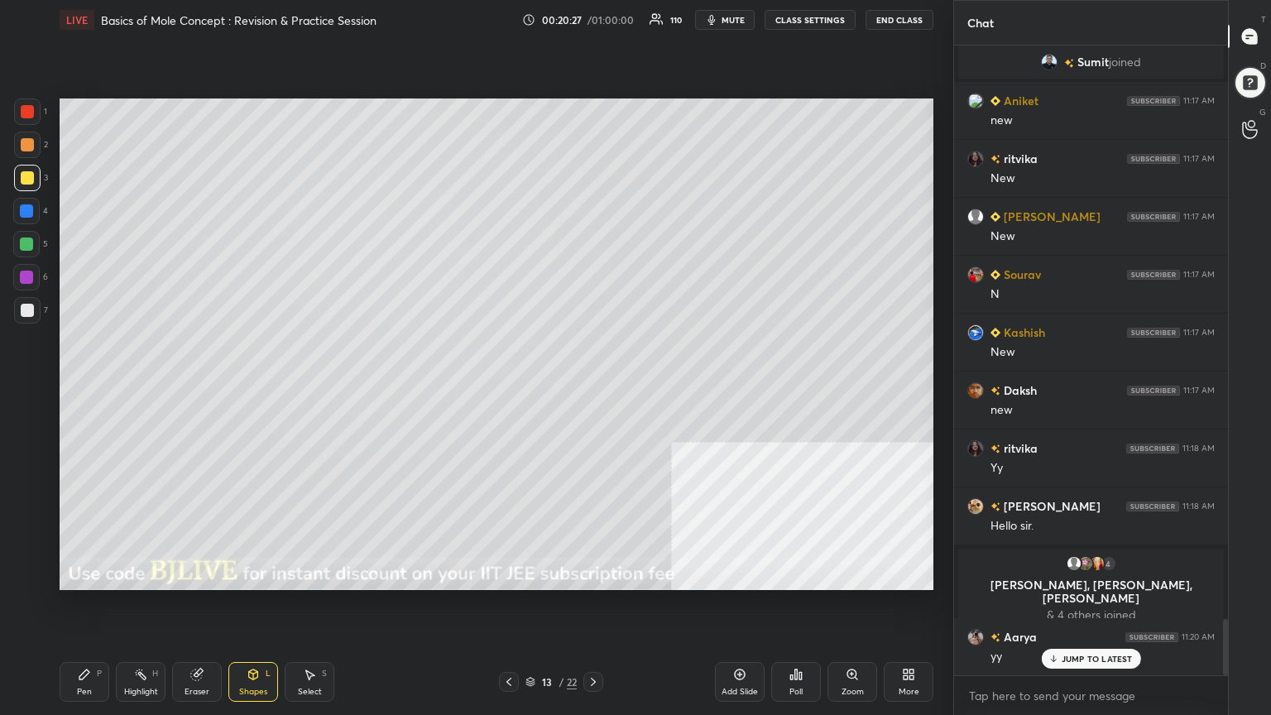
drag, startPoint x: 89, startPoint y: 686, endPoint x: 89, endPoint y: 666, distance: 19.9
click at [89, 574] on div "Pen" at bounding box center [84, 691] width 15 height 8
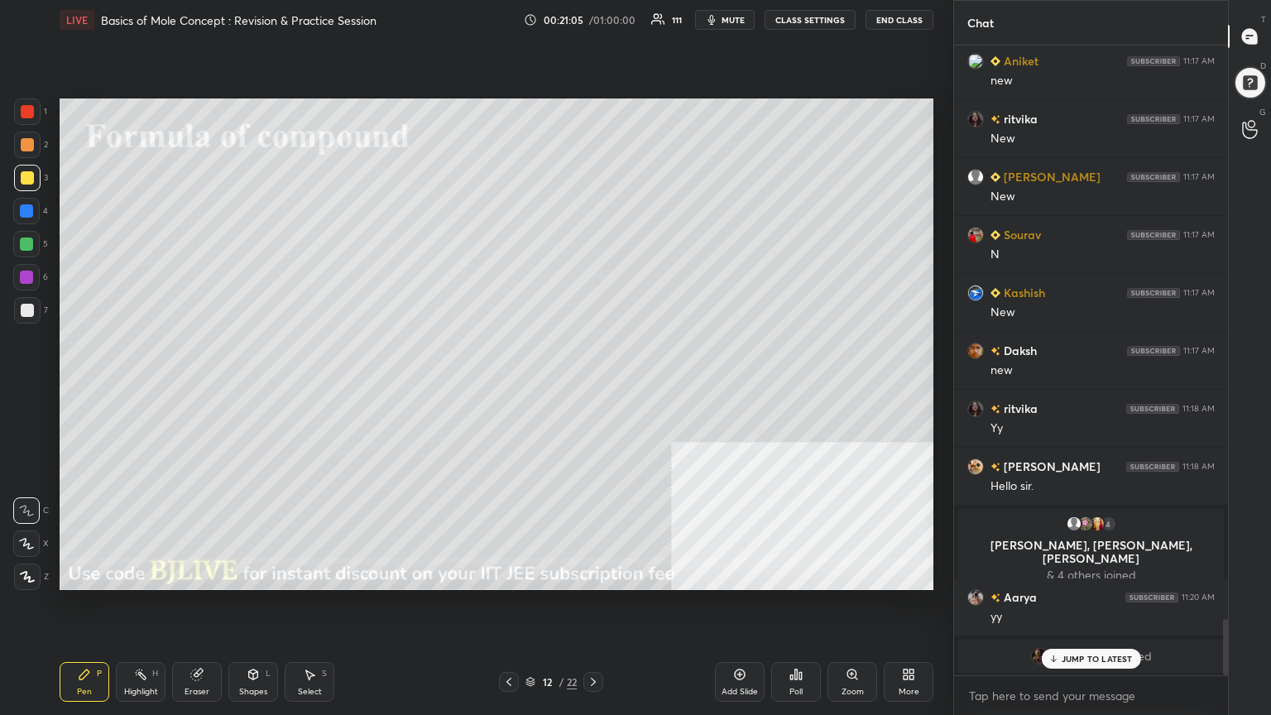
click at [527, 574] on icon at bounding box center [530, 684] width 8 height 2
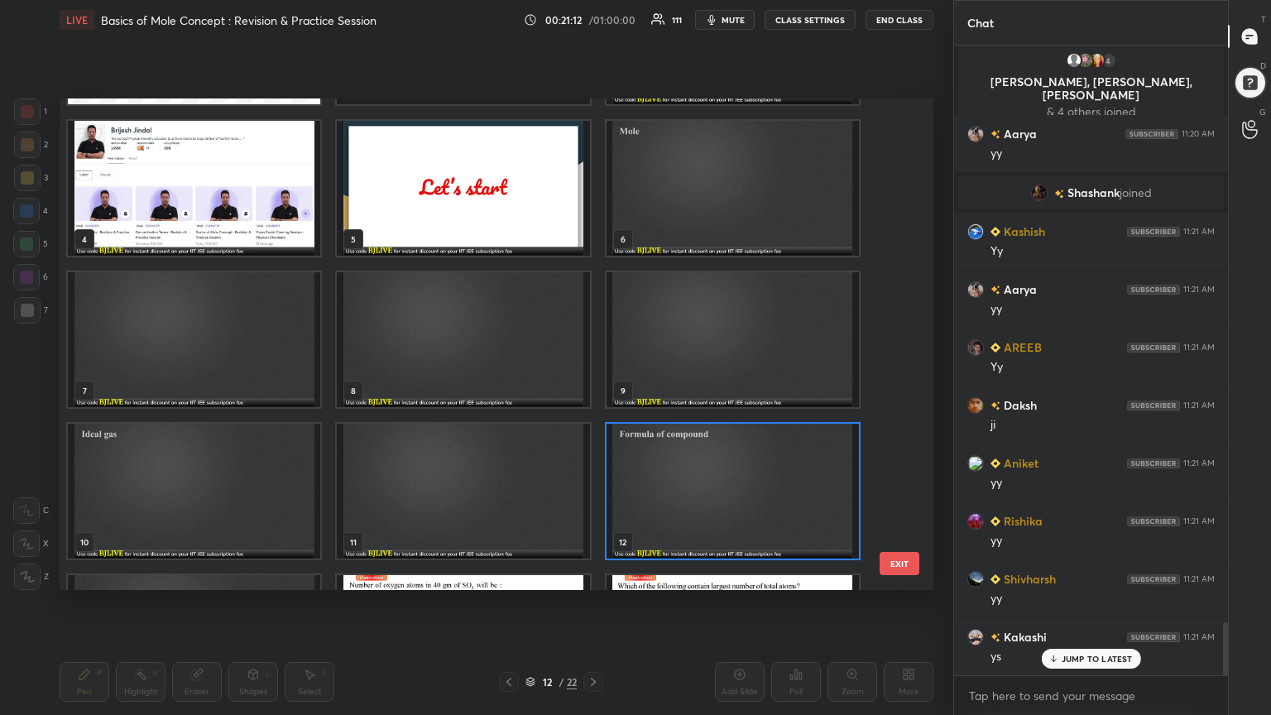
scroll to position [69, 0]
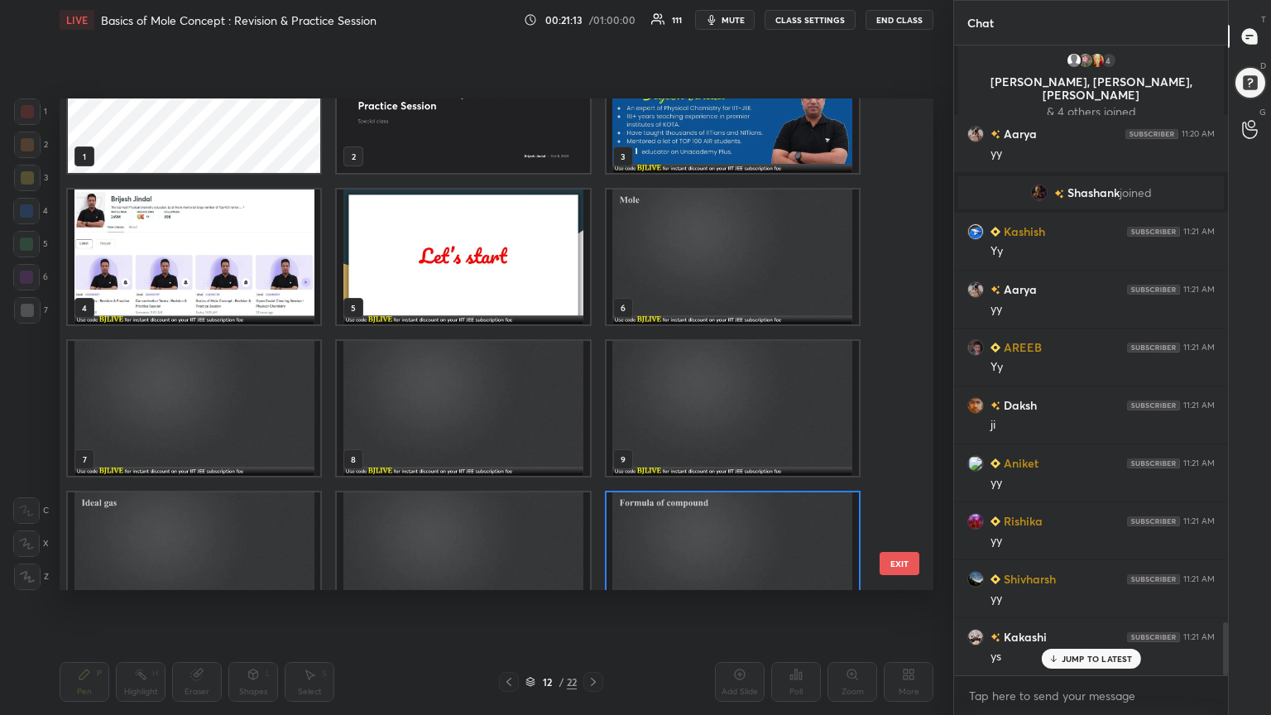
click at [698, 273] on img "grid" at bounding box center [732, 256] width 252 height 135
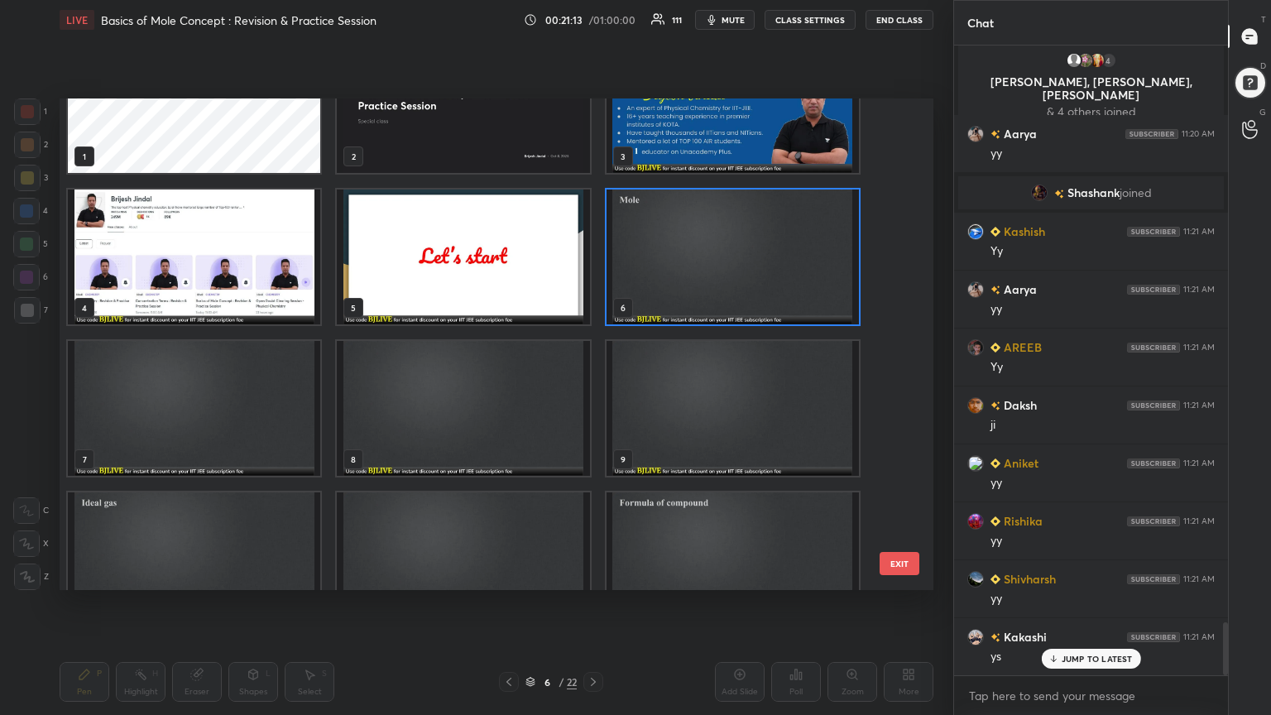
click at [698, 275] on img "grid" at bounding box center [732, 256] width 252 height 135
click at [698, 278] on img "grid" at bounding box center [732, 256] width 252 height 135
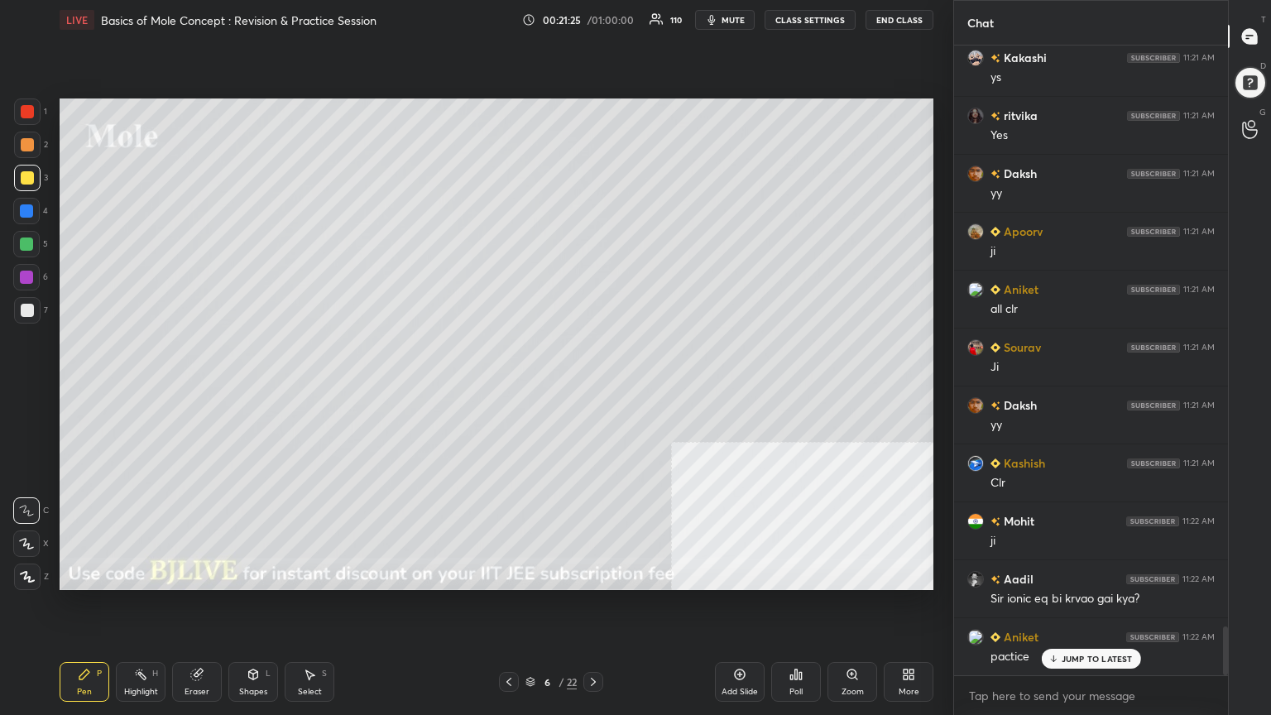
scroll to position [7517, 0]
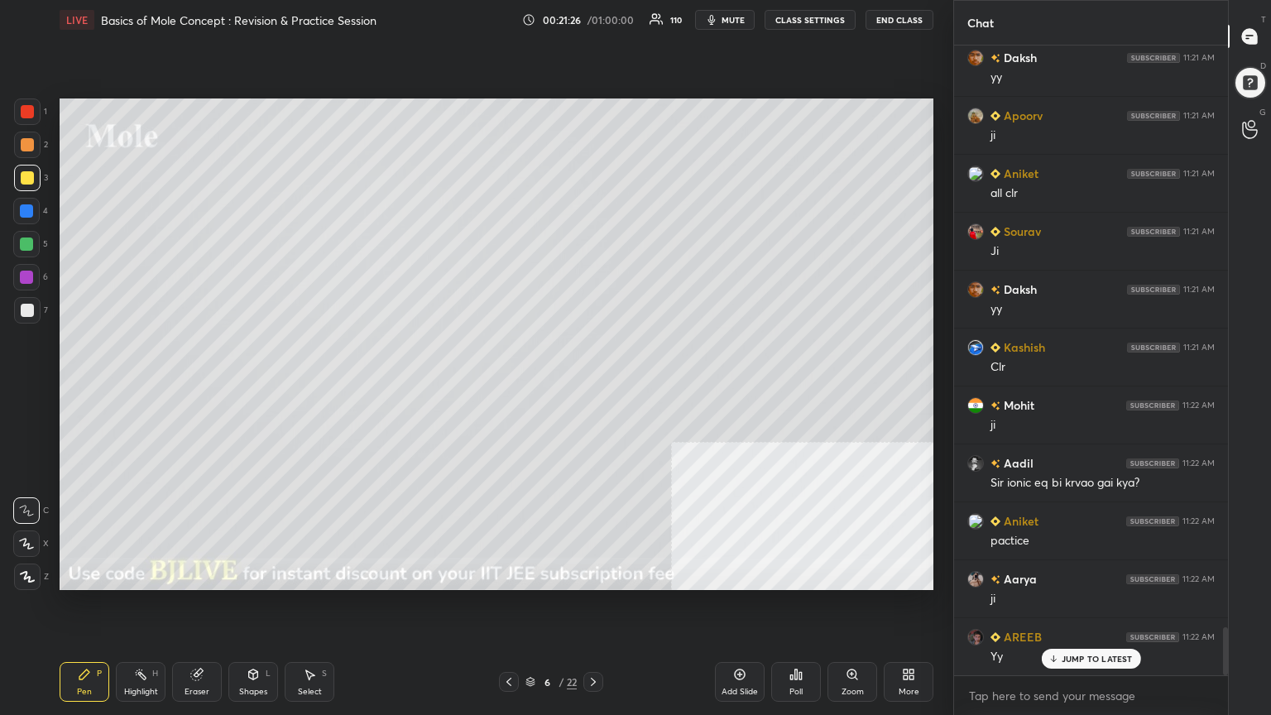
click at [591, 574] on icon at bounding box center [592, 681] width 13 height 13
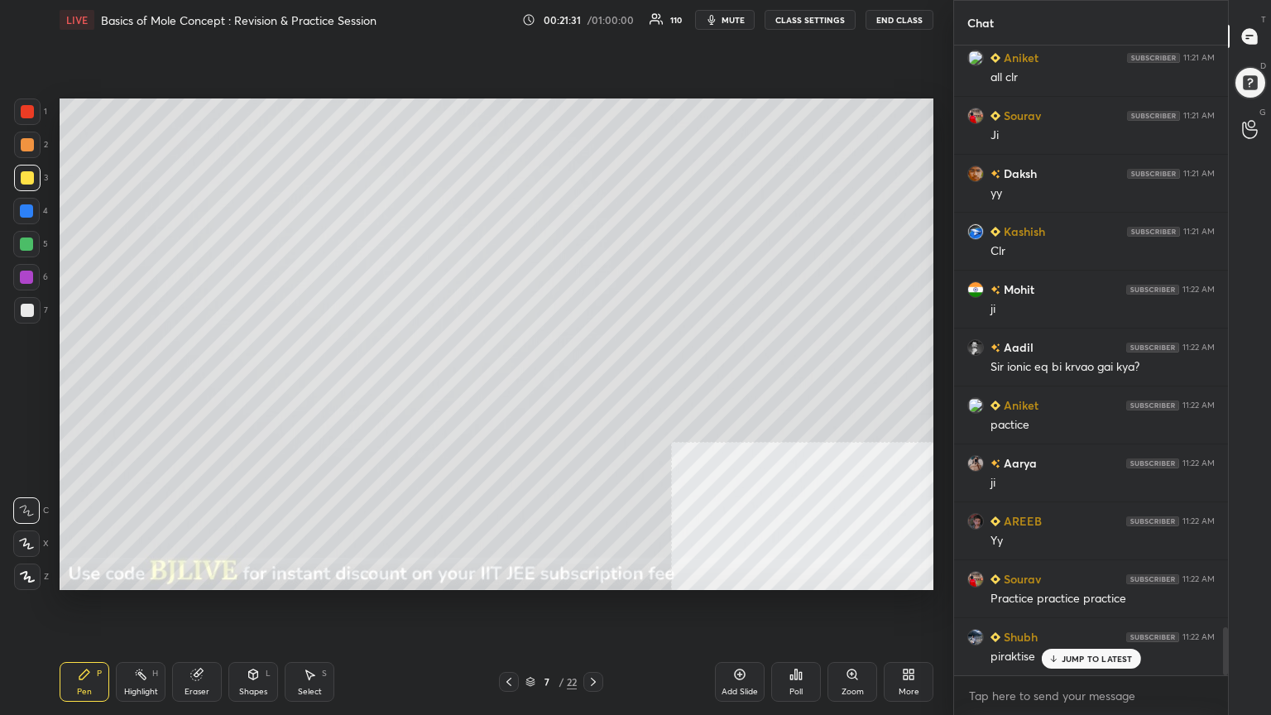
scroll to position [7748, 0]
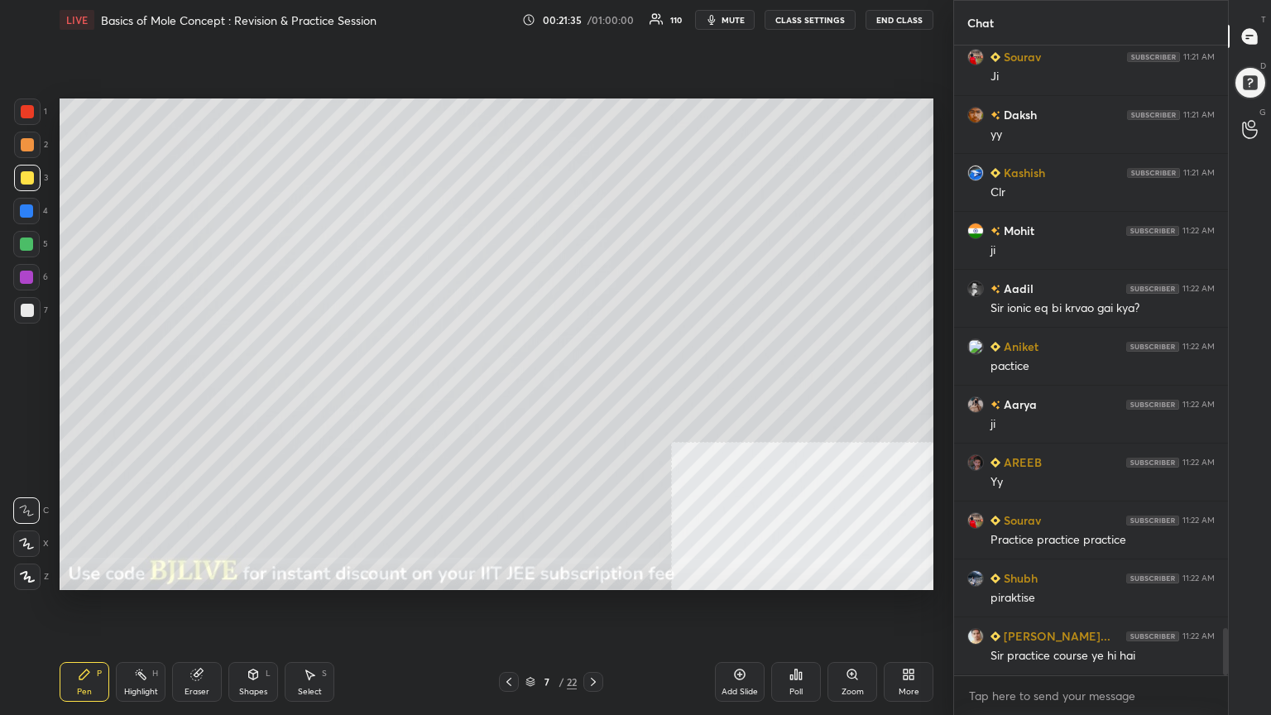
click at [530, 574] on icon at bounding box center [530, 682] width 10 height 10
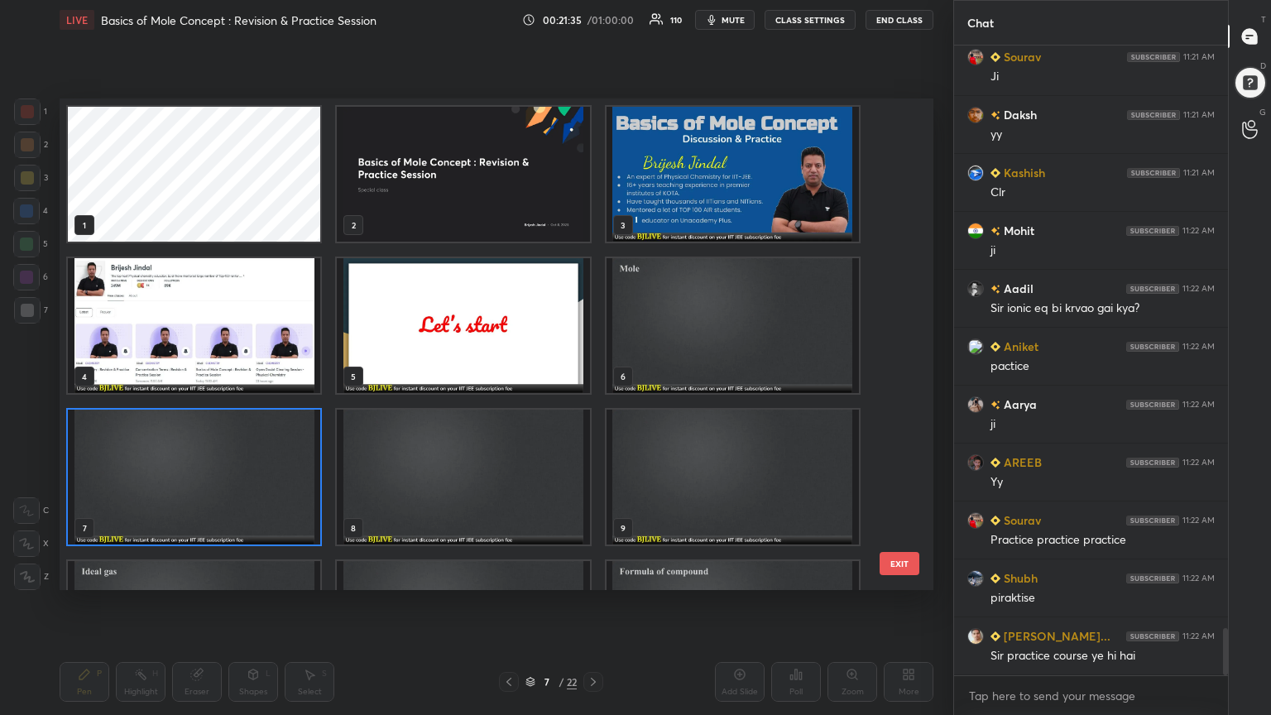
scroll to position [486, 865]
click at [483, 574] on img "grid" at bounding box center [463, 628] width 252 height 135
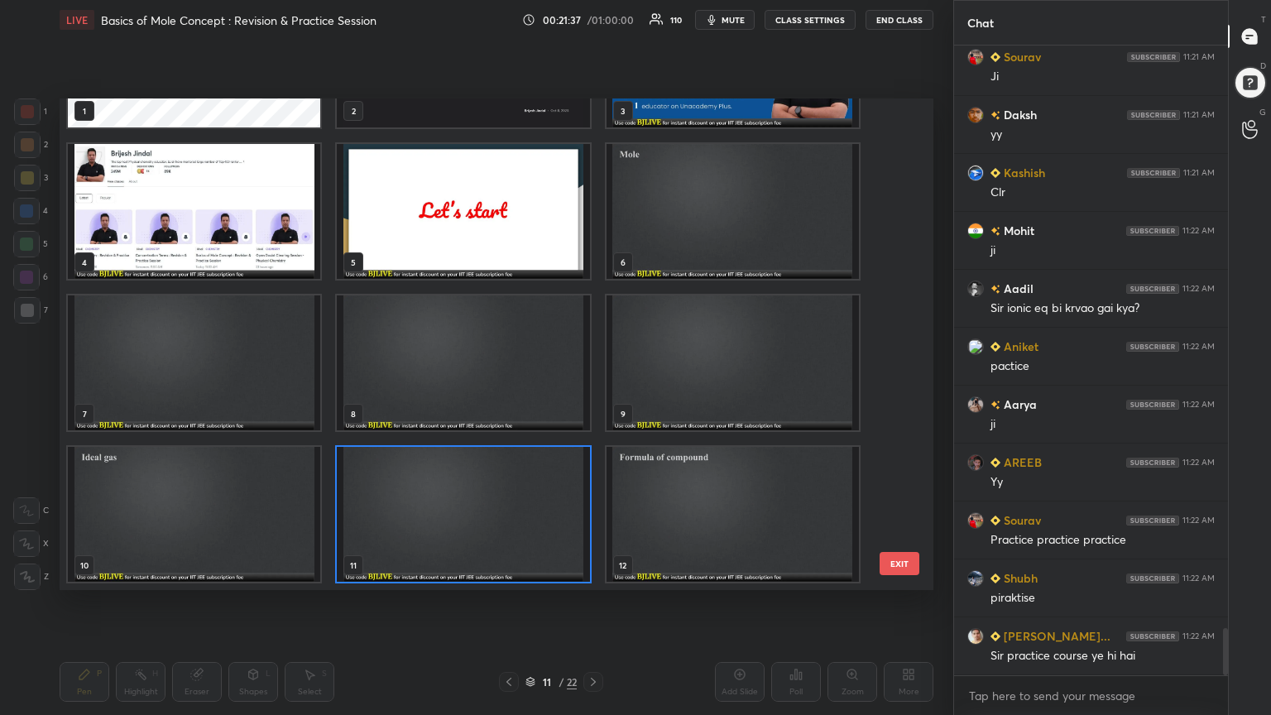
click at [483, 574] on div "1 2 3 4 5 6 7 8 9 10 11 12 13 14 15 16 17 18" at bounding box center [482, 343] width 845 height 491
click at [503, 549] on img "grid" at bounding box center [463, 514] width 252 height 135
click at [500, 548] on img "grid" at bounding box center [463, 514] width 252 height 135
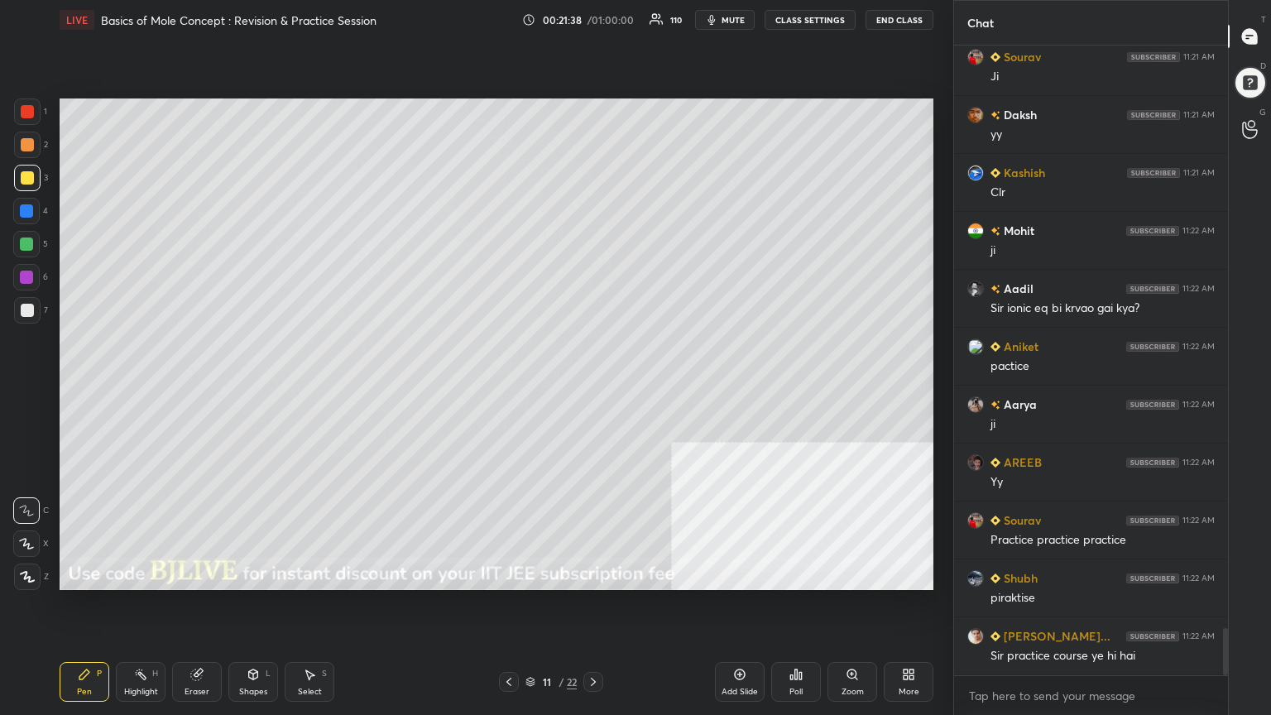
click at [496, 549] on img "grid" at bounding box center [463, 514] width 252 height 135
click at [591, 574] on icon at bounding box center [592, 681] width 13 height 13
click at [589, 574] on icon at bounding box center [592, 681] width 13 height 13
drag, startPoint x: 28, startPoint y: 321, endPoint x: 56, endPoint y: 318, distance: 28.3
click at [28, 321] on div at bounding box center [27, 310] width 26 height 26
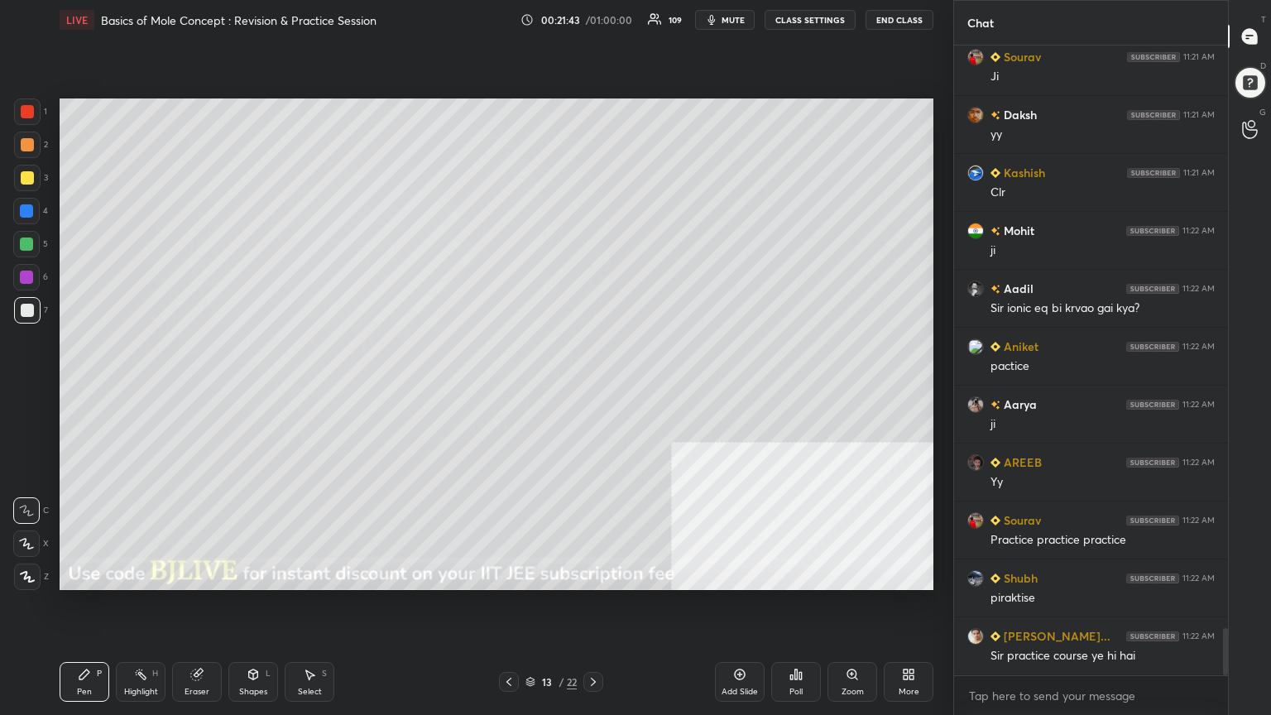
drag, startPoint x: 22, startPoint y: 147, endPoint x: 31, endPoint y: 146, distance: 8.3
click at [25, 146] on div at bounding box center [27, 144] width 13 height 13
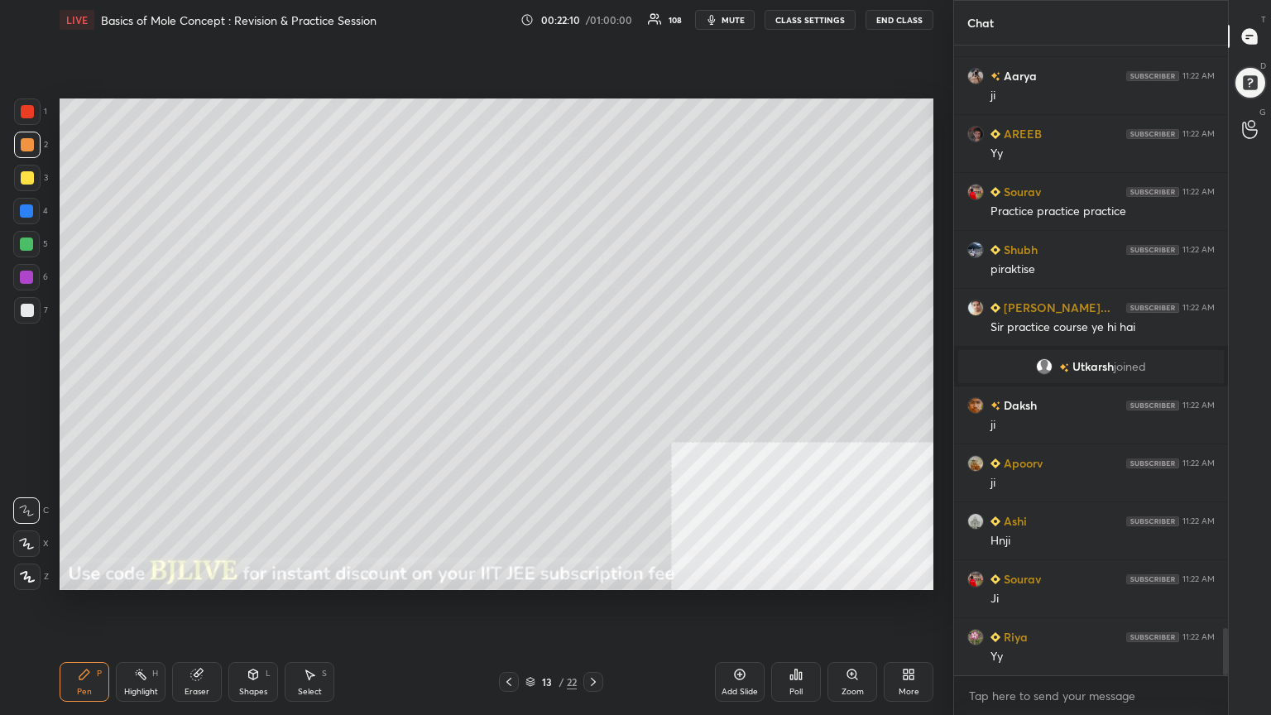
scroll to position [7715, 0]
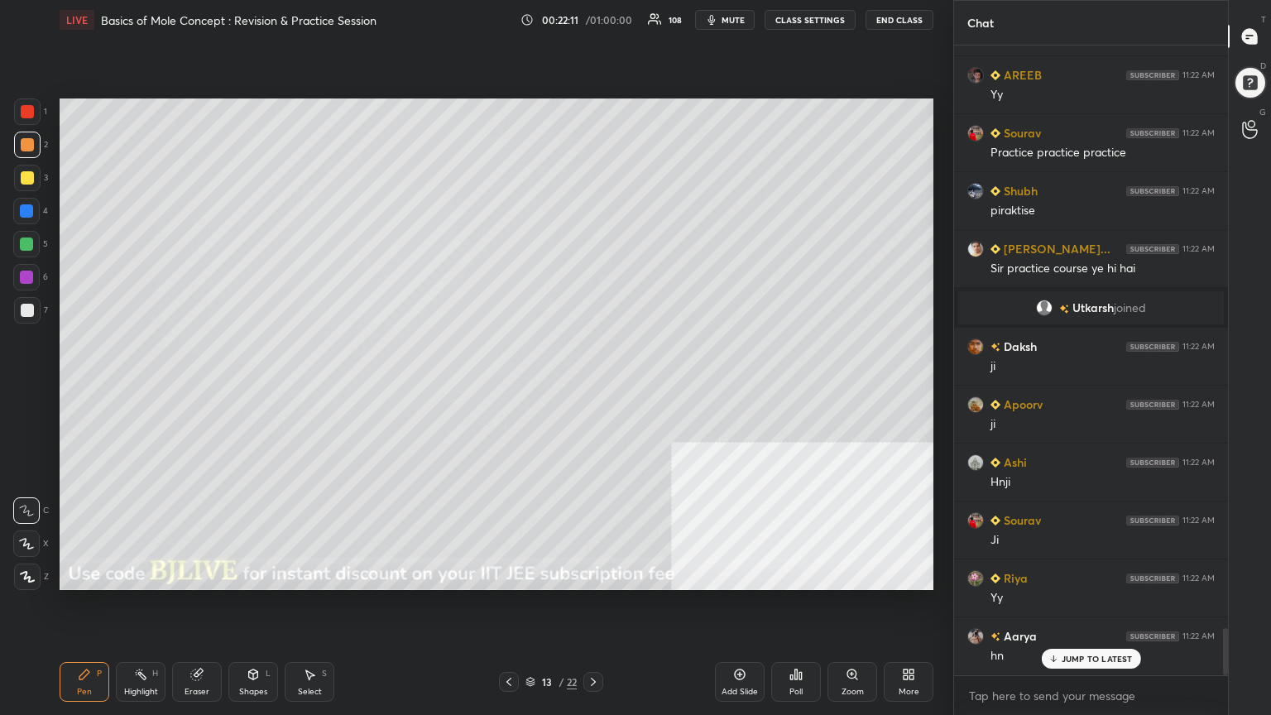
click at [26, 243] on div at bounding box center [26, 243] width 13 height 13
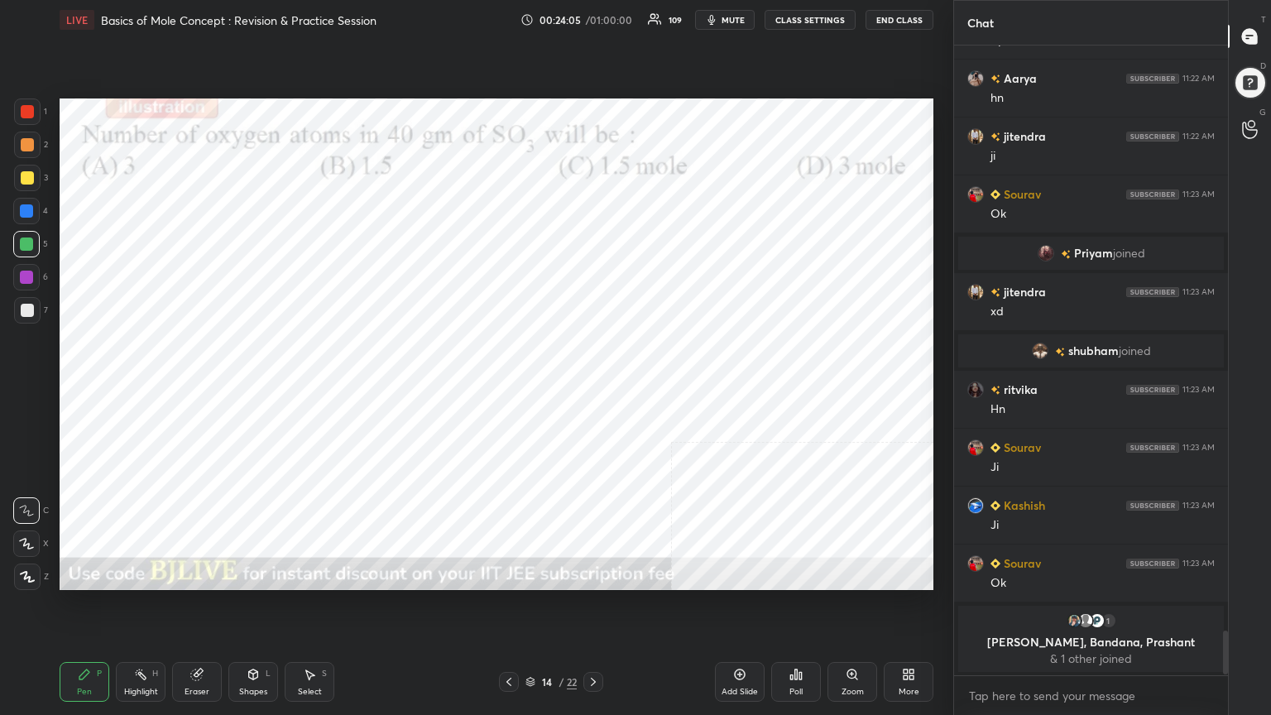
scroll to position [8066, 0]
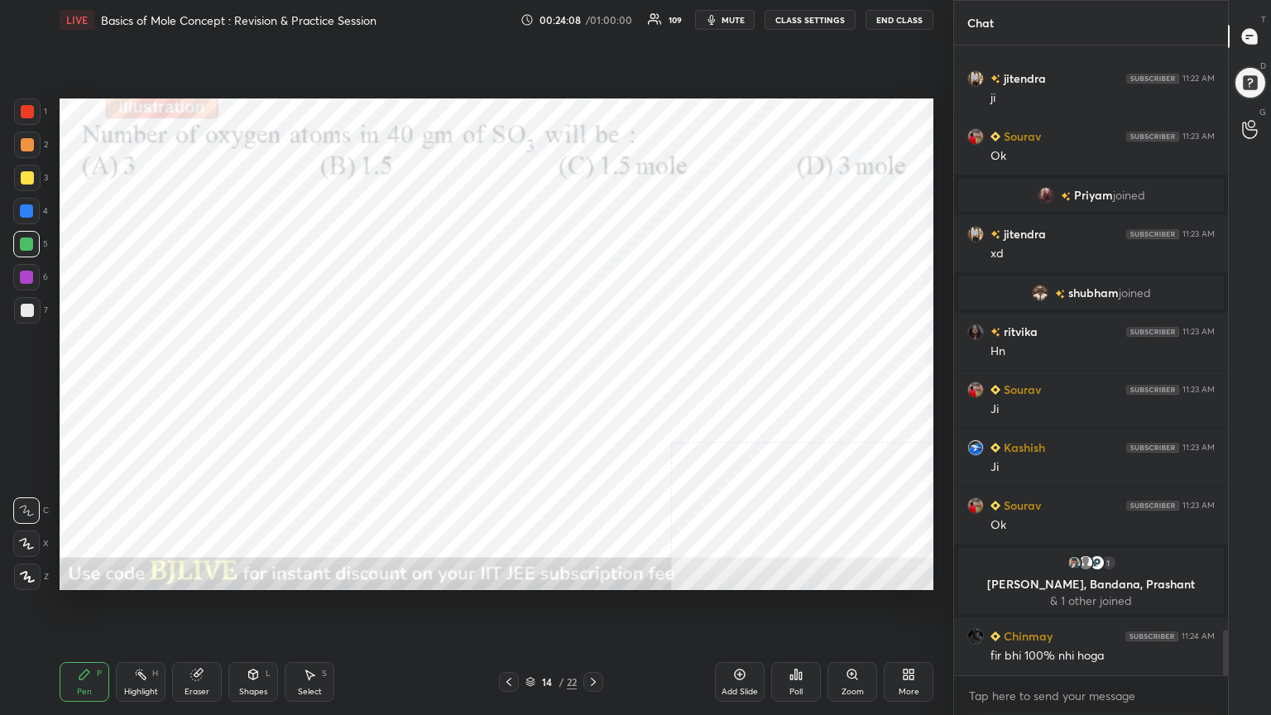
drag, startPoint x: 24, startPoint y: 112, endPoint x: 34, endPoint y: 205, distance: 94.0
click at [23, 112] on div at bounding box center [27, 111] width 13 height 13
click at [26, 543] on icon at bounding box center [26, 544] width 15 height 12
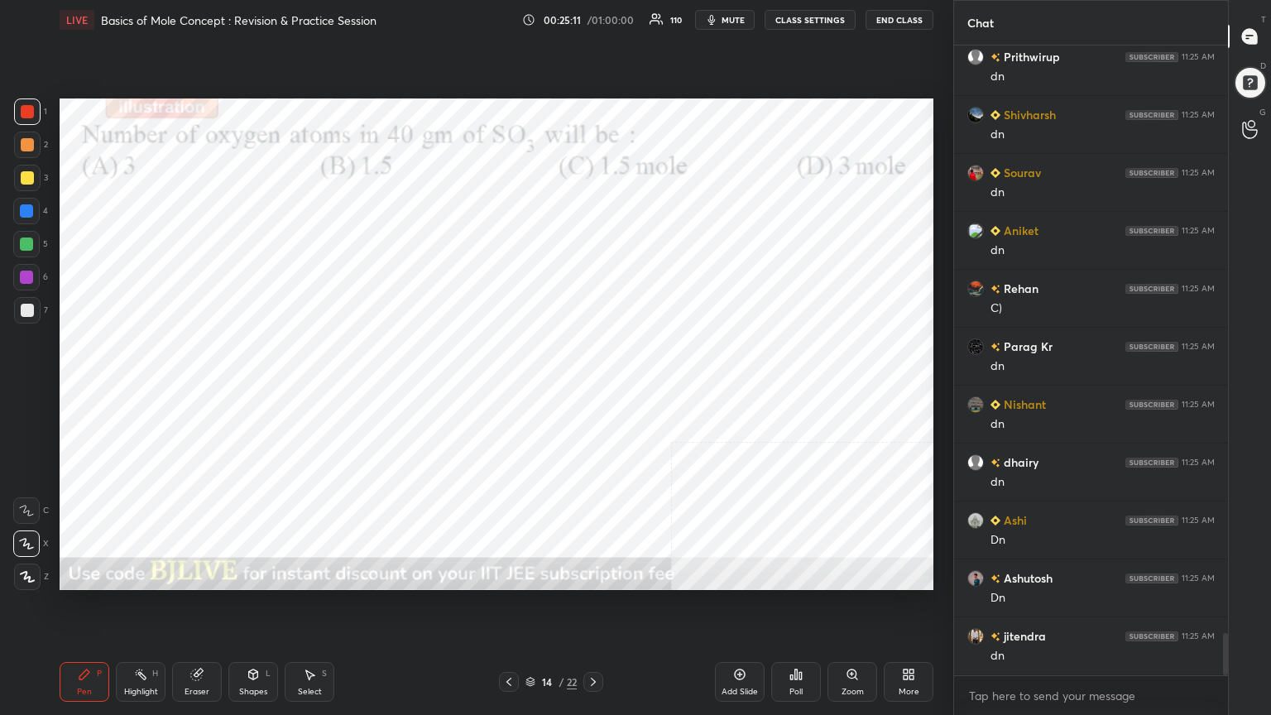
scroll to position [8834, 0]
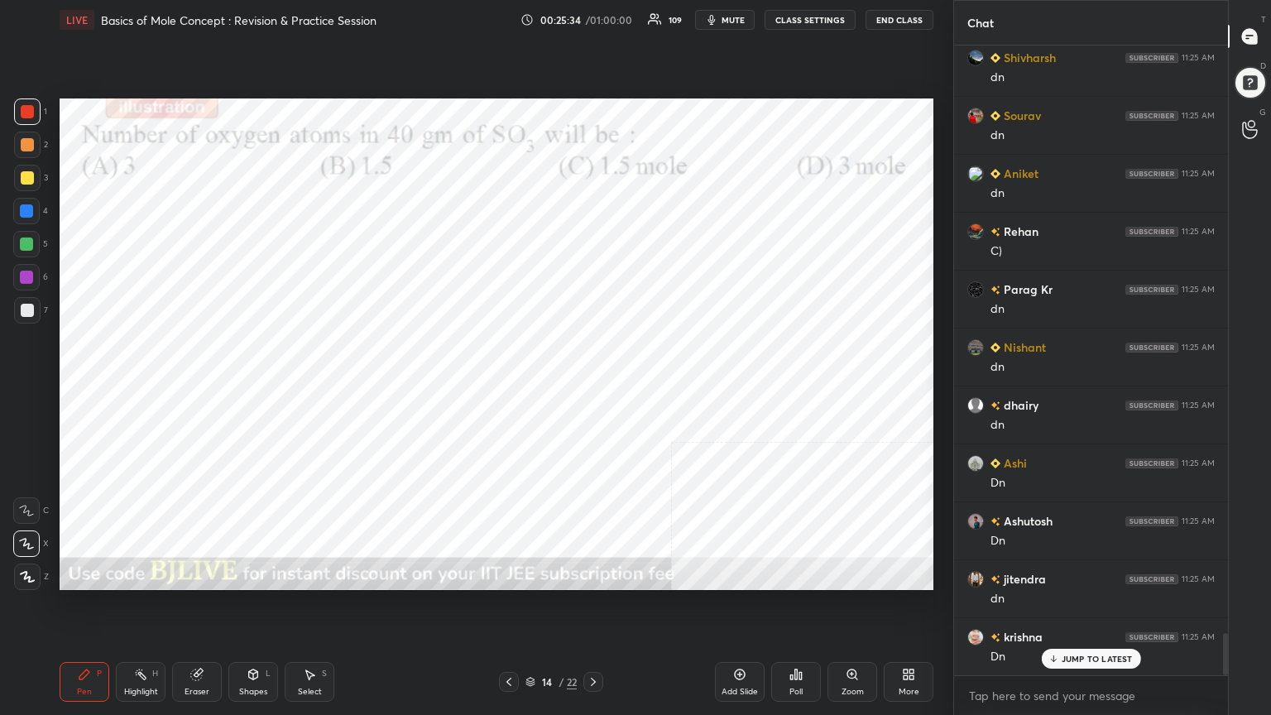
click at [800, 574] on div "Poll" at bounding box center [795, 691] width 13 height 8
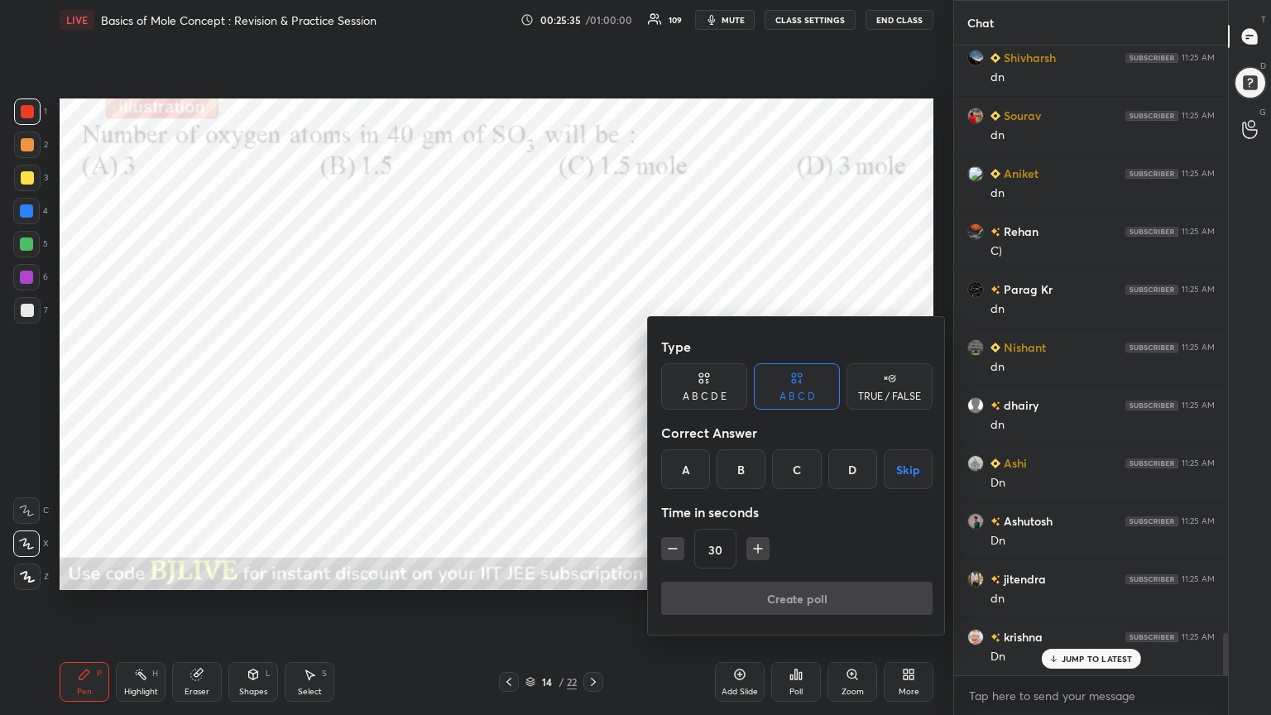
click at [801, 470] on div "C" at bounding box center [796, 469] width 49 height 40
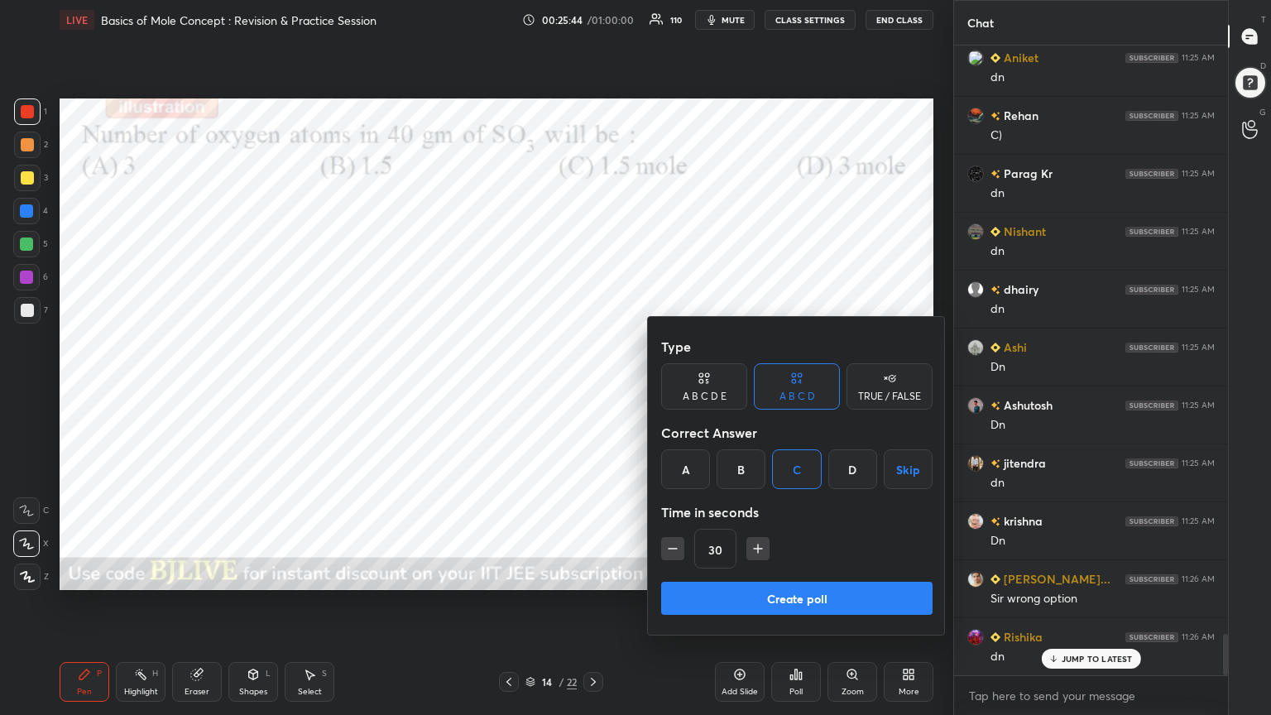
scroll to position [8990, 0]
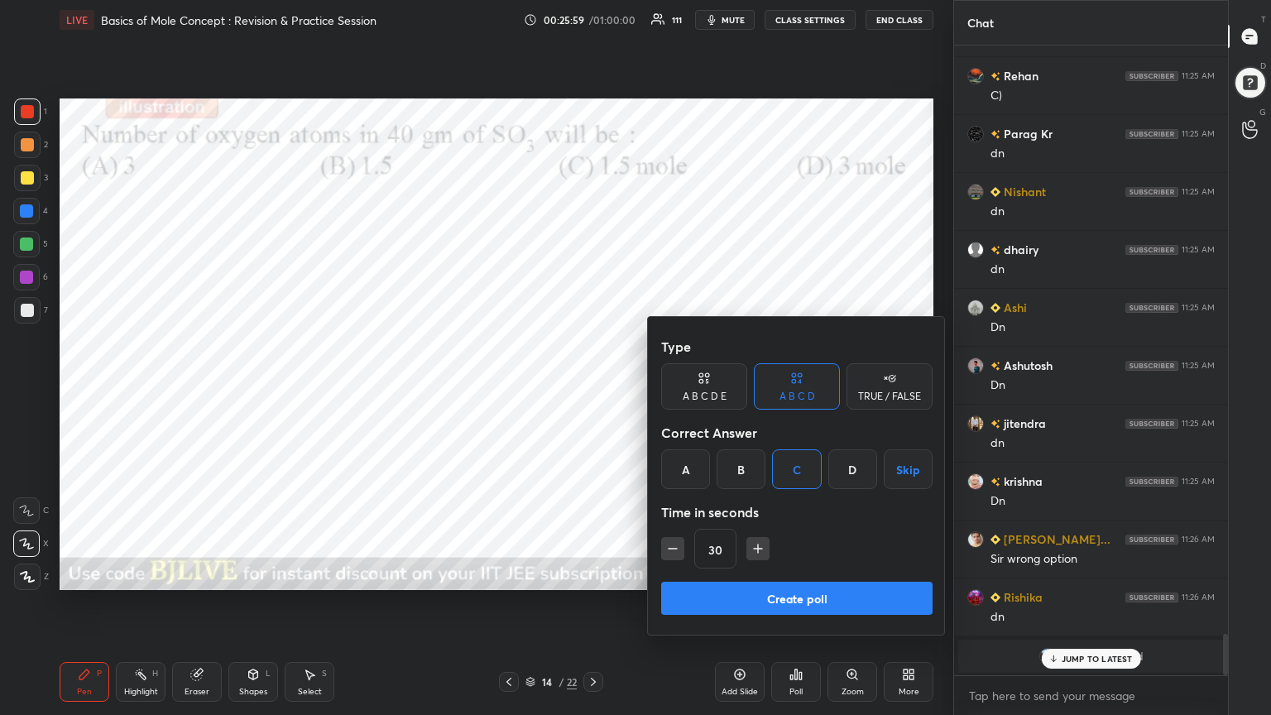
click at [831, 574] on button "Create poll" at bounding box center [796, 598] width 271 height 33
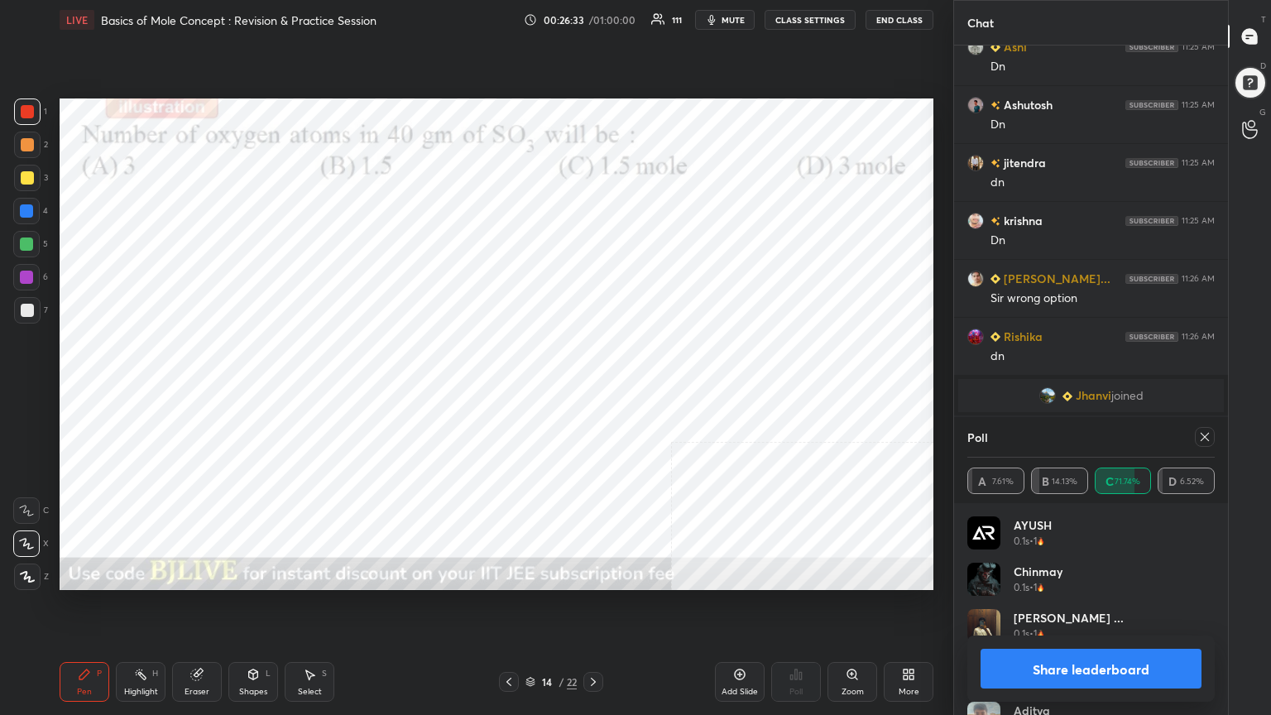
scroll to position [9307, 0]
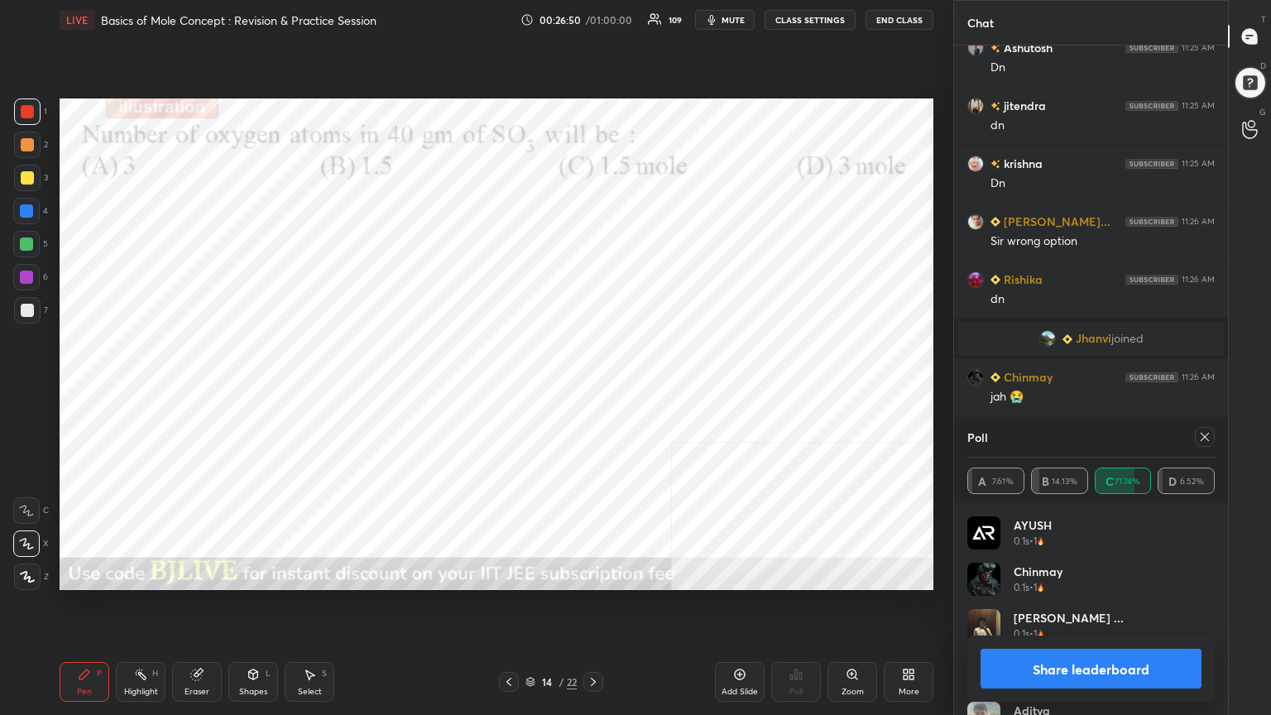
click at [1204, 433] on icon at bounding box center [1204, 436] width 13 height 13
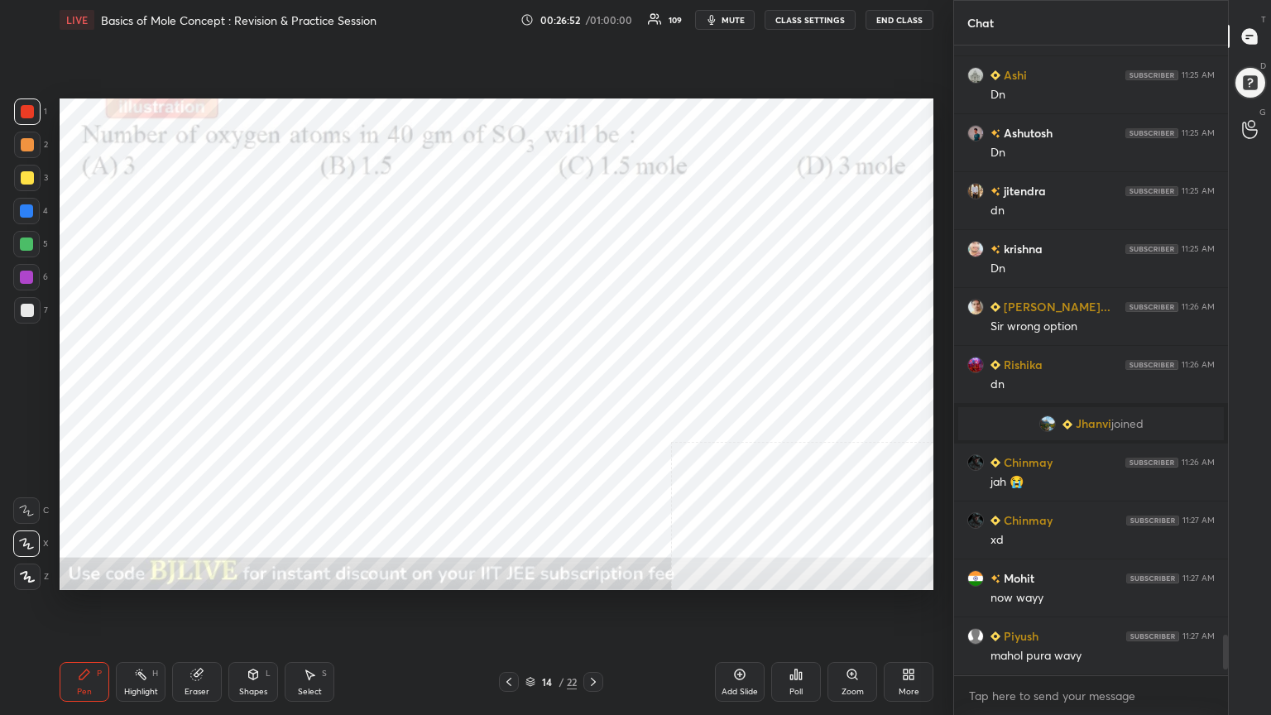
scroll to position [9280, 0]
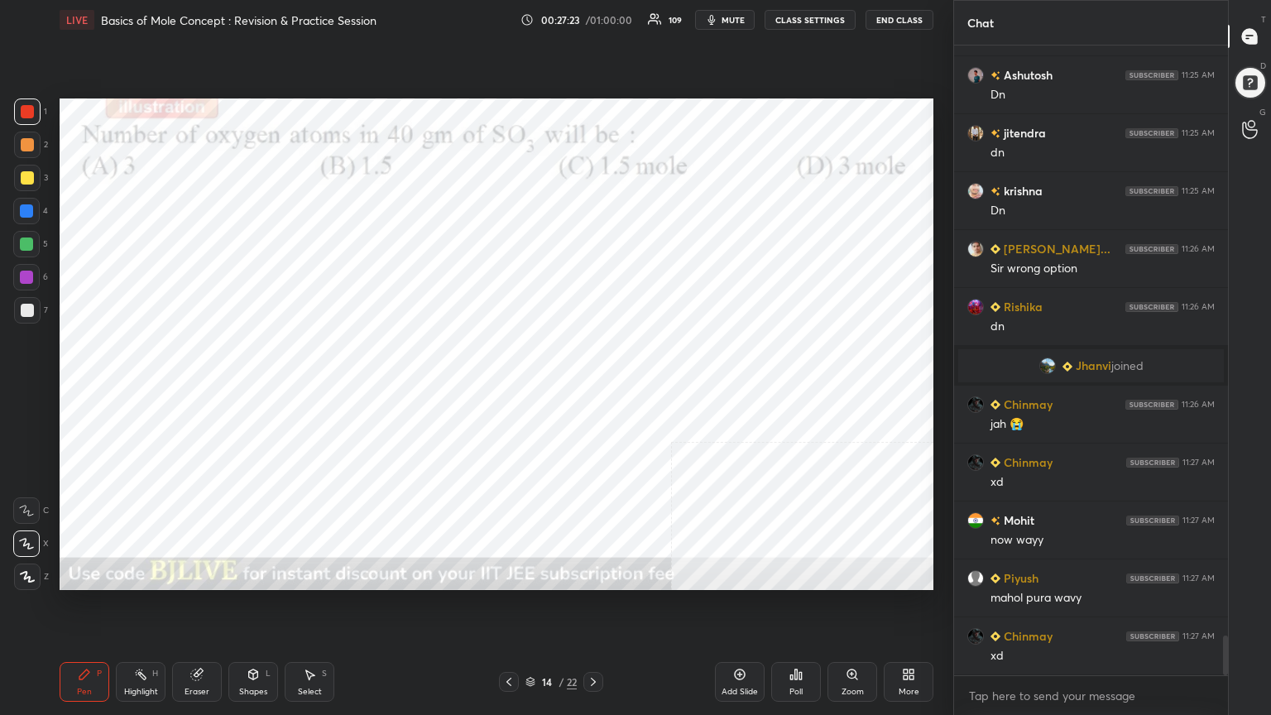
drag, startPoint x: 25, startPoint y: 210, endPoint x: 53, endPoint y: 208, distance: 28.2
click at [24, 210] on div at bounding box center [26, 210] width 13 height 13
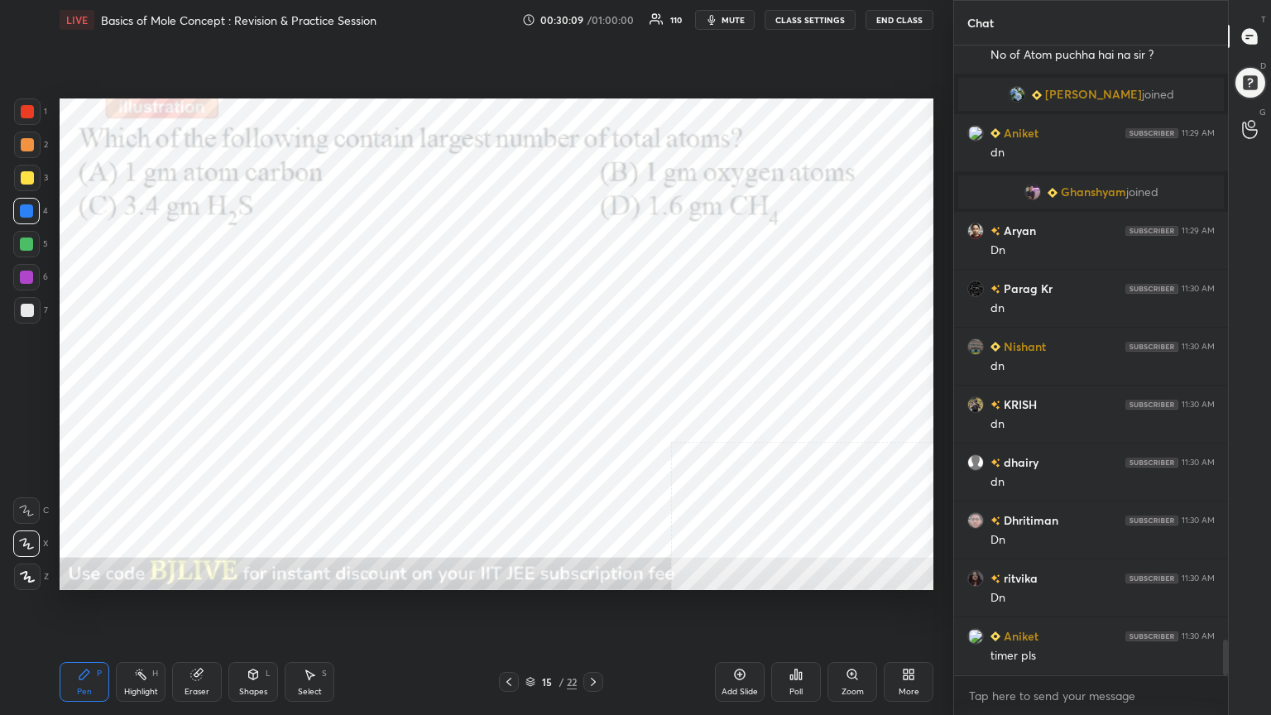
scroll to position [10432, 0]
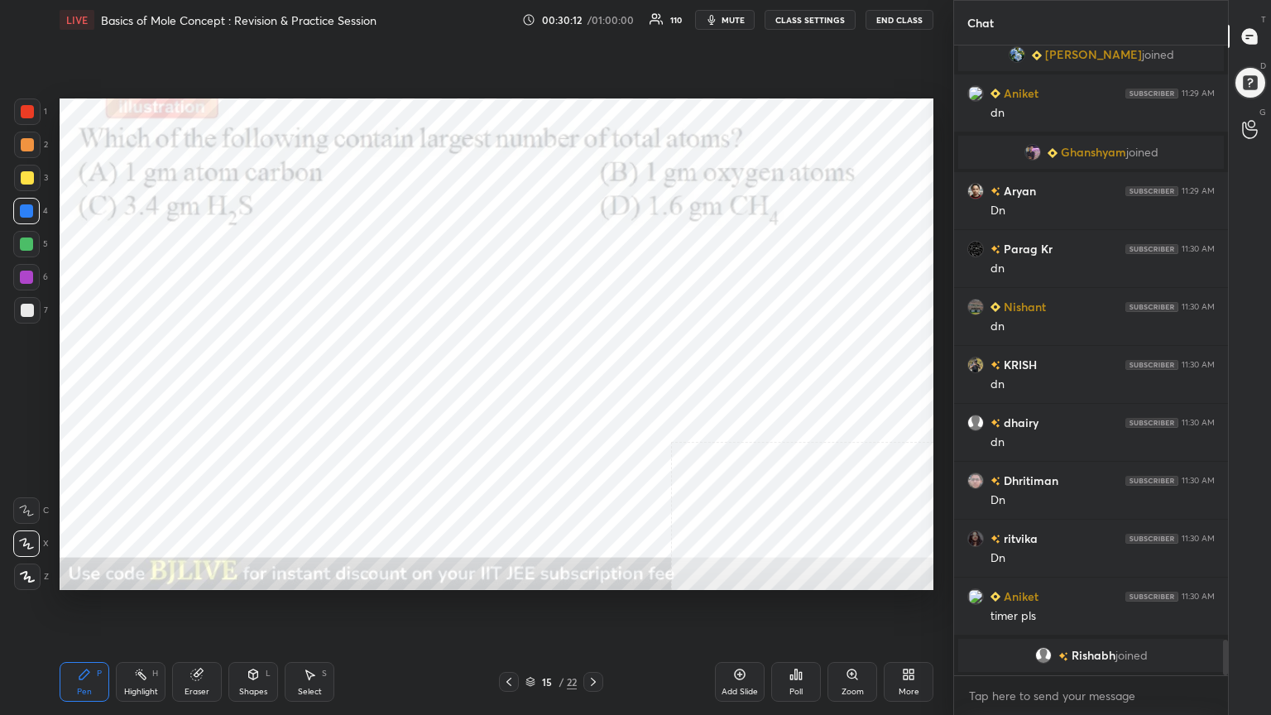
click at [799, 574] on div "Poll" at bounding box center [795, 691] width 13 height 8
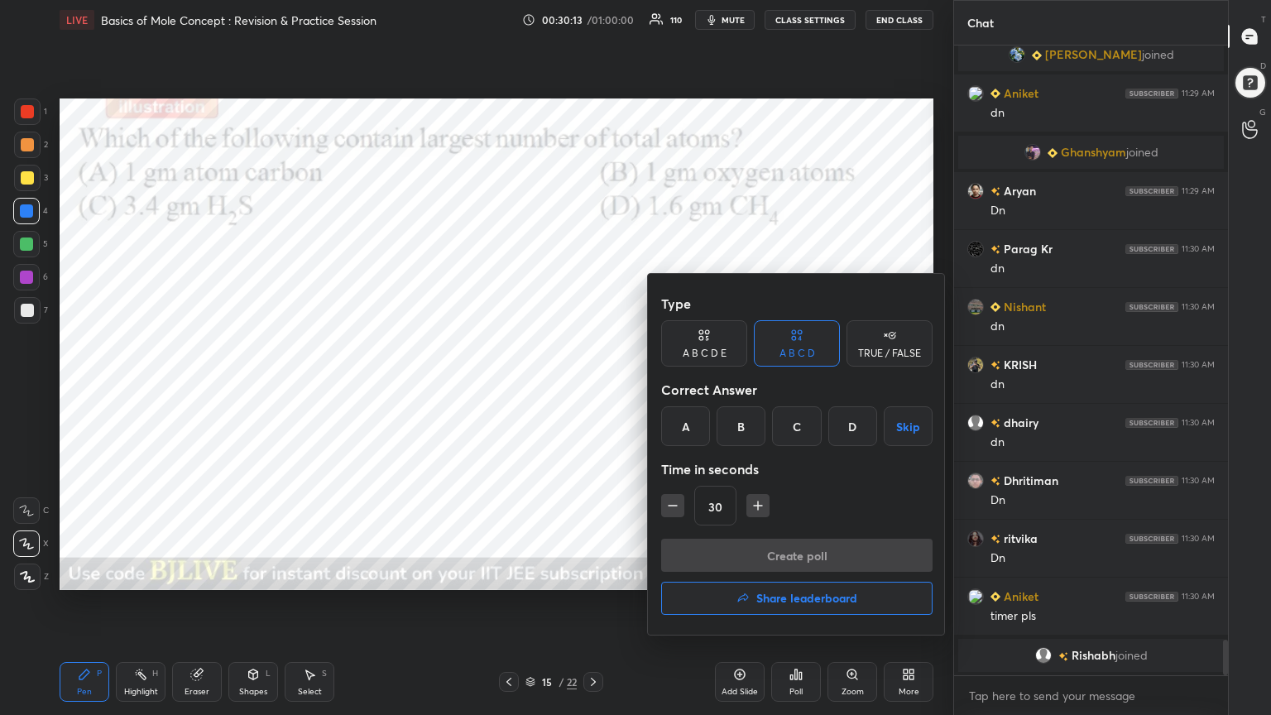
click at [682, 430] on div "A" at bounding box center [685, 426] width 49 height 40
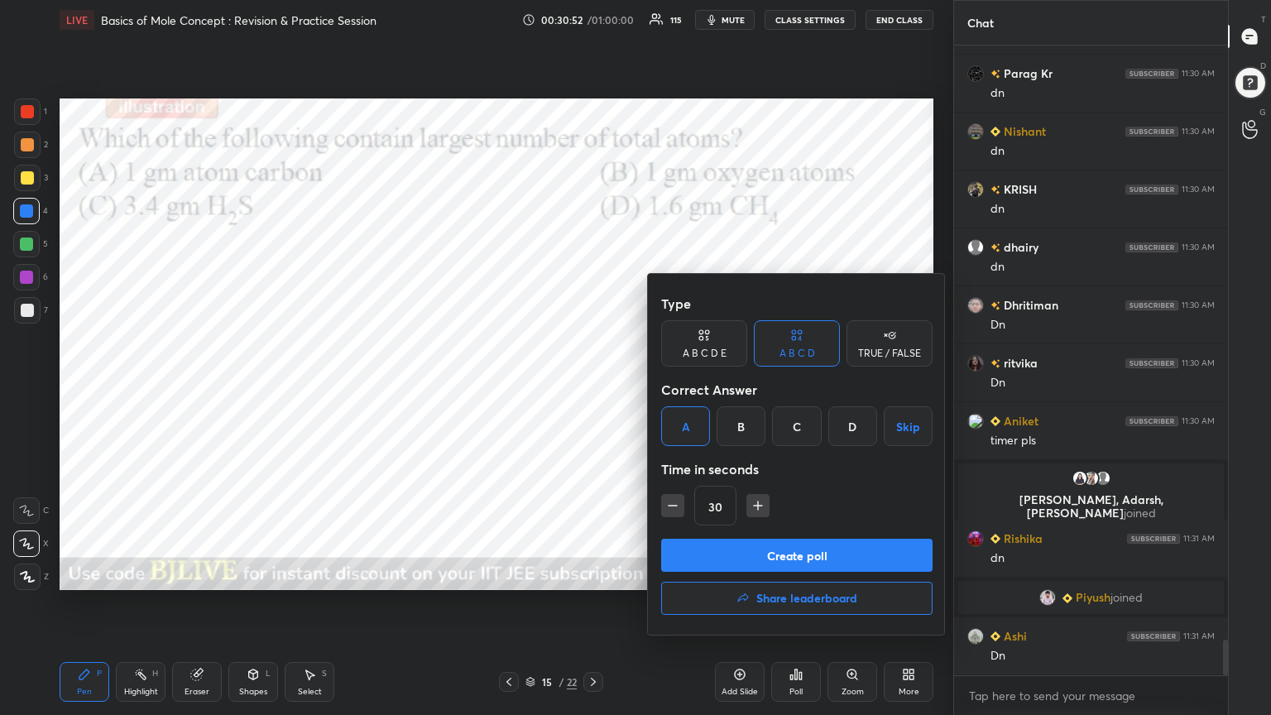
scroll to position [10515, 0]
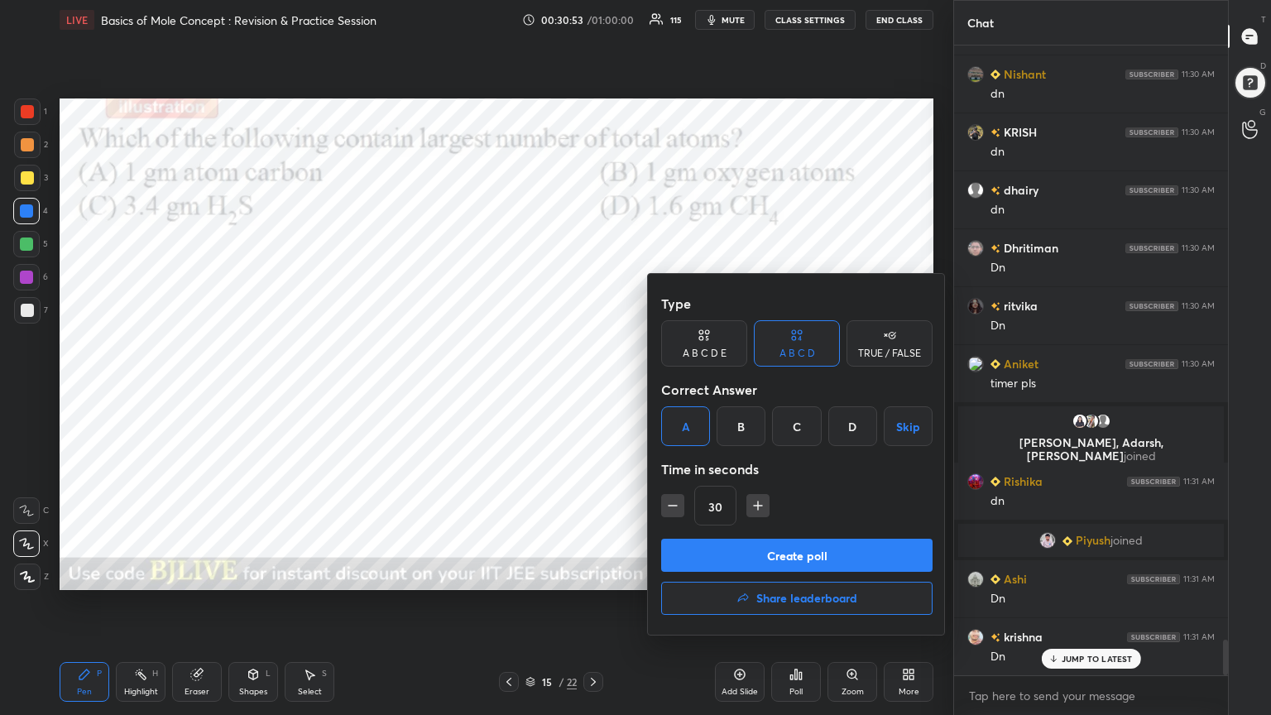
click at [870, 553] on button "Create poll" at bounding box center [796, 554] width 271 height 33
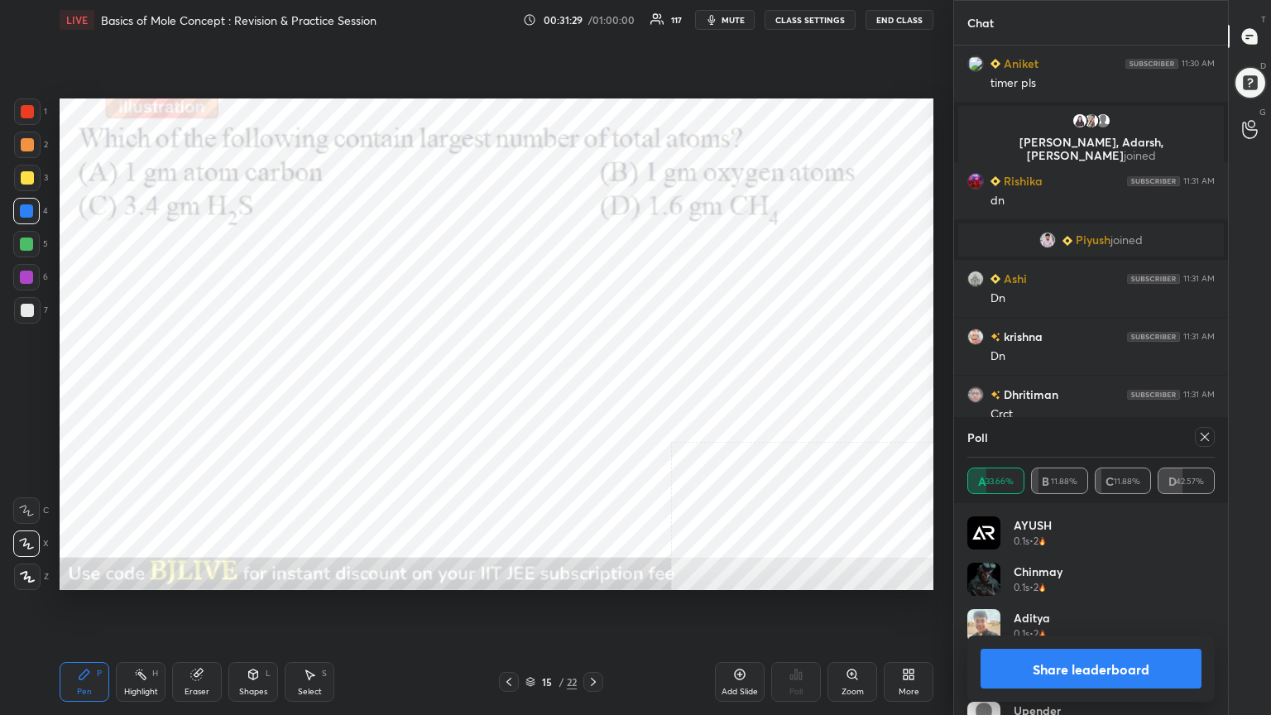
scroll to position [10726, 0]
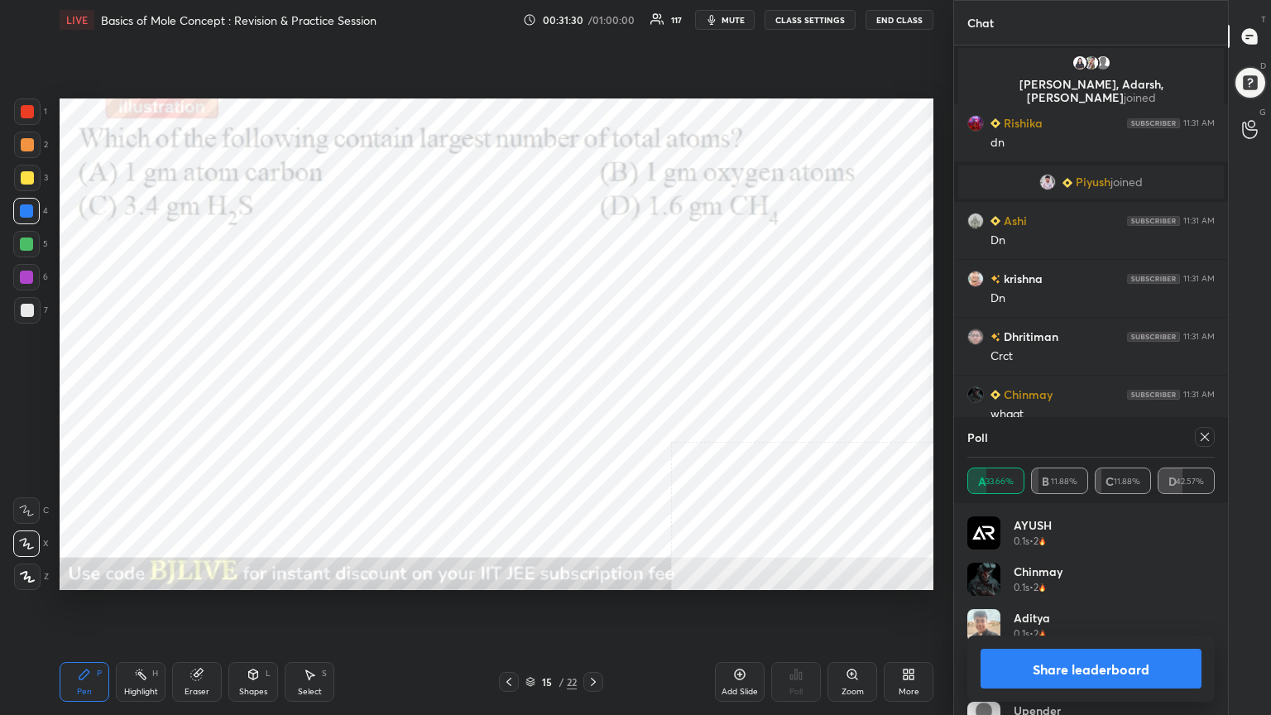
drag, startPoint x: 1206, startPoint y: 437, endPoint x: 1191, endPoint y: 440, distance: 15.3
click at [1205, 435] on icon at bounding box center [1204, 436] width 13 height 13
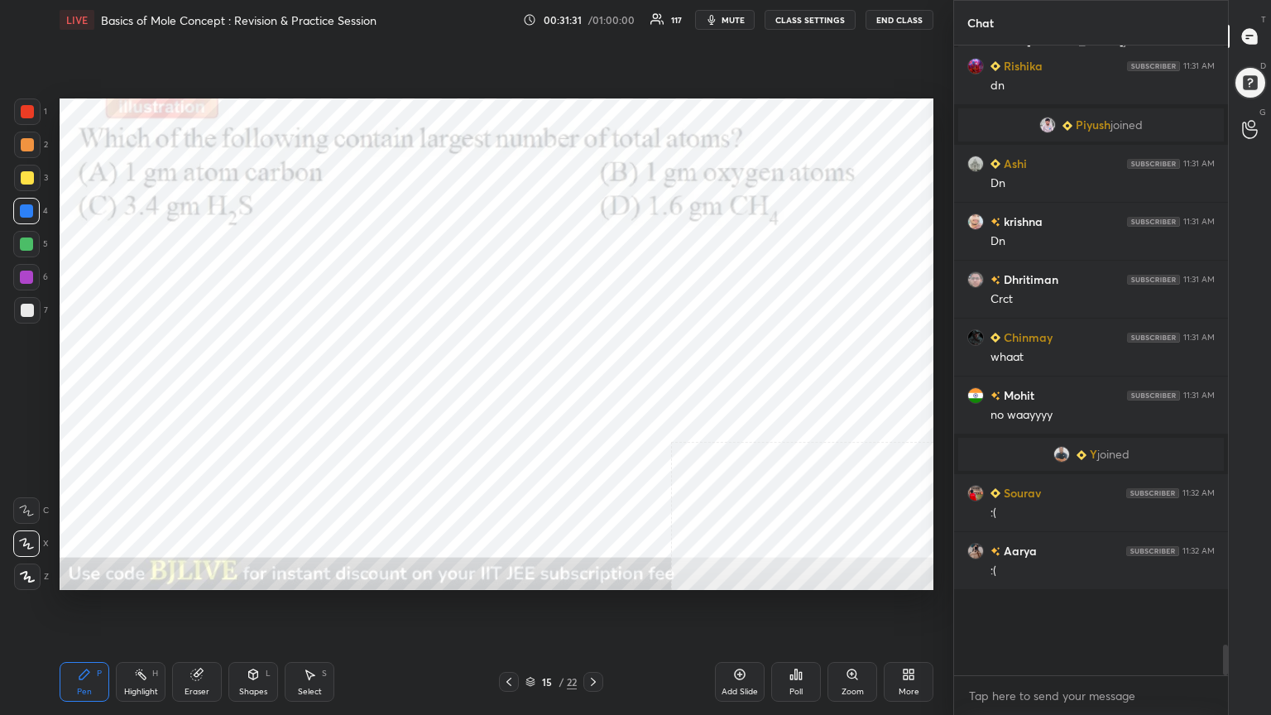
scroll to position [10733, 0]
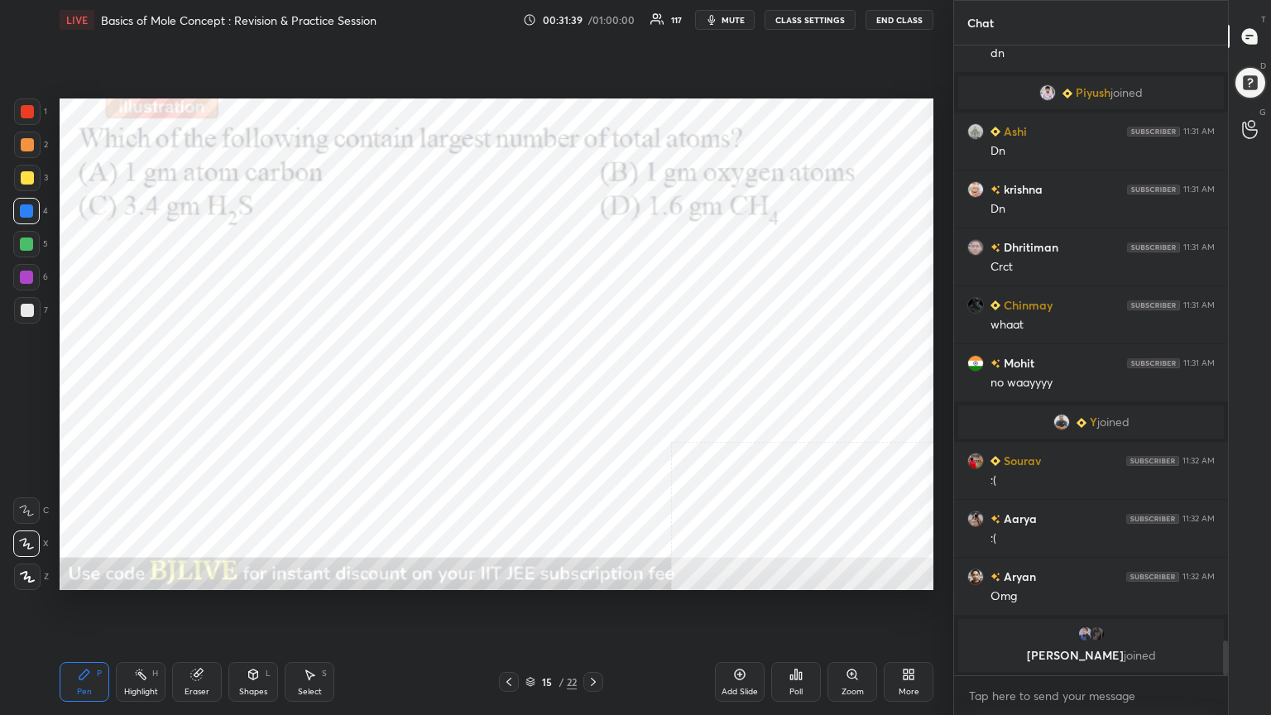
click at [256, 574] on div "Shapes" at bounding box center [253, 691] width 28 height 8
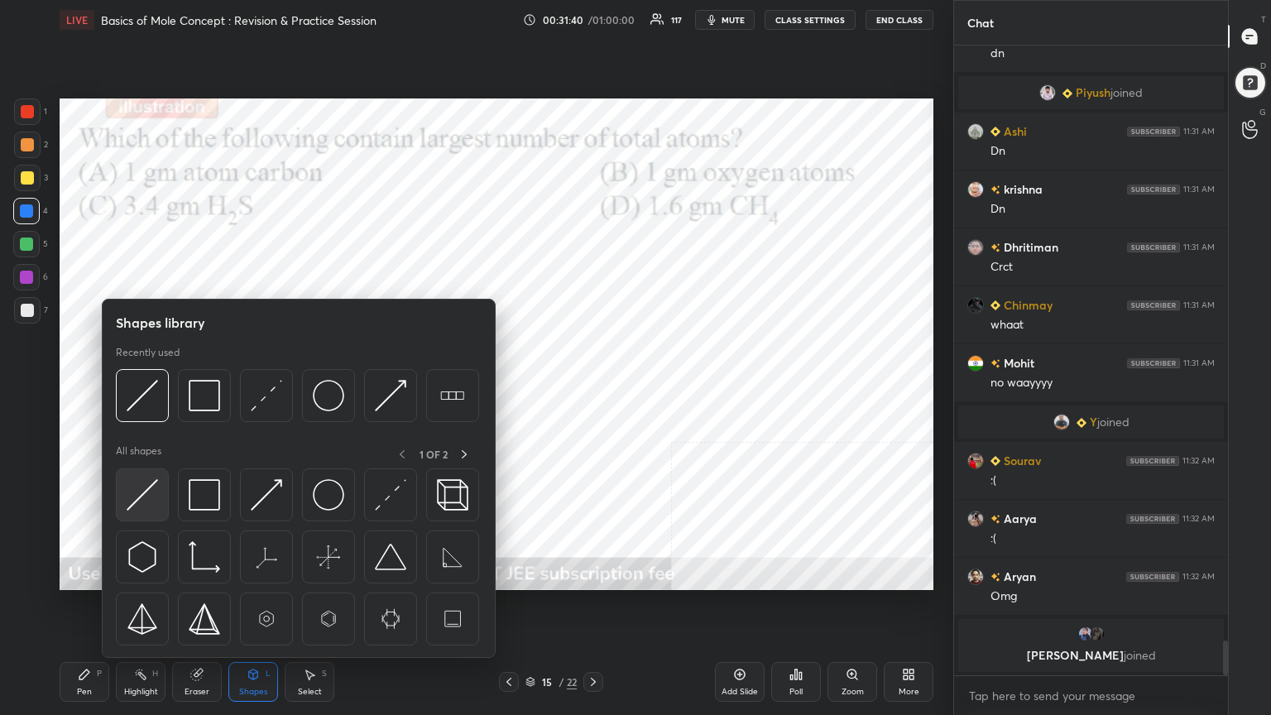
click at [149, 499] on img at bounding box center [142, 494] width 31 height 31
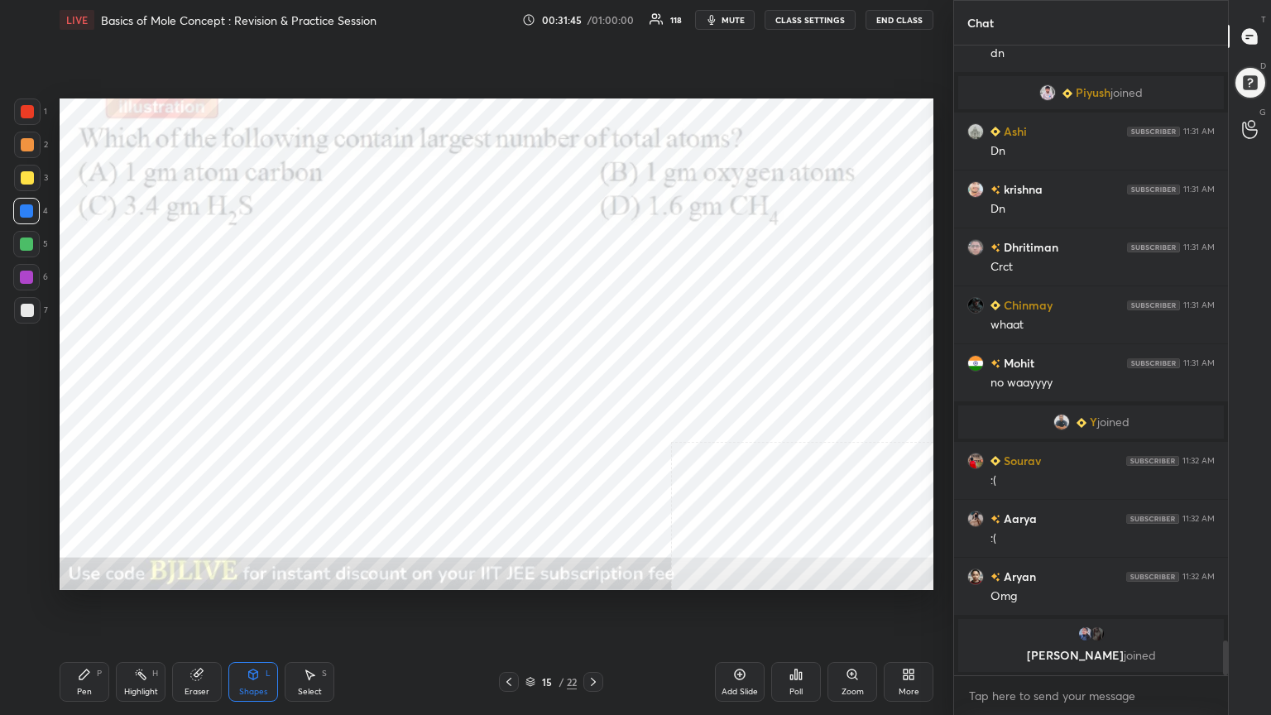
click at [80, 574] on div "Pen P" at bounding box center [85, 682] width 50 height 40
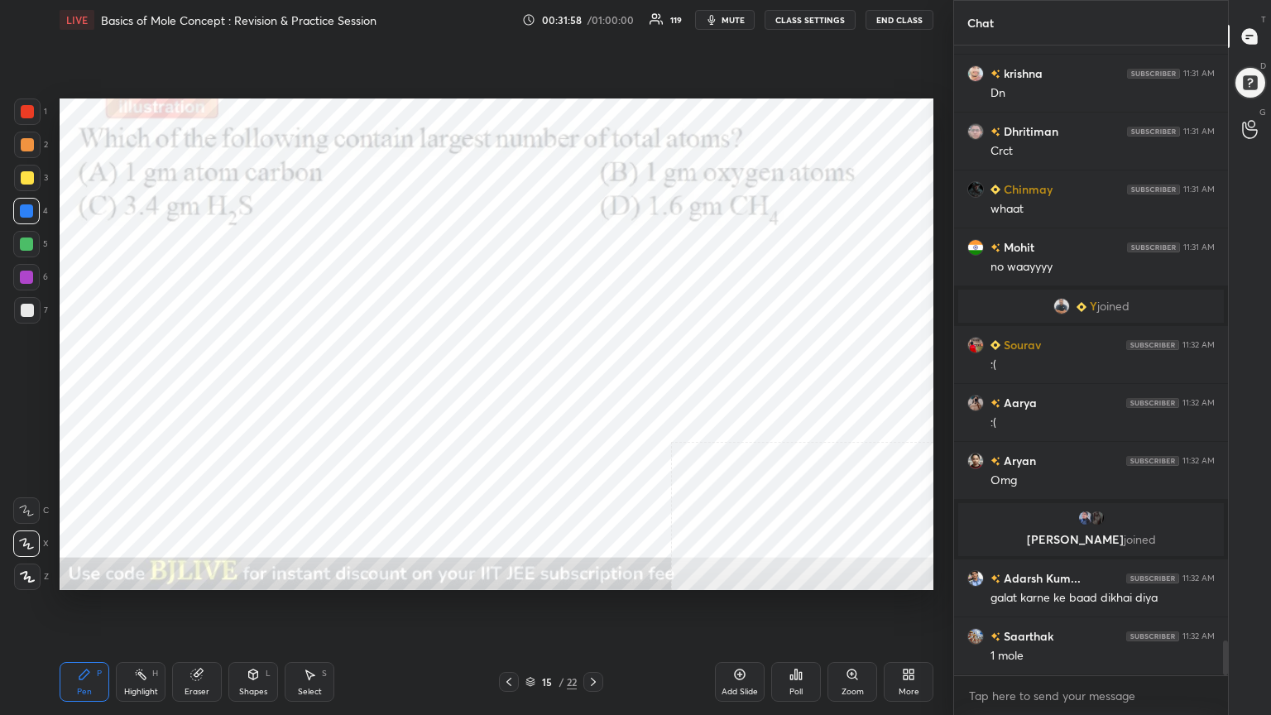
scroll to position [10955, 0]
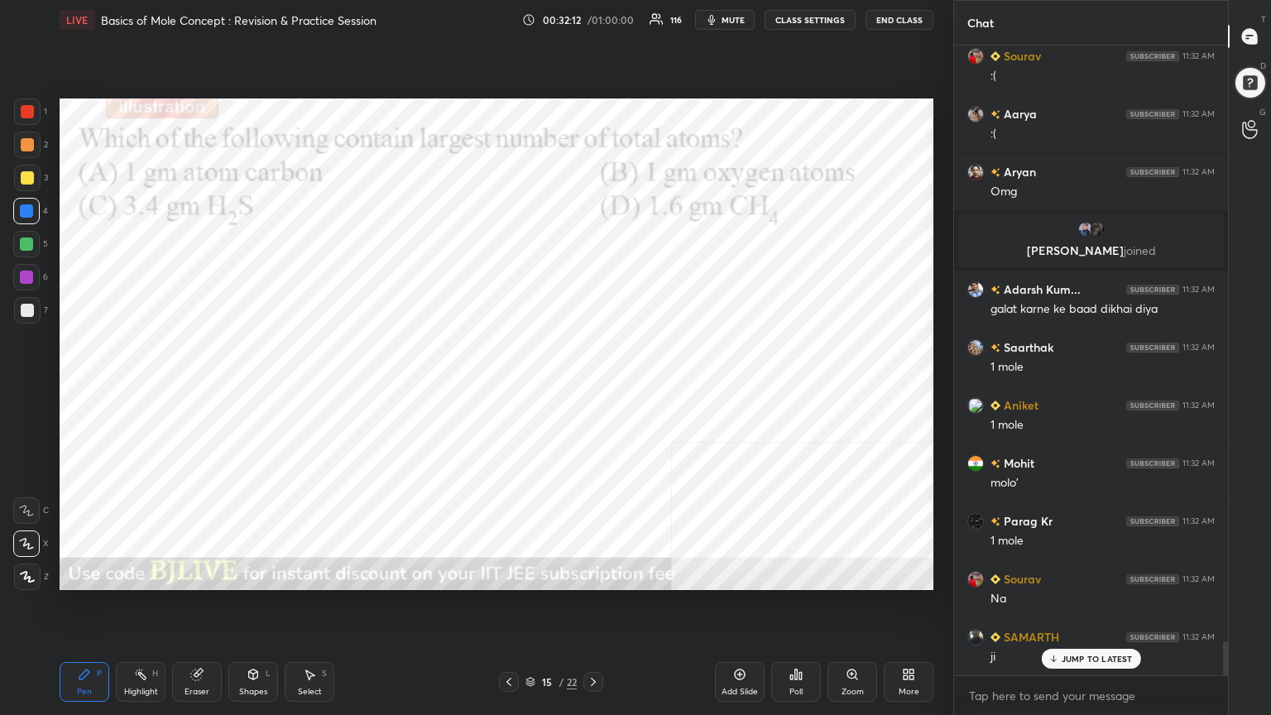
click at [29, 251] on div at bounding box center [26, 244] width 26 height 26
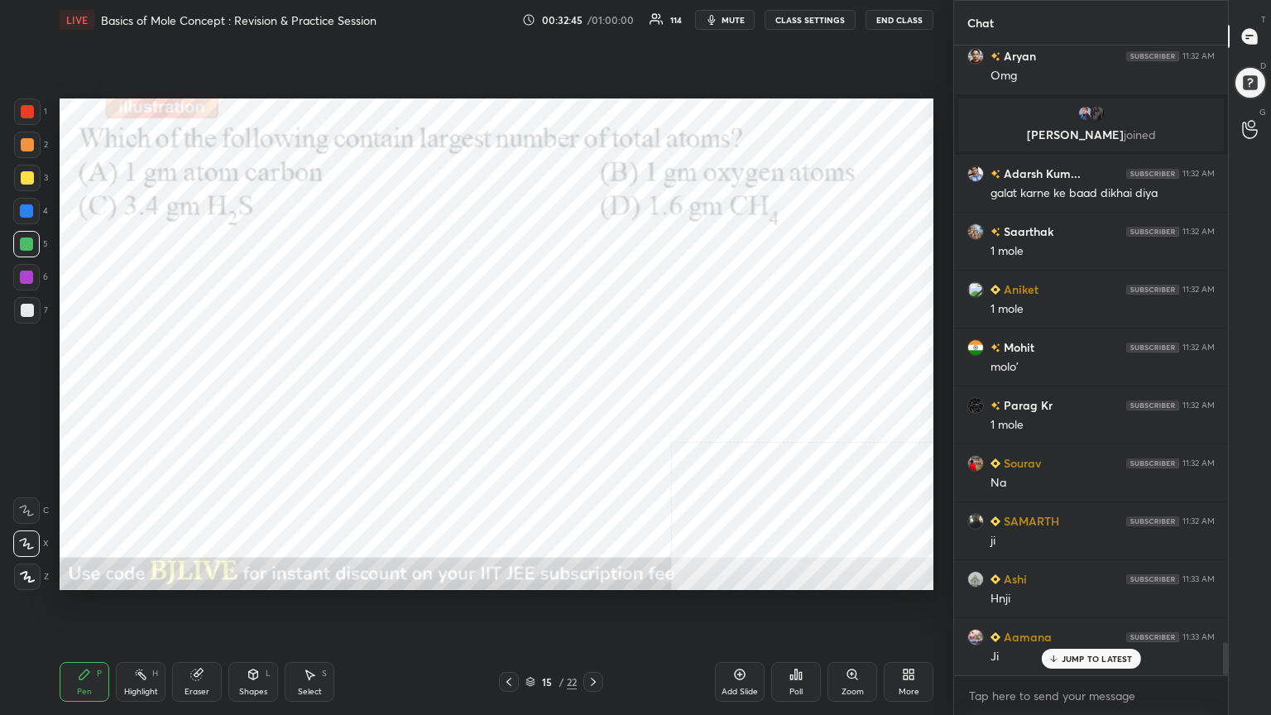
scroll to position [11342, 0]
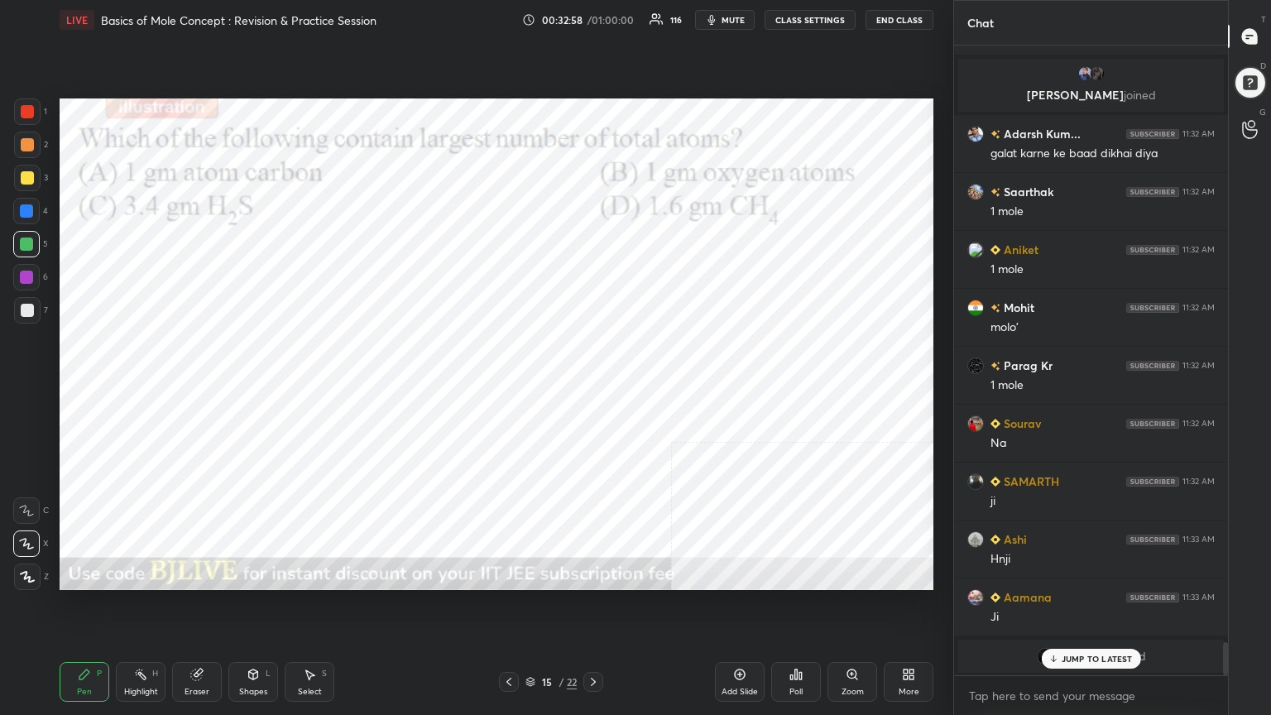
click at [24, 211] on div at bounding box center [26, 210] width 13 height 13
click at [202, 574] on icon at bounding box center [196, 674] width 13 height 13
click at [93, 574] on div "Pen P" at bounding box center [85, 682] width 50 height 40
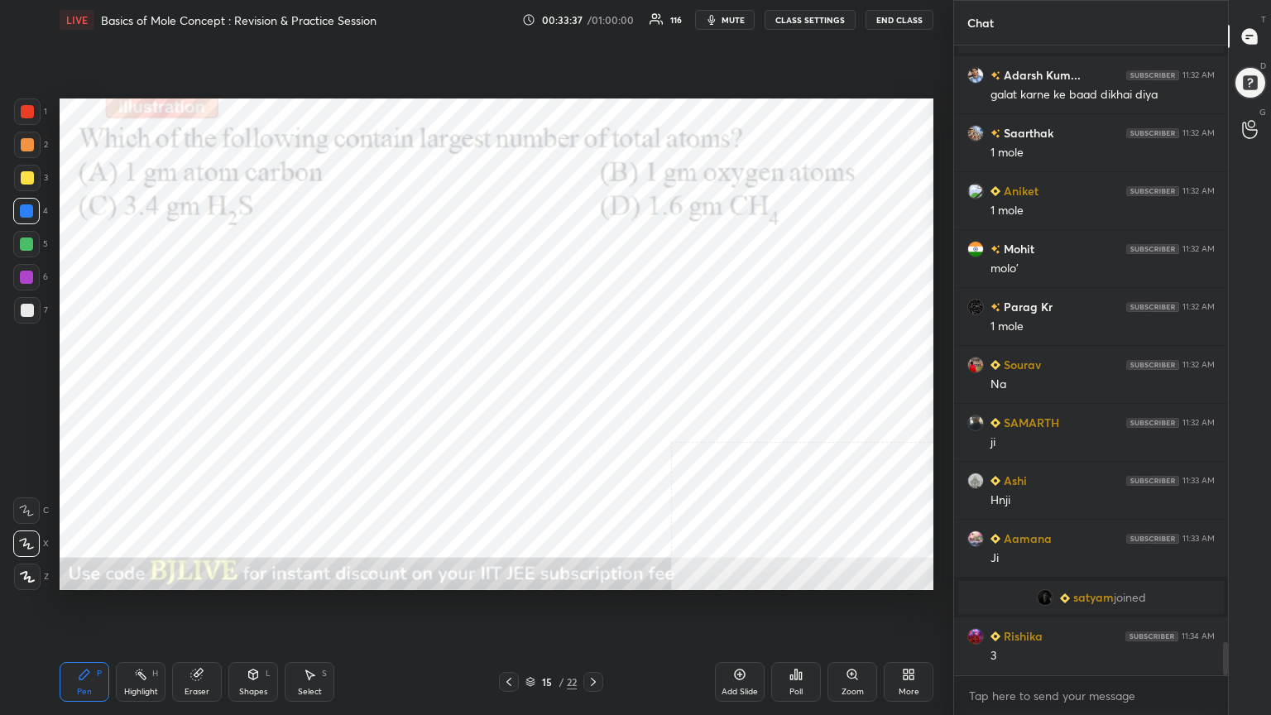
click at [19, 243] on div at bounding box center [26, 244] width 26 height 26
click at [23, 108] on div at bounding box center [27, 111] width 13 height 13
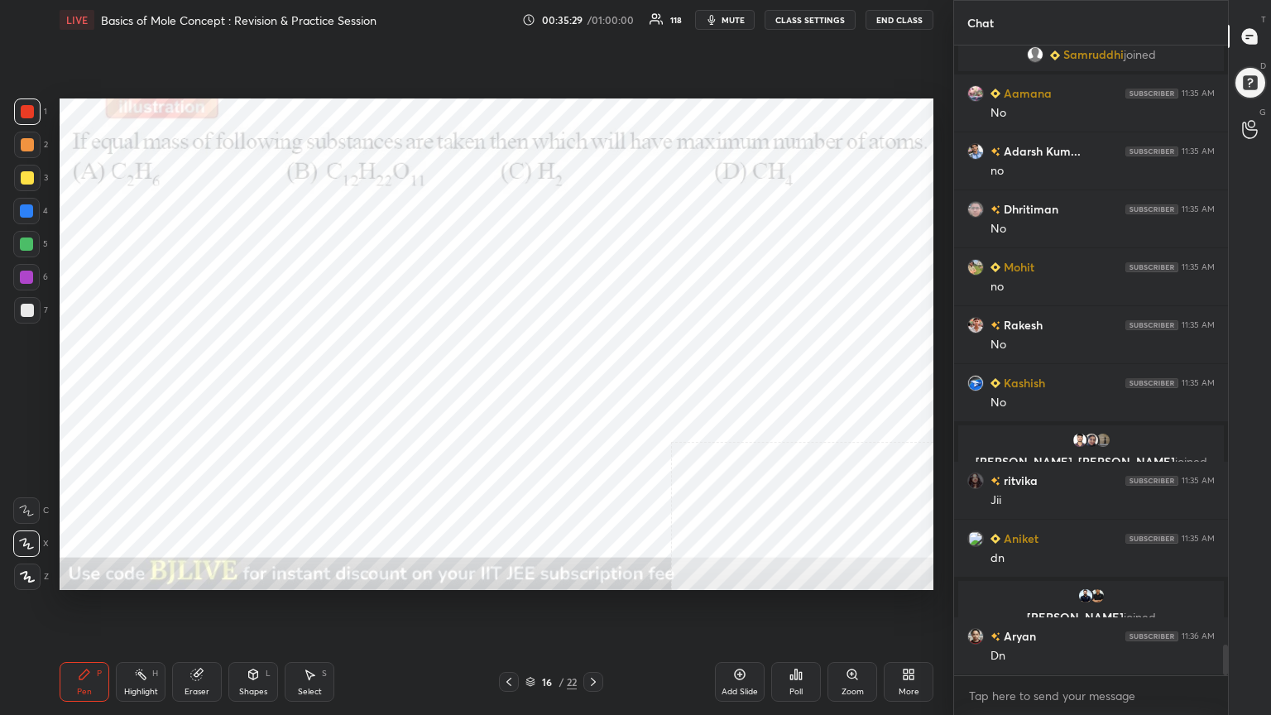
scroll to position [12272, 0]
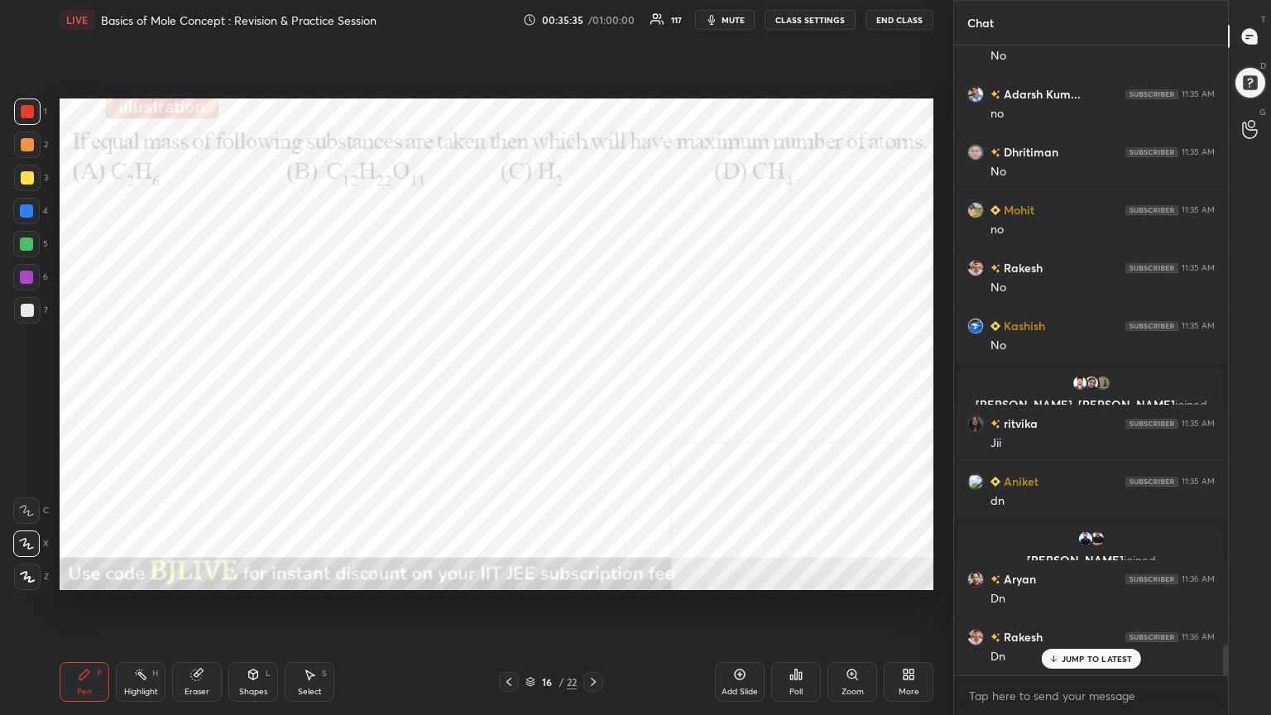
click at [1083, 536] on img "grid" at bounding box center [1085, 538] width 17 height 17
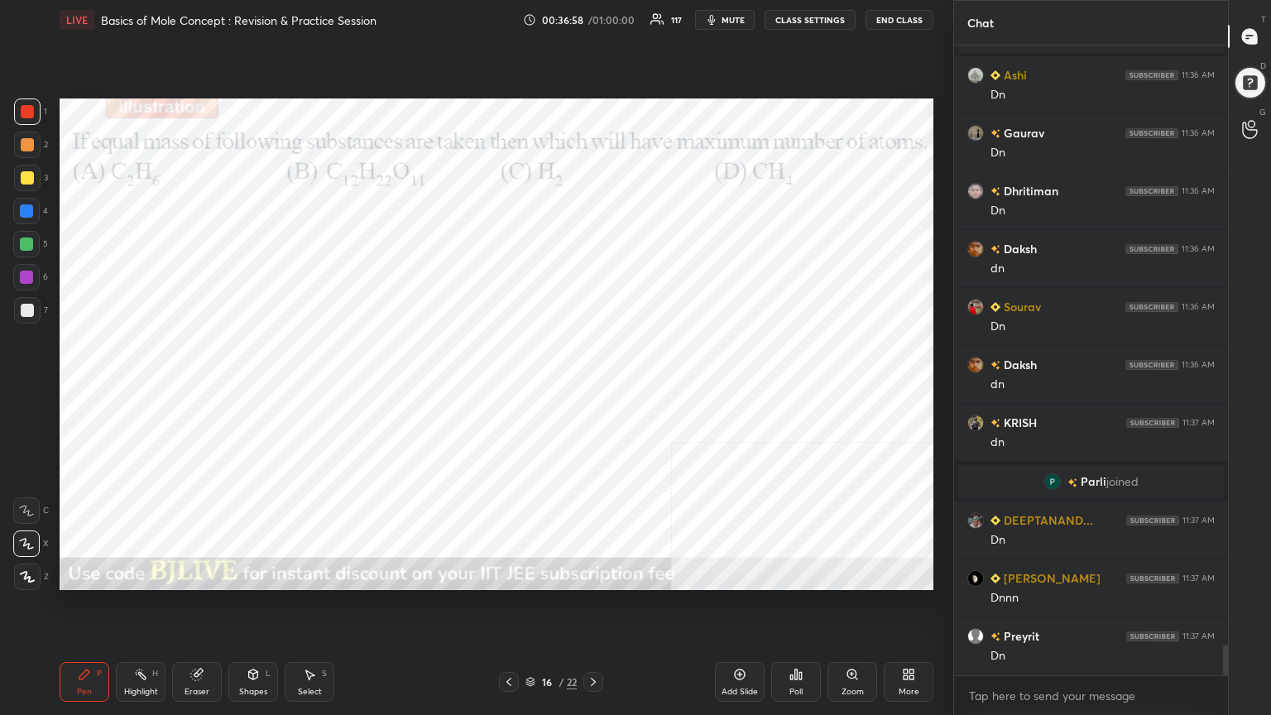
scroll to position [12486, 0]
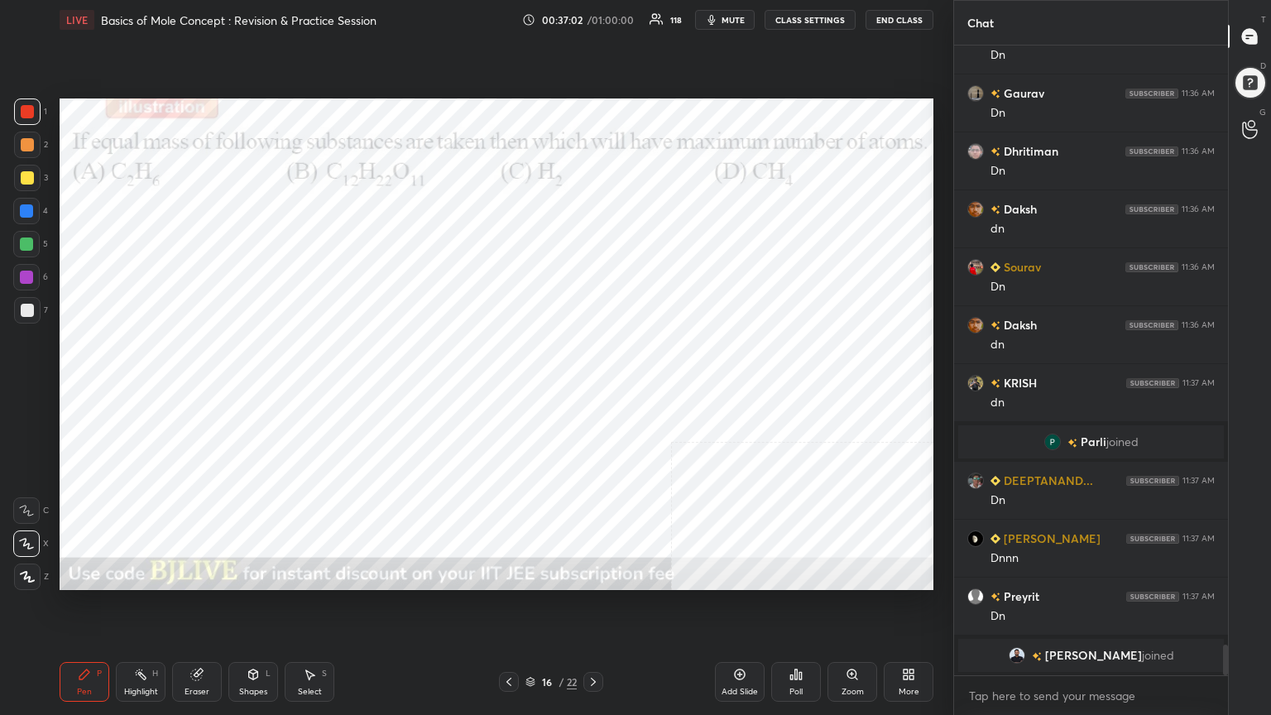
click at [796, 574] on div "Poll" at bounding box center [795, 691] width 13 height 8
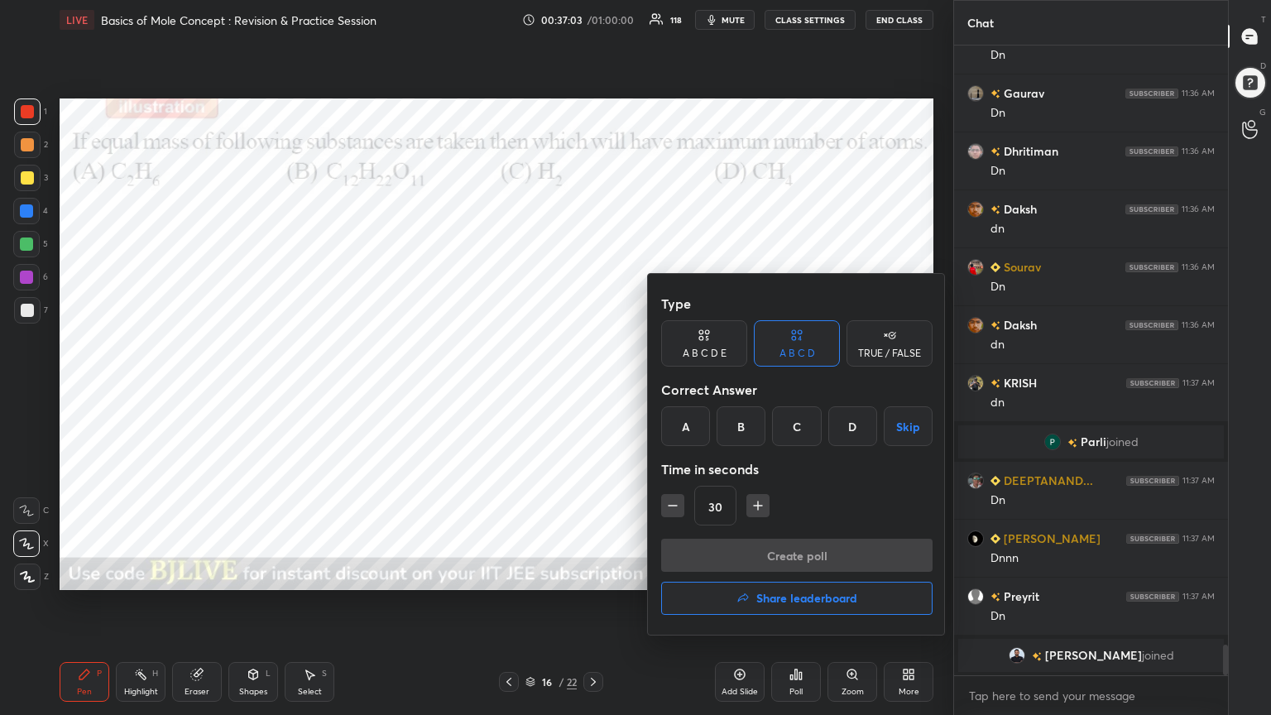
click at [804, 428] on div "C" at bounding box center [796, 426] width 49 height 40
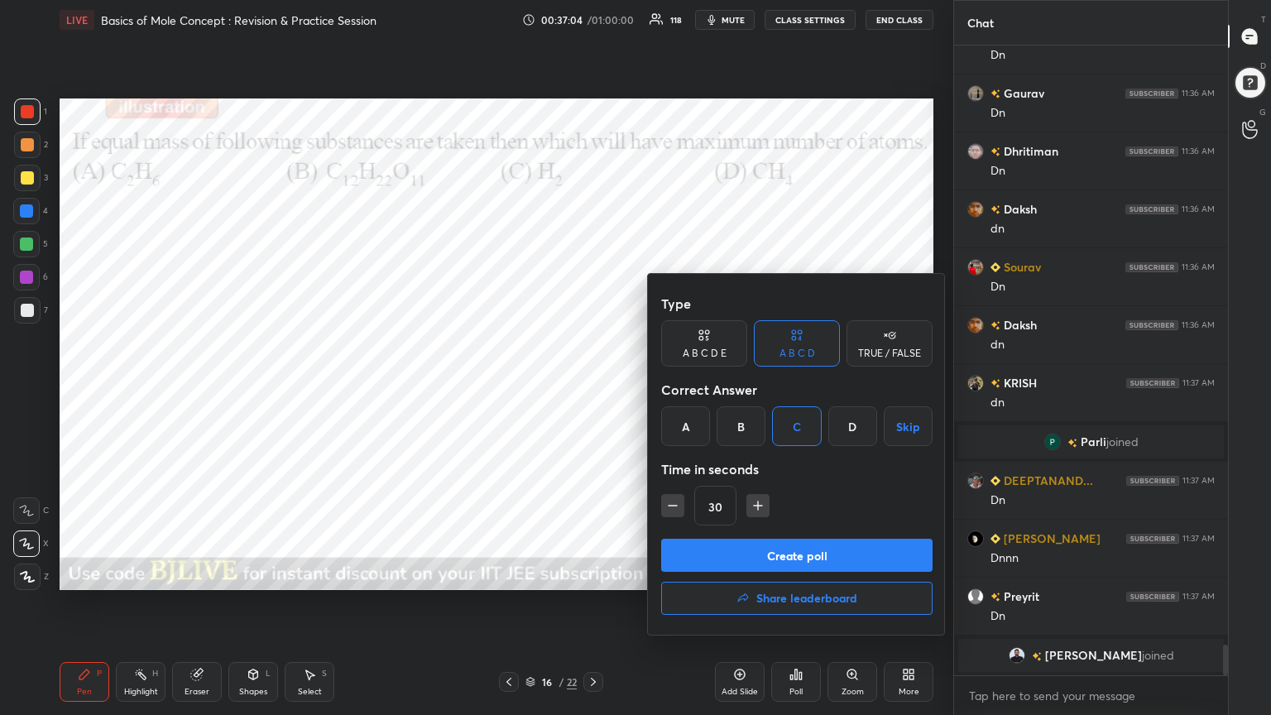
click at [804, 558] on button "Create poll" at bounding box center [796, 554] width 271 height 33
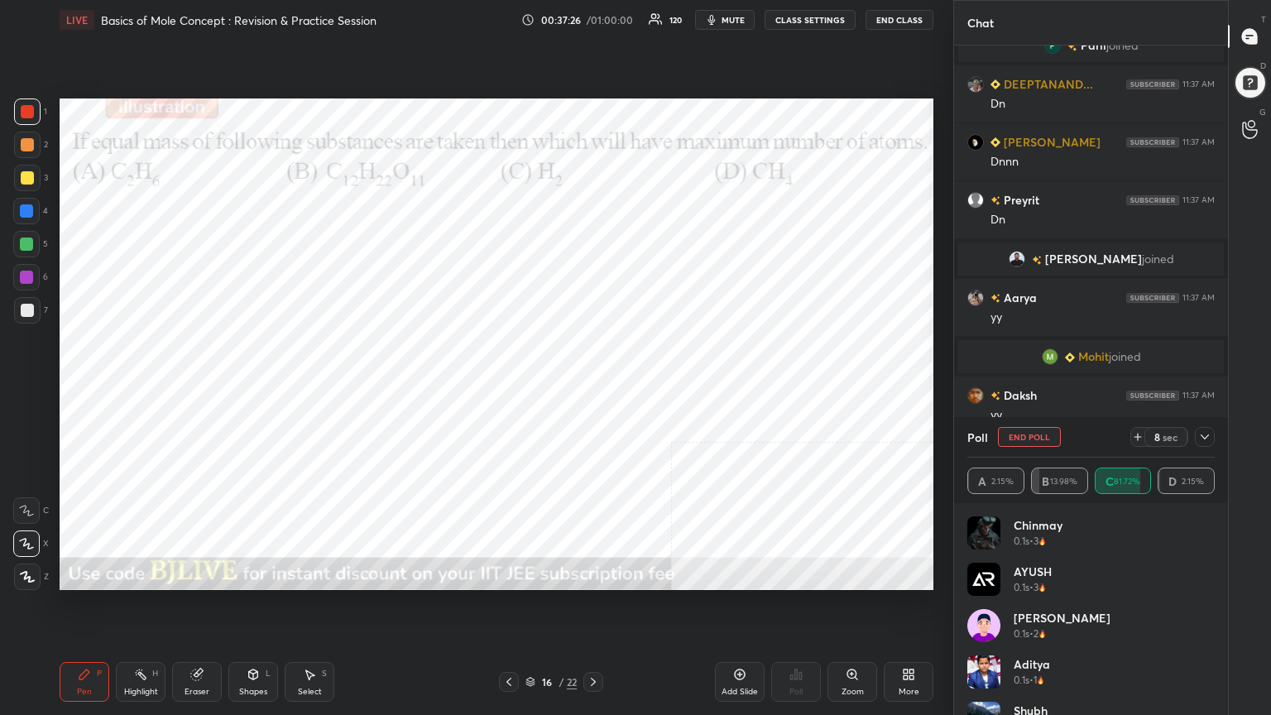
scroll to position [12844, 0]
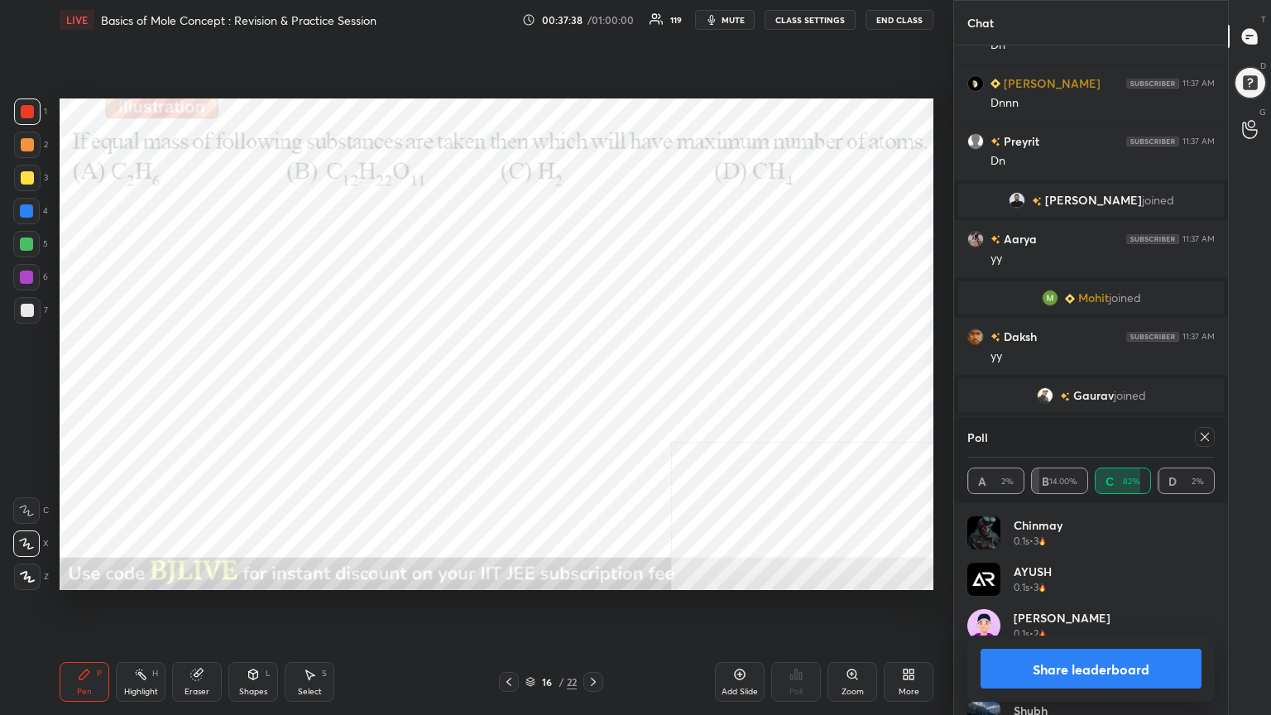
click at [1110, 574] on button "Share leaderboard" at bounding box center [1090, 669] width 221 height 40
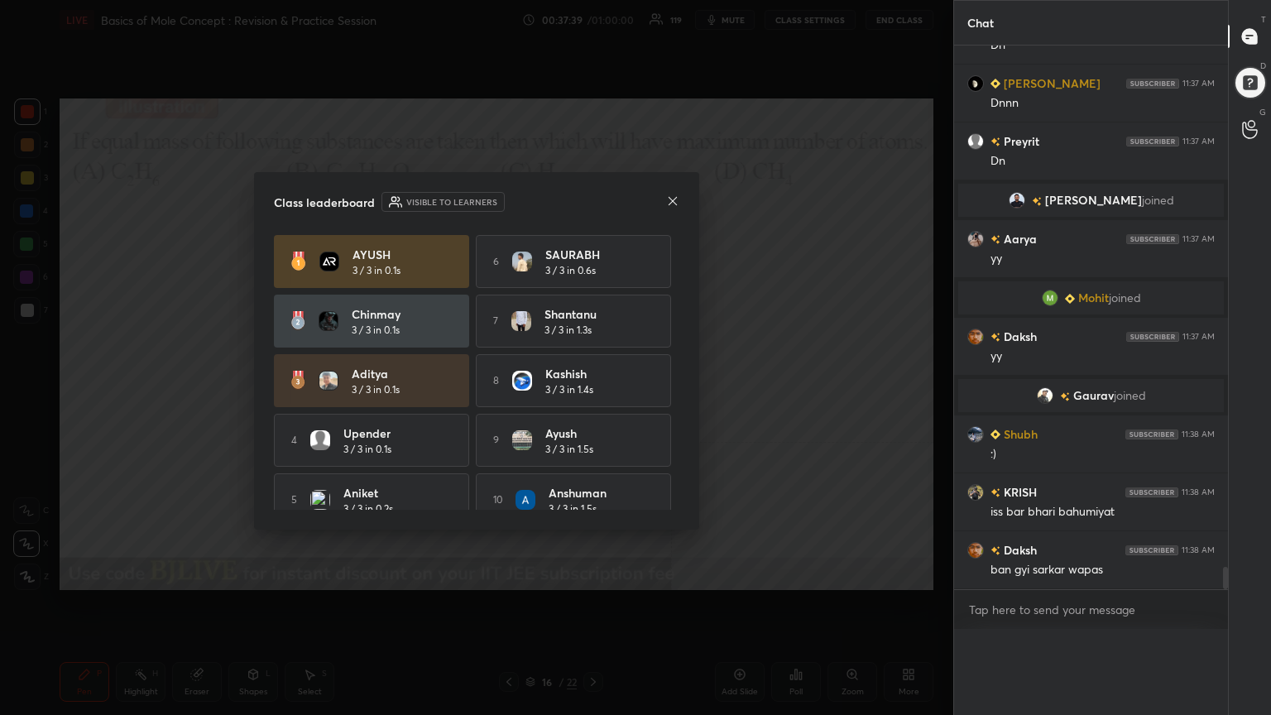
scroll to position [455, 269]
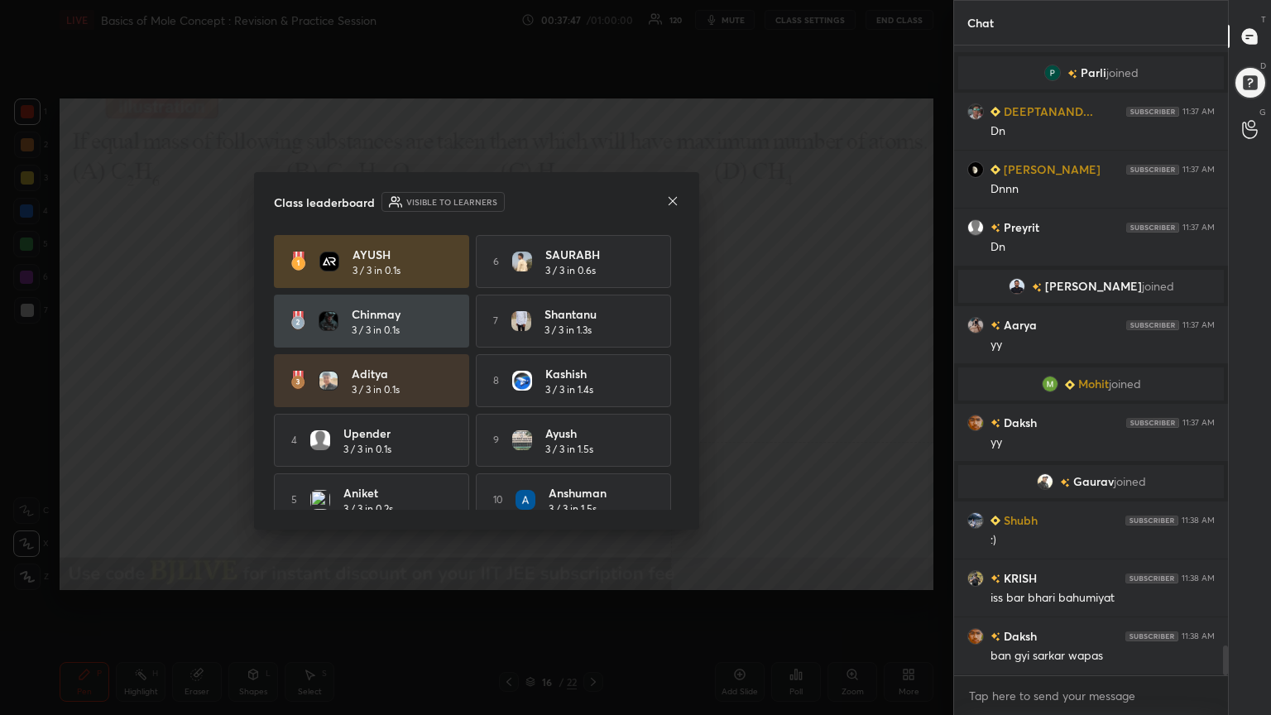
click at [668, 196] on icon at bounding box center [672, 200] width 8 height 8
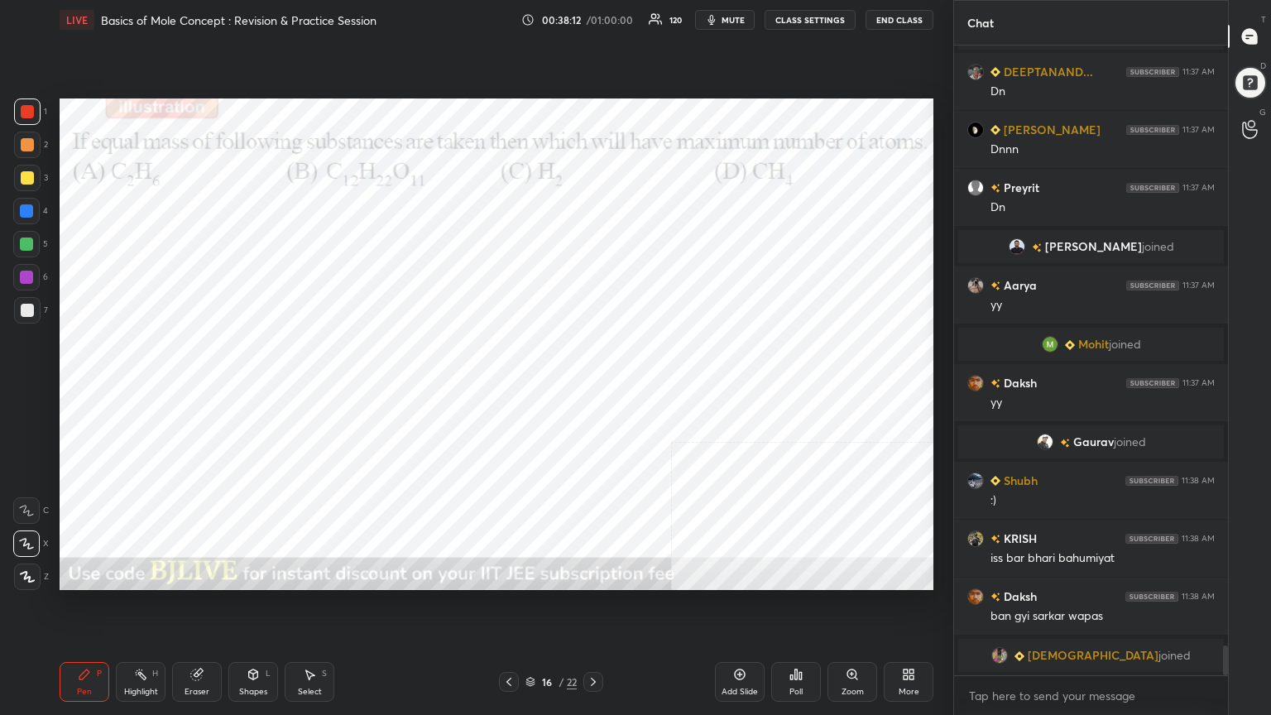
scroll to position [12817, 0]
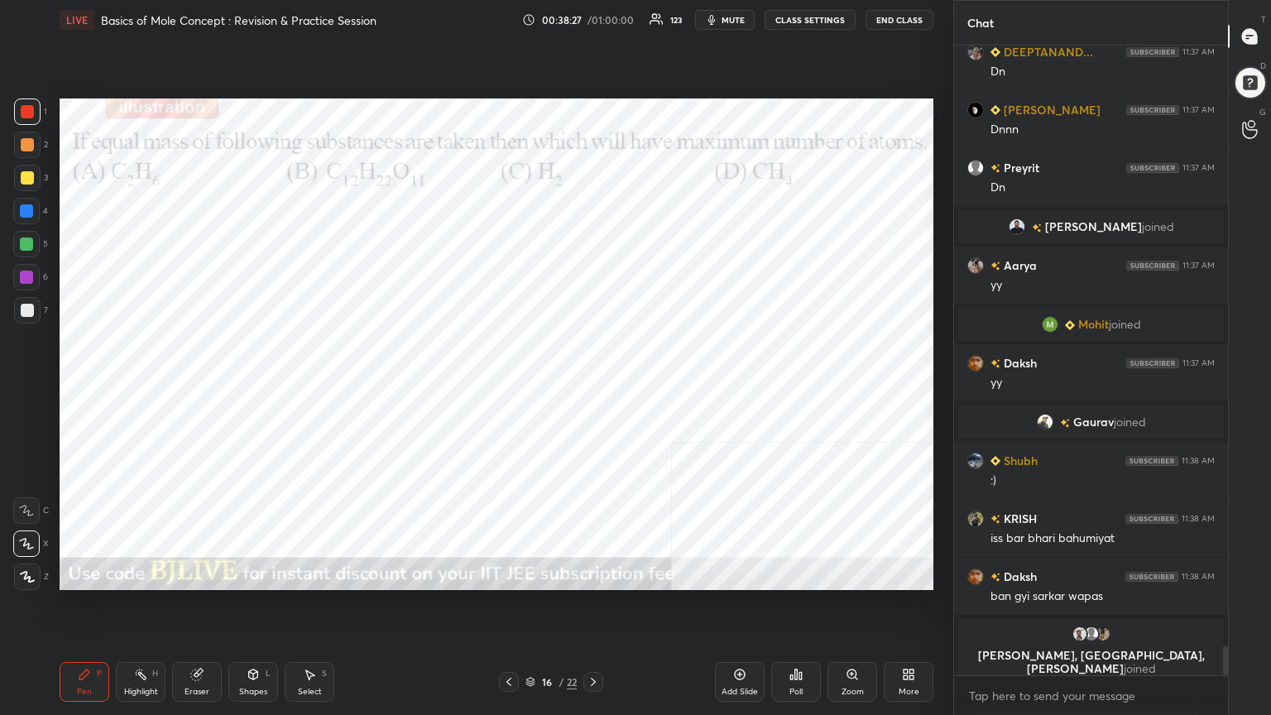
drag, startPoint x: 28, startPoint y: 208, endPoint x: 57, endPoint y: 208, distance: 29.0
click at [28, 209] on div at bounding box center [26, 210] width 13 height 13
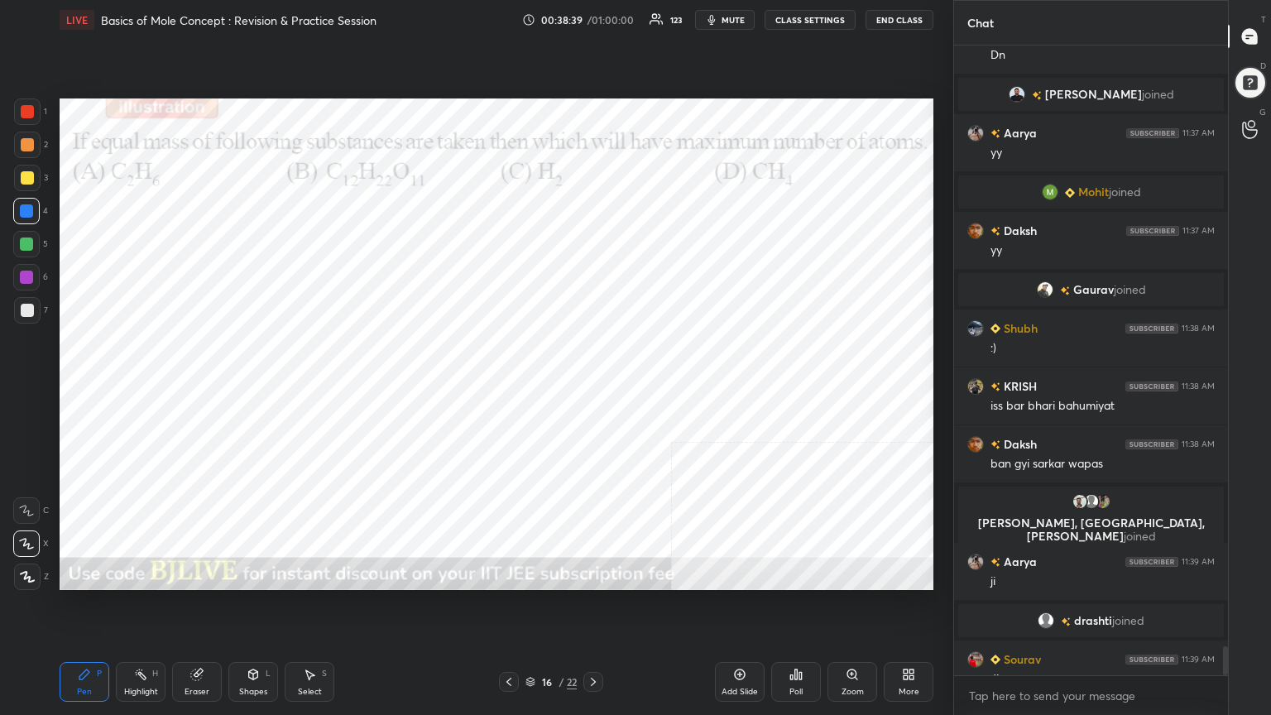
scroll to position [12870, 0]
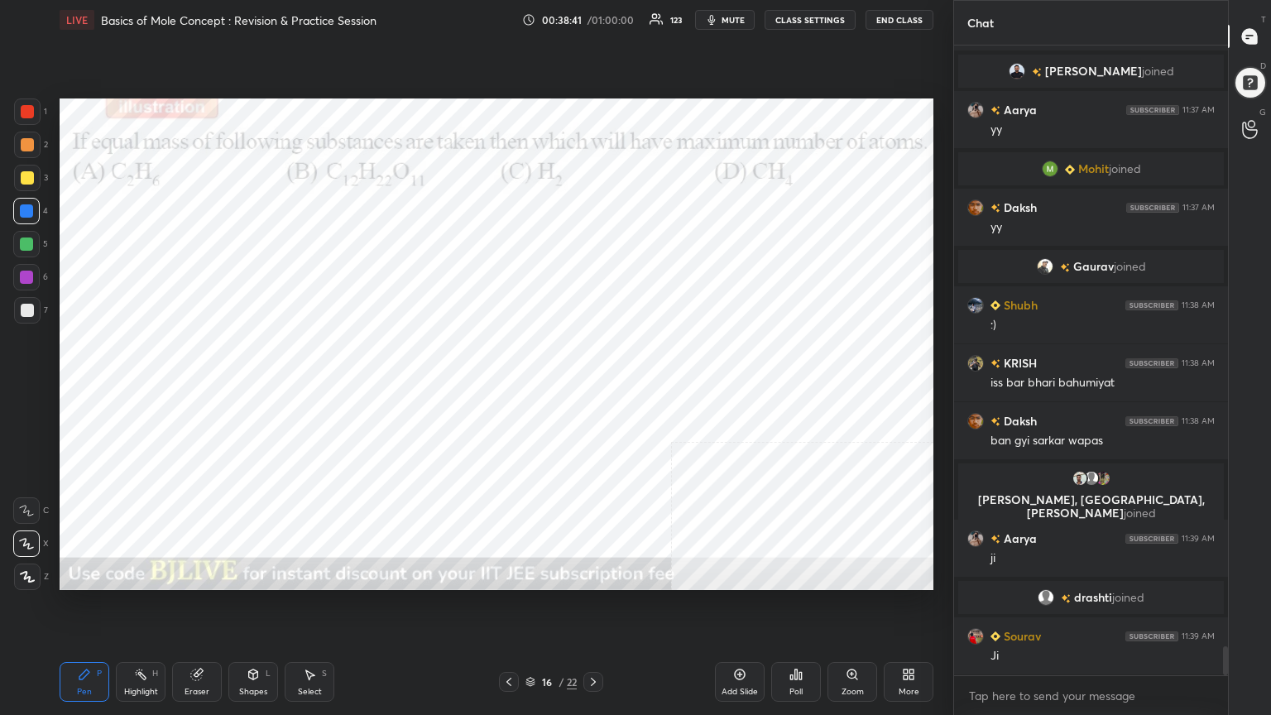
click at [30, 112] on div at bounding box center [27, 111] width 13 height 13
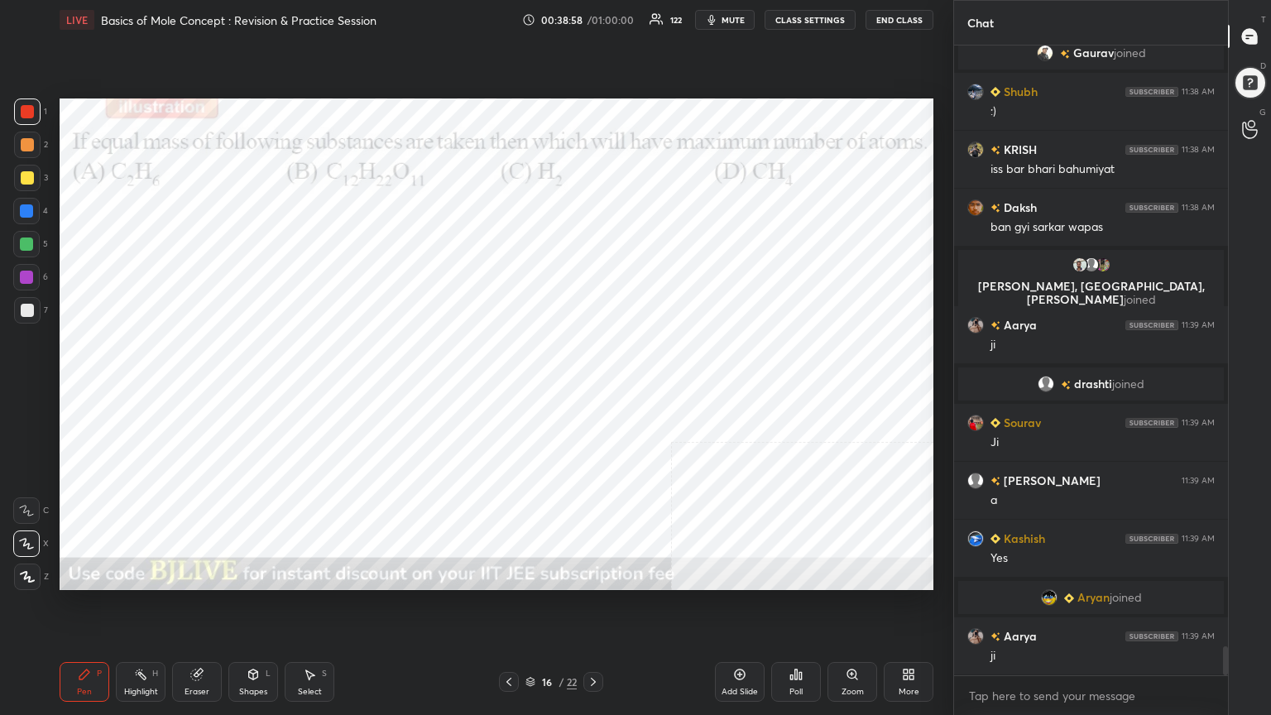
scroll to position [13059, 0]
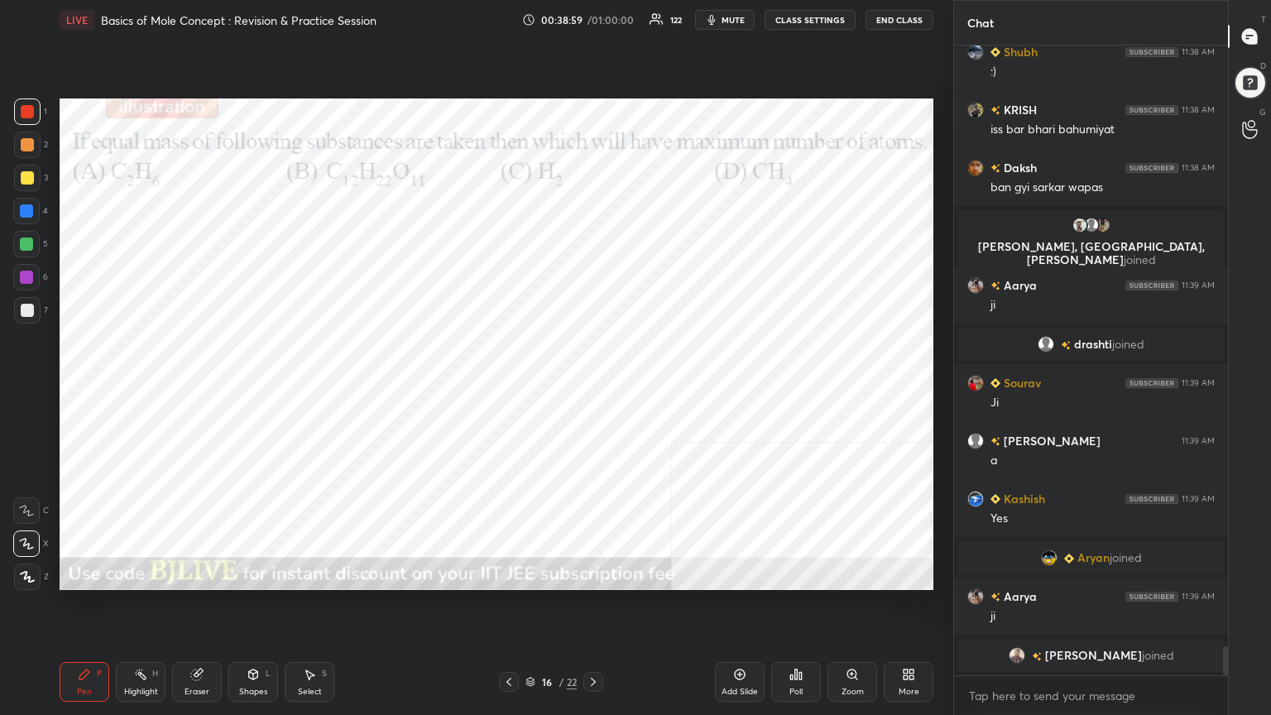
click at [264, 574] on div "Shapes L" at bounding box center [253, 682] width 50 height 40
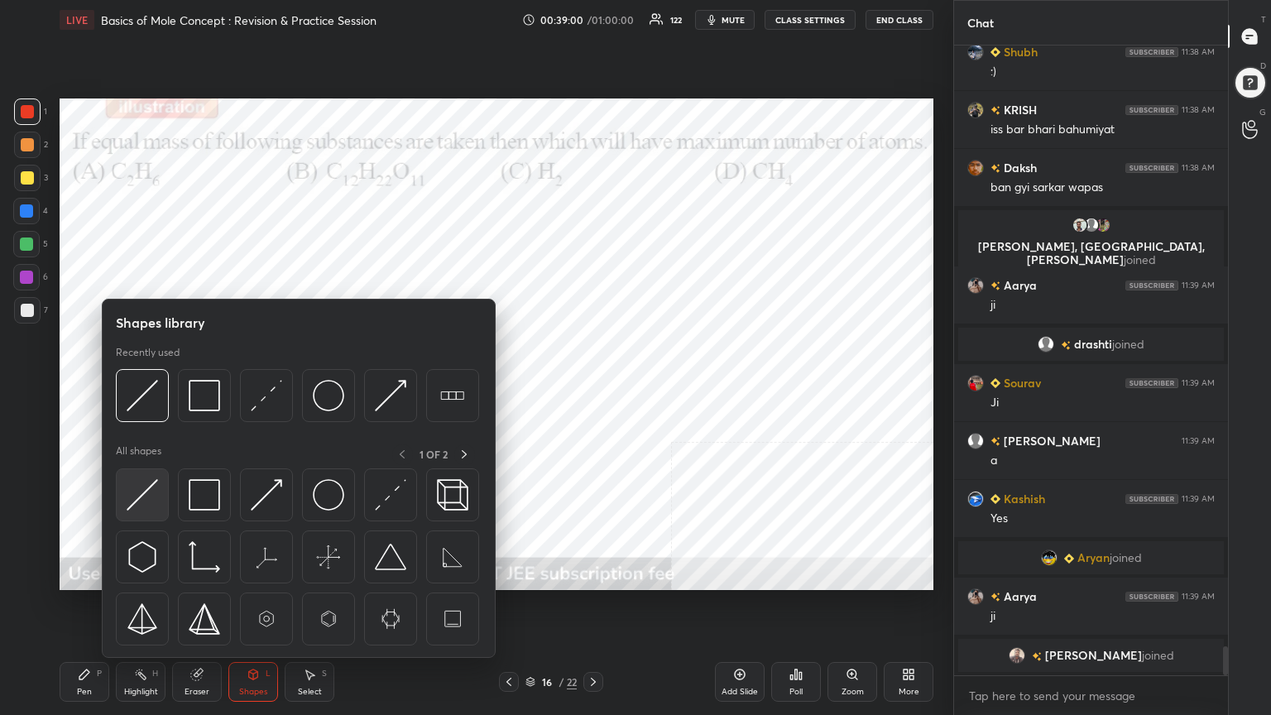
click at [145, 503] on img at bounding box center [142, 494] width 31 height 31
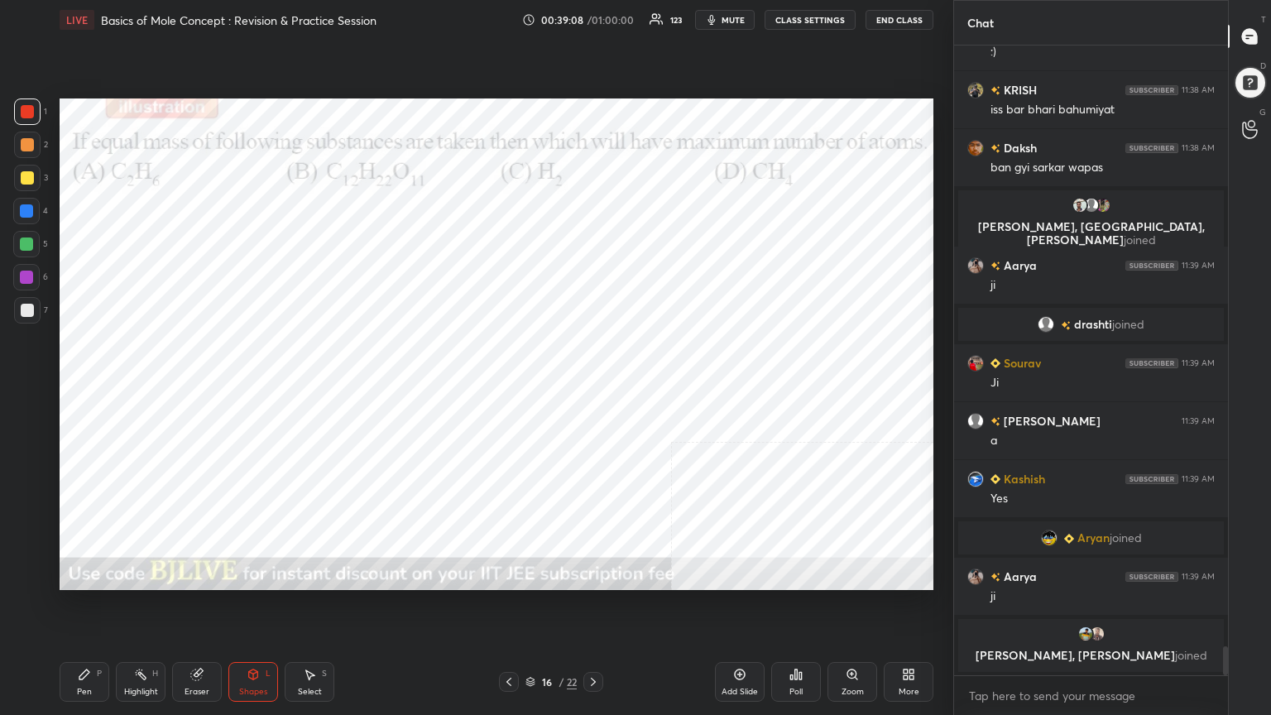
scroll to position [13086, 0]
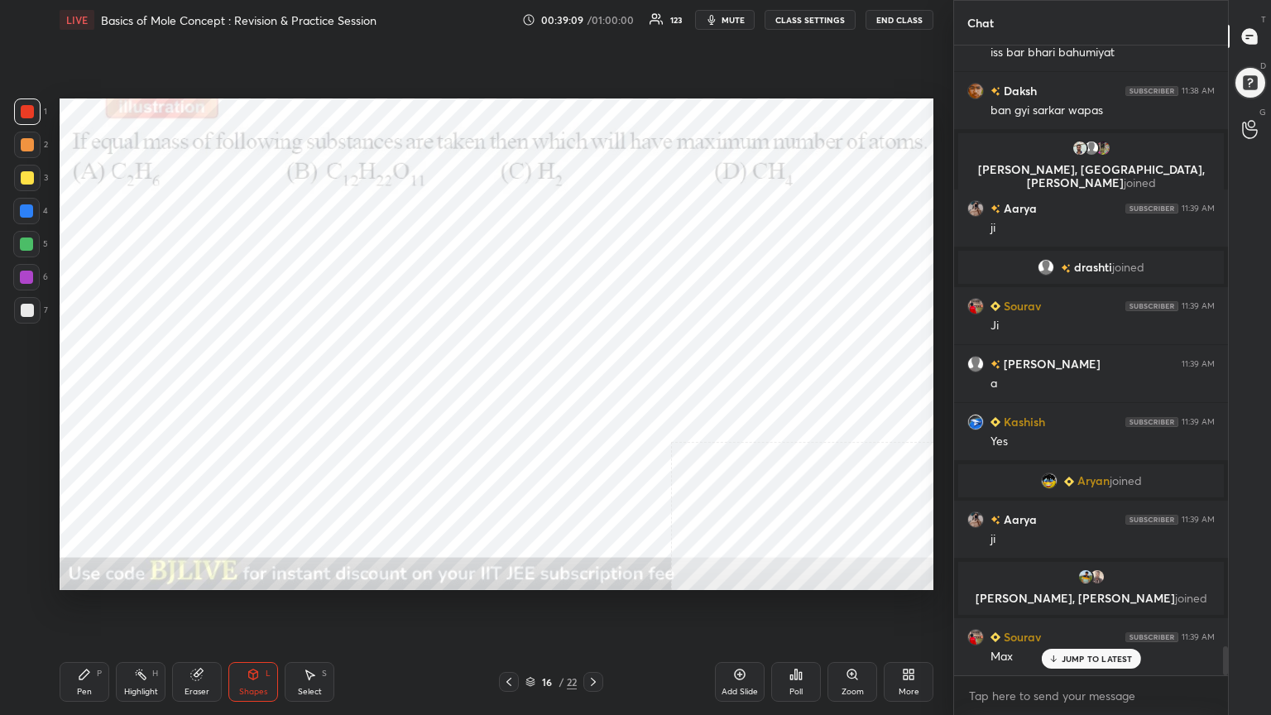
click at [27, 244] on div at bounding box center [26, 243] width 13 height 13
drag, startPoint x: 87, startPoint y: 677, endPoint x: 88, endPoint y: 599, distance: 77.8
click at [84, 574] on icon at bounding box center [84, 674] width 13 height 13
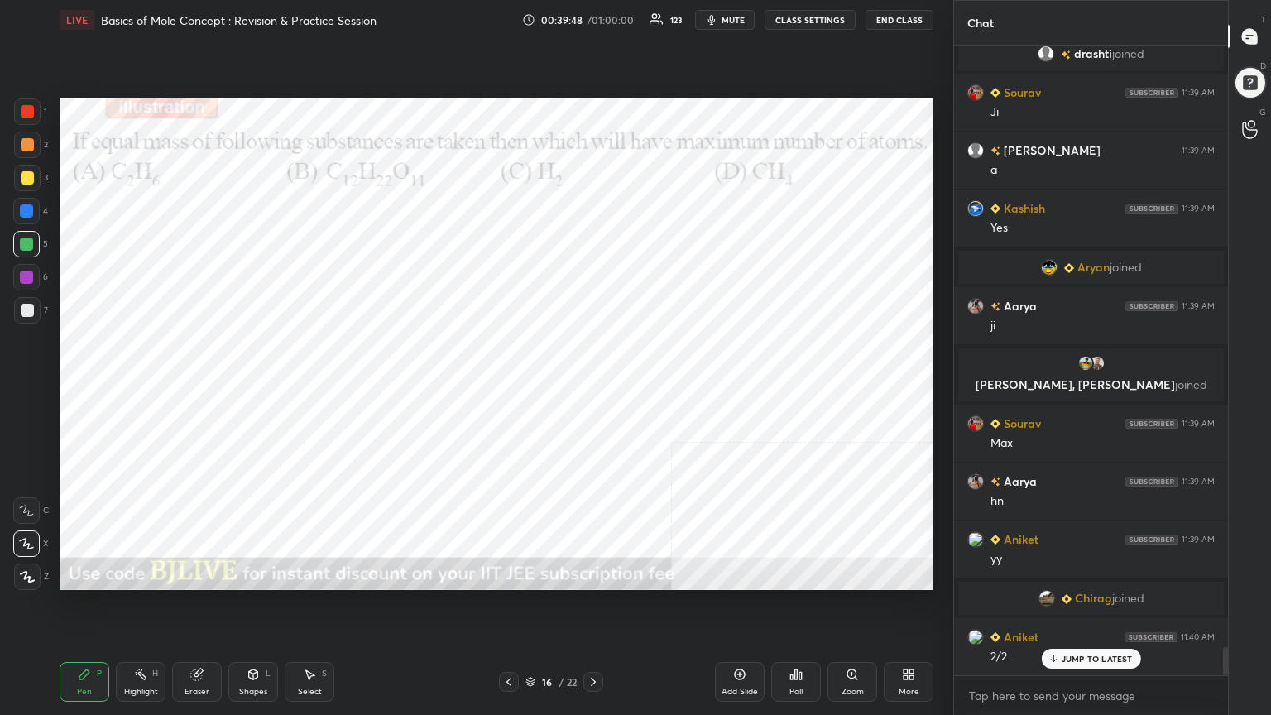
scroll to position [13291, 0]
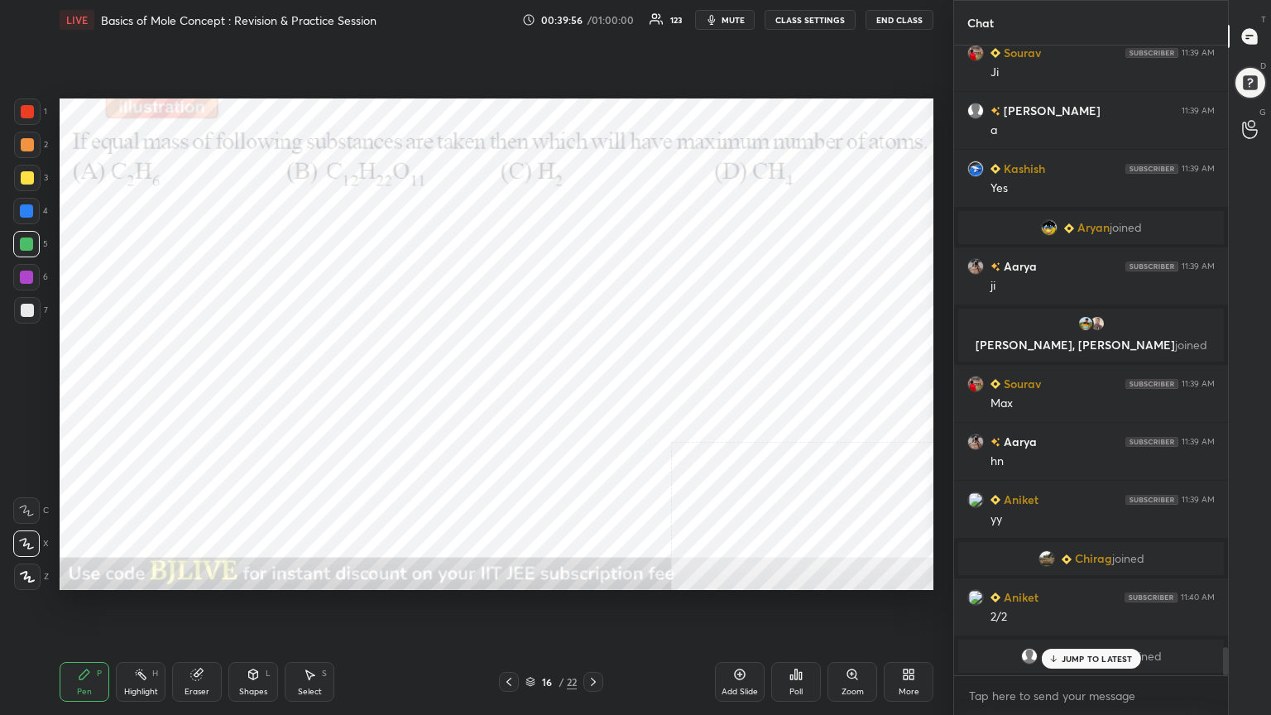
click at [25, 278] on div at bounding box center [26, 276] width 13 height 13
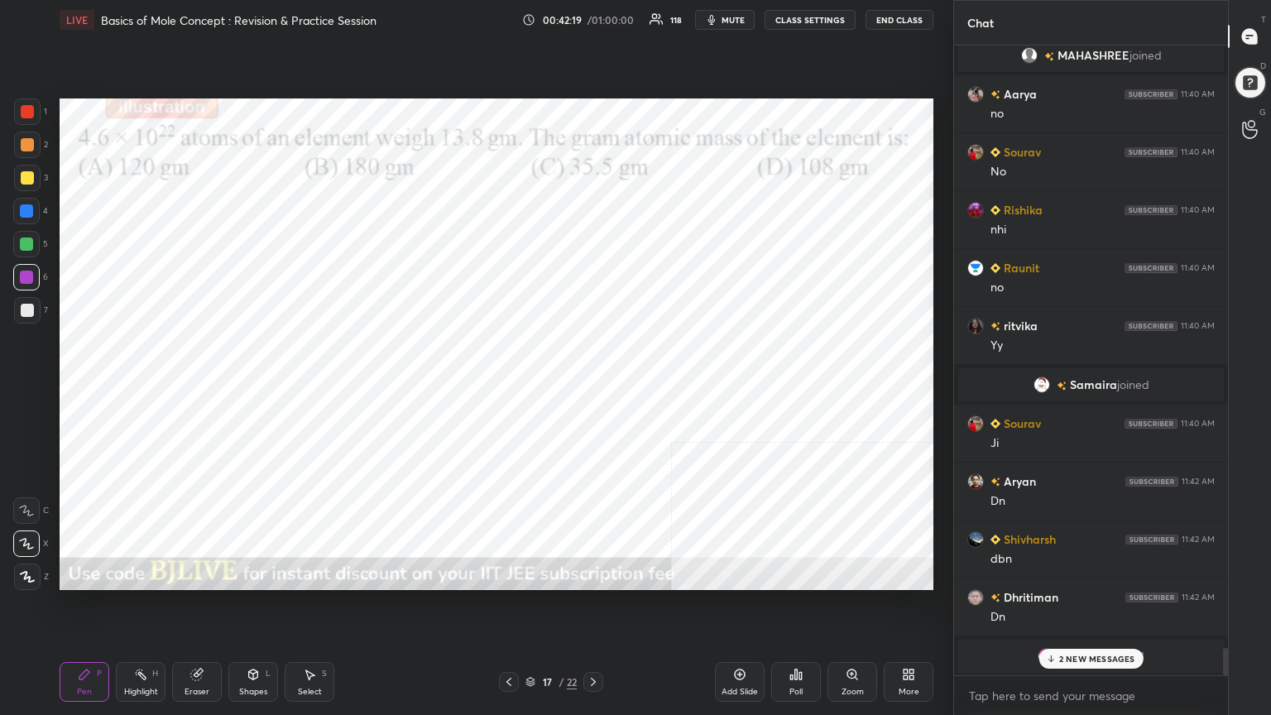
scroll to position [13993, 0]
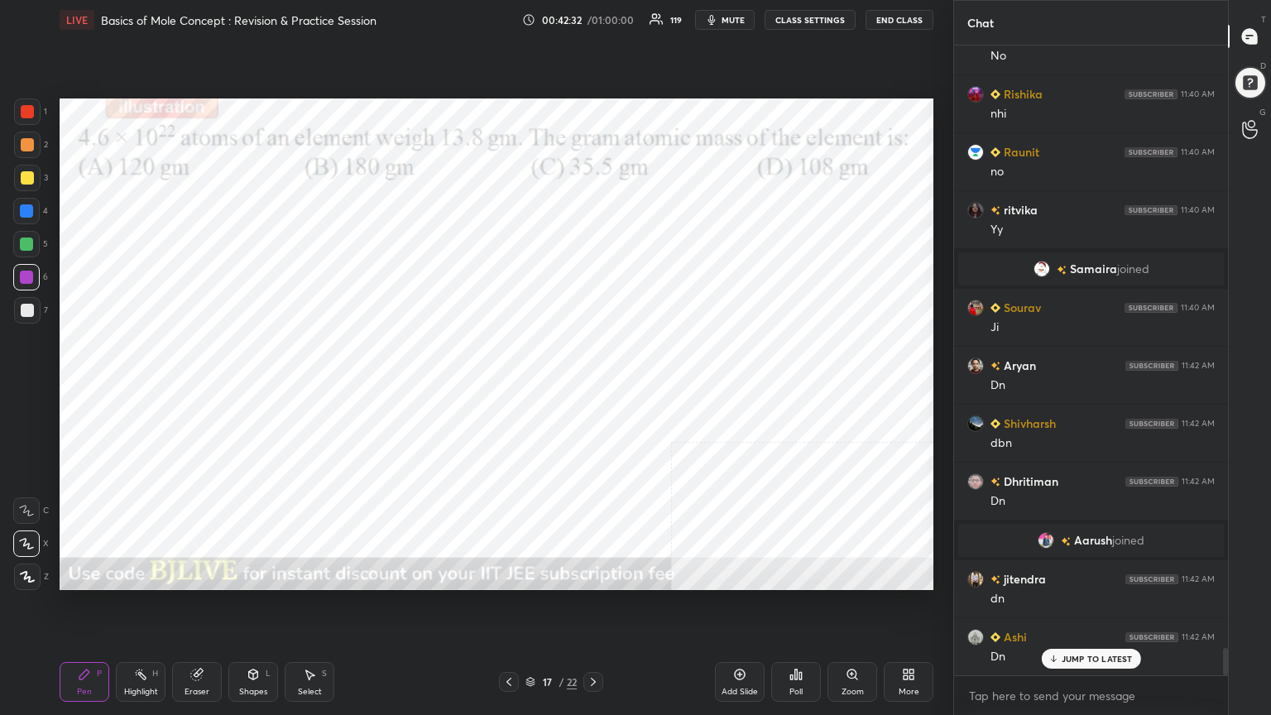
click at [797, 574] on div "Poll" at bounding box center [796, 682] width 50 height 40
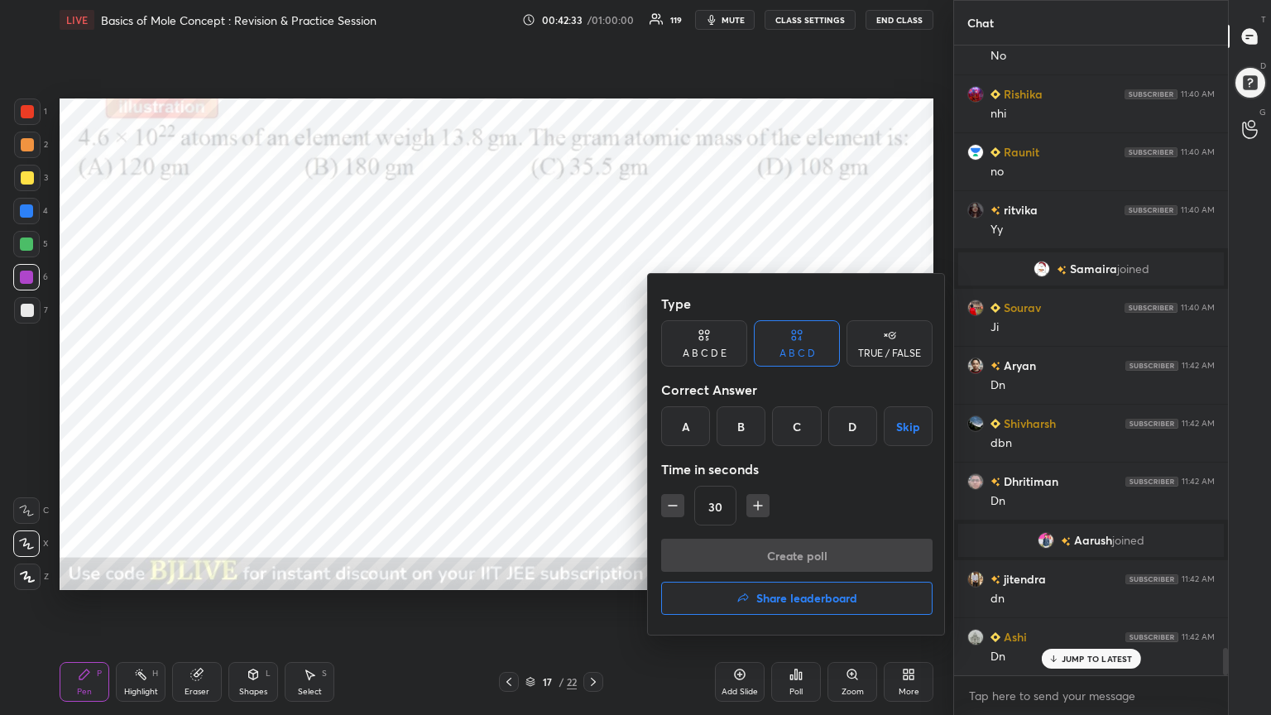
click at [741, 430] on div "B" at bounding box center [740, 426] width 49 height 40
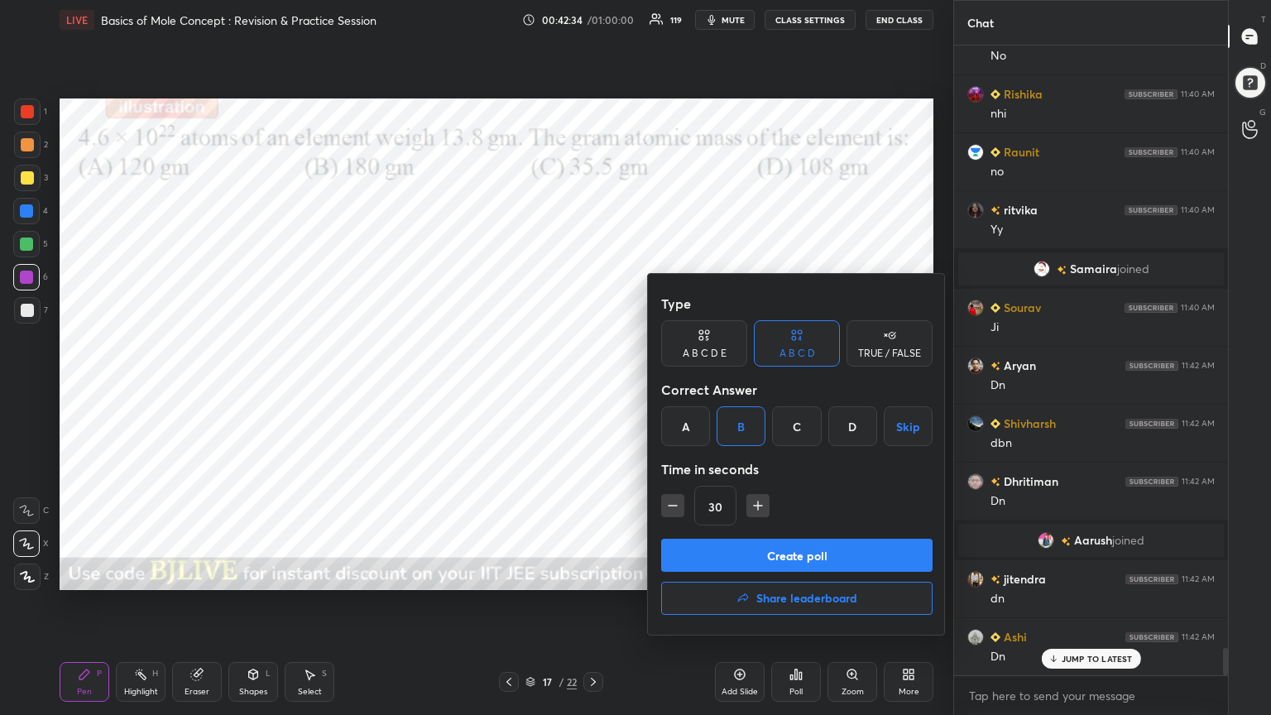
click at [723, 556] on button "Create poll" at bounding box center [796, 554] width 271 height 33
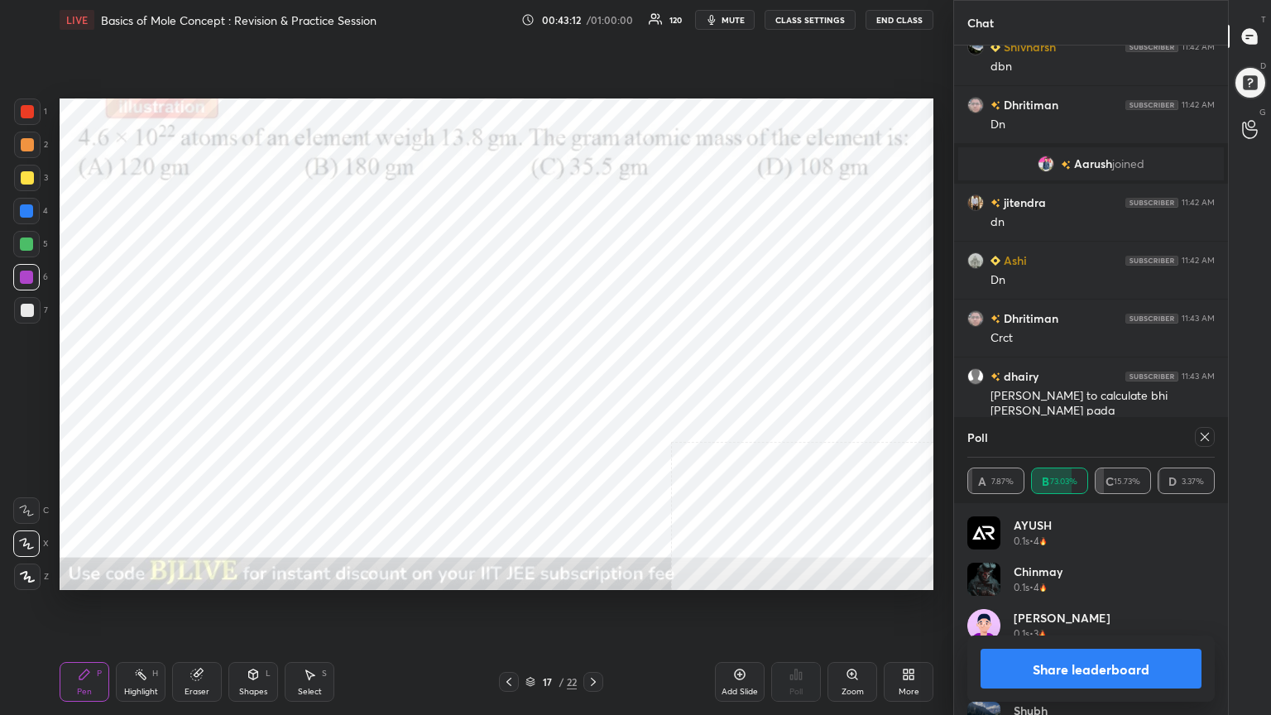
scroll to position [14409, 0]
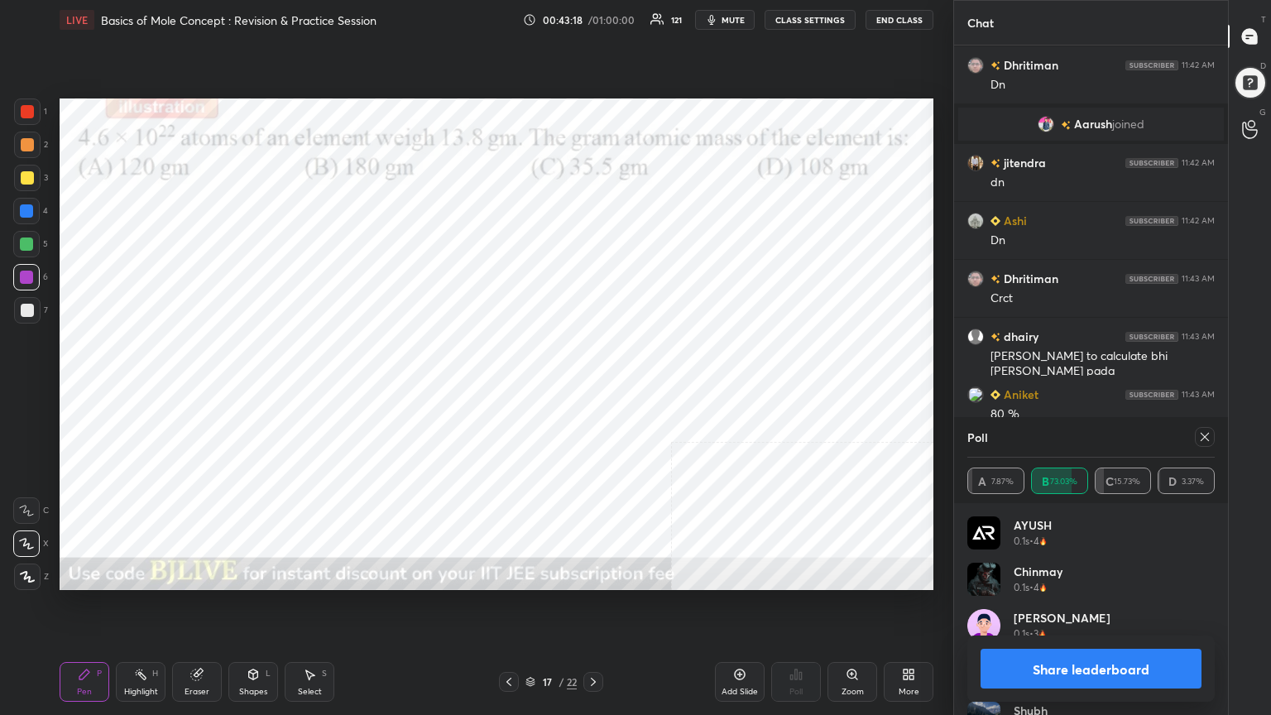
click at [1205, 436] on icon at bounding box center [1204, 436] width 13 height 13
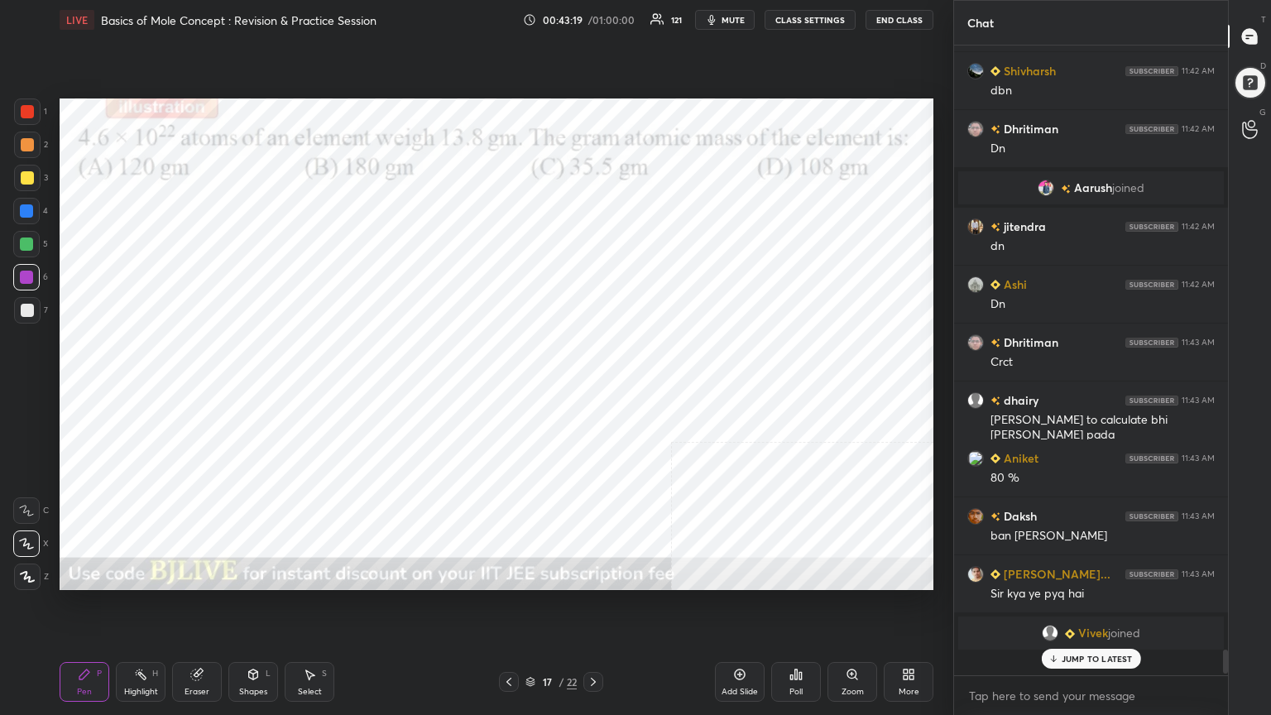
scroll to position [625, 269]
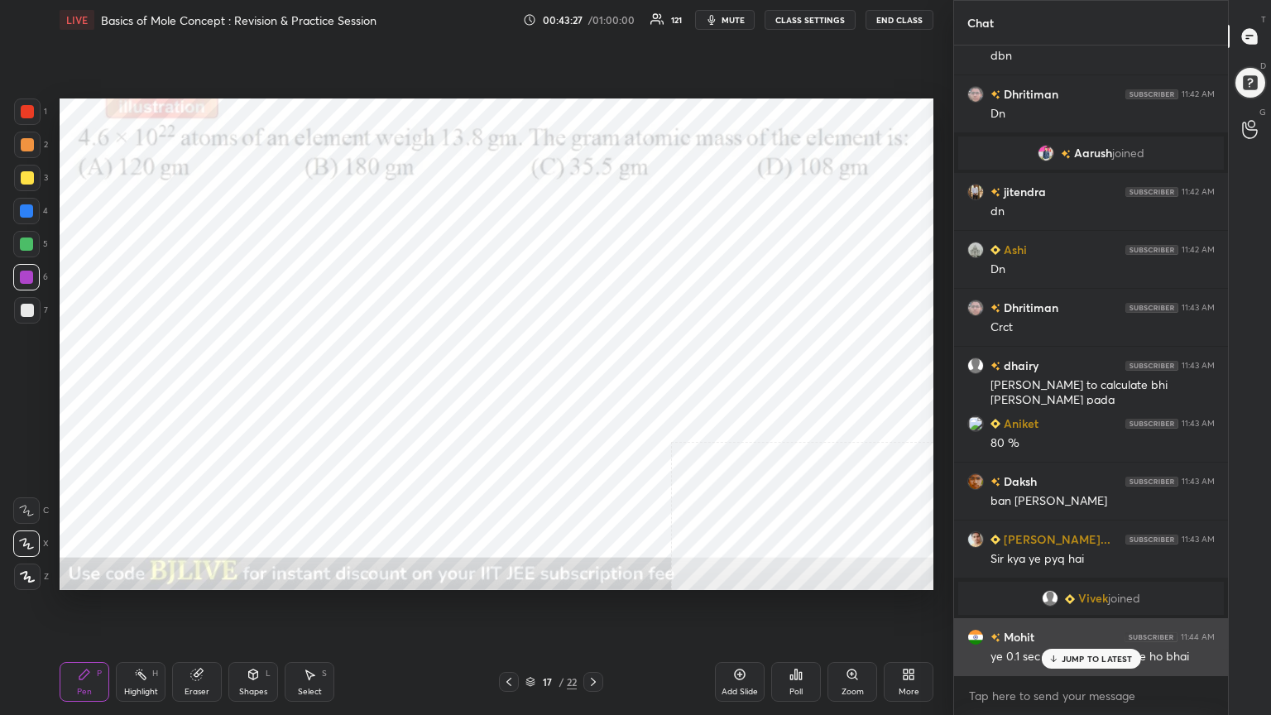
drag, startPoint x: 1064, startPoint y: 657, endPoint x: 969, endPoint y: 644, distance: 95.9
click at [1062, 574] on p "JUMP TO LATEST" at bounding box center [1096, 658] width 71 height 10
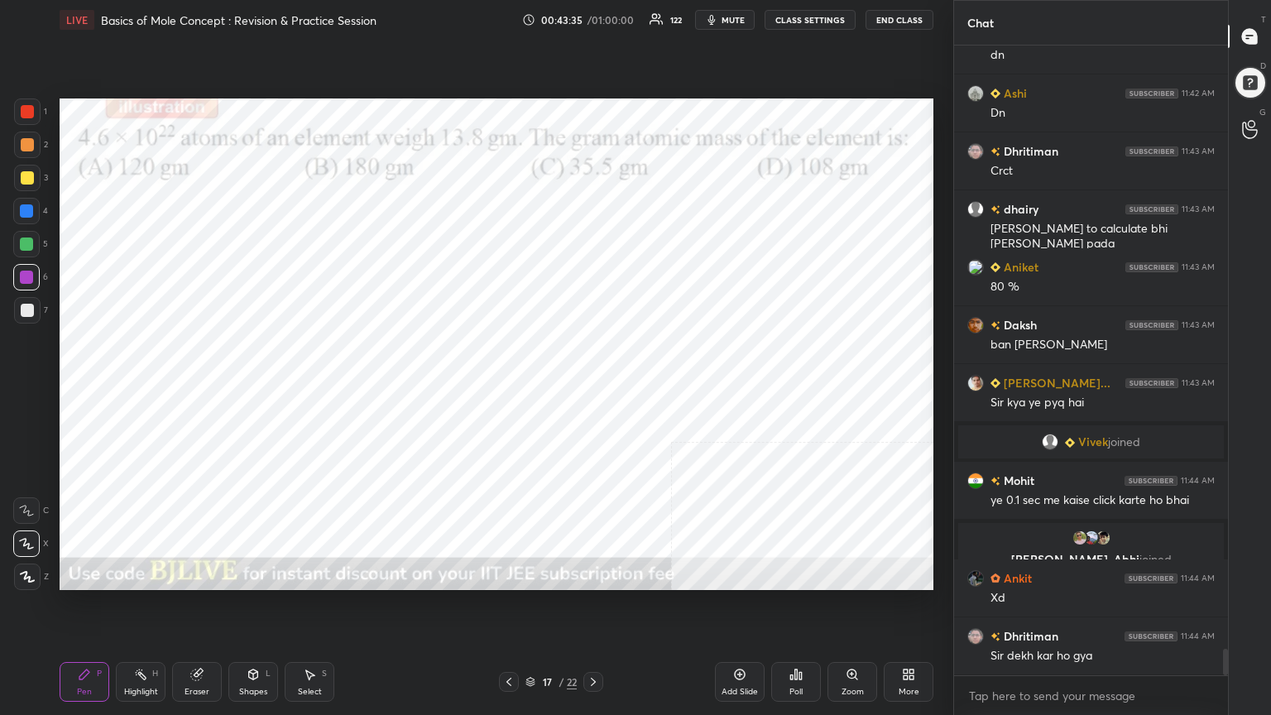
scroll to position [14333, 0]
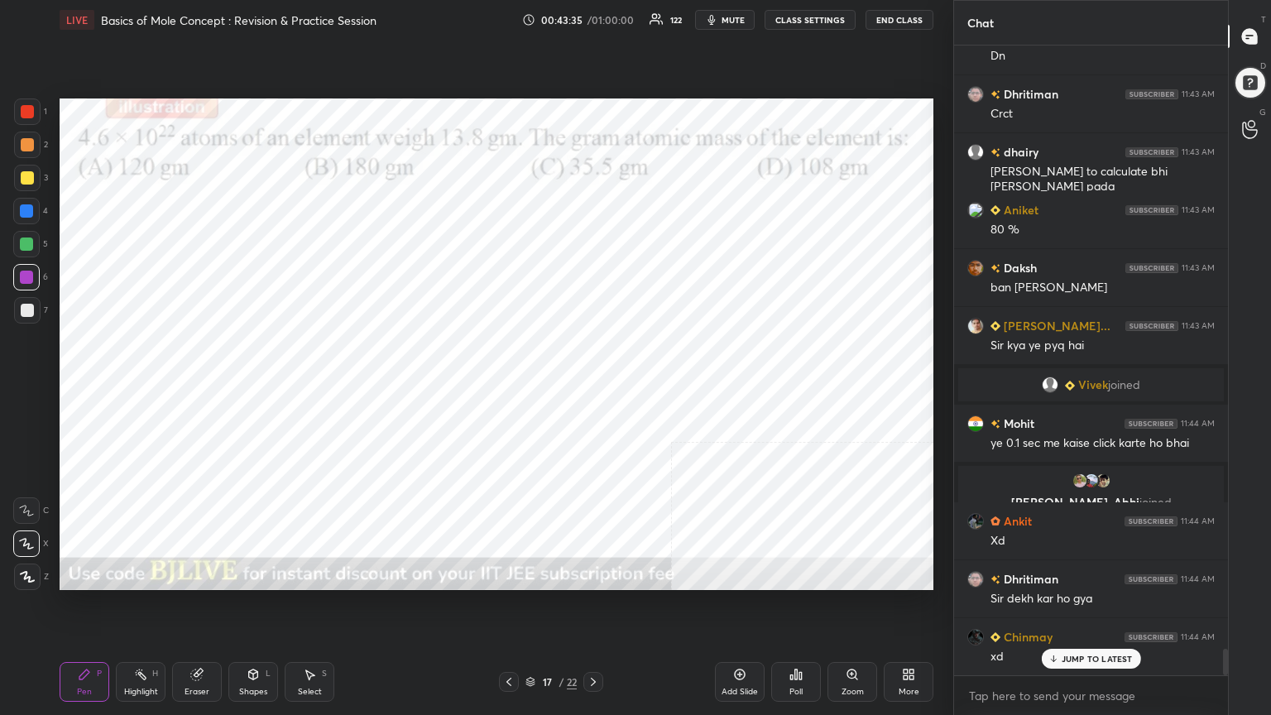
click at [30, 108] on div at bounding box center [27, 111] width 13 height 13
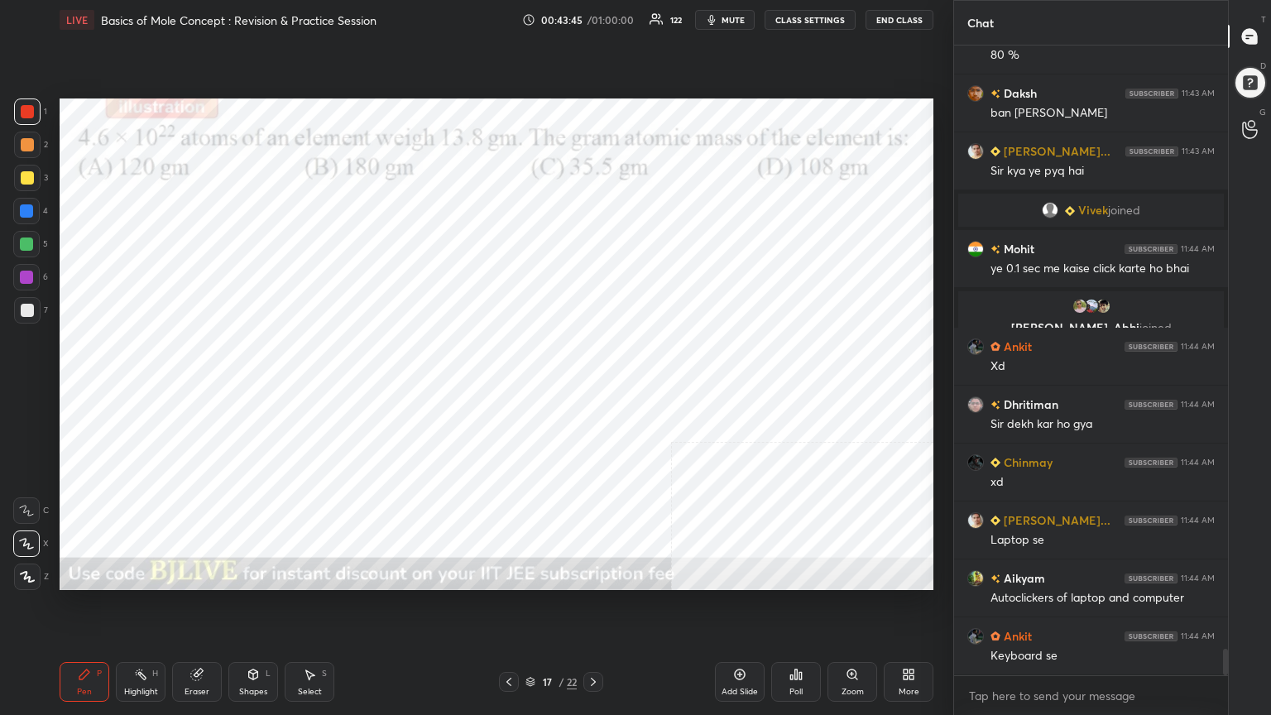
scroll to position [14565, 0]
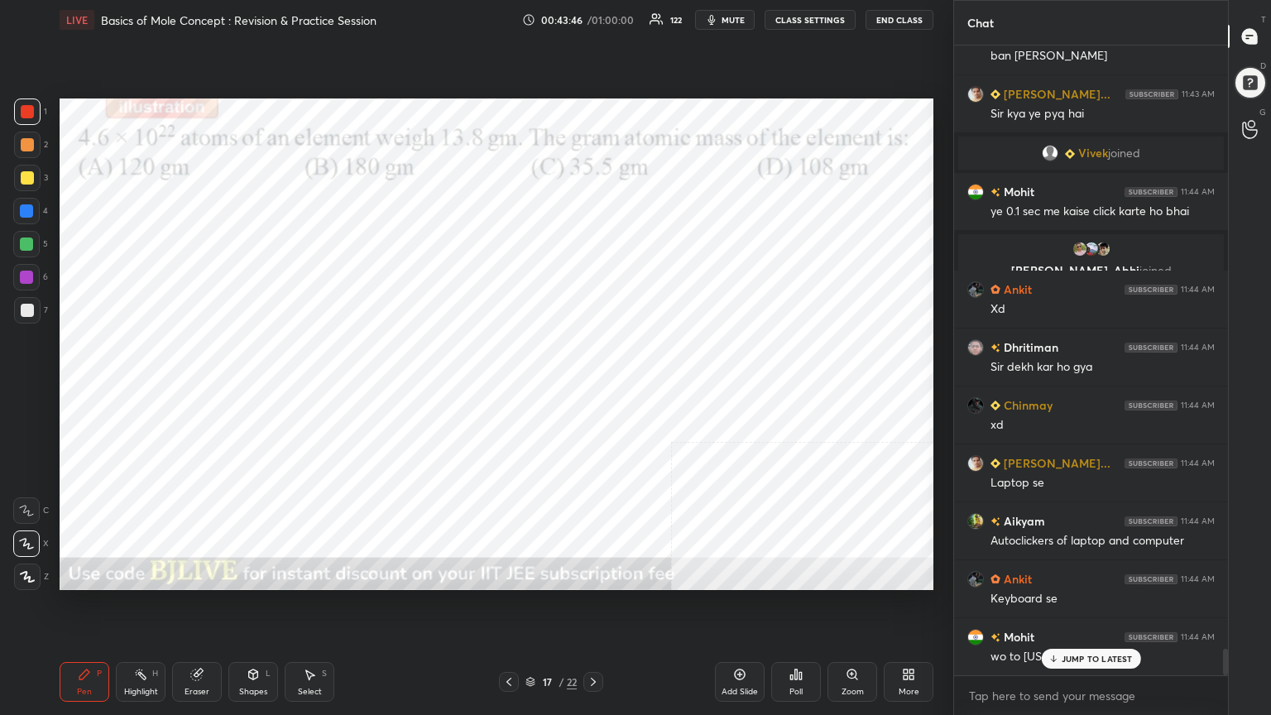
click at [530, 574] on icon at bounding box center [530, 682] width 10 height 10
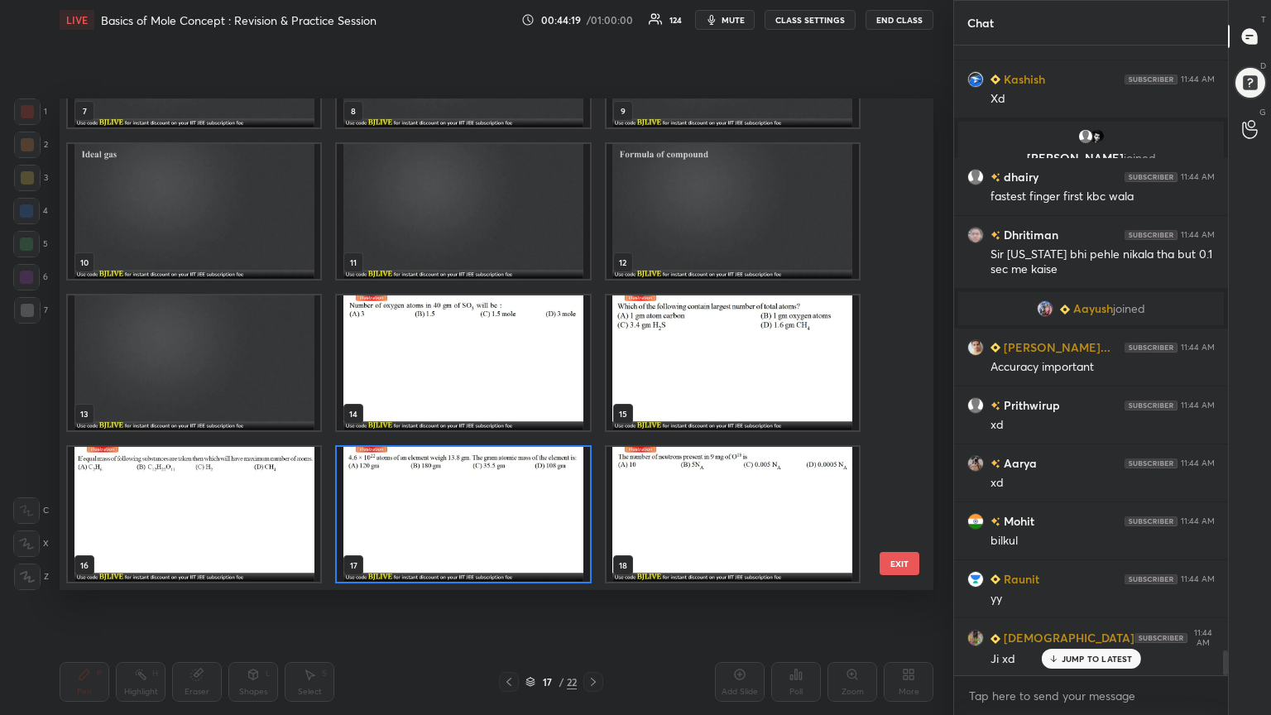
scroll to position [15345, 0]
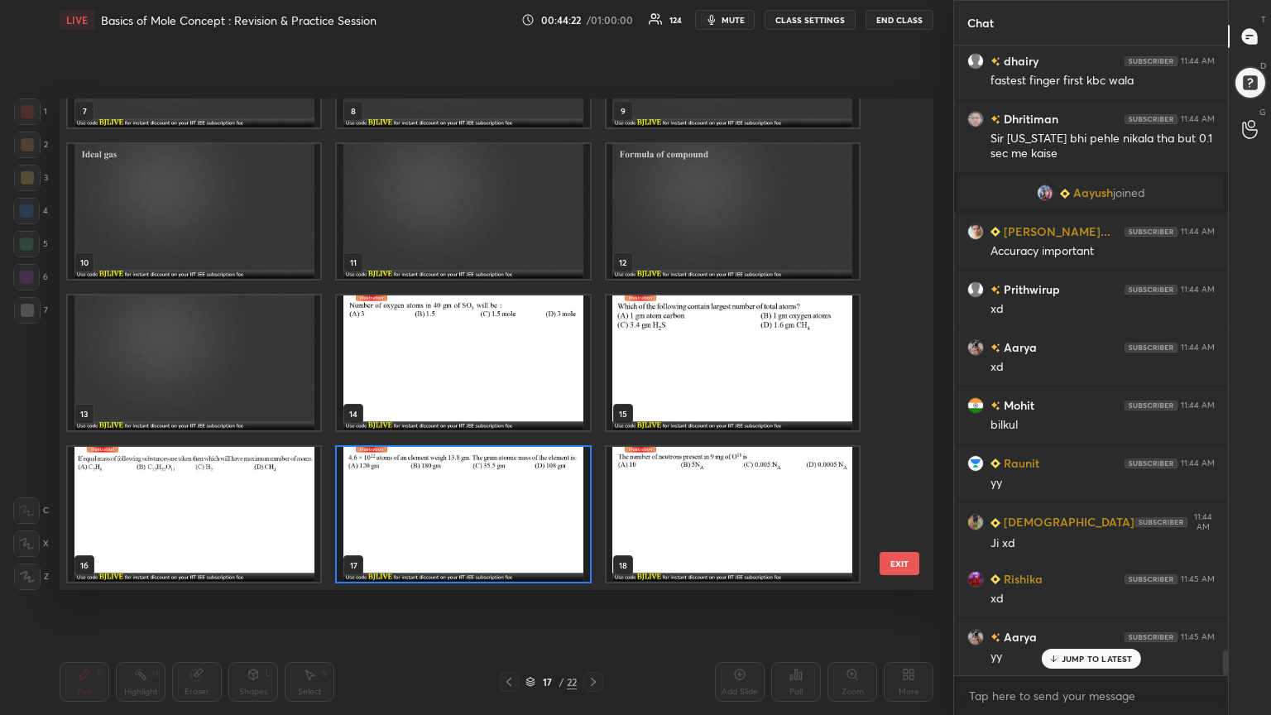
click at [516, 525] on img "grid" at bounding box center [463, 514] width 252 height 135
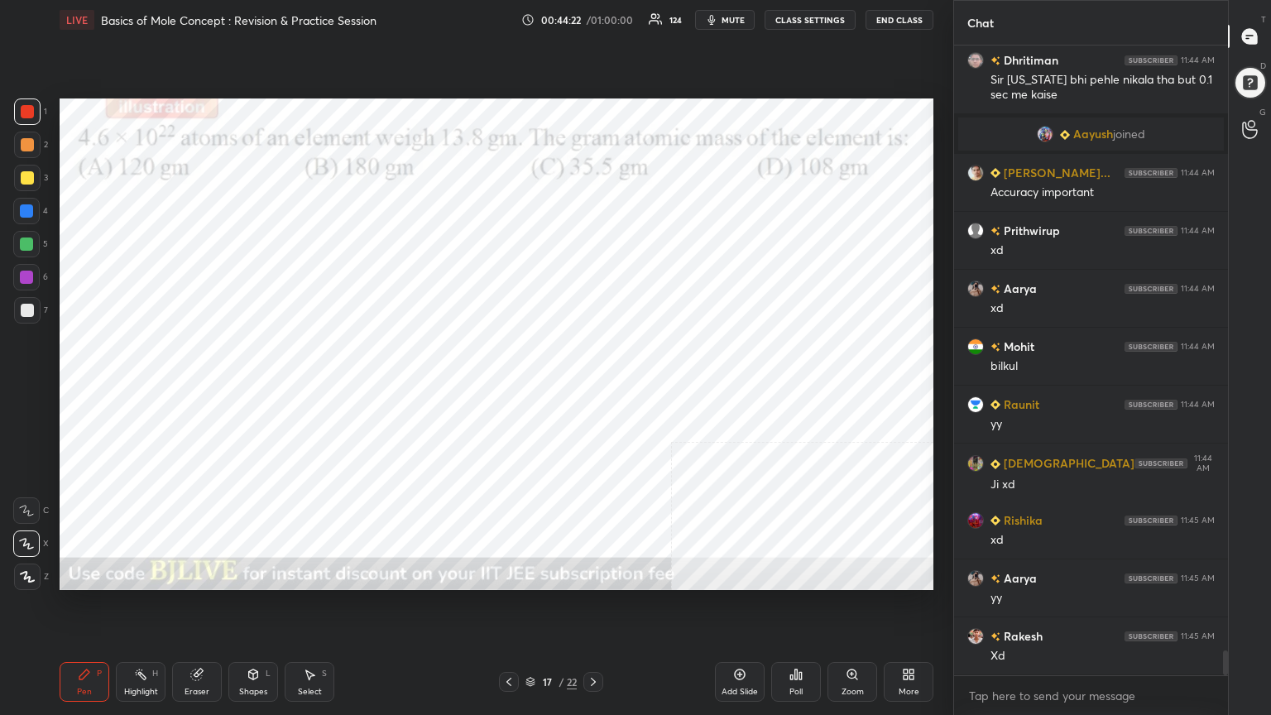
click at [516, 525] on img "grid" at bounding box center [463, 514] width 252 height 135
click at [516, 524] on img "grid" at bounding box center [463, 514] width 252 height 135
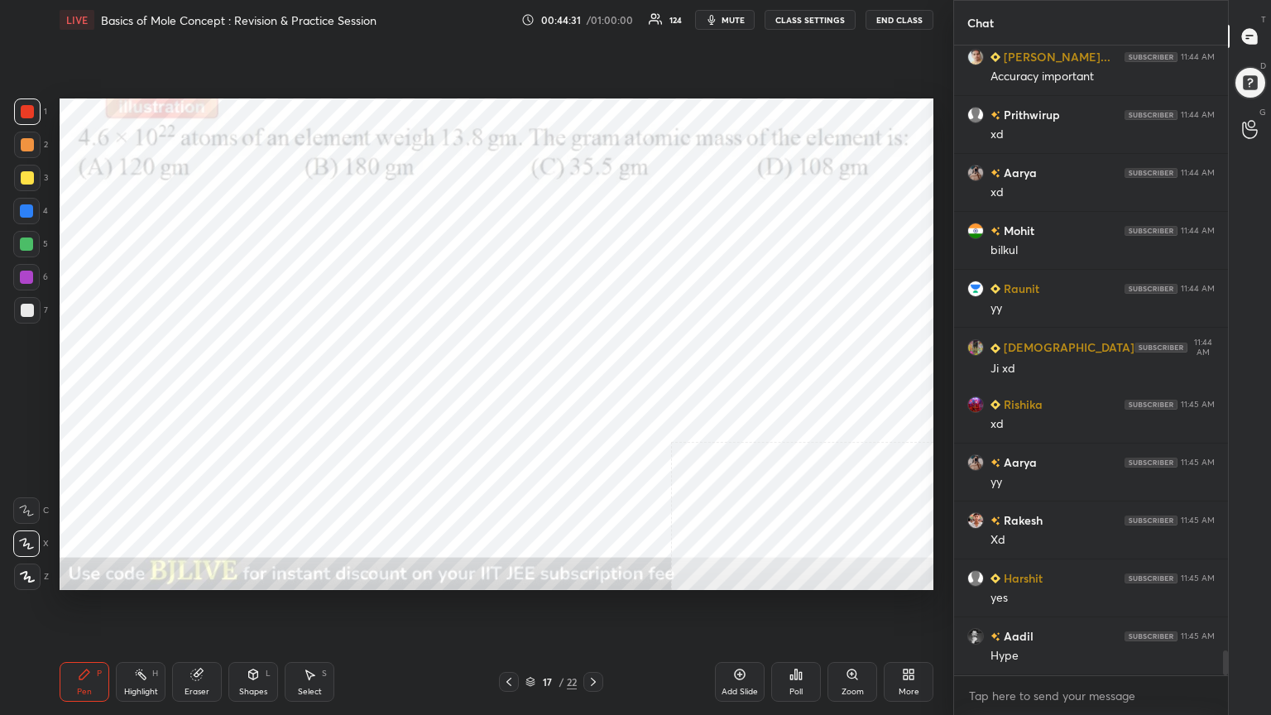
scroll to position [15634, 0]
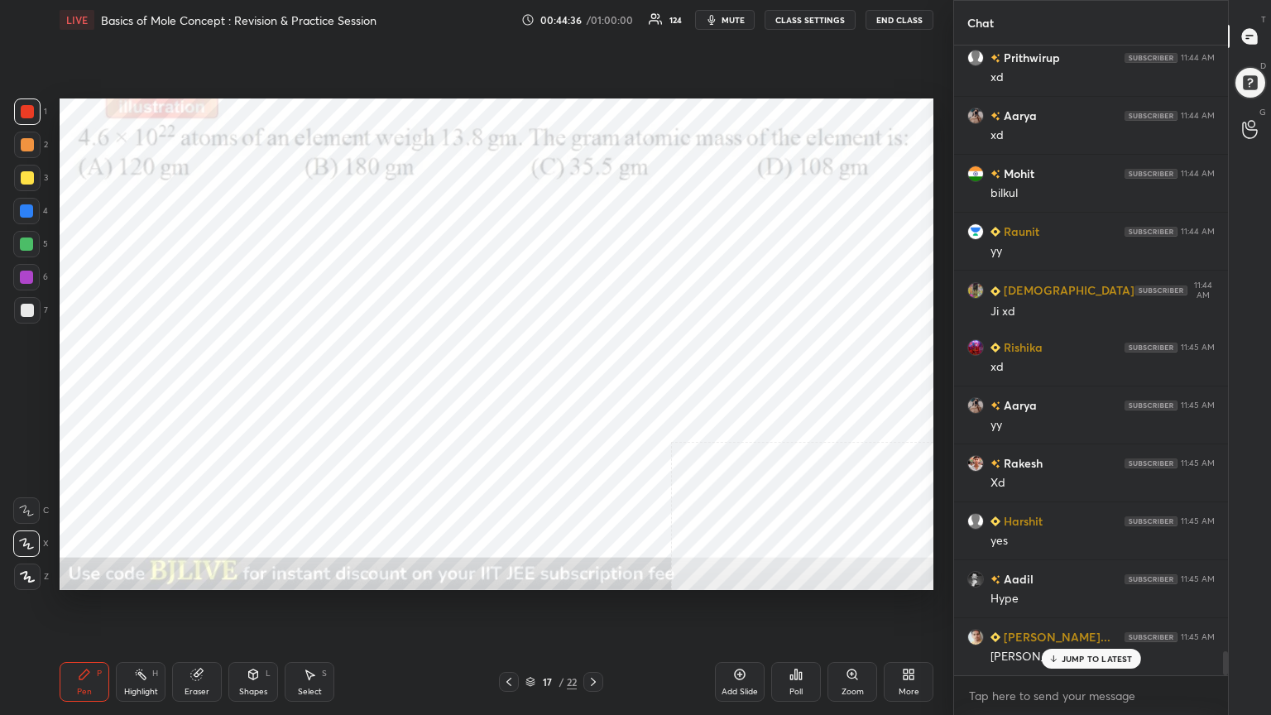
click at [1075, 574] on div "JUMP TO LATEST" at bounding box center [1090, 659] width 99 height 20
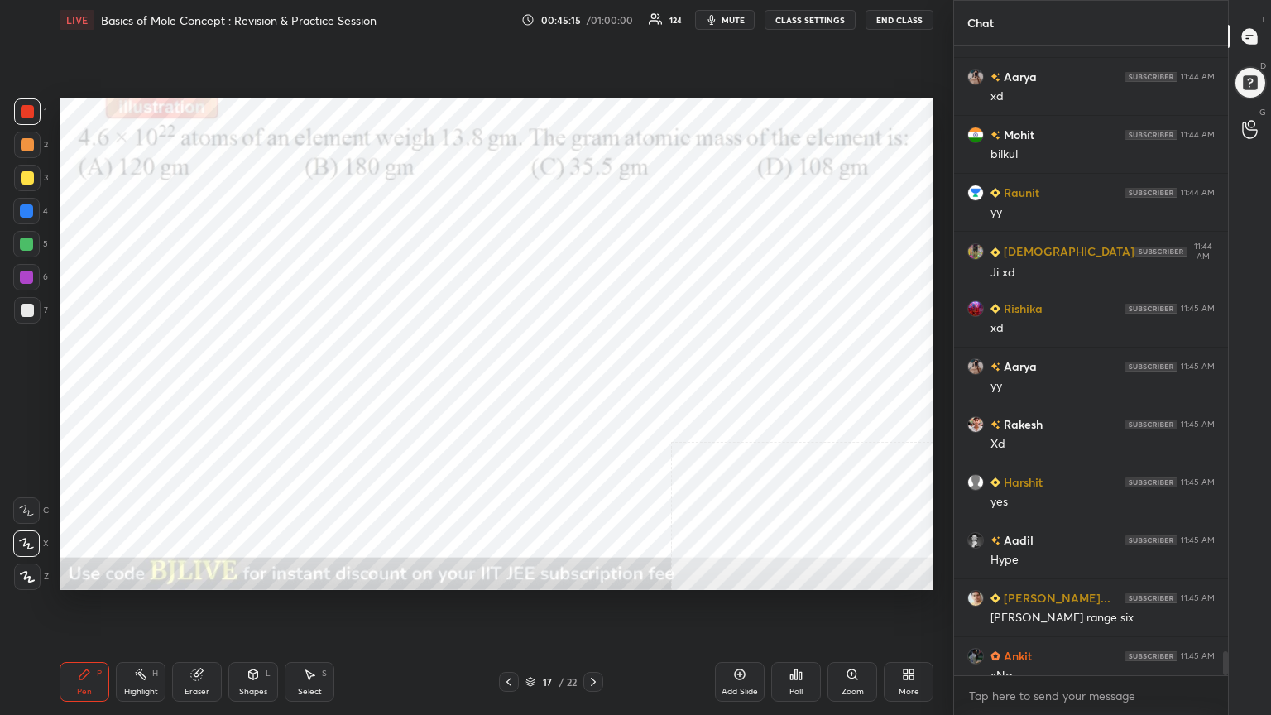
scroll to position [15752, 0]
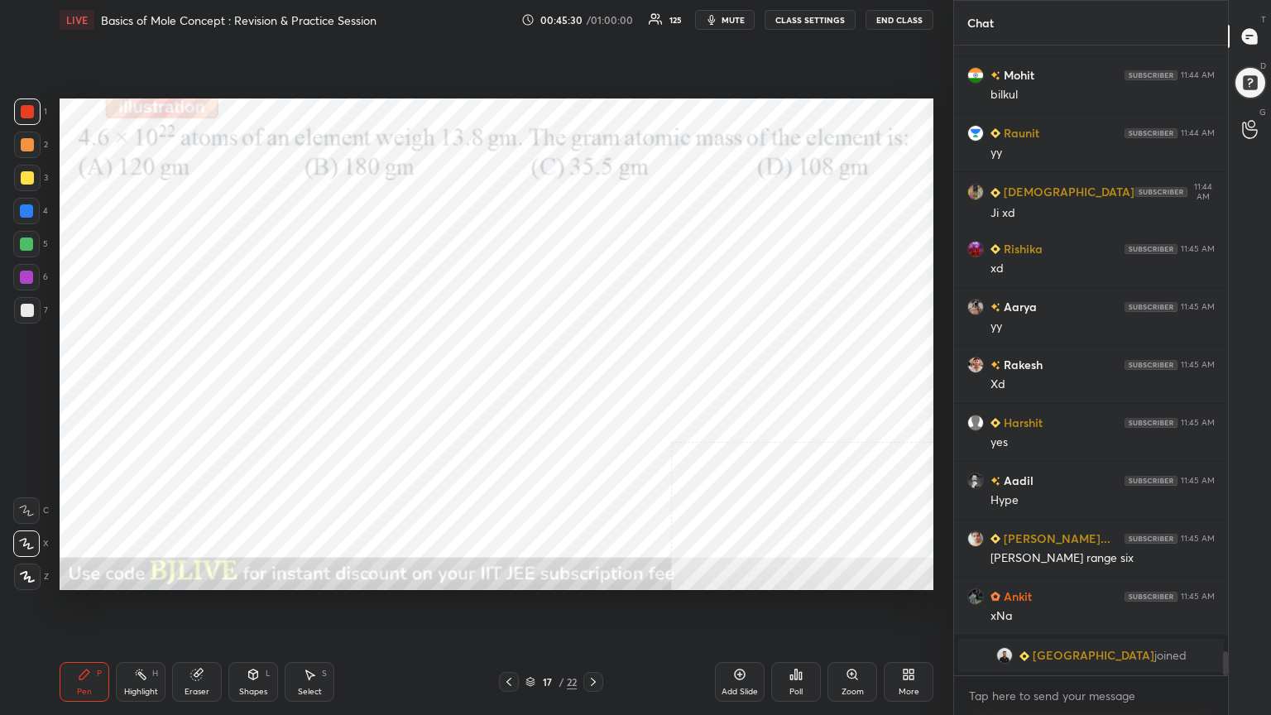
click at [23, 208] on div at bounding box center [26, 210] width 13 height 13
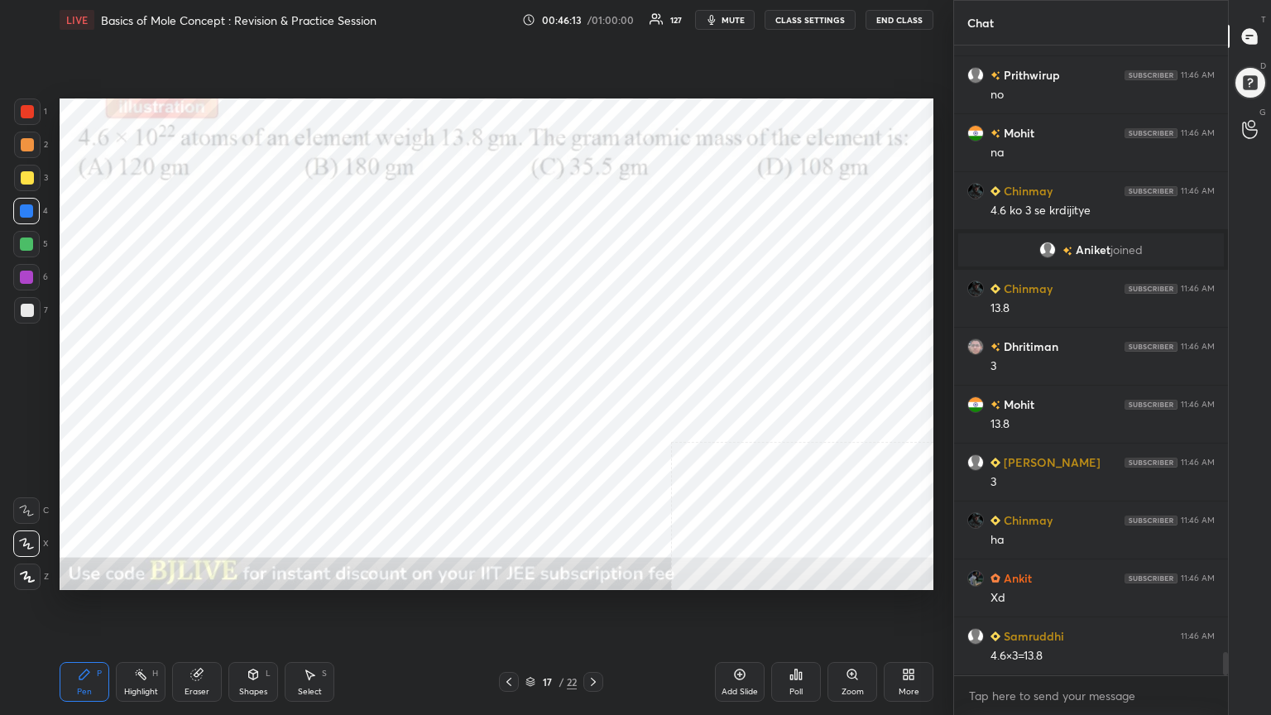
scroll to position [16339, 0]
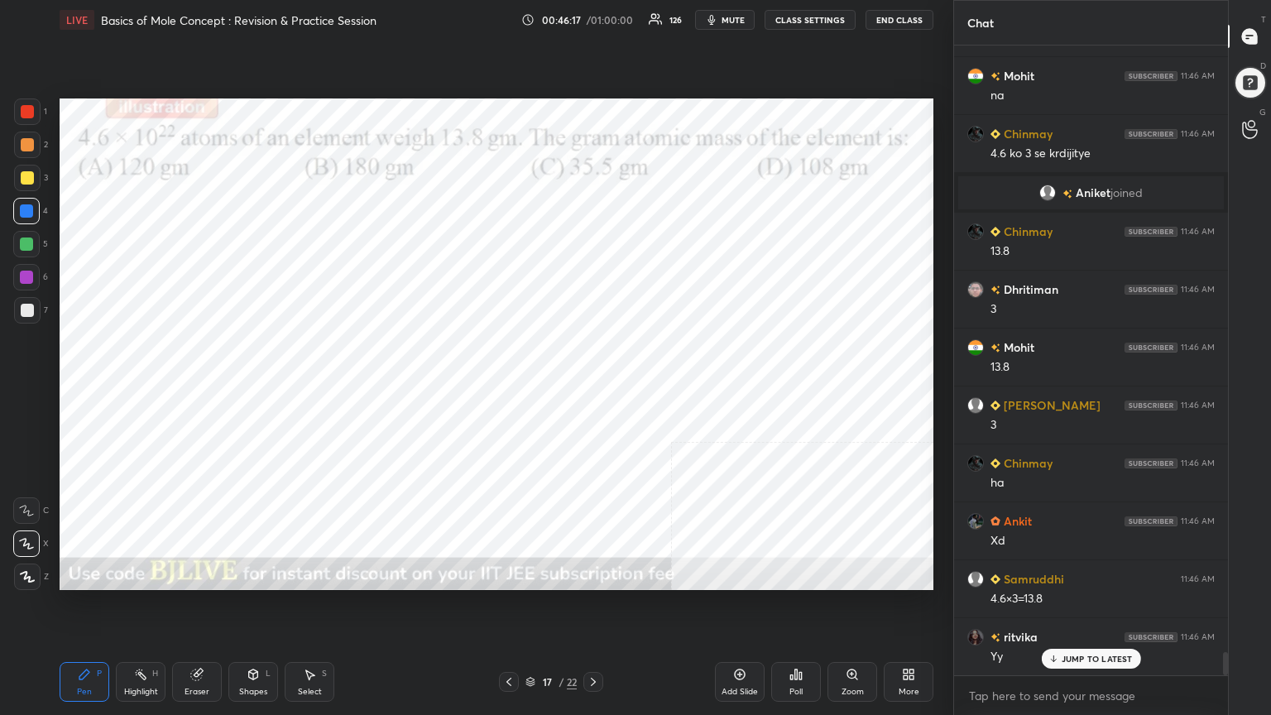
click at [28, 115] on div at bounding box center [27, 111] width 13 height 13
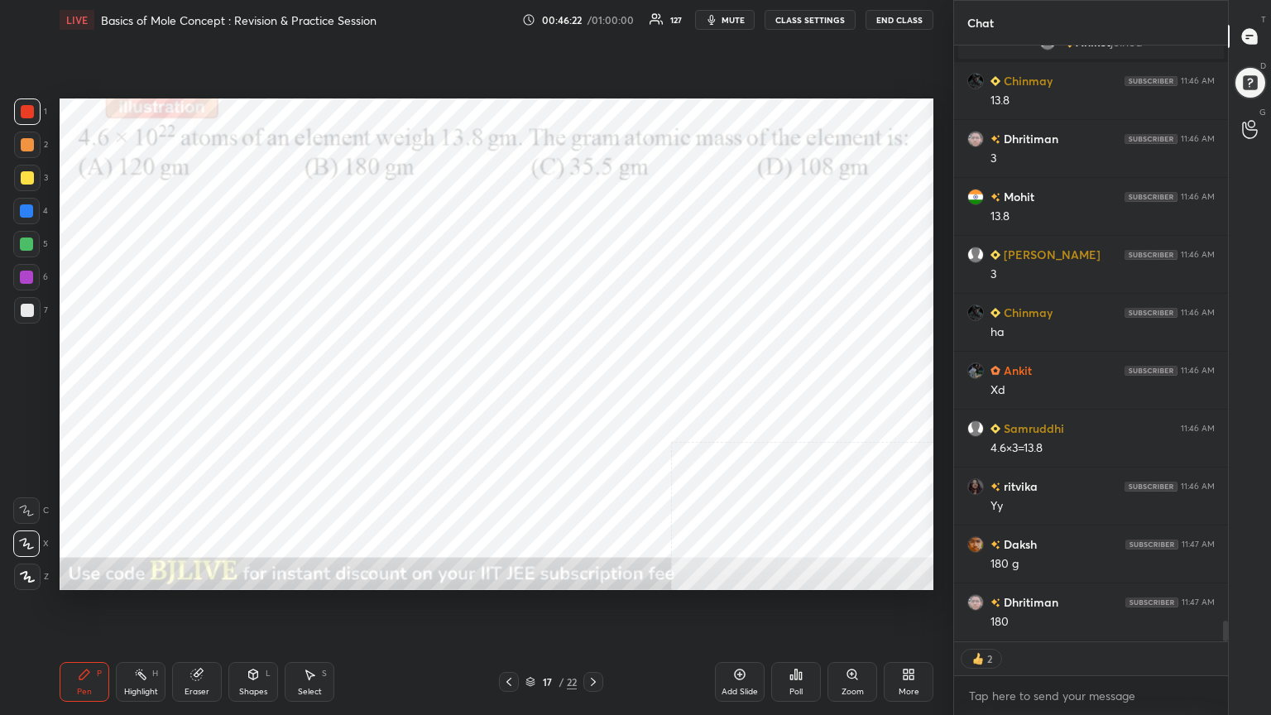
scroll to position [16577, 0]
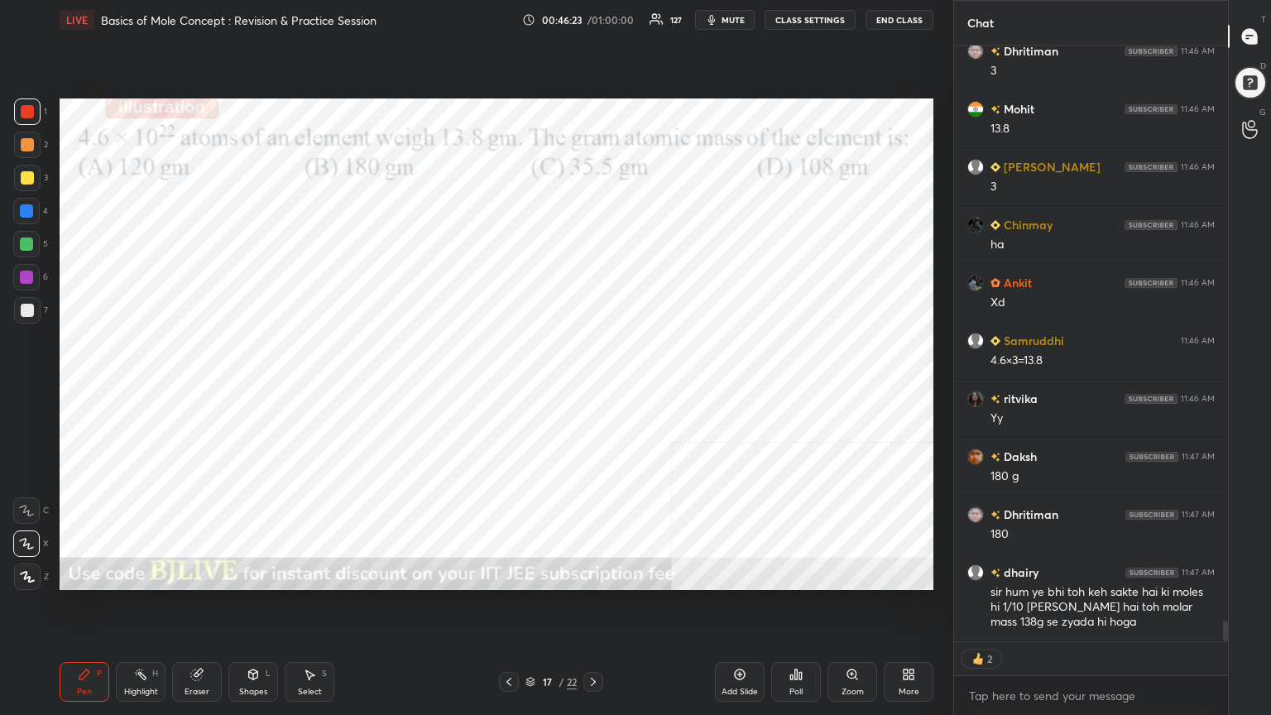
click at [26, 209] on div at bounding box center [26, 210] width 13 height 13
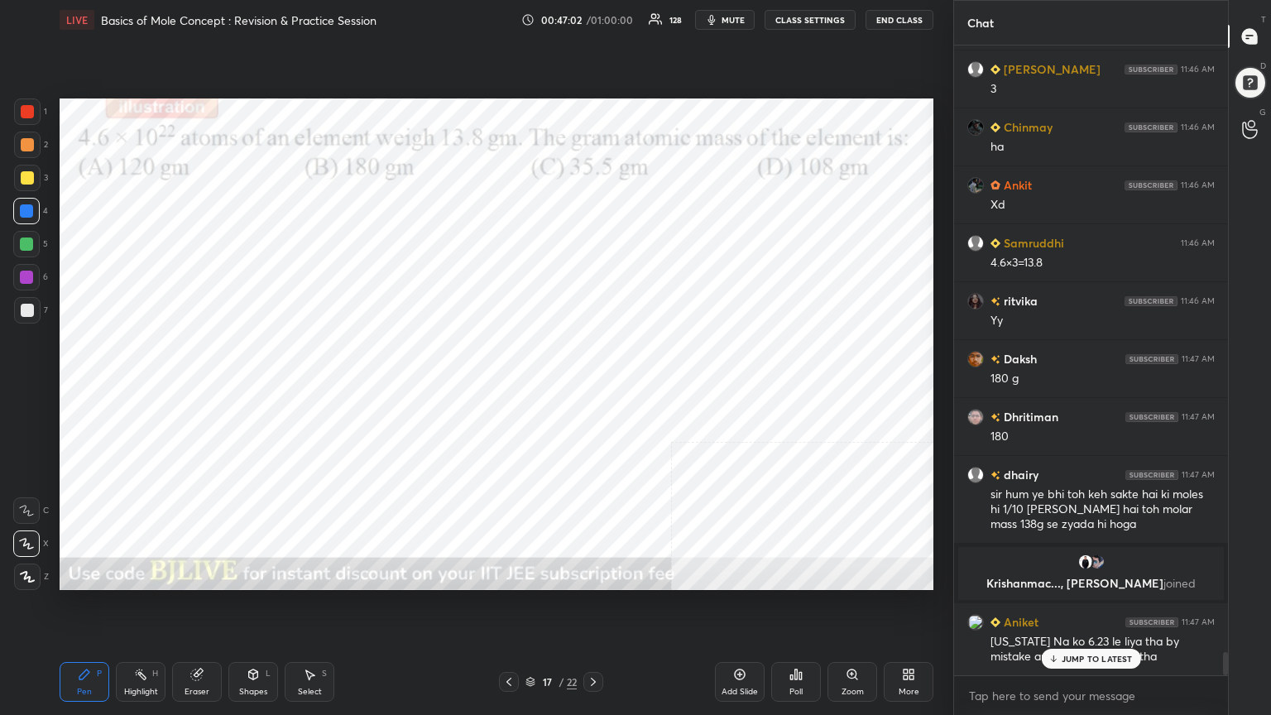
scroll to position [16368, 0]
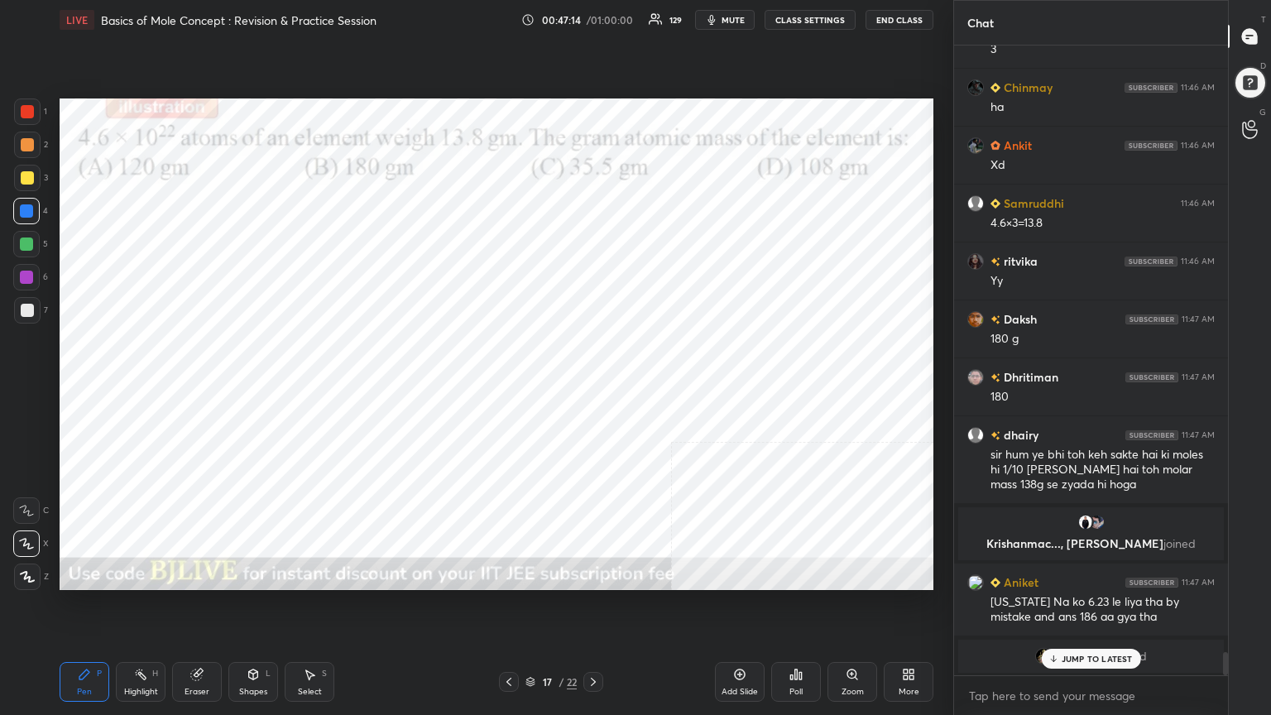
click at [529, 574] on icon at bounding box center [530, 682] width 10 height 10
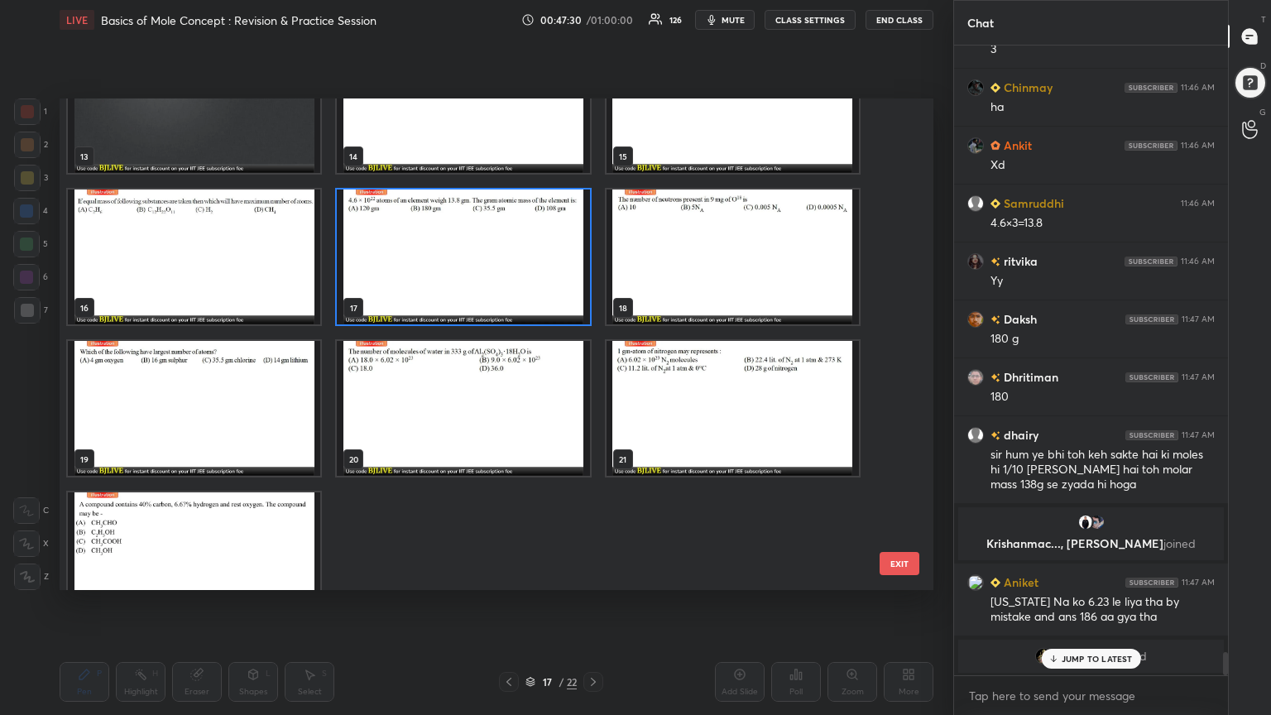
scroll to position [16427, 0]
click at [266, 521] on img "grid" at bounding box center [194, 559] width 252 height 135
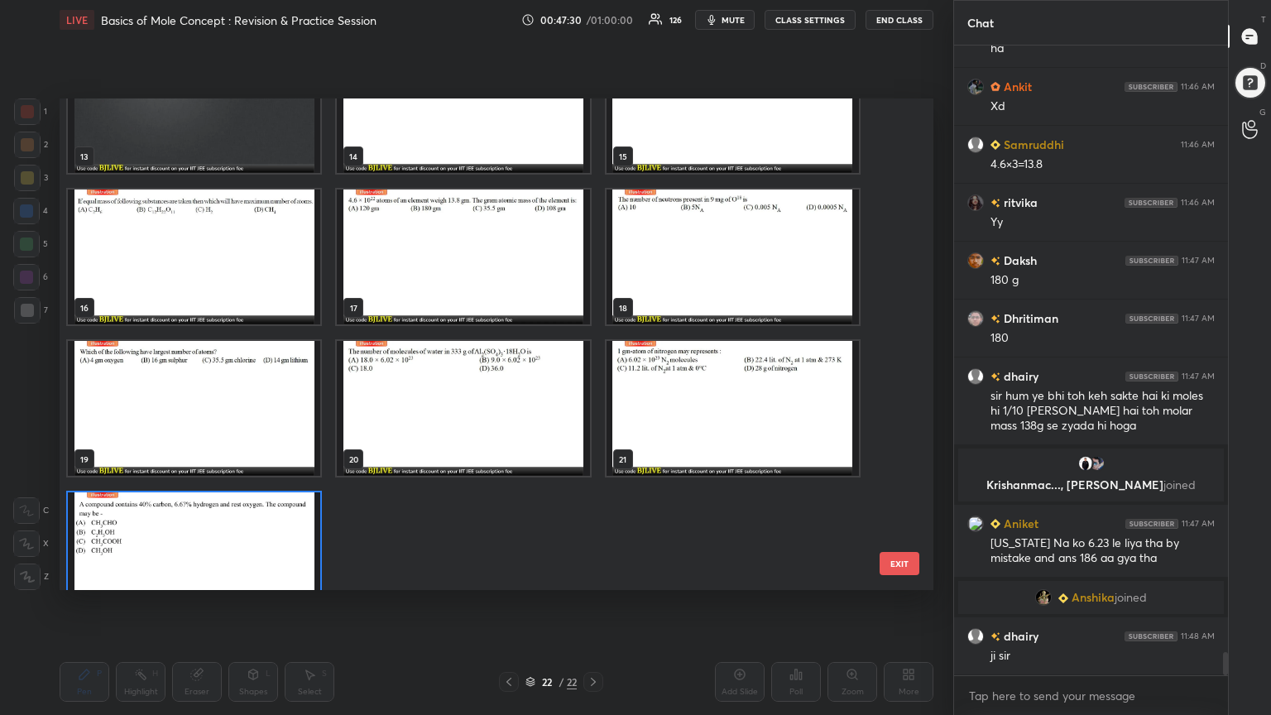
scroll to position [719, 0]
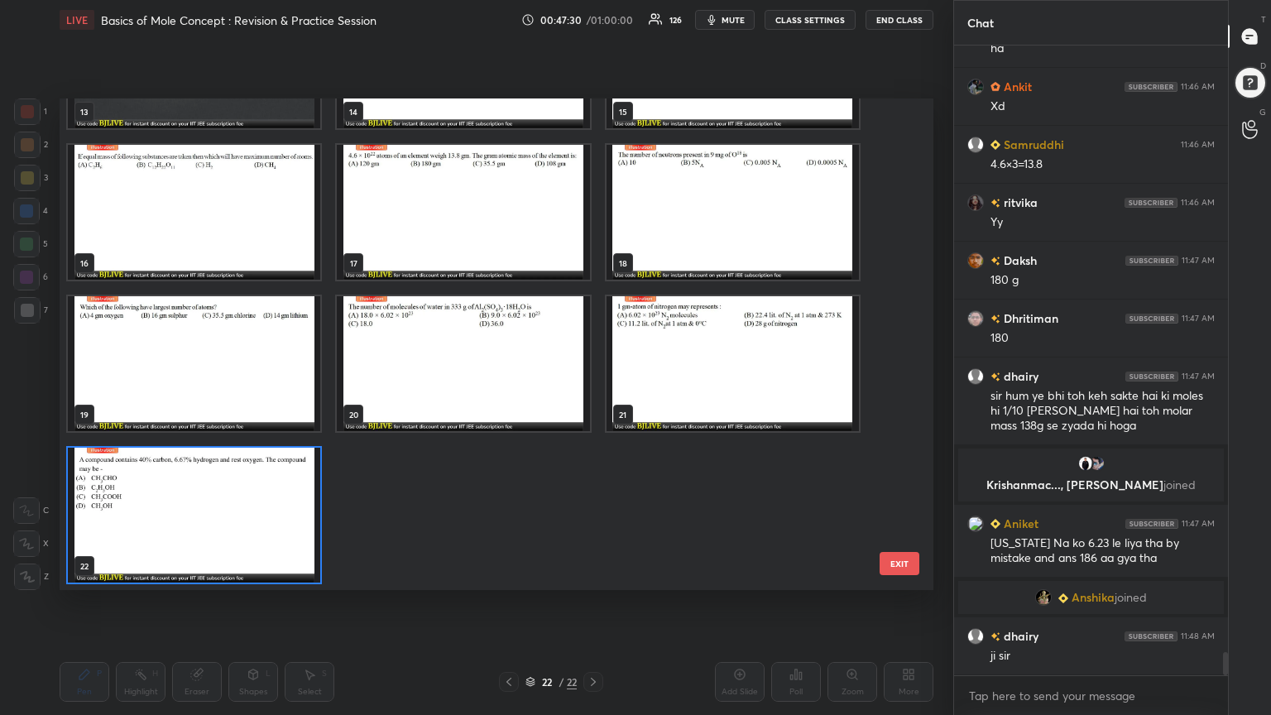
click at [266, 521] on div "10 11 12 13 14 15 16 17 18 19 20 21 22" at bounding box center [482, 343] width 845 height 491
click at [266, 521] on img "grid" at bounding box center [194, 515] width 252 height 135
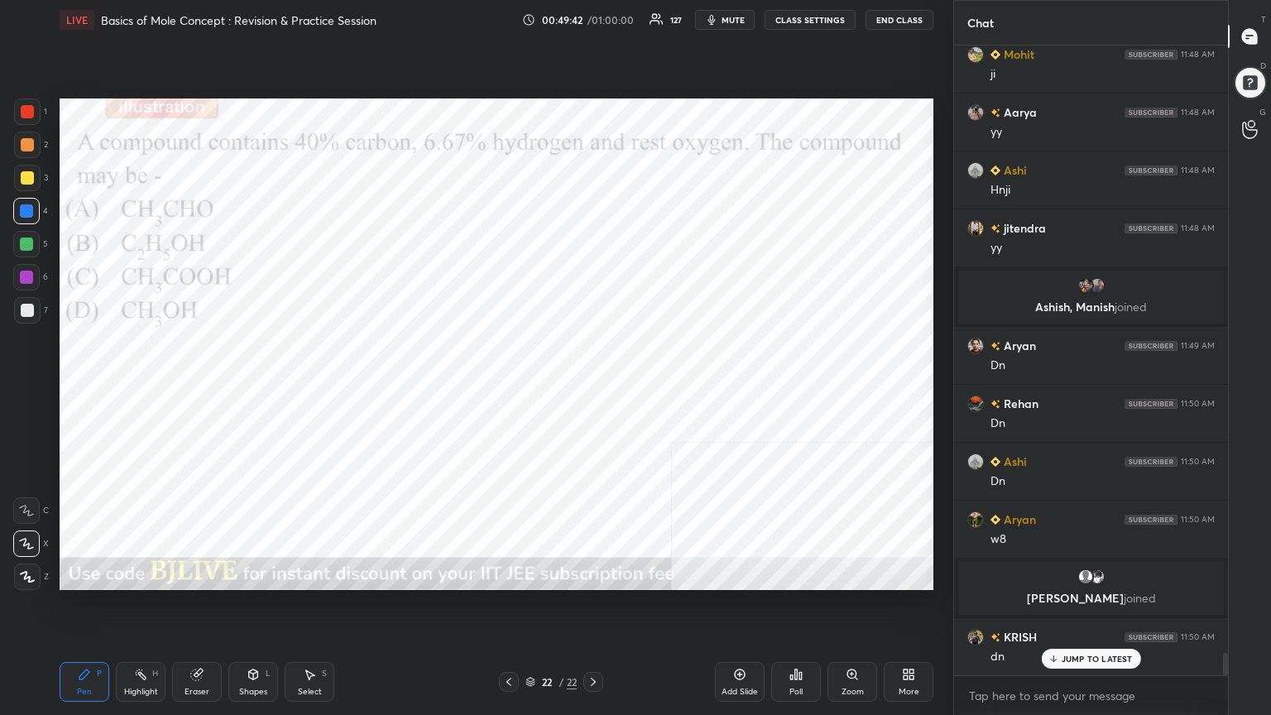
scroll to position [16928, 0]
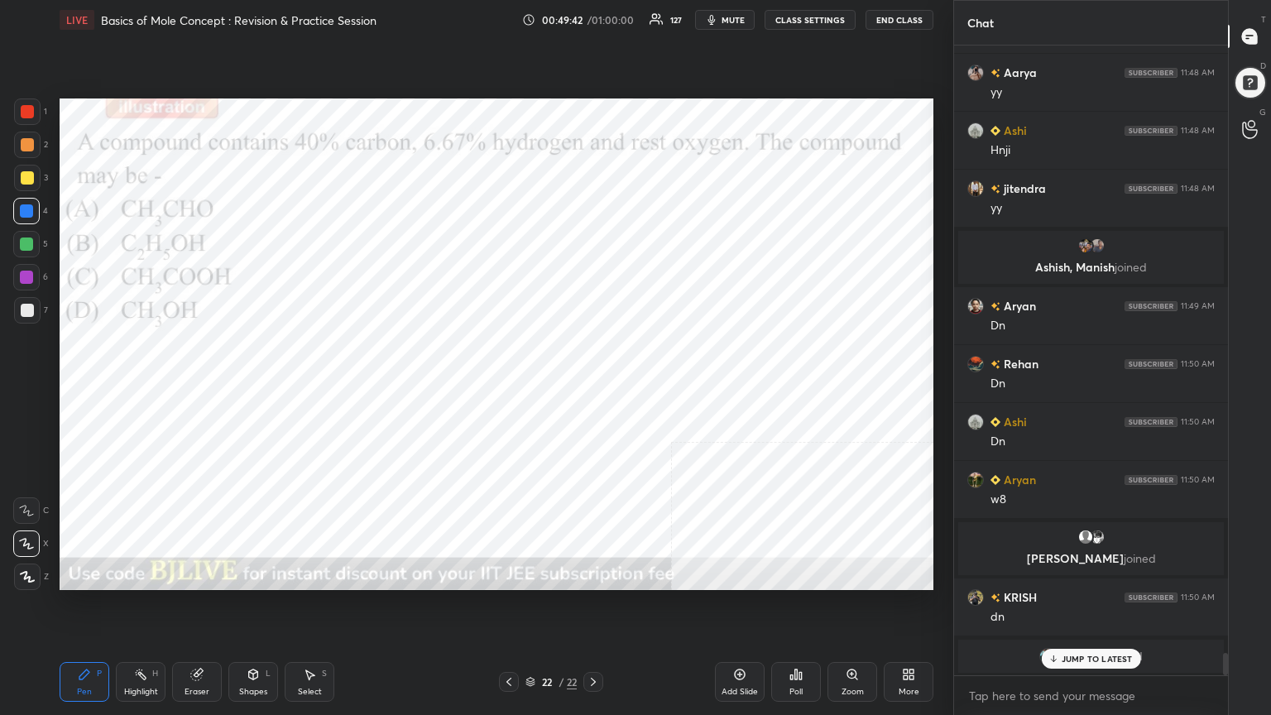
click at [808, 574] on div "Poll" at bounding box center [796, 682] width 50 height 40
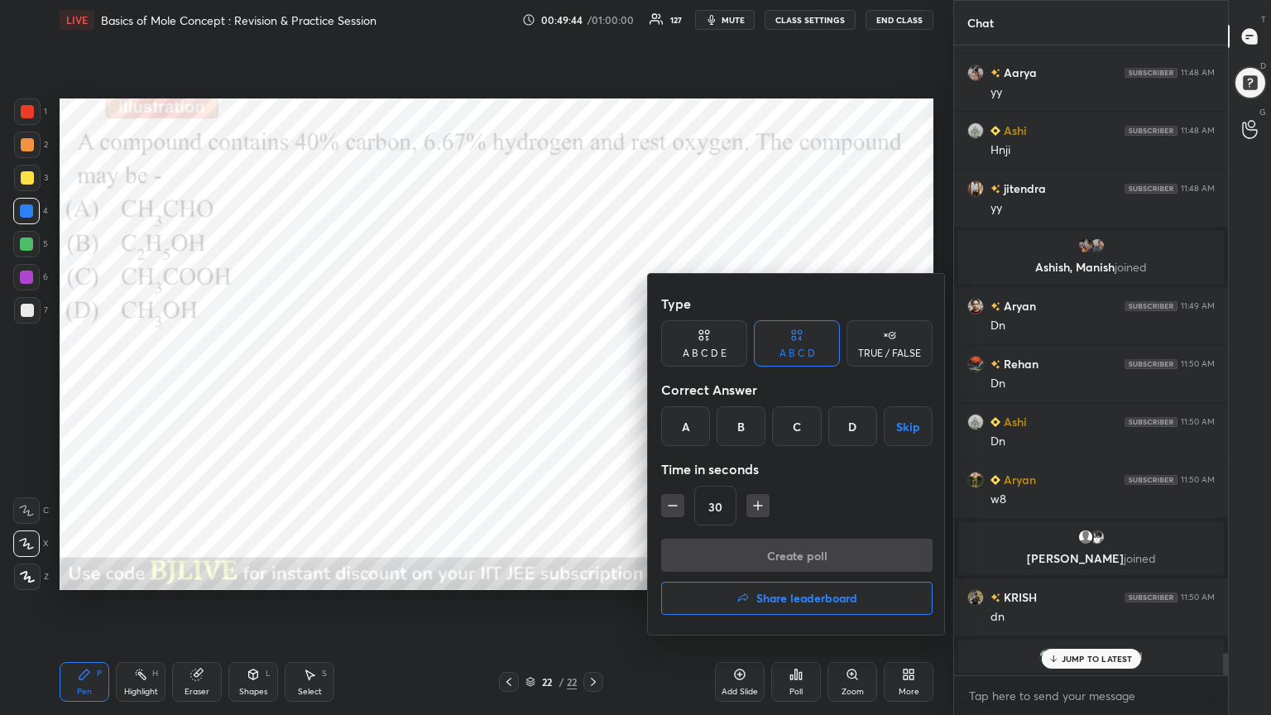
click at [808, 430] on div "C" at bounding box center [796, 426] width 49 height 40
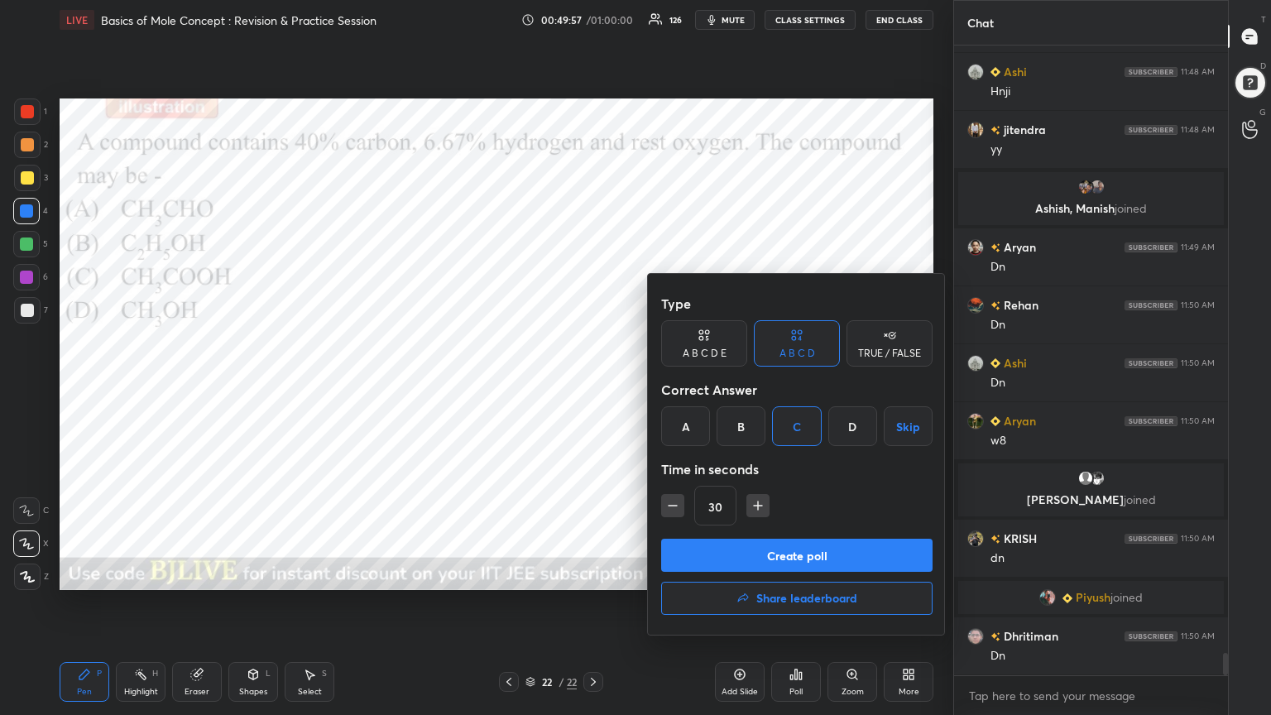
scroll to position [17043, 0]
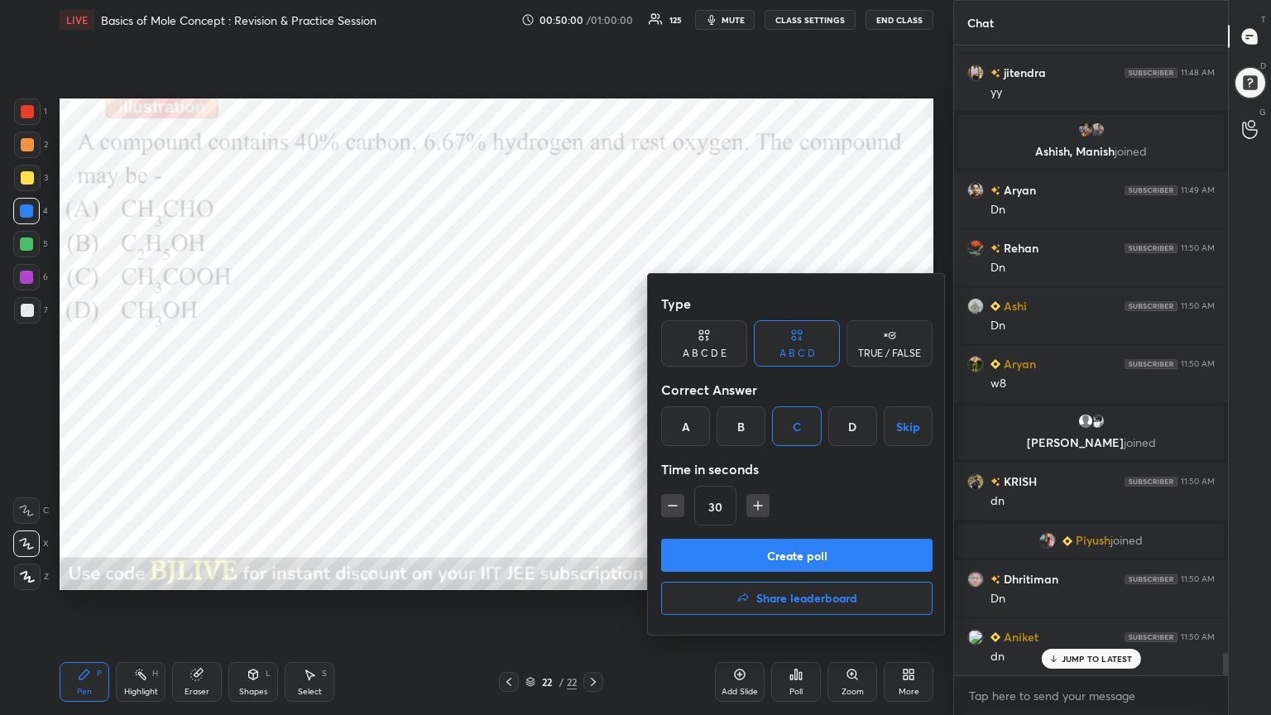
click at [813, 553] on button "Create poll" at bounding box center [796, 554] width 271 height 33
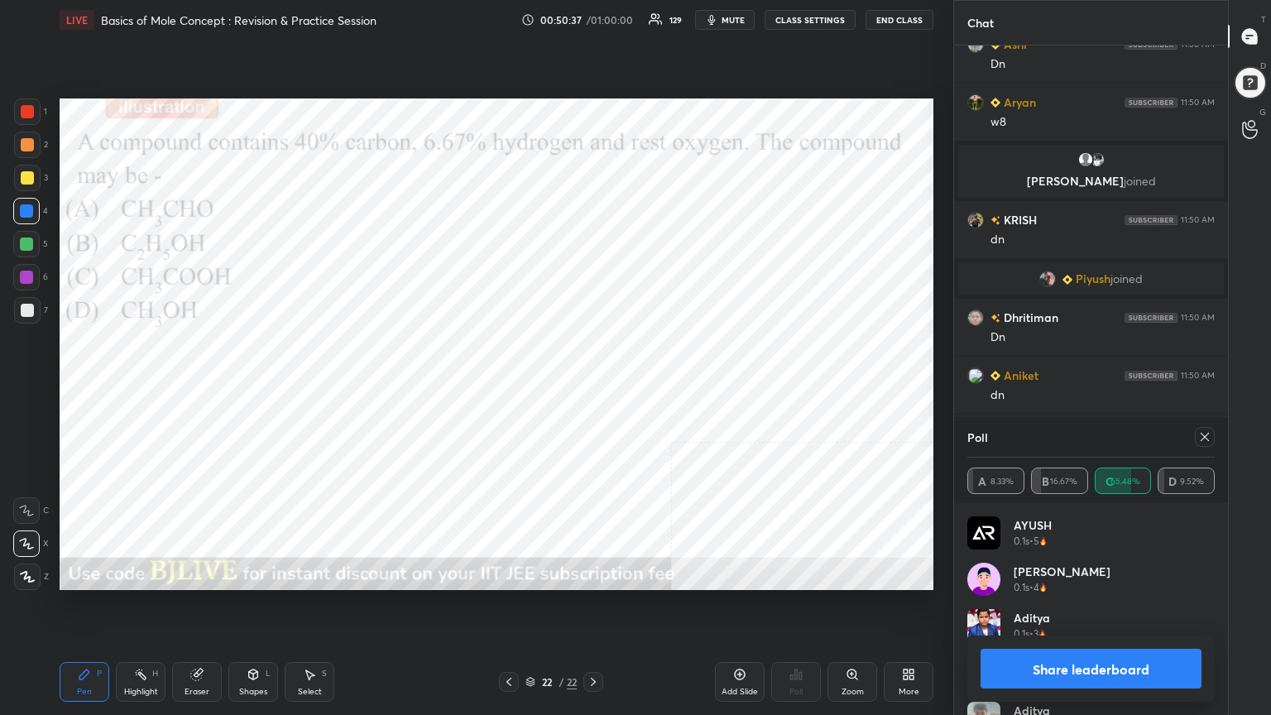
scroll to position [17199, 0]
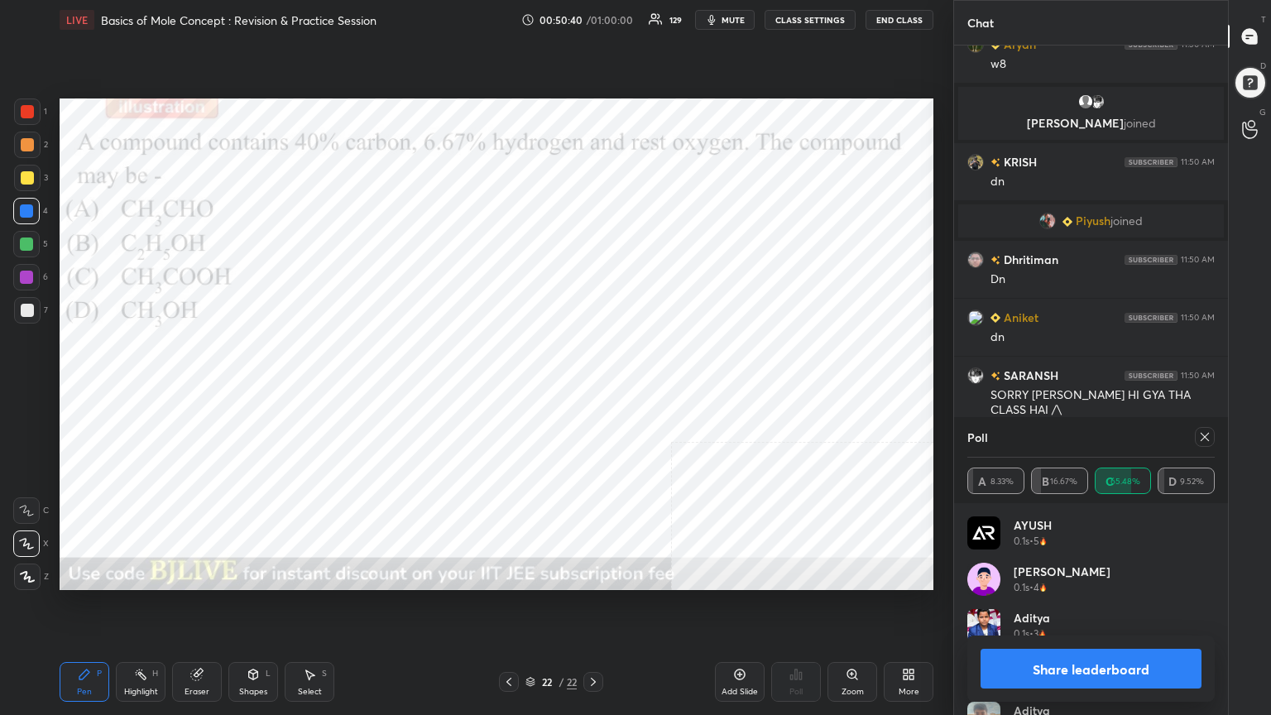
click at [1098, 574] on button "Share leaderboard" at bounding box center [1090, 669] width 221 height 40
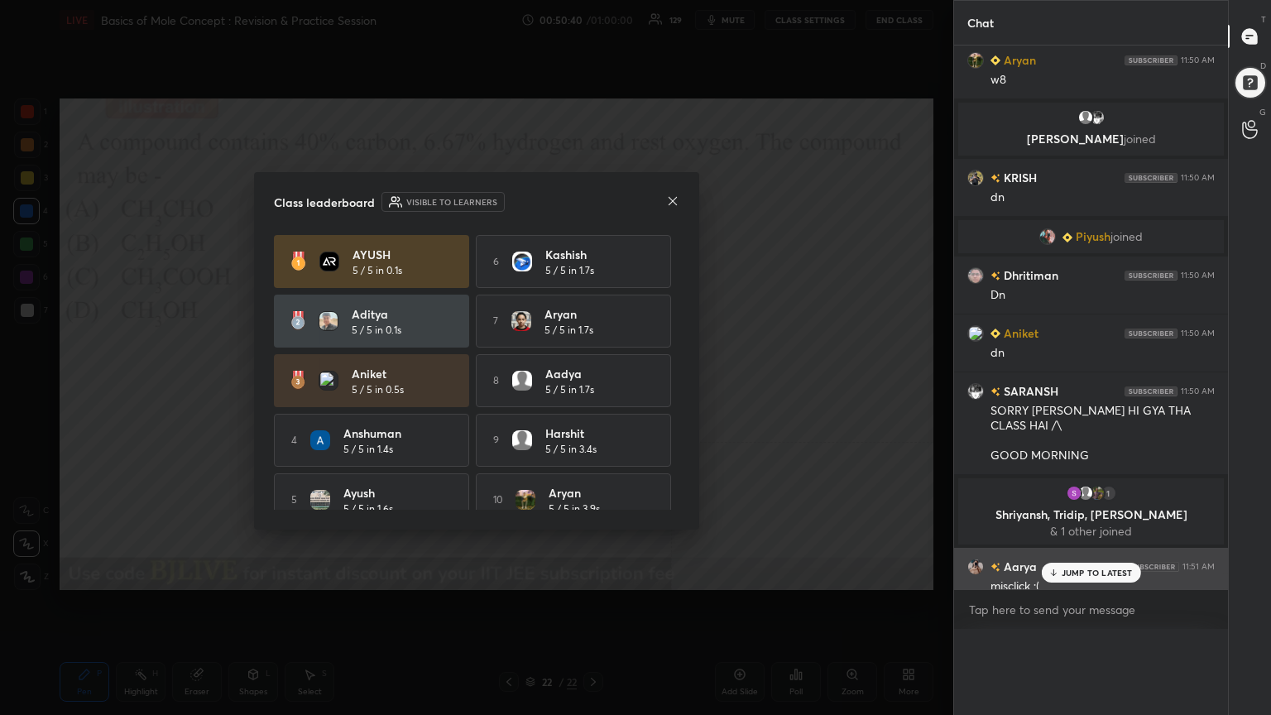
scroll to position [5, 5]
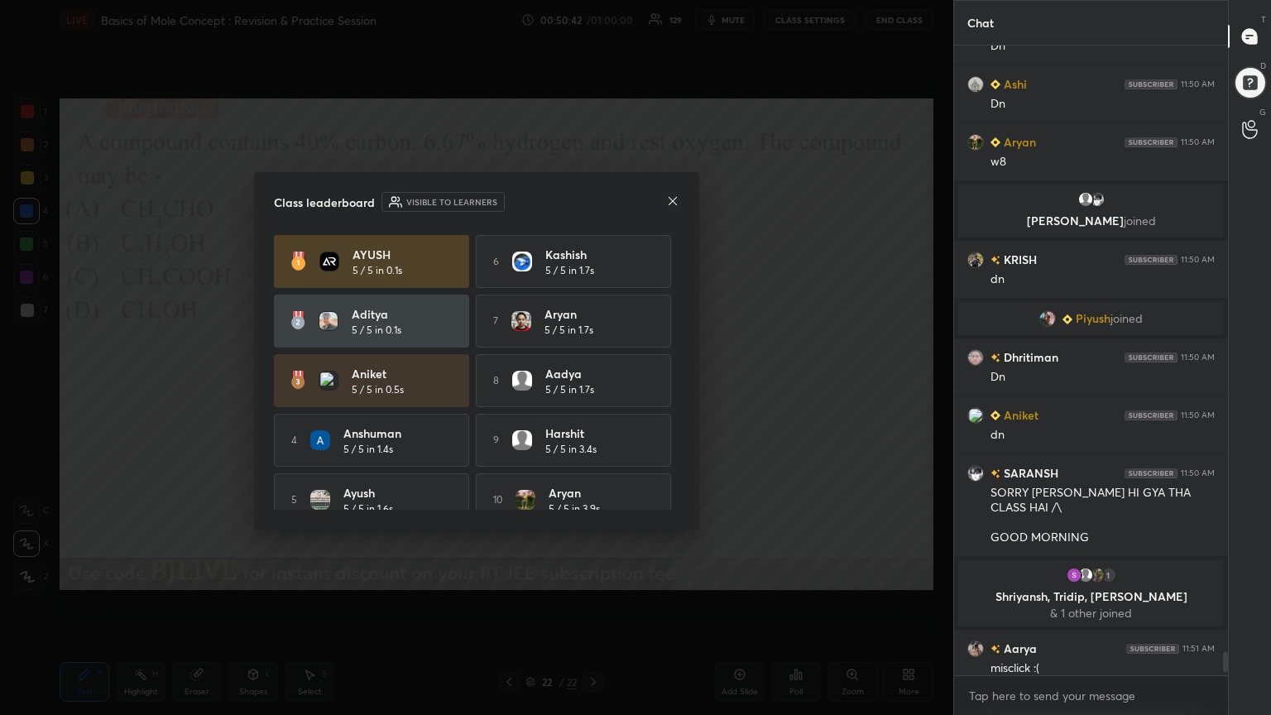
drag, startPoint x: 672, startPoint y: 447, endPoint x: 673, endPoint y: 483, distance: 36.4
click at [673, 481] on div "[PERSON_NAME] 5 / 5 in 0.1s 6 [PERSON_NAME] 5 / 5 in 1.7s Aditya 5 / 5 in 0.1s …" at bounding box center [476, 380] width 405 height 291
drag, startPoint x: 678, startPoint y: 465, endPoint x: 678, endPoint y: 481, distance: 15.7
click at [678, 485] on div "[PERSON_NAME] 5 / 5 in 0.1s 6 [PERSON_NAME] 5 / 5 in 1.7s Aditya 5 / 5 in 0.1s …" at bounding box center [476, 372] width 405 height 275
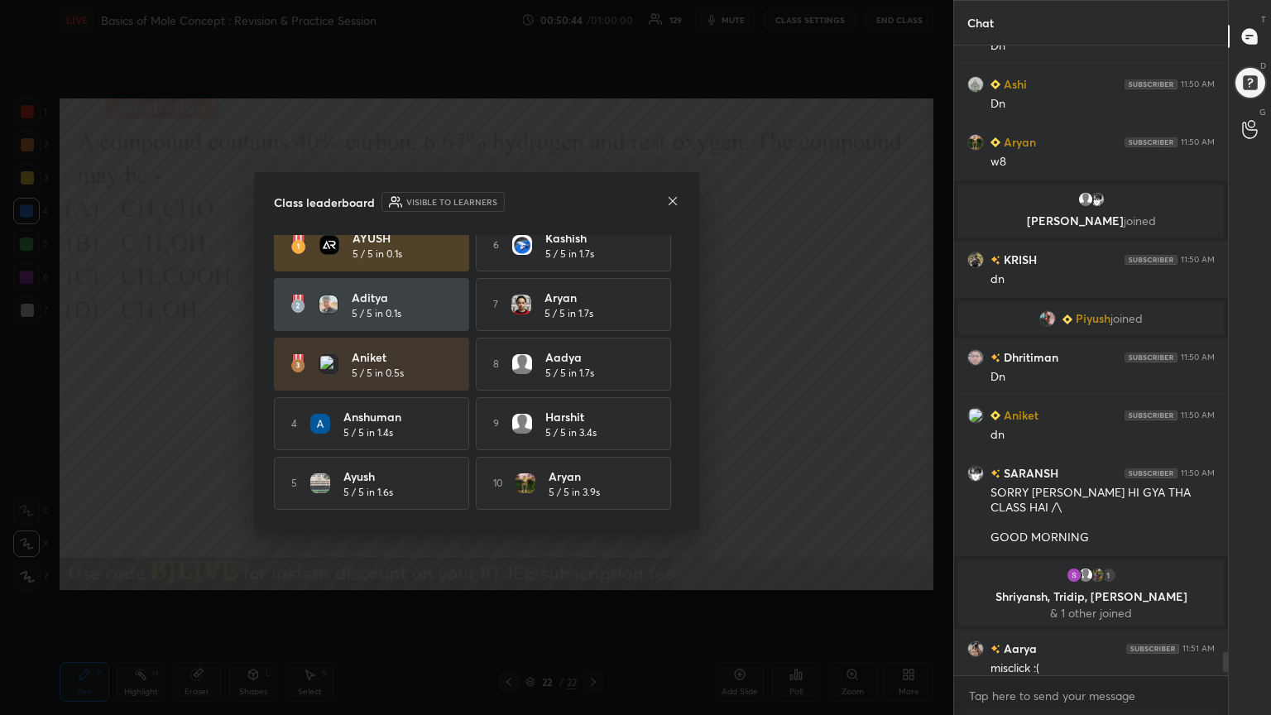
click at [668, 195] on icon at bounding box center [672, 200] width 13 height 13
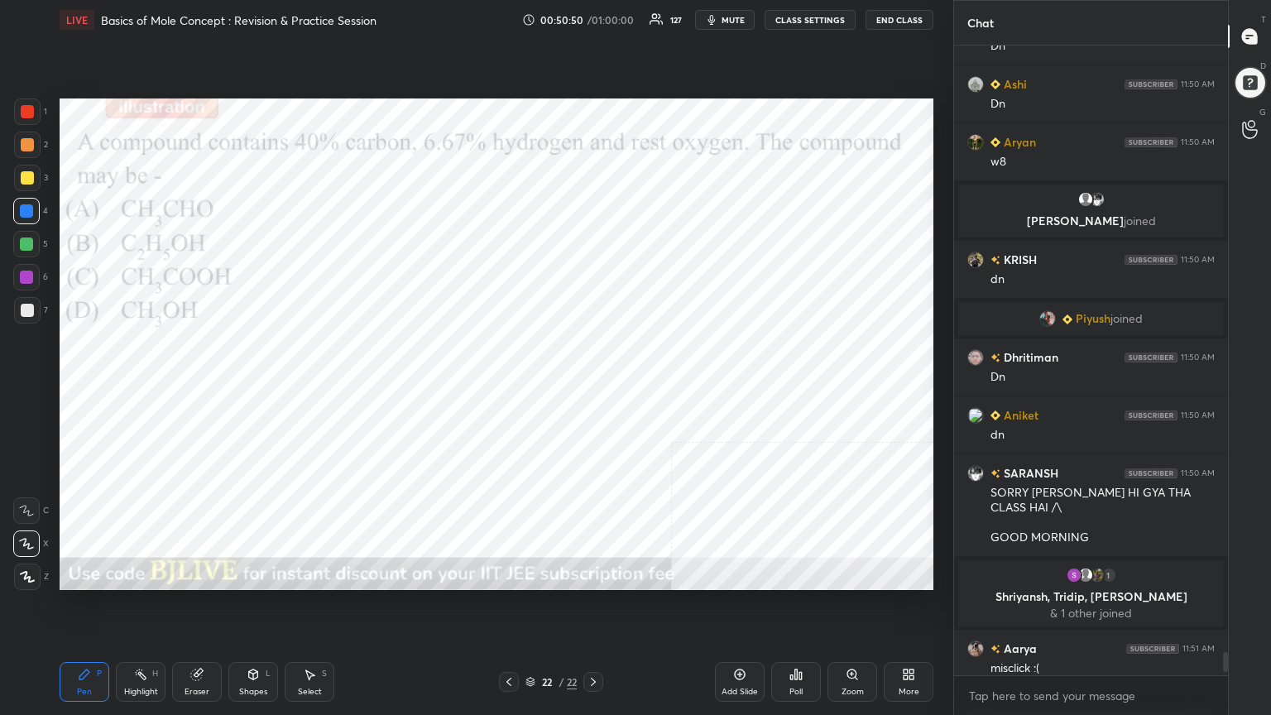
click at [23, 111] on div at bounding box center [27, 111] width 13 height 13
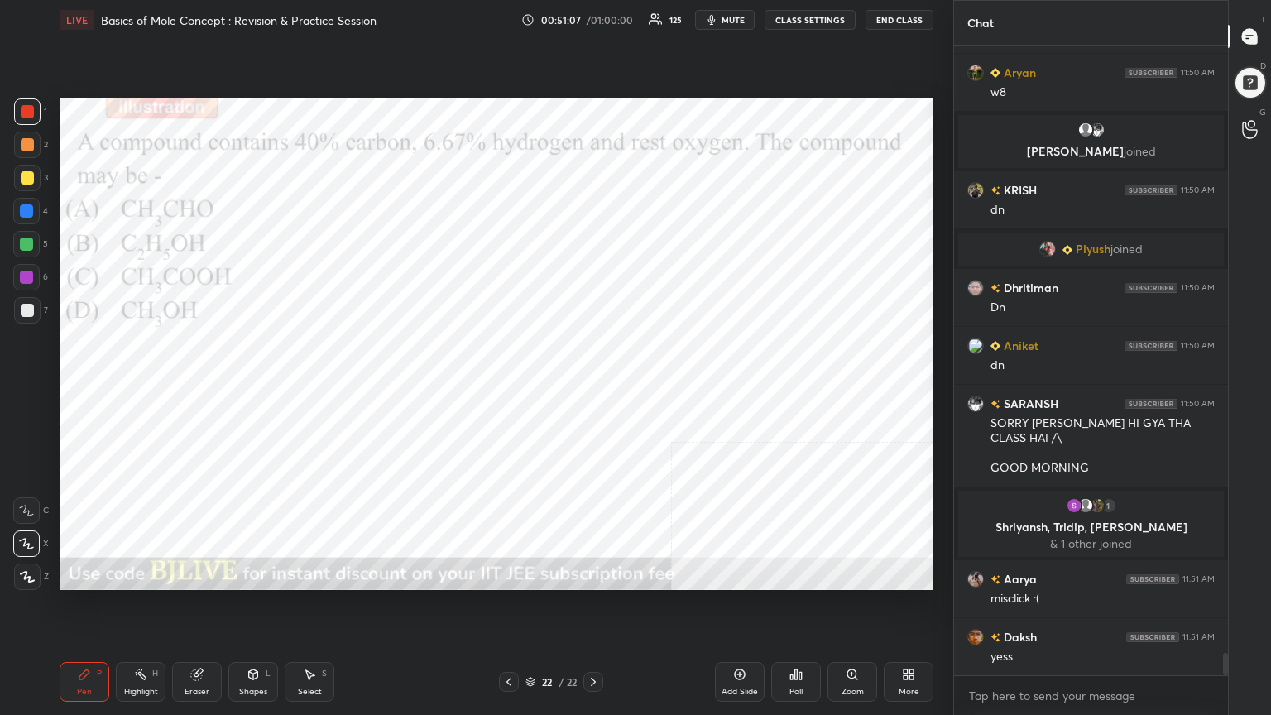
scroll to position [17248, 0]
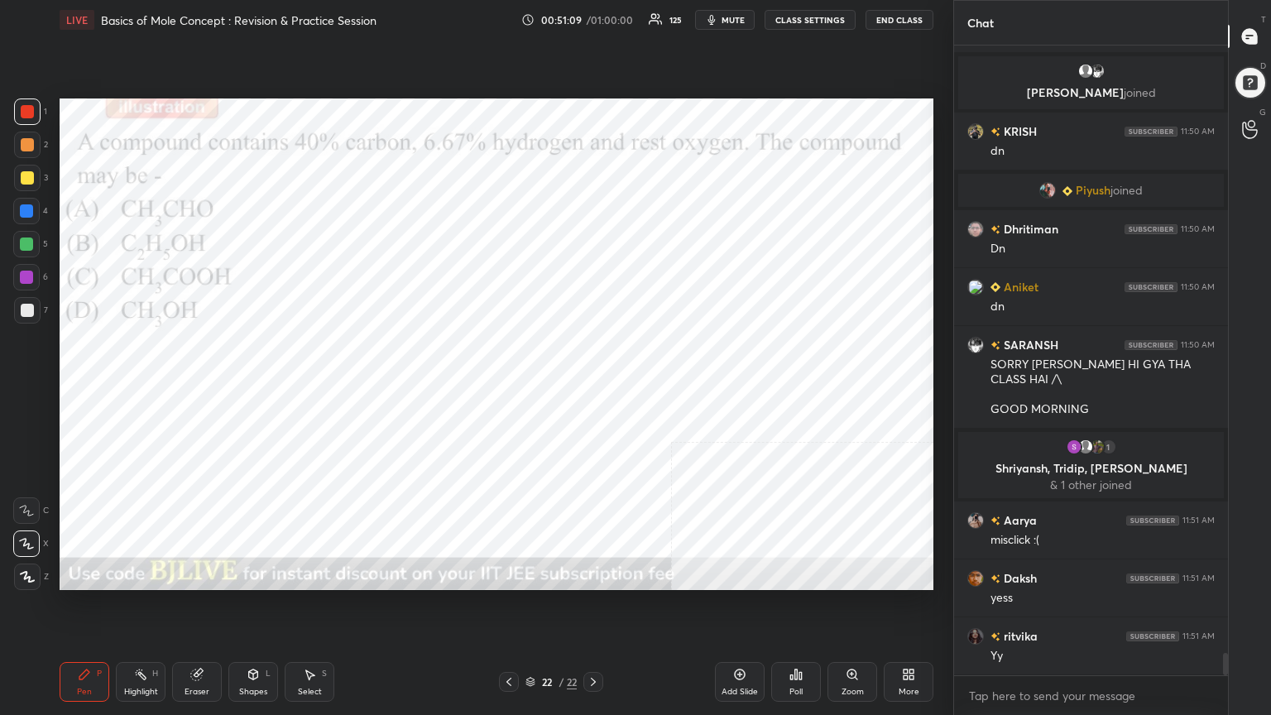
click at [30, 248] on div at bounding box center [26, 243] width 13 height 13
click at [25, 142] on div at bounding box center [27, 144] width 13 height 13
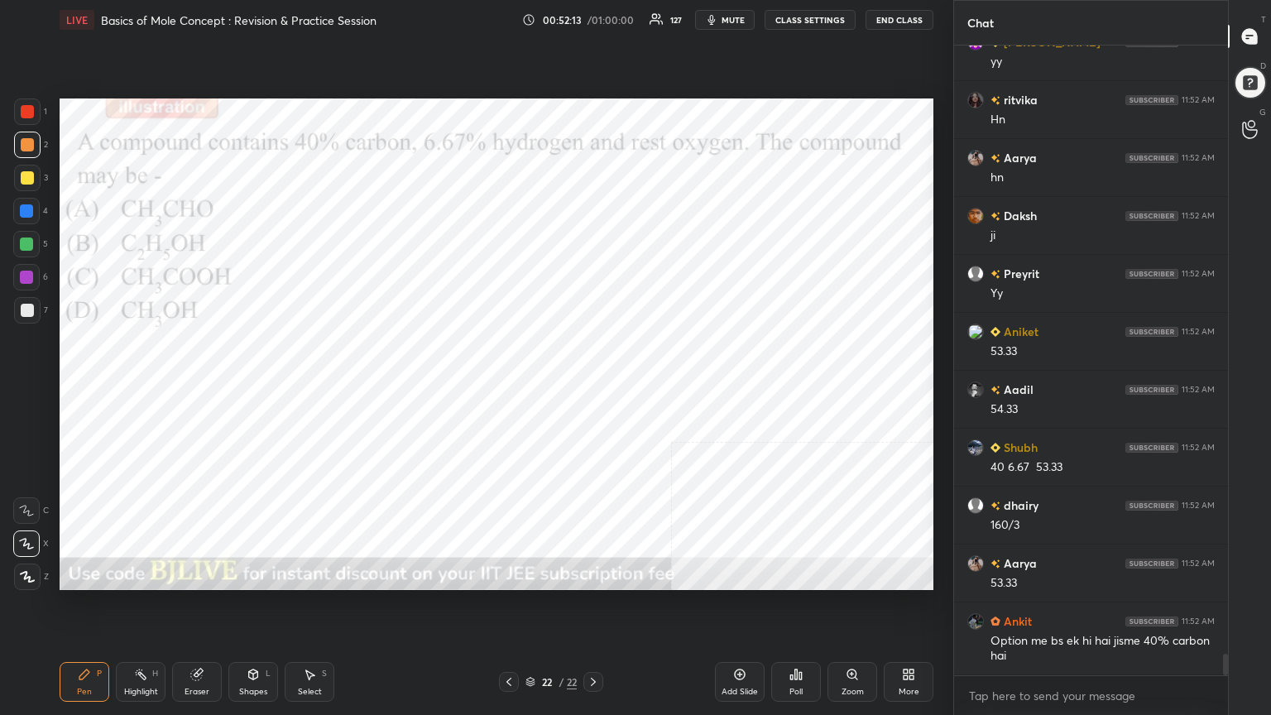
scroll to position [17957, 0]
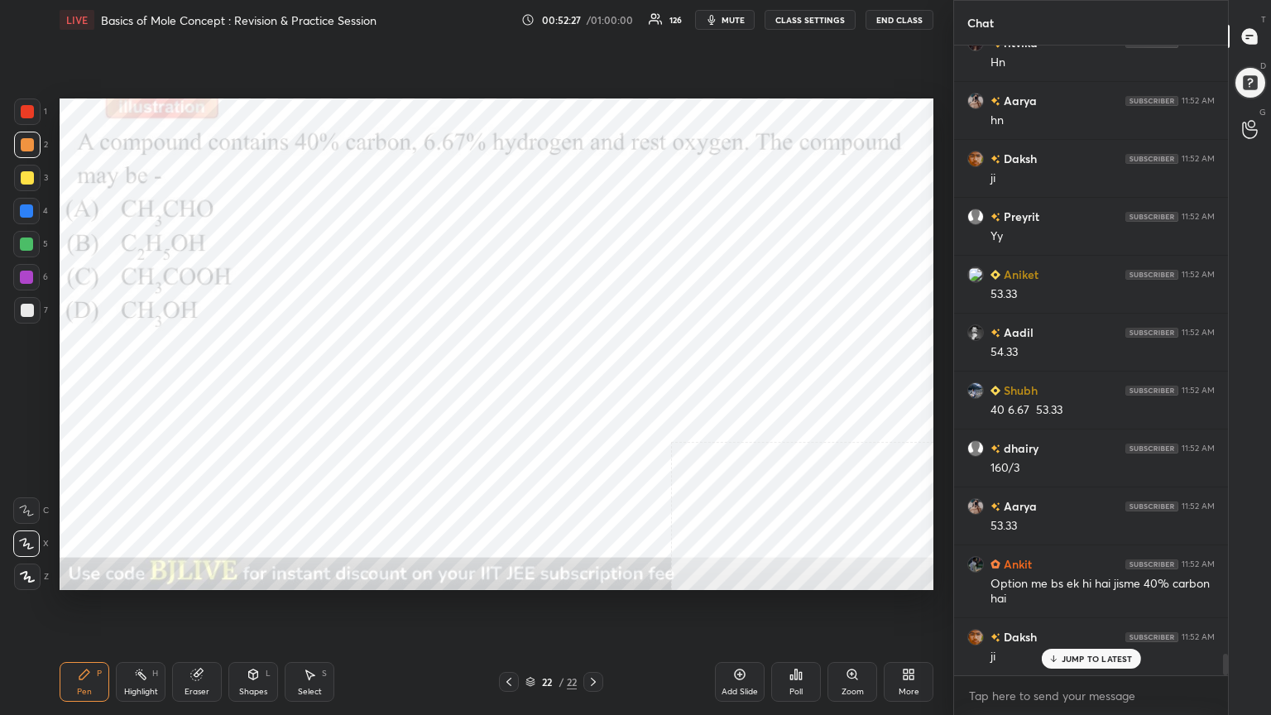
click at [21, 108] on div at bounding box center [27, 111] width 13 height 13
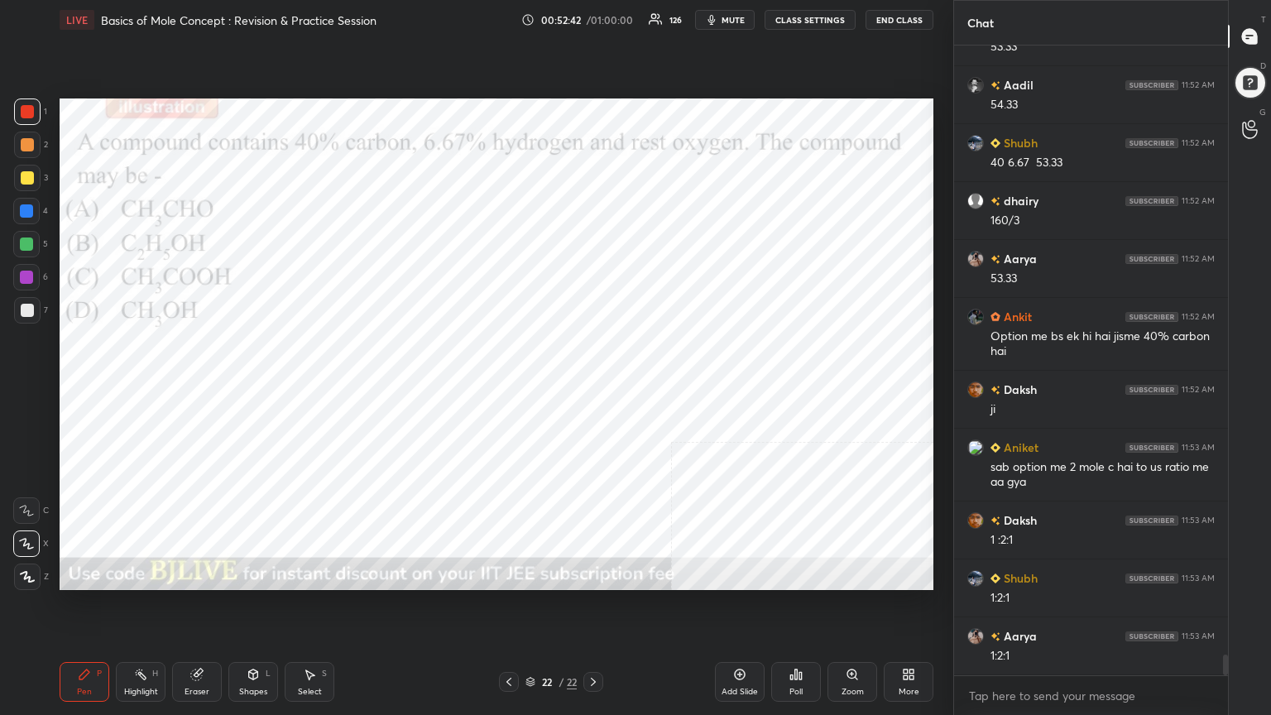
scroll to position [18261, 0]
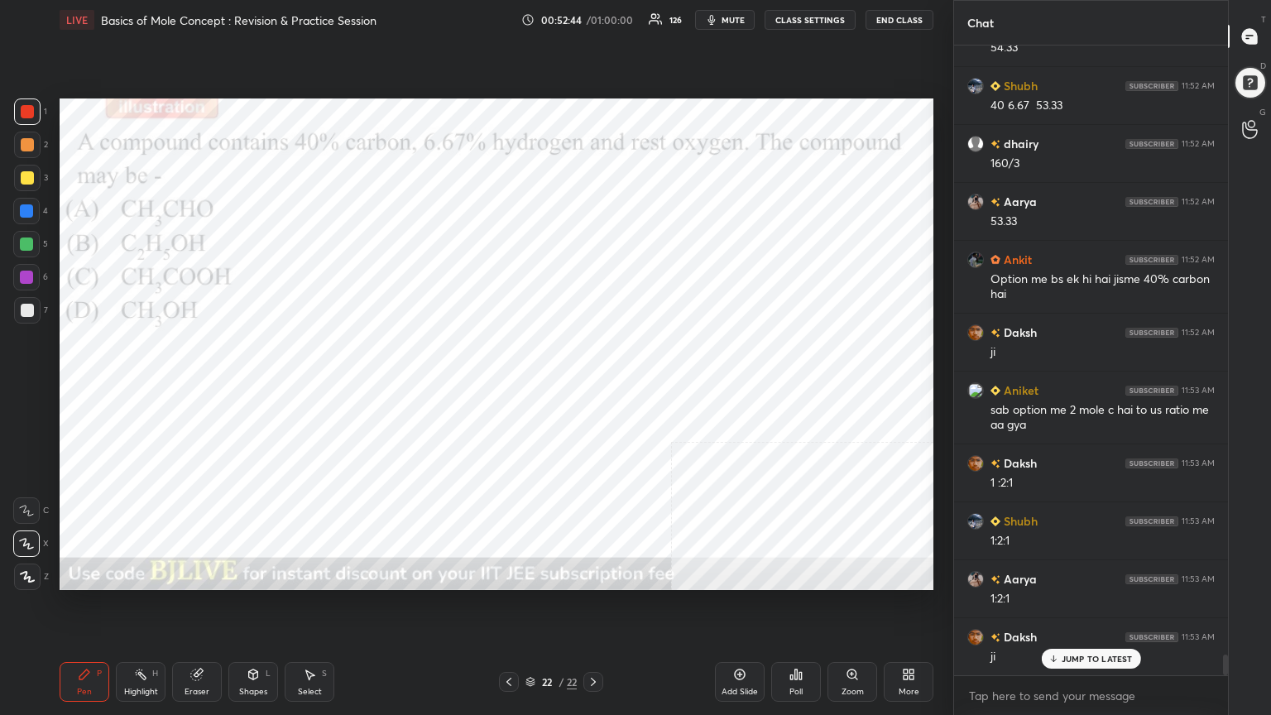
click at [26, 208] on div at bounding box center [26, 210] width 13 height 13
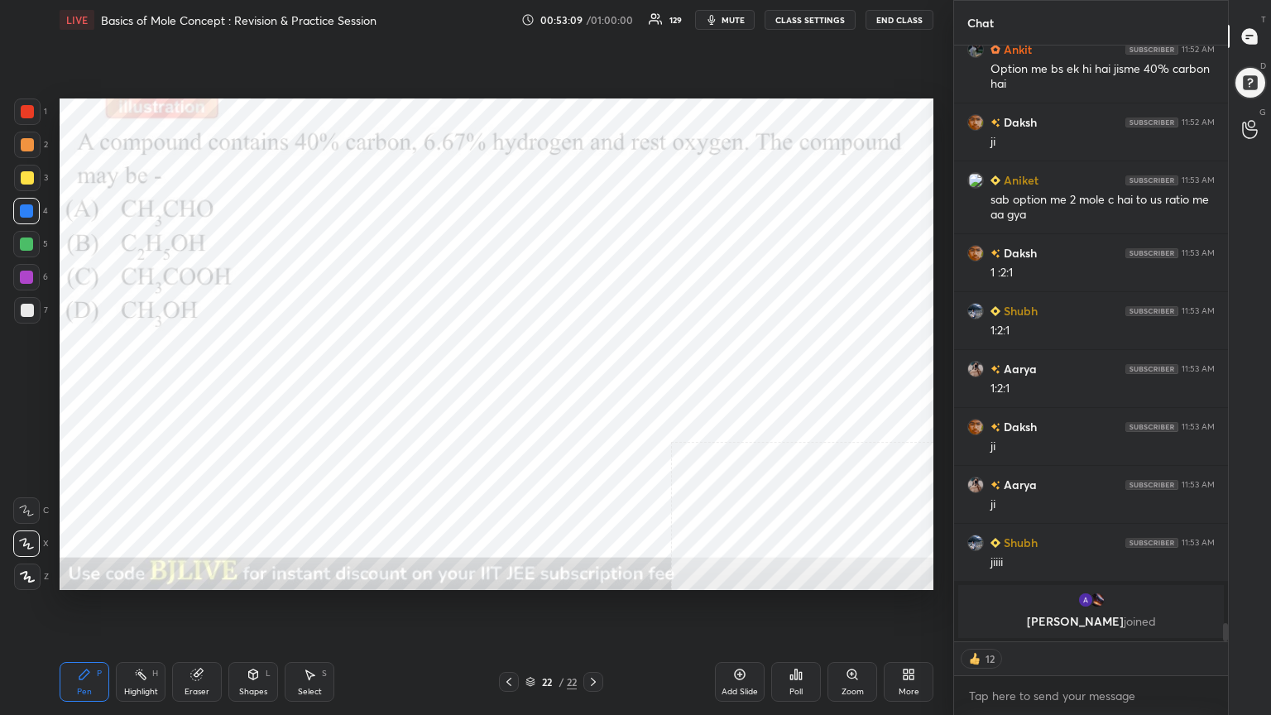
scroll to position [18139, 0]
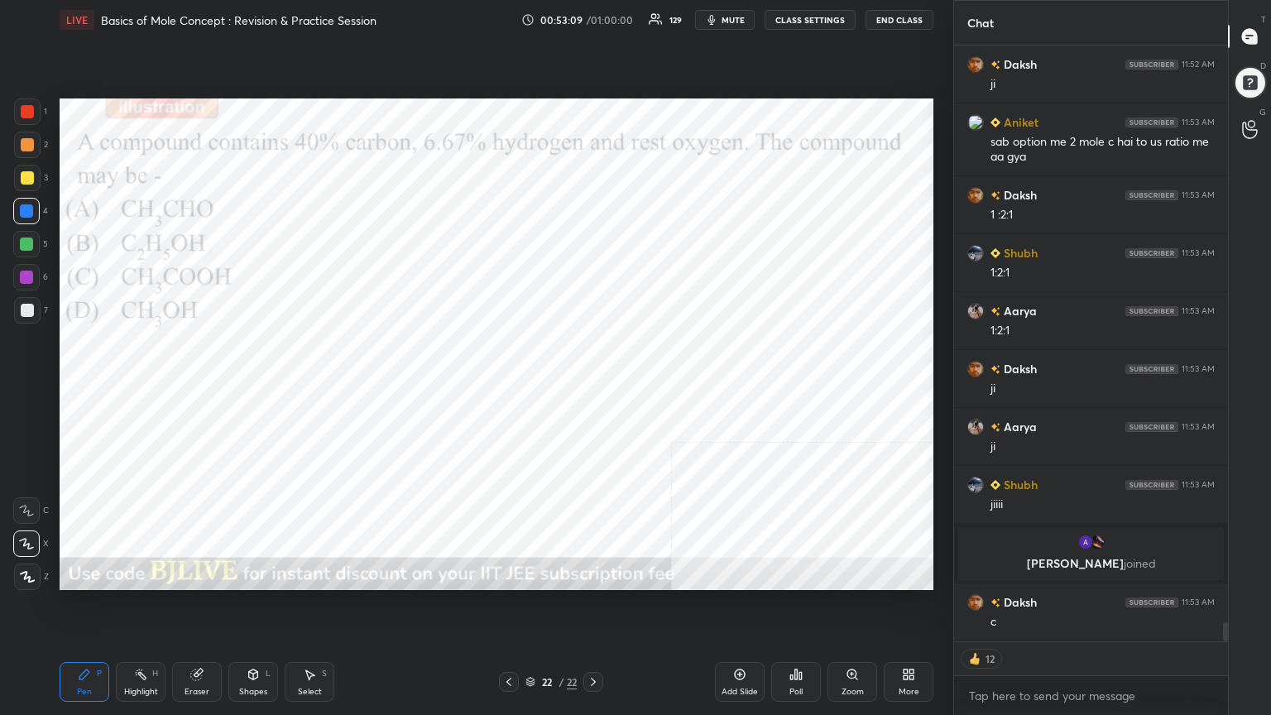
drag, startPoint x: 23, startPoint y: 109, endPoint x: 46, endPoint y: 160, distance: 56.3
click at [23, 110] on div at bounding box center [27, 111] width 13 height 13
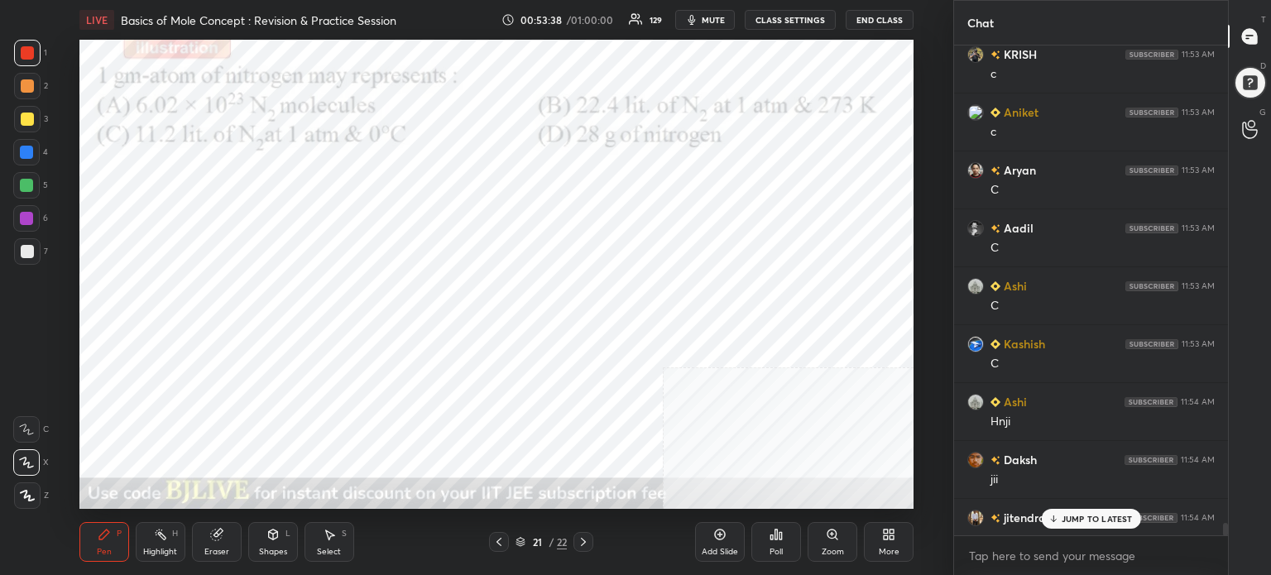
scroll to position [18799, 0]
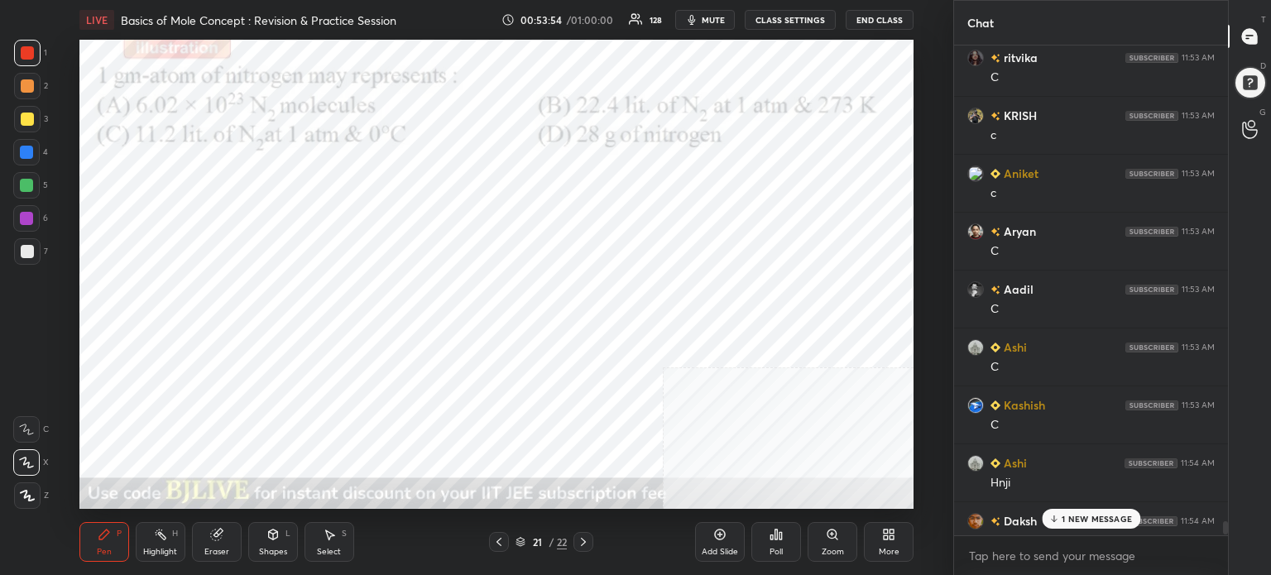
click at [1069, 562] on body "1 2 3 4 5 6 7 C X Z C X Z E E Erase all H H LIVE Basics of Mole Concept : Revis…" at bounding box center [635, 287] width 1271 height 575
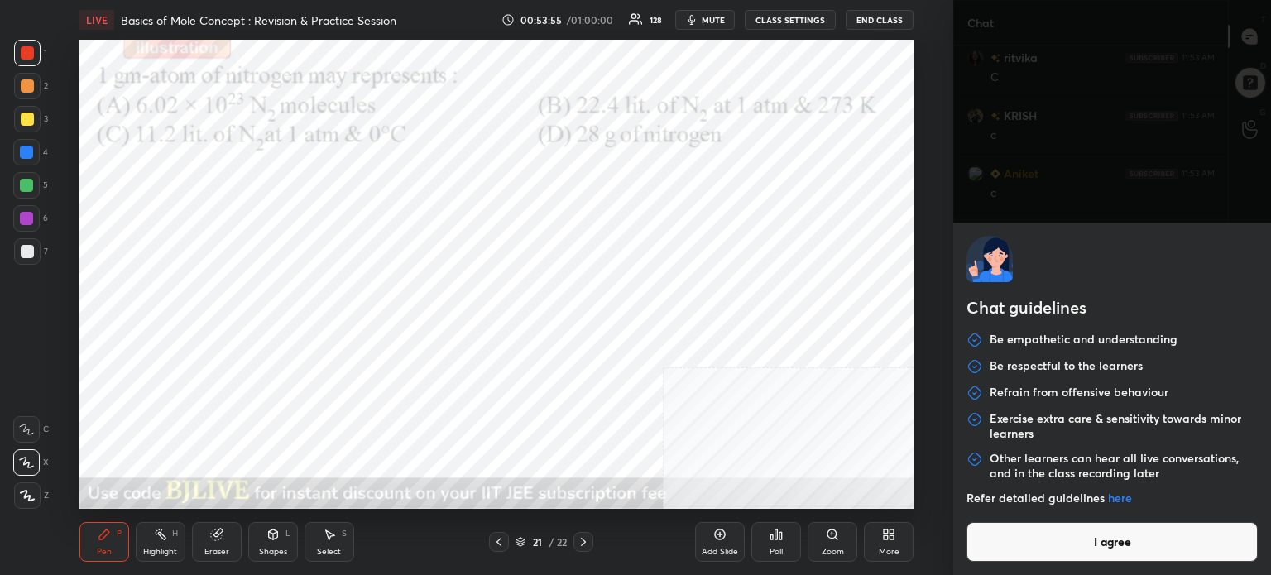
click at [1070, 558] on button "I agree" at bounding box center [1111, 542] width 291 height 40
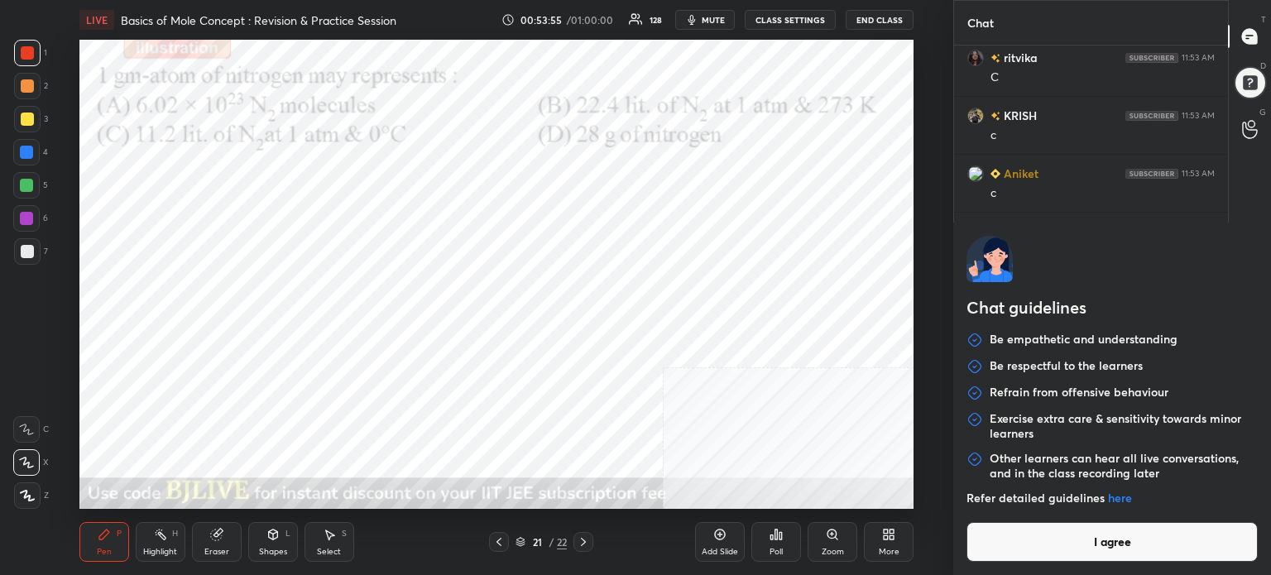
type textarea "x"
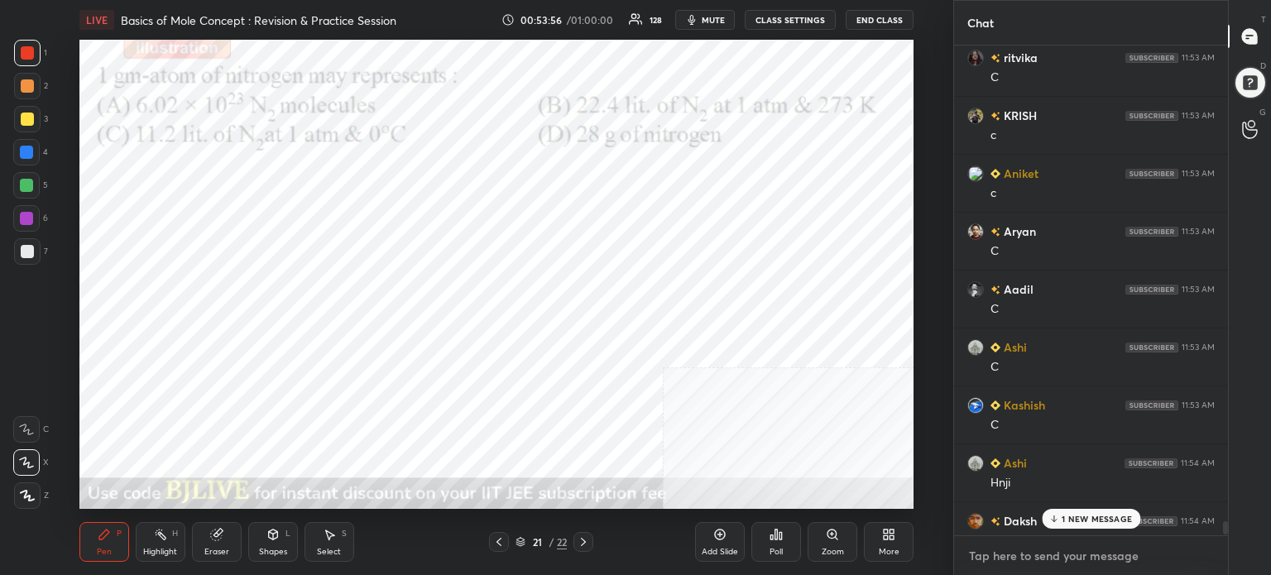
paste textarea "[URL][DOMAIN_NAME]"
type textarea "[URL][DOMAIN_NAME]"
type textarea "x"
type textarea "[URL][DOMAIN_NAME]"
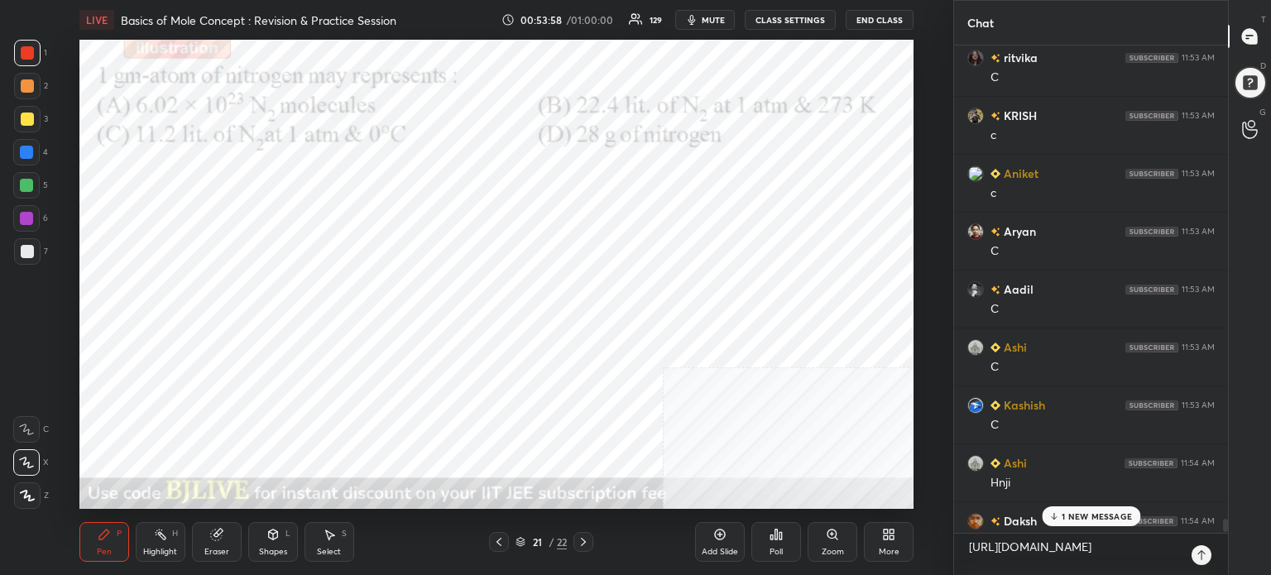
type textarea "x"
click at [1199, 550] on icon at bounding box center [1200, 554] width 13 height 13
click at [1114, 519] on p "3 NEW MESSAGES" at bounding box center [1097, 519] width 76 height 10
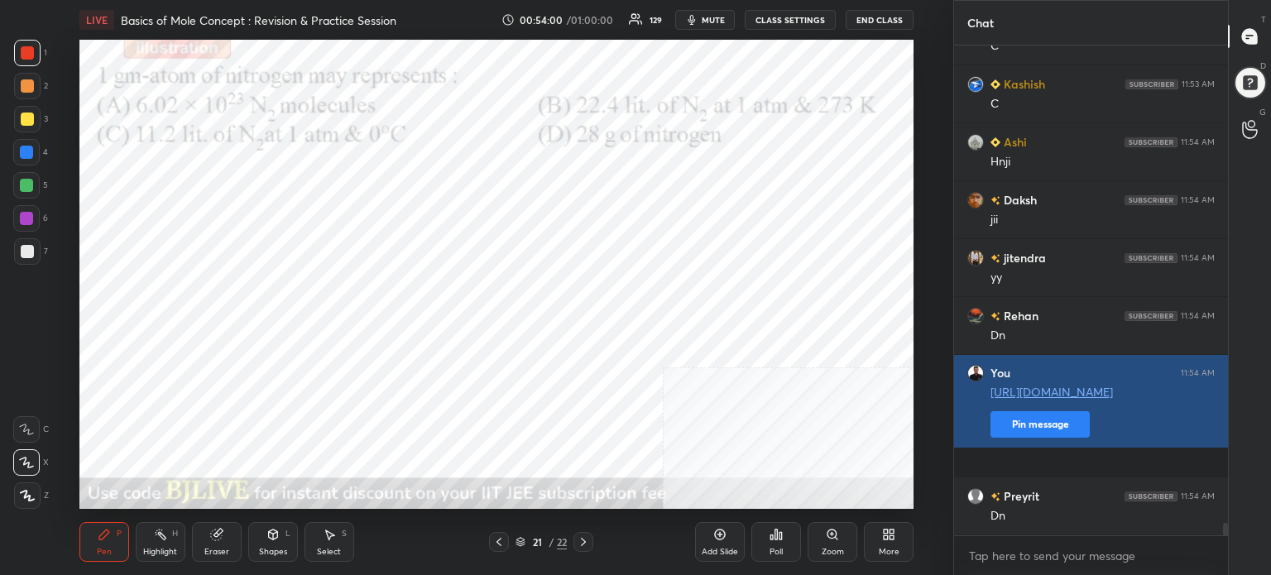
click at [1045, 438] on button "Pin message" at bounding box center [1039, 424] width 99 height 26
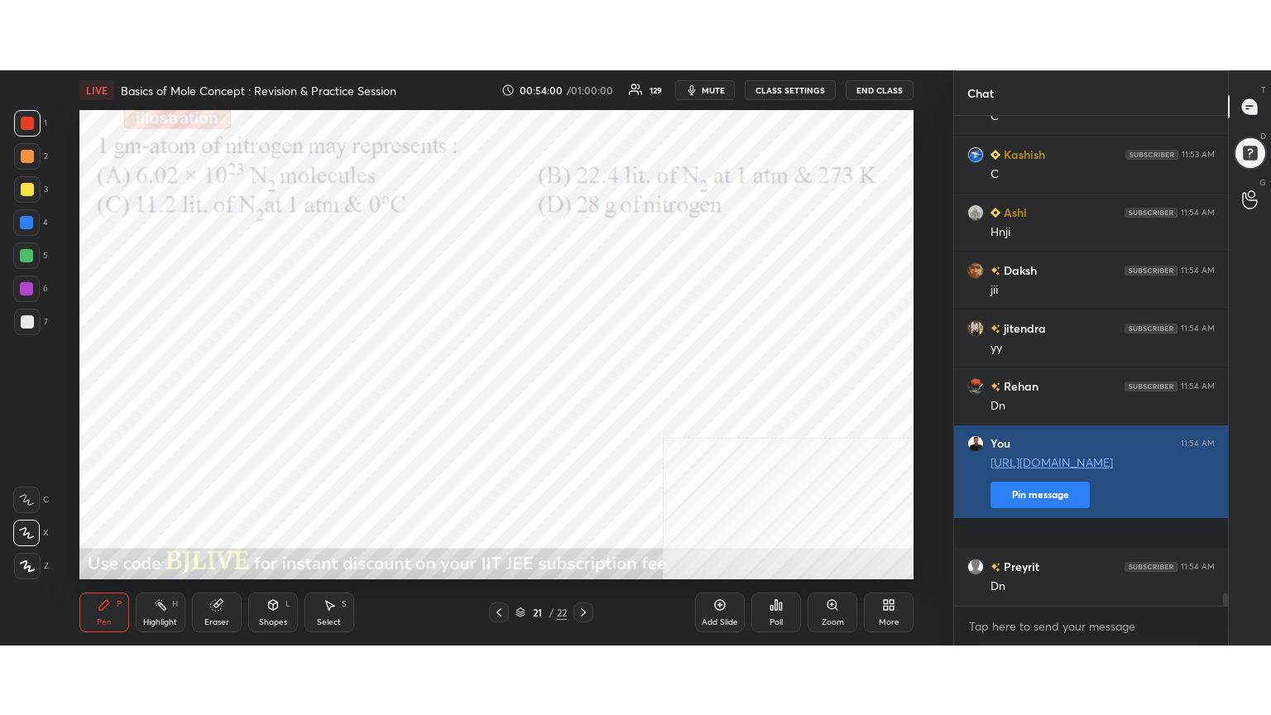
scroll to position [301, 269]
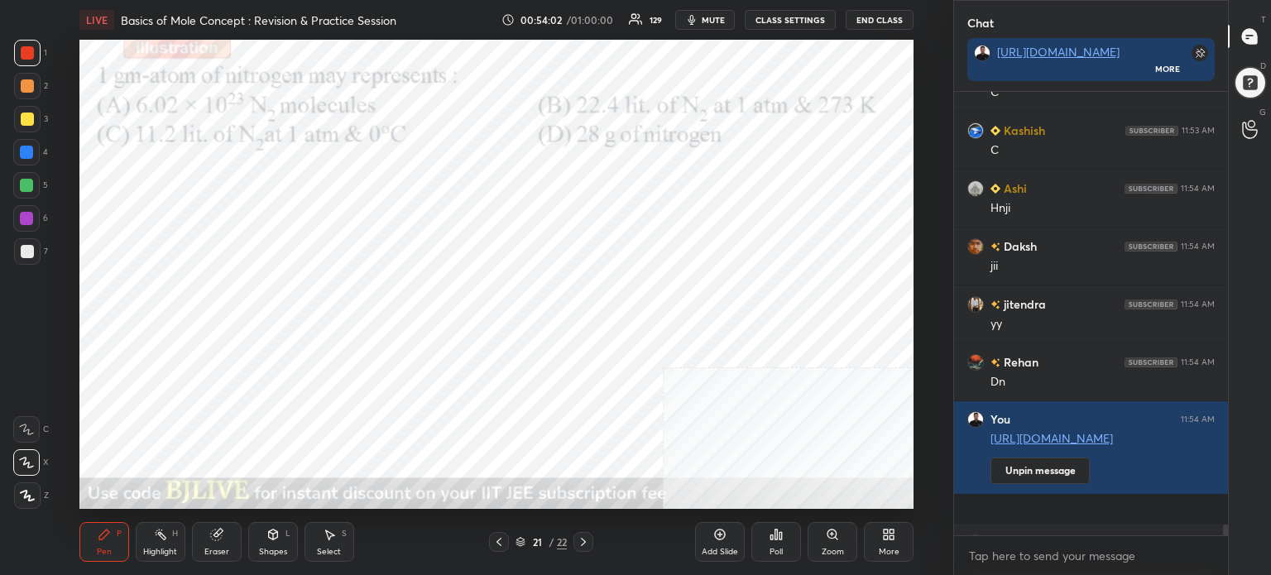
click at [889, 534] on icon at bounding box center [888, 534] width 13 height 13
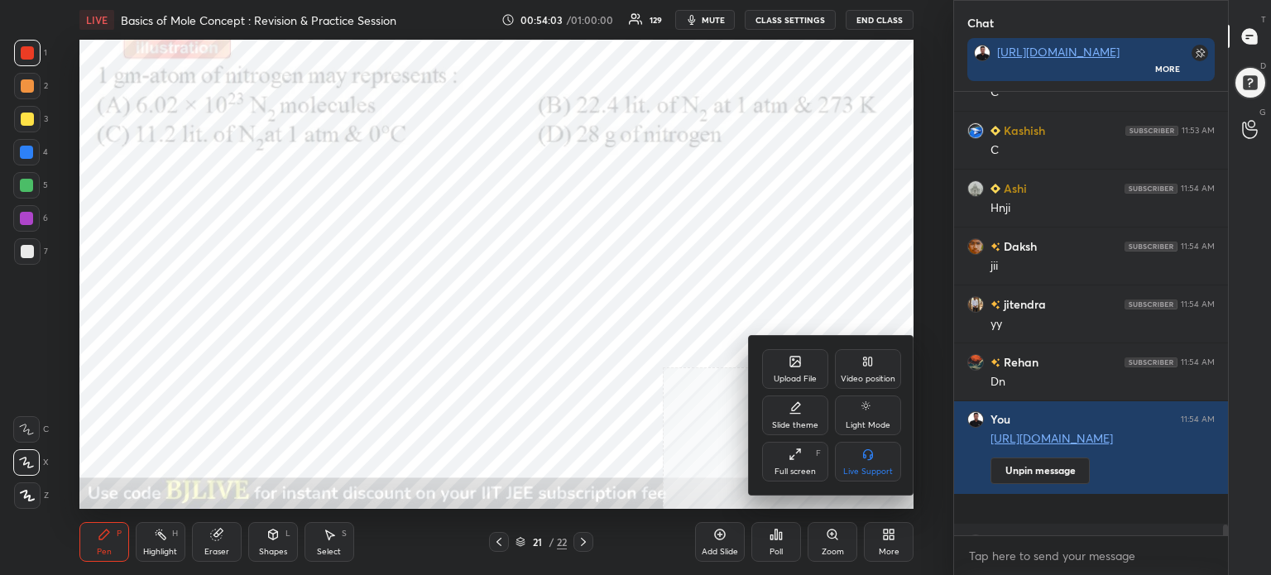
drag, startPoint x: 783, startPoint y: 462, endPoint x: 783, endPoint y: 562, distance: 100.1
click at [783, 462] on div "Full screen F" at bounding box center [795, 462] width 66 height 40
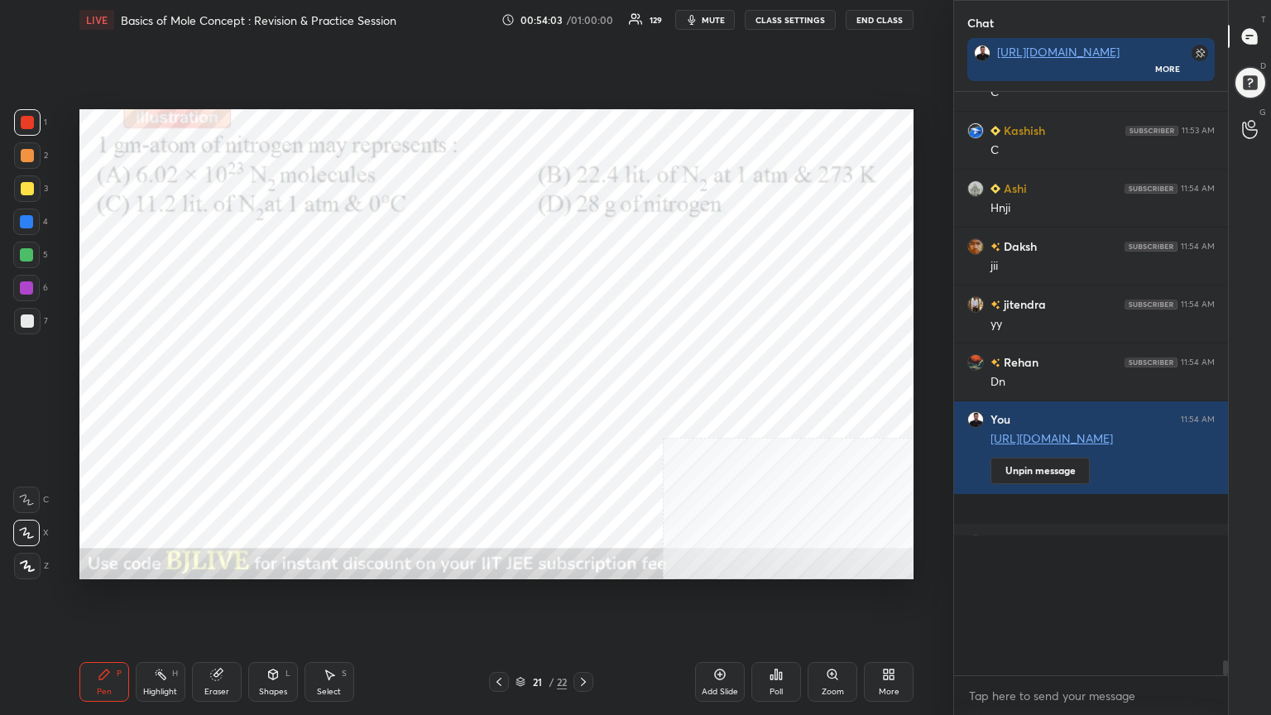
scroll to position [82110, 81832]
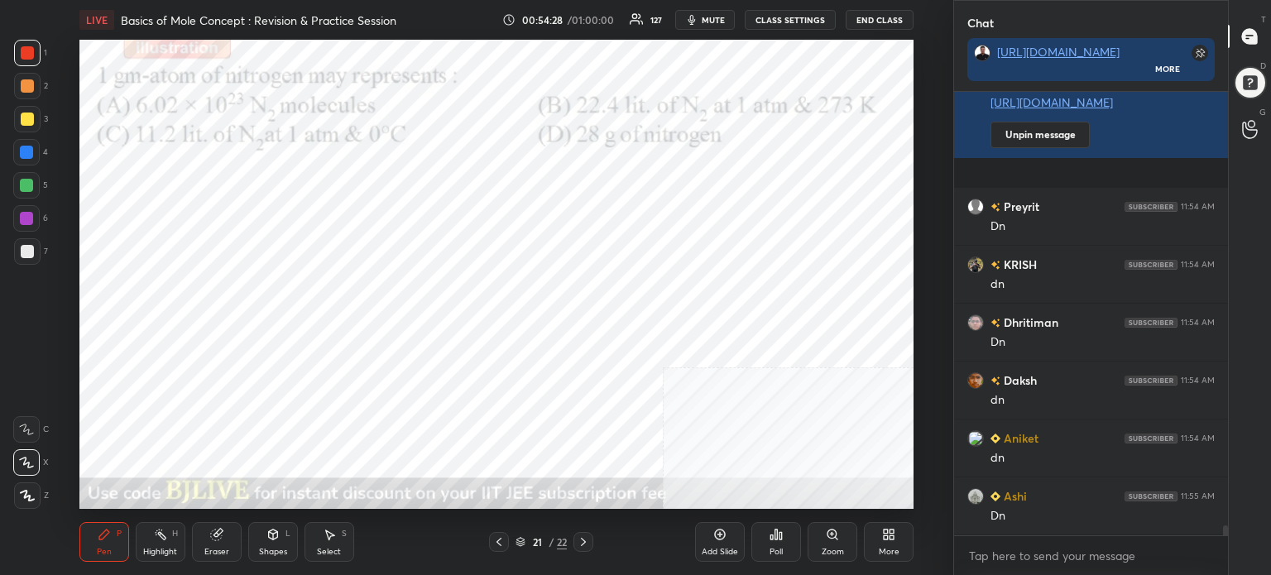
click at [898, 548] on div "More" at bounding box center [889, 542] width 50 height 40
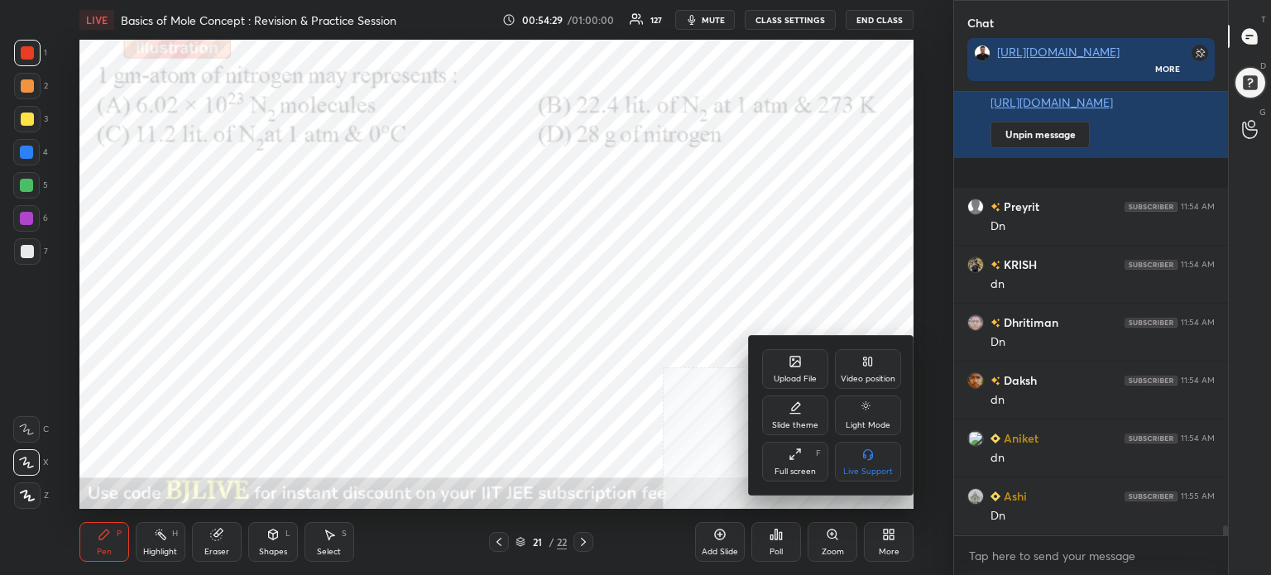
click at [804, 465] on div "Full screen F" at bounding box center [795, 462] width 66 height 40
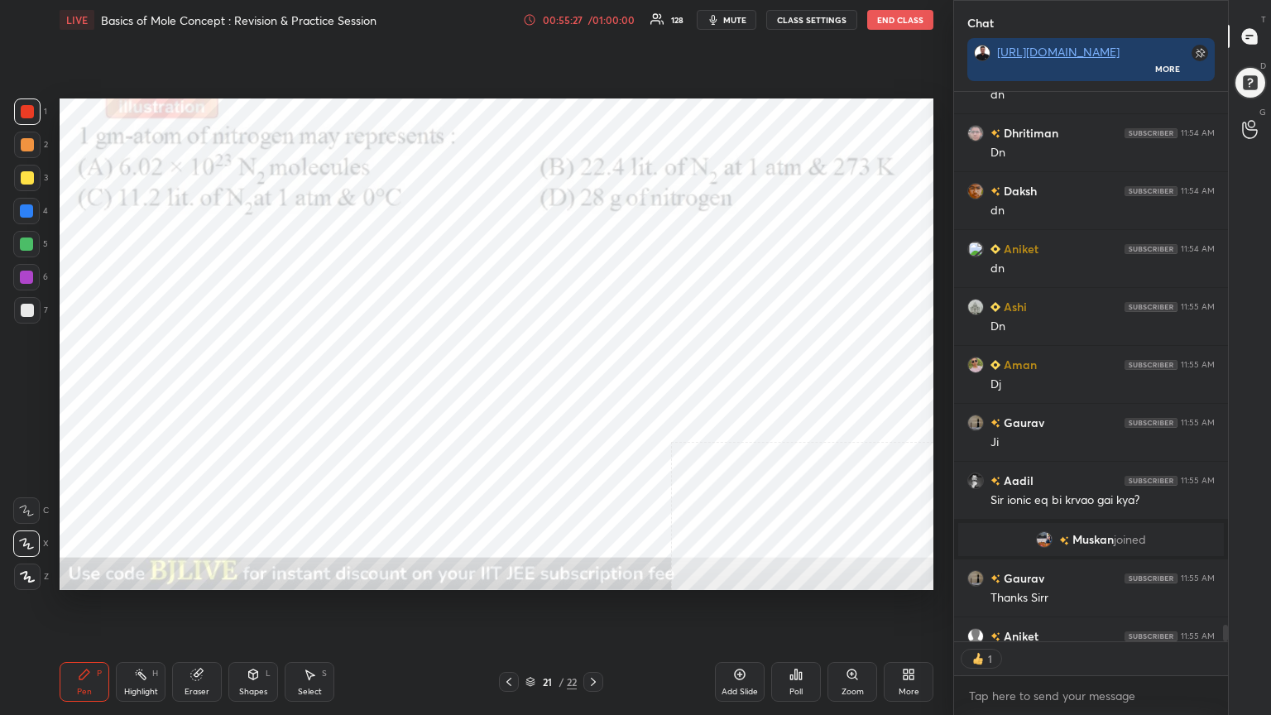
scroll to position [5, 5]
click at [799, 574] on div "Poll" at bounding box center [796, 682] width 50 height 40
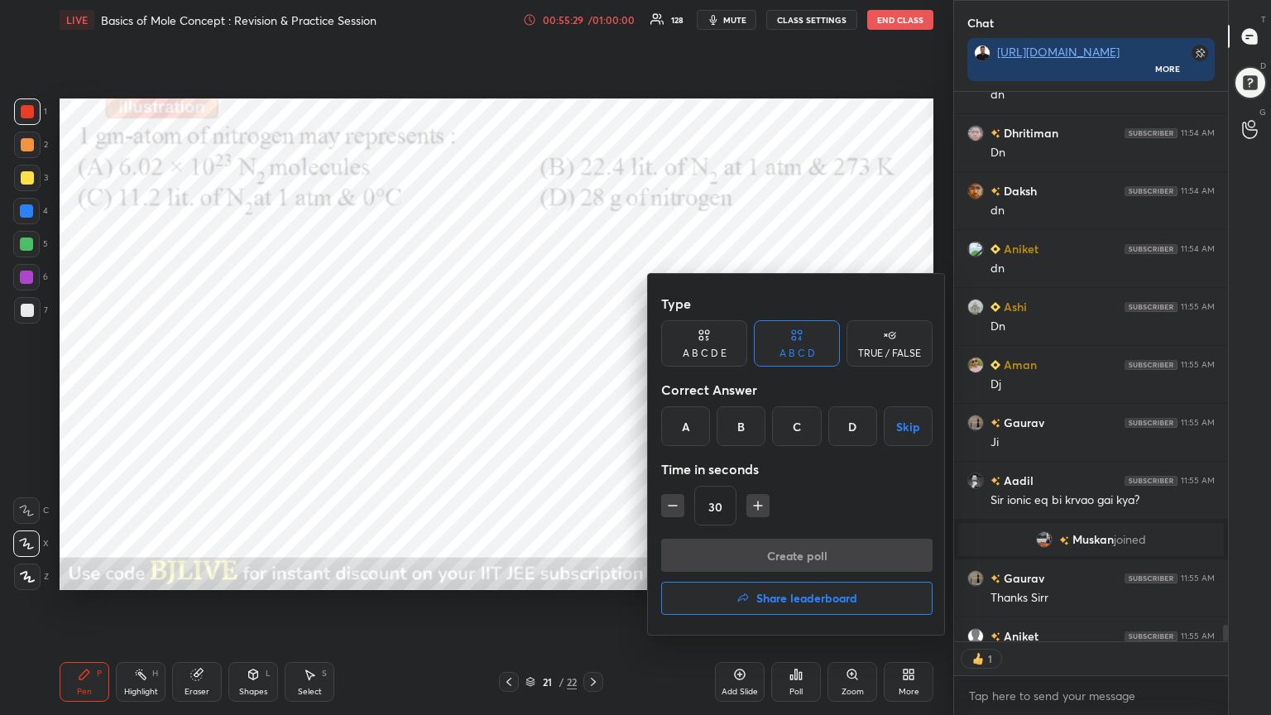
click at [800, 429] on div "C" at bounding box center [796, 426] width 49 height 40
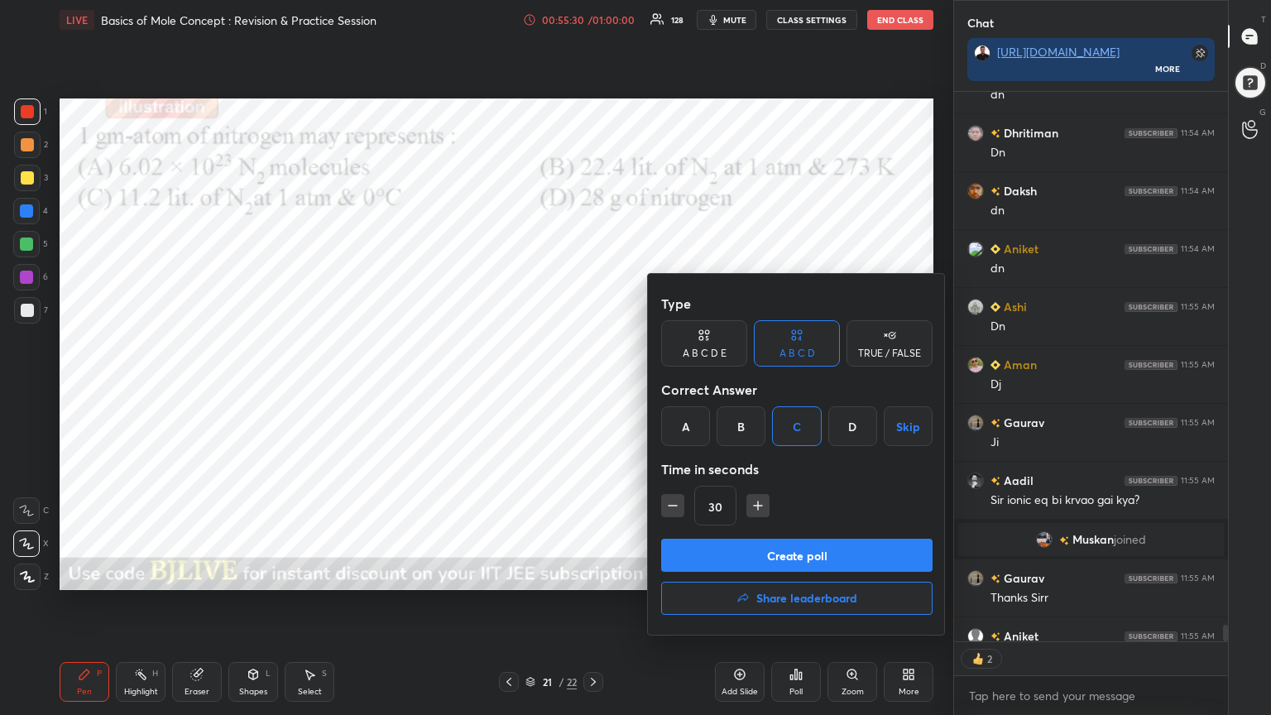
click at [787, 558] on button "Create poll" at bounding box center [796, 554] width 271 height 33
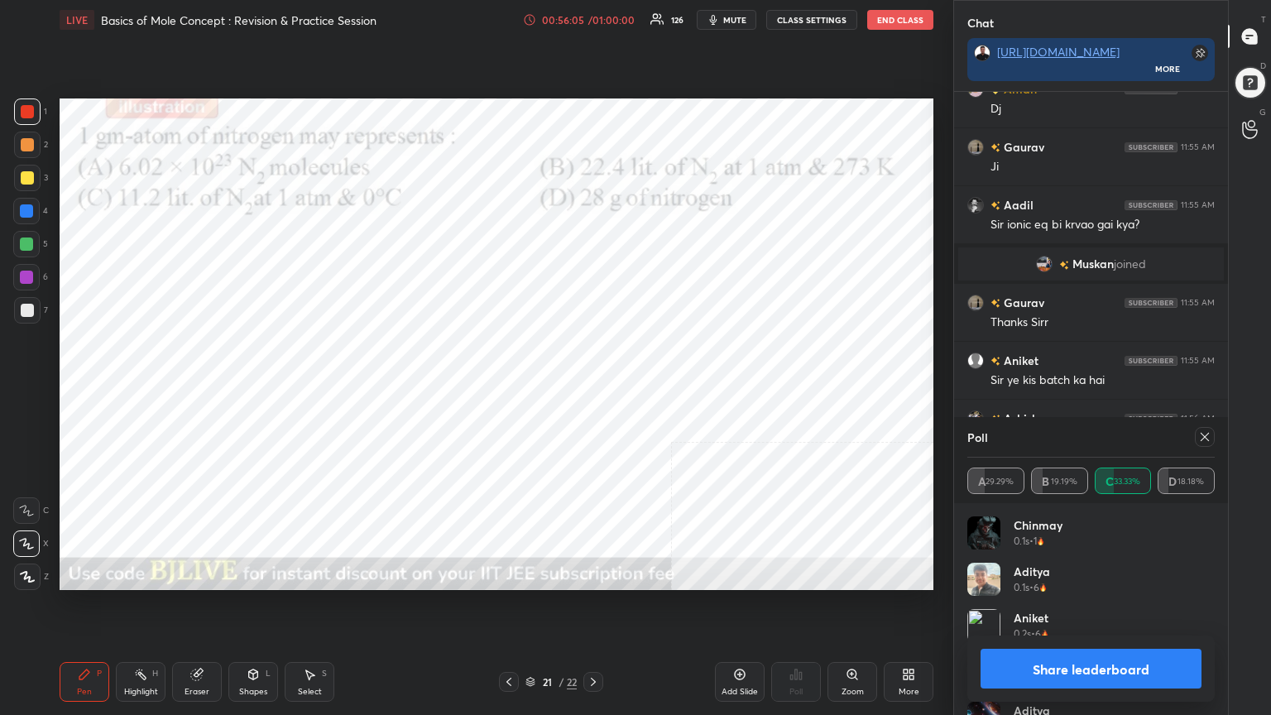
scroll to position [19515, 0]
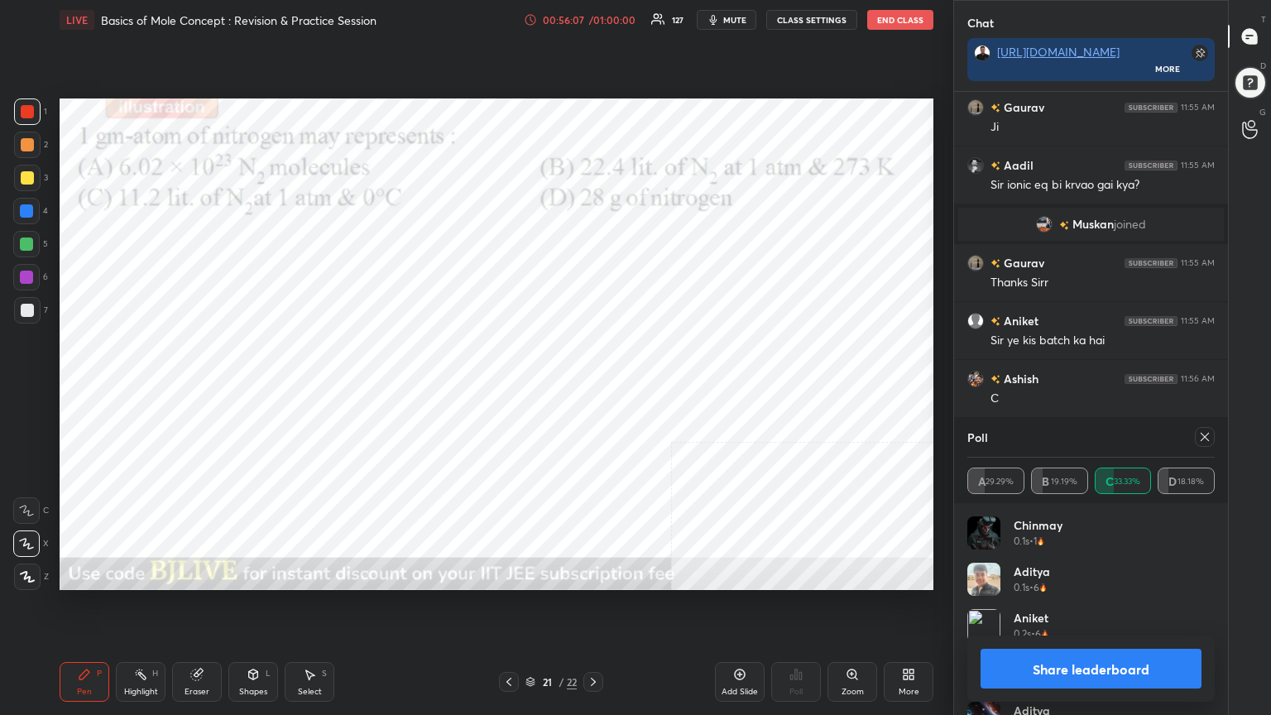
click at [1101, 574] on button "Share leaderboard" at bounding box center [1090, 669] width 221 height 40
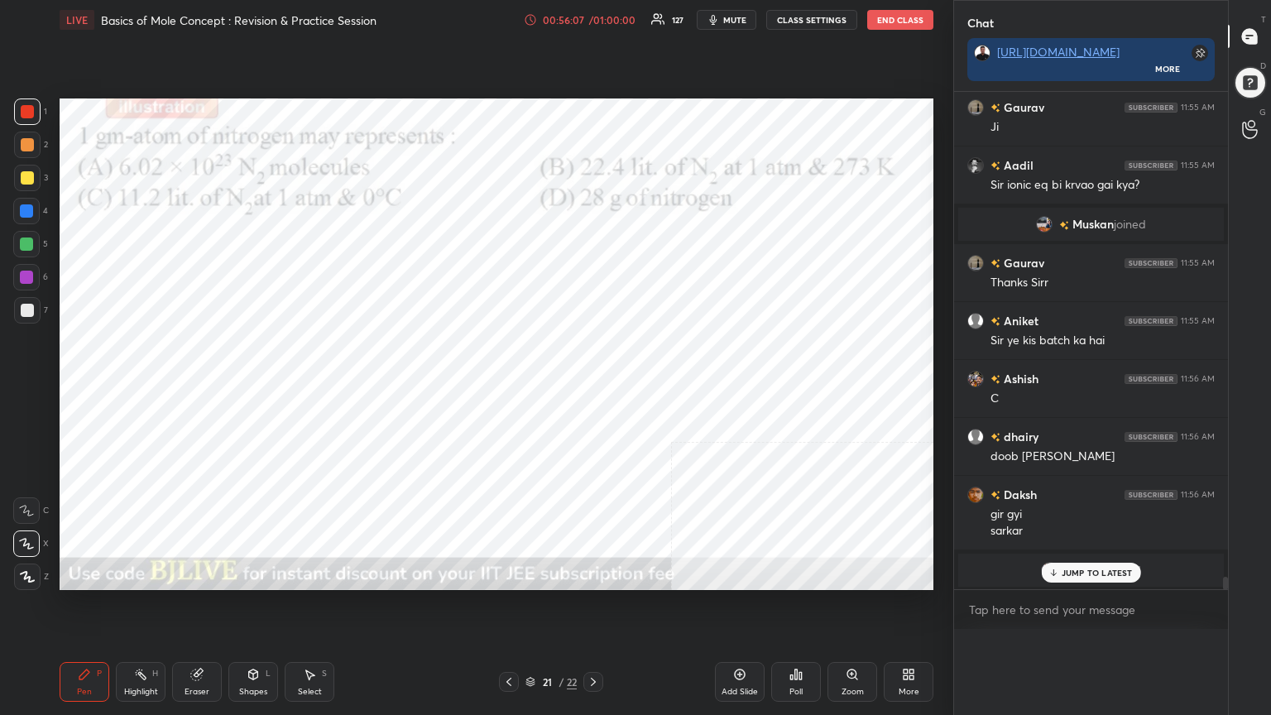
scroll to position [5, 5]
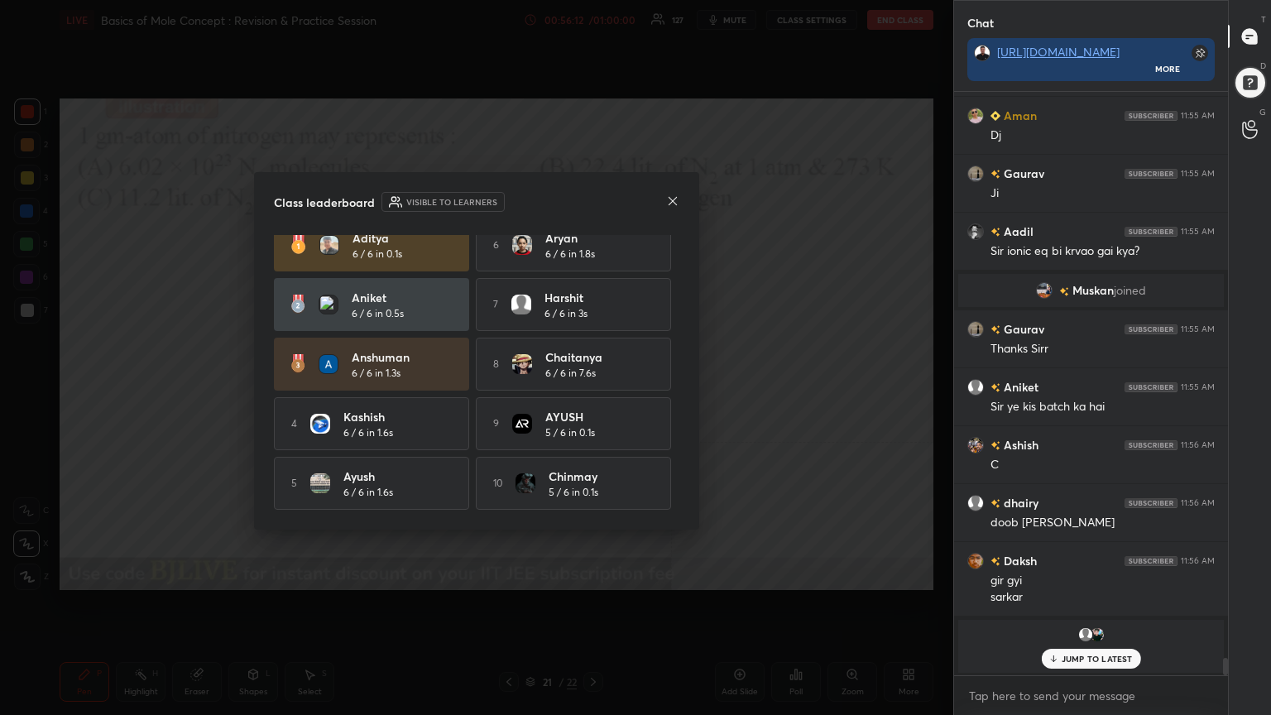
click at [671, 196] on icon at bounding box center [672, 200] width 13 height 13
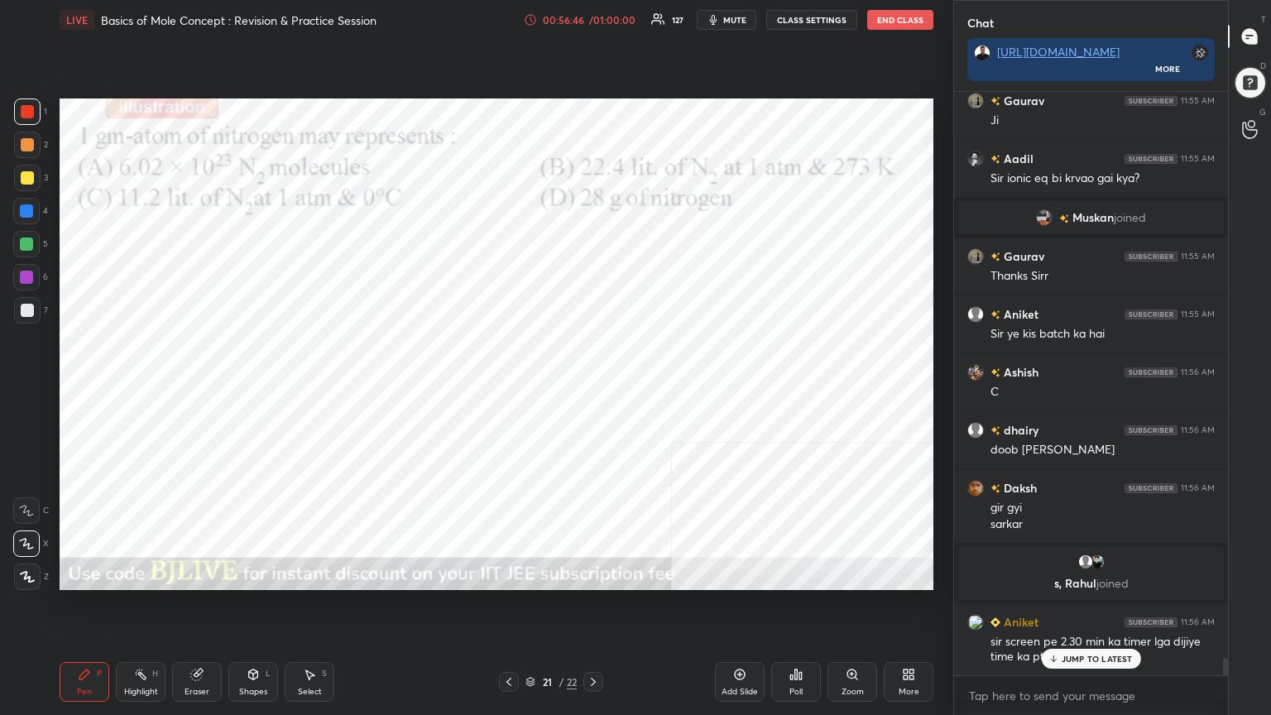
click at [1075, 574] on p "JUMP TO LATEST" at bounding box center [1096, 658] width 71 height 10
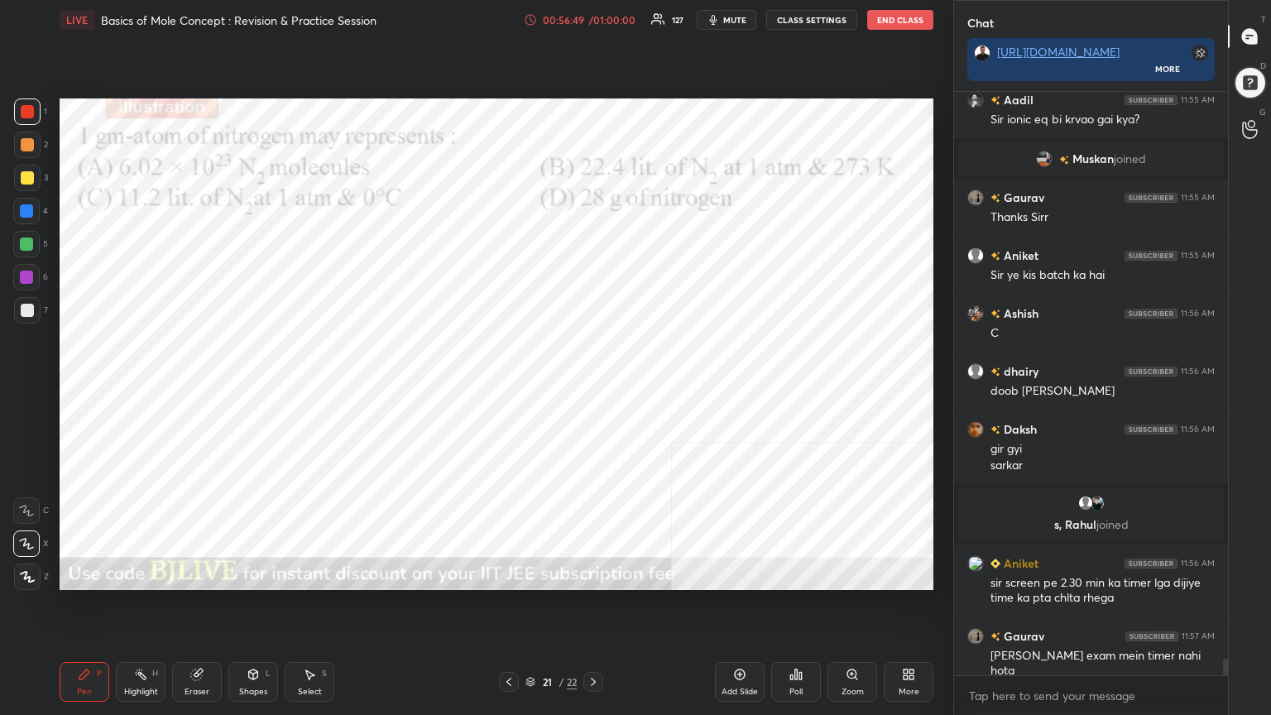
drag, startPoint x: 28, startPoint y: 247, endPoint x: 42, endPoint y: 229, distance: 23.0
click at [27, 248] on div at bounding box center [26, 243] width 13 height 13
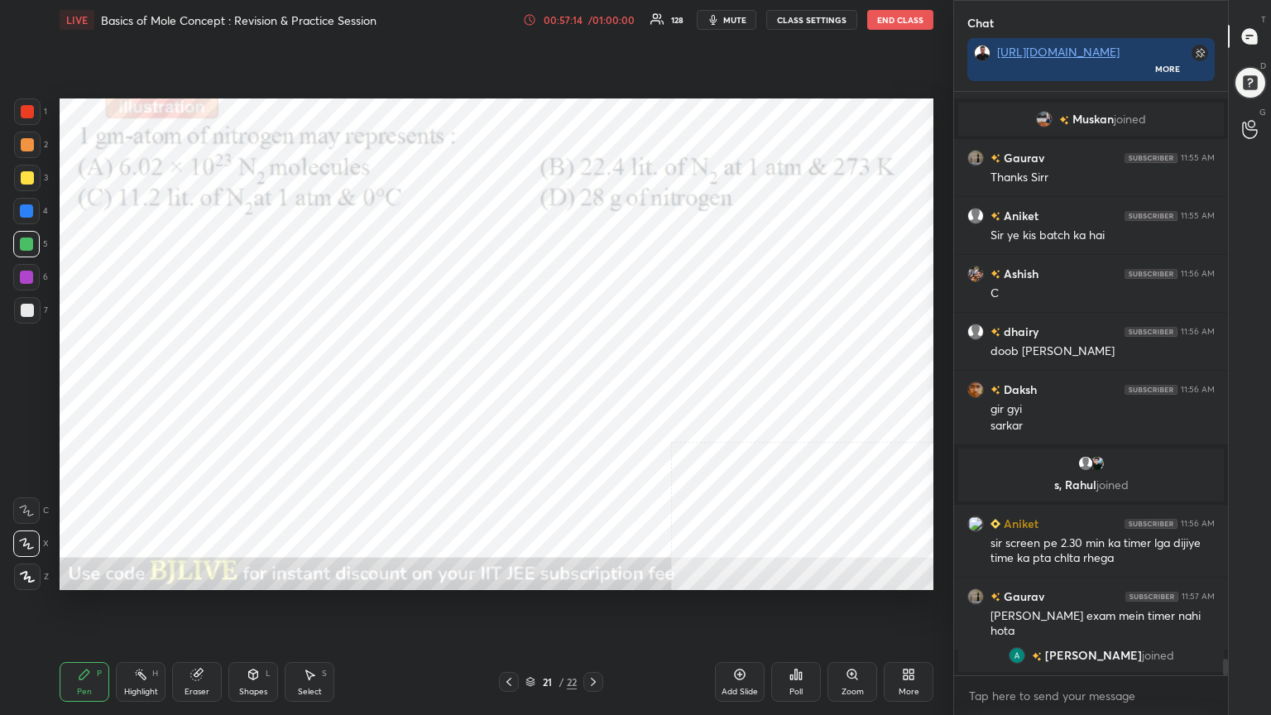
click at [22, 110] on div at bounding box center [27, 111] width 13 height 13
click at [26, 248] on div at bounding box center [26, 243] width 13 height 13
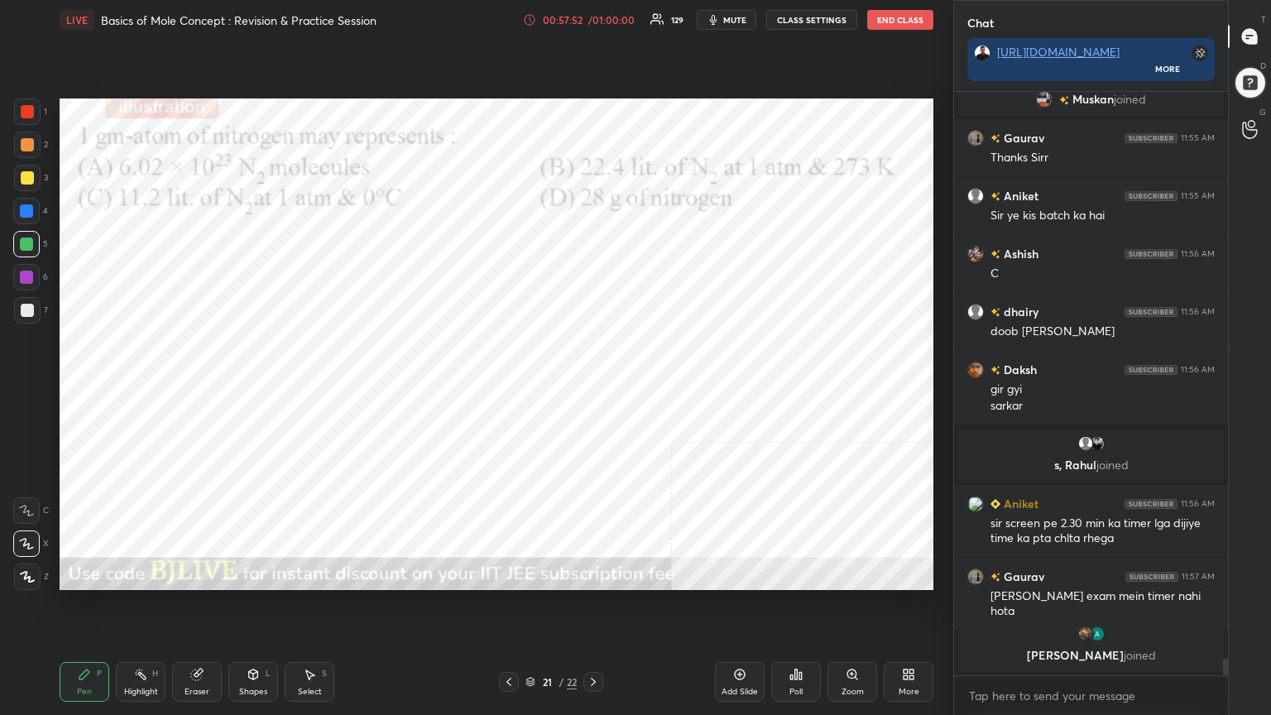
drag, startPoint x: 13, startPoint y: 113, endPoint x: 41, endPoint y: 113, distance: 27.3
click at [16, 114] on div at bounding box center [27, 111] width 26 height 26
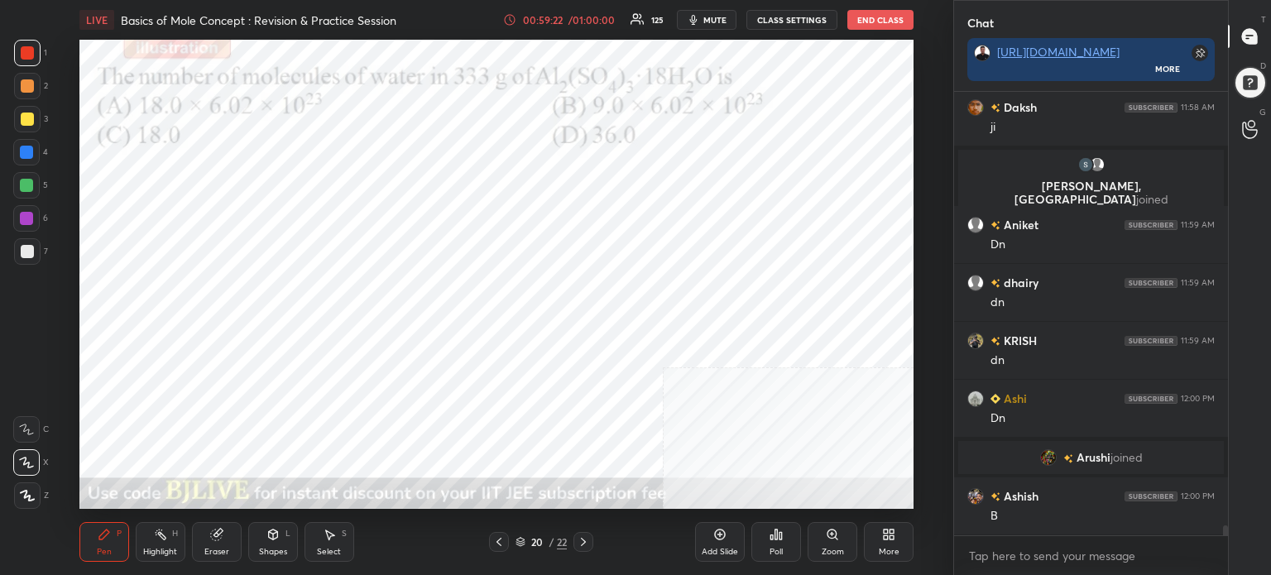
scroll to position [19881, 0]
click at [776, 543] on div "Poll" at bounding box center [776, 542] width 50 height 40
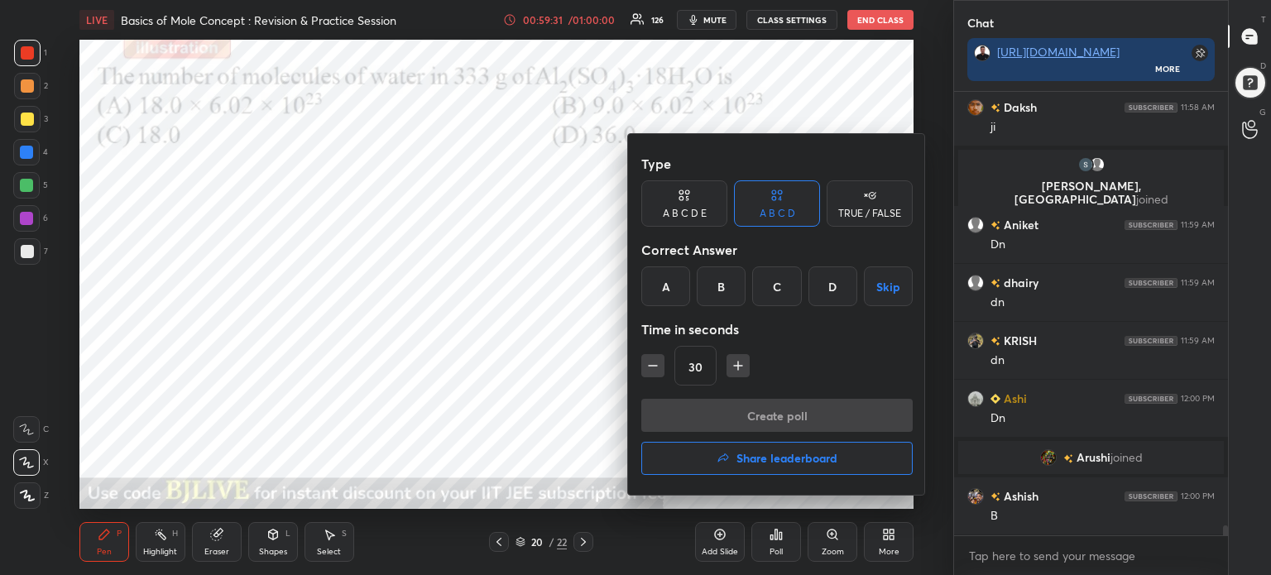
click at [719, 292] on div "B" at bounding box center [720, 286] width 49 height 40
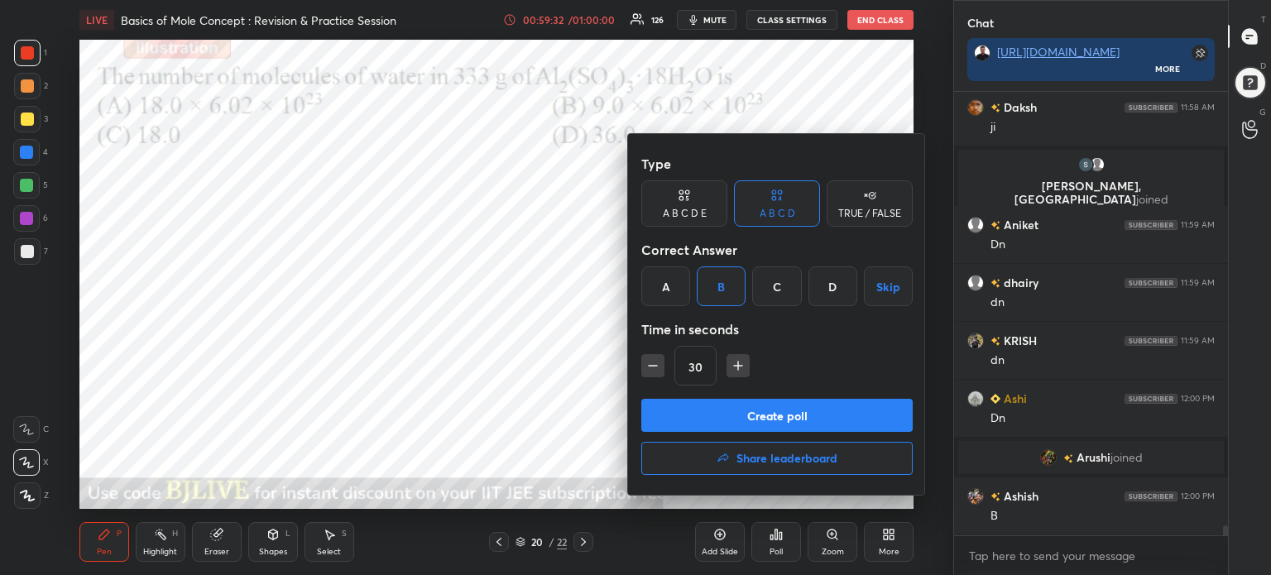
click at [724, 407] on button "Create poll" at bounding box center [776, 415] width 271 height 33
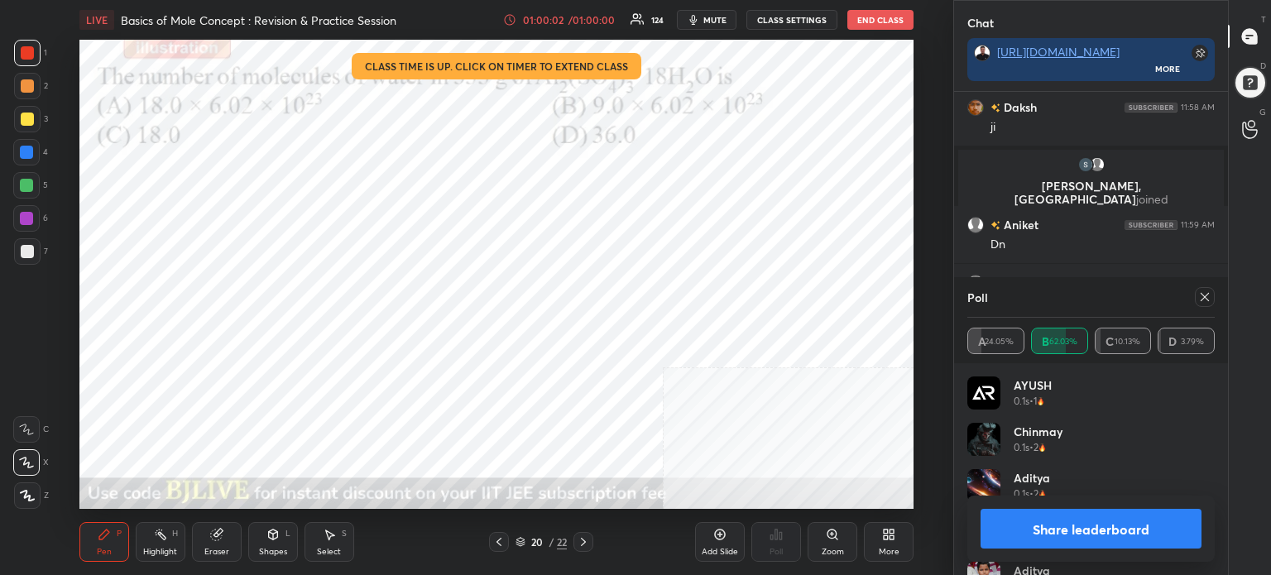
scroll to position [20025, 0]
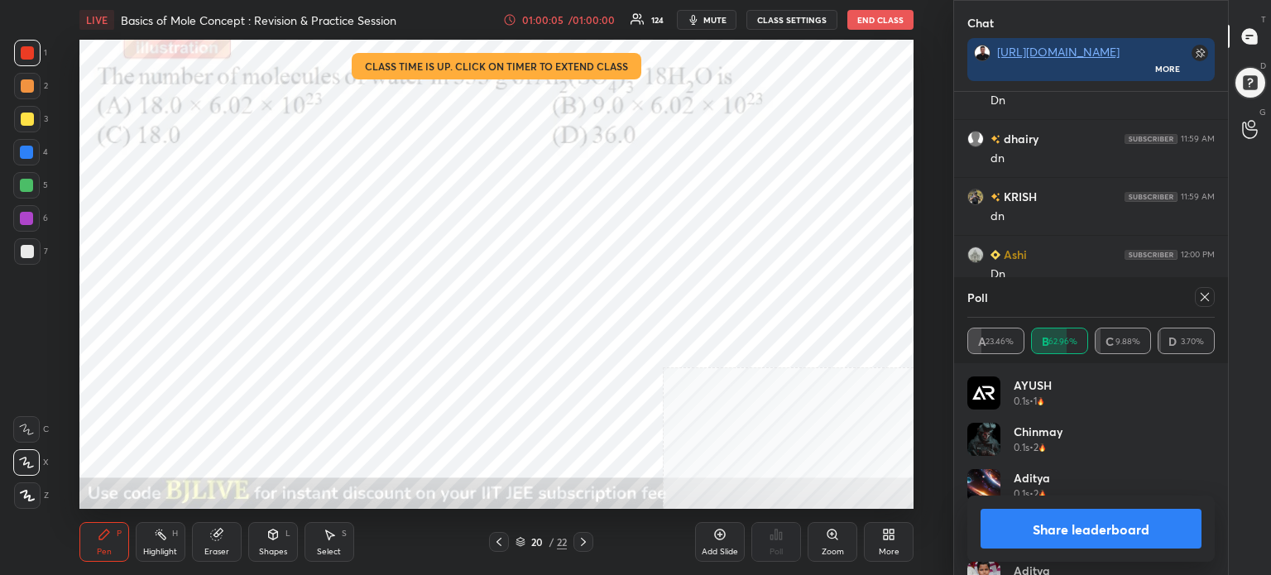
click at [1100, 535] on button "Share leaderboard" at bounding box center [1090, 529] width 221 height 40
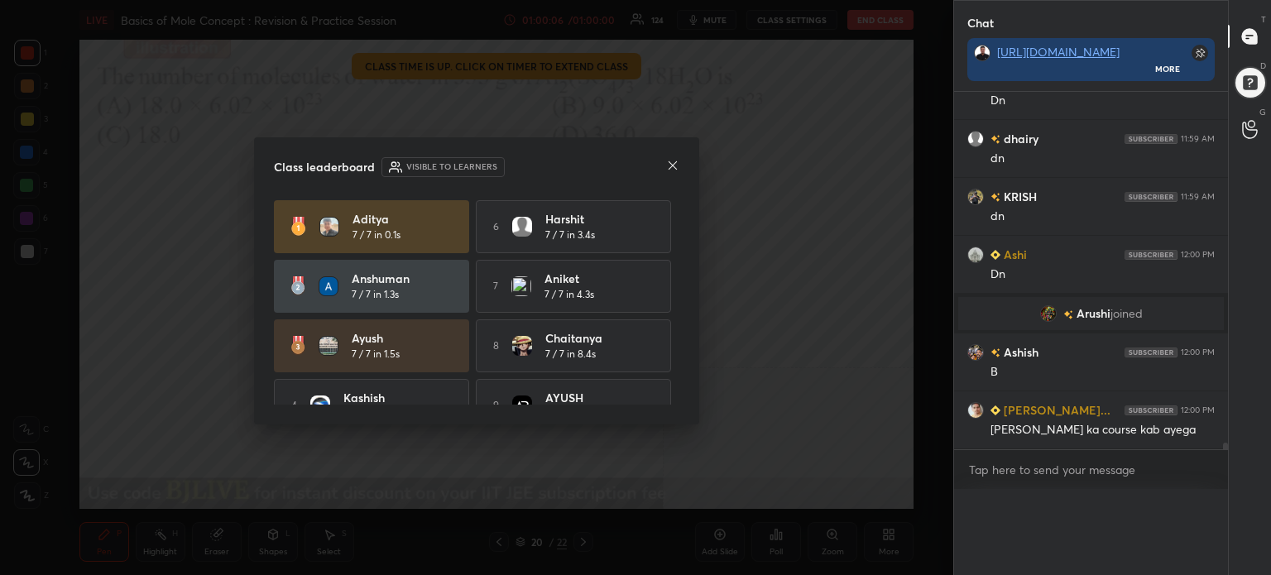
scroll to position [20008, 0]
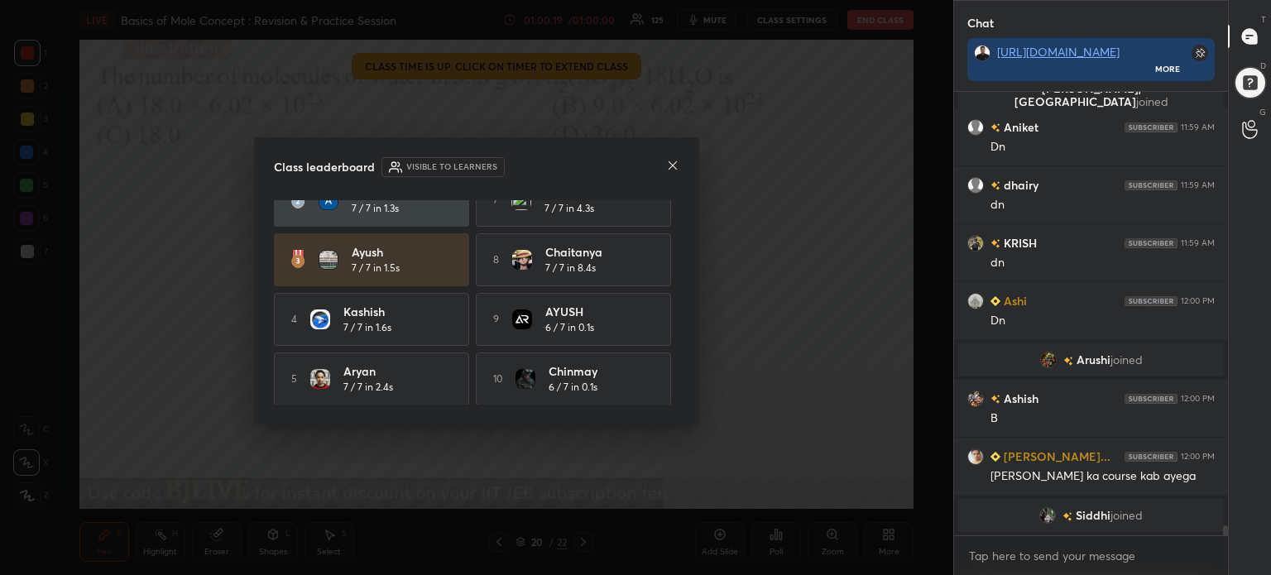
click at [676, 168] on icon at bounding box center [672, 165] width 13 height 13
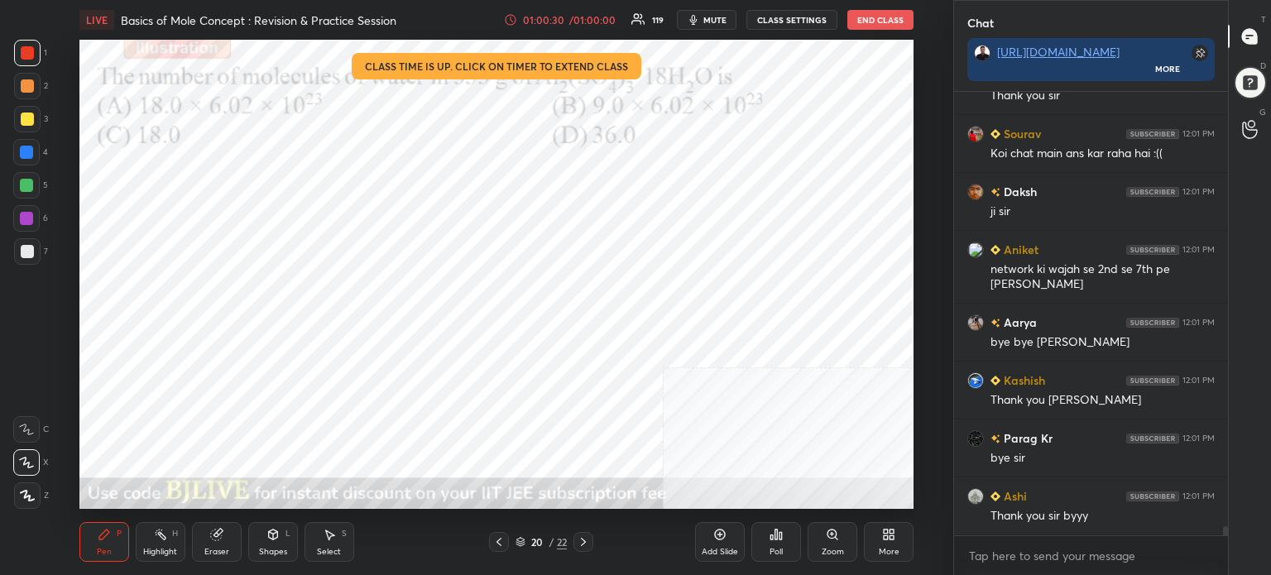
click at [883, 22] on button "End Class" at bounding box center [880, 20] width 66 height 20
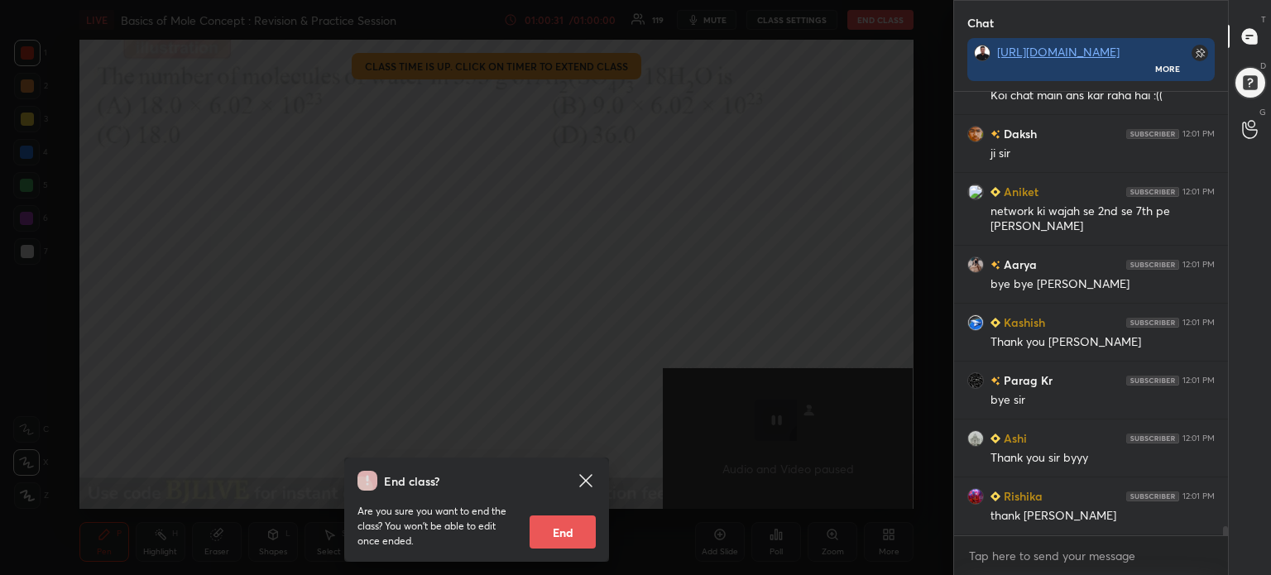
click at [579, 535] on button "End" at bounding box center [562, 531] width 66 height 33
type textarea "x"
